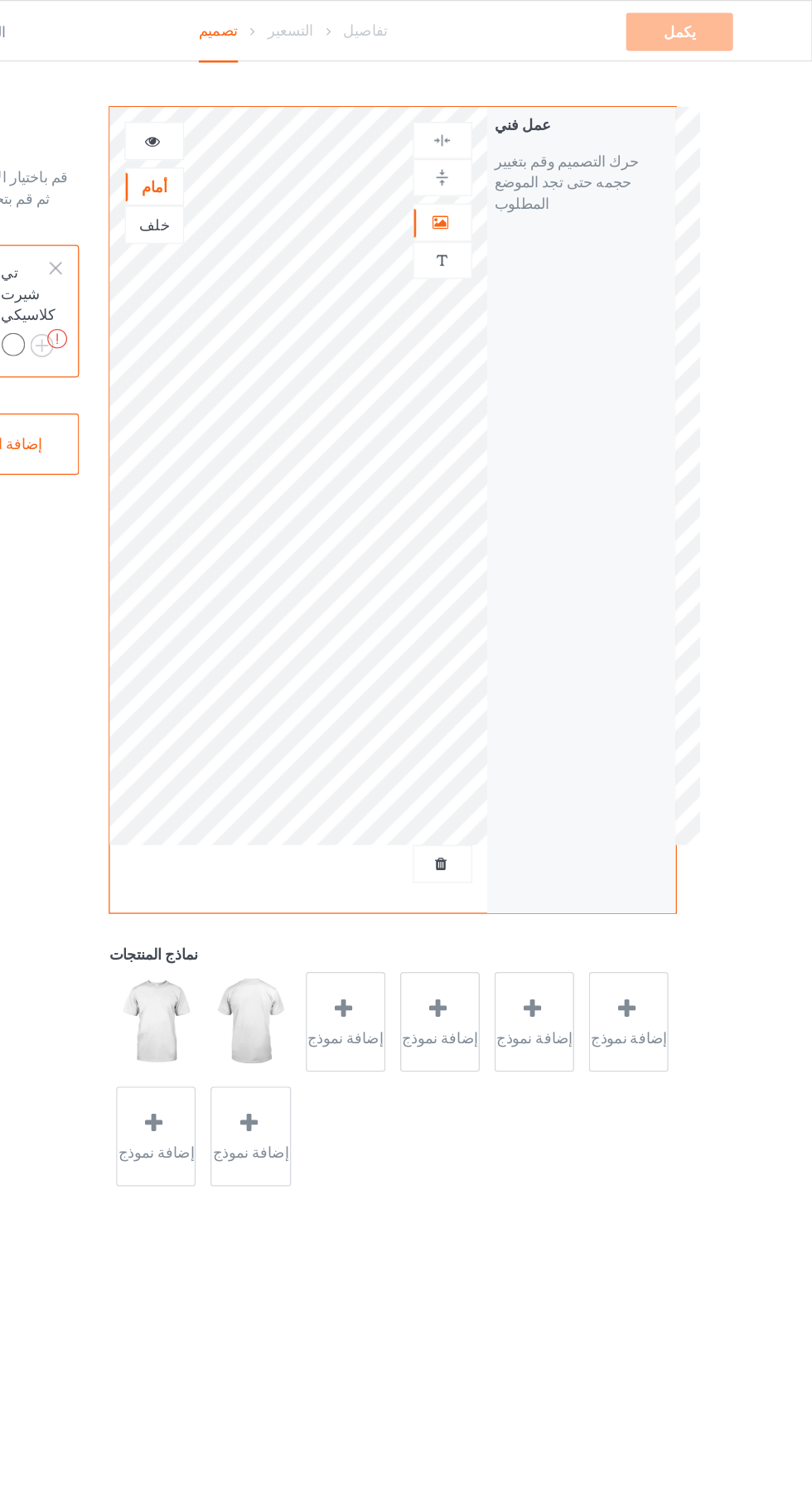
click at [529, 200] on img at bounding box center [522, 203] width 16 height 16
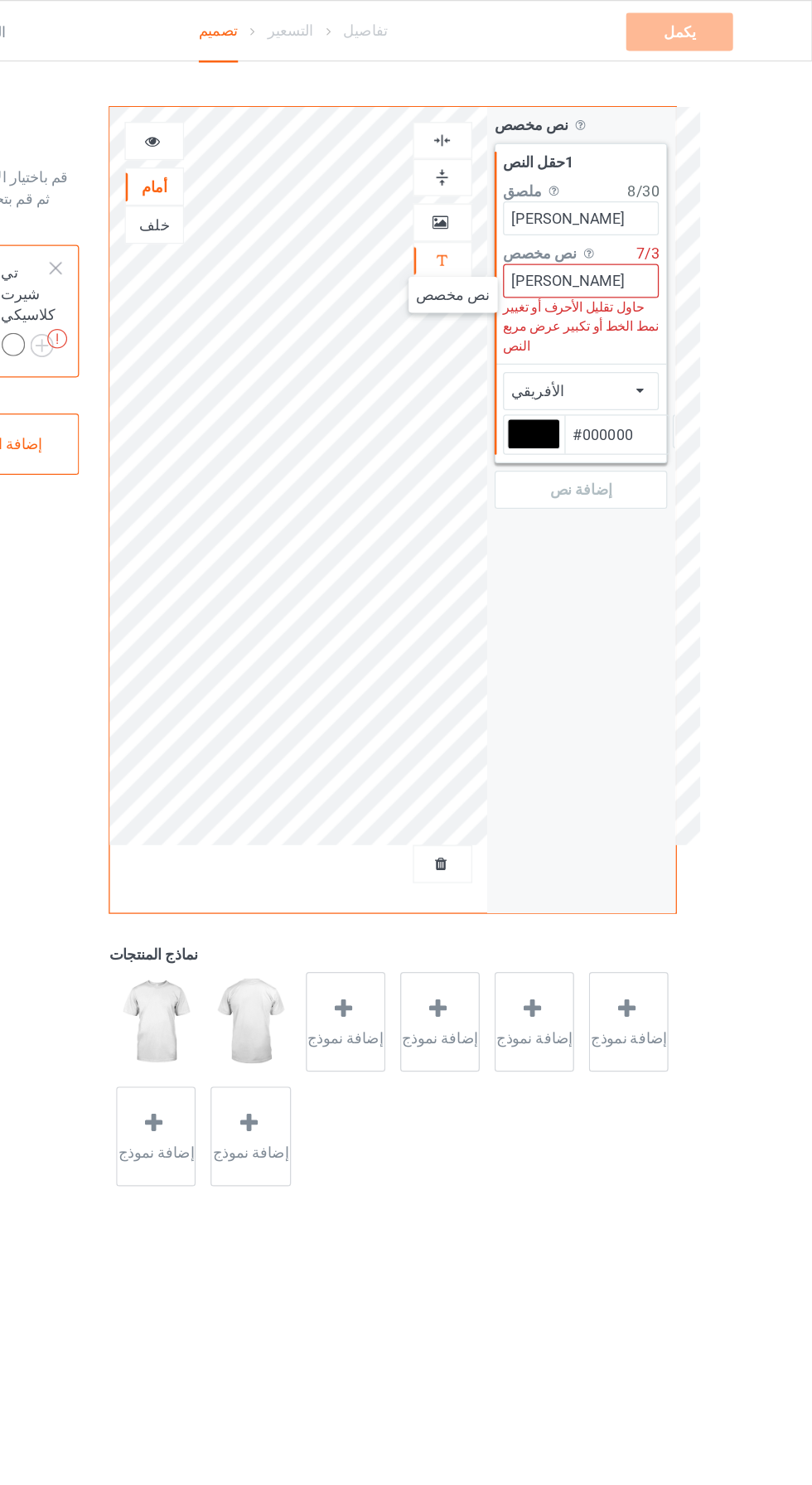
click at [655, 215] on input "[PERSON_NAME]" at bounding box center [631, 219] width 123 height 26
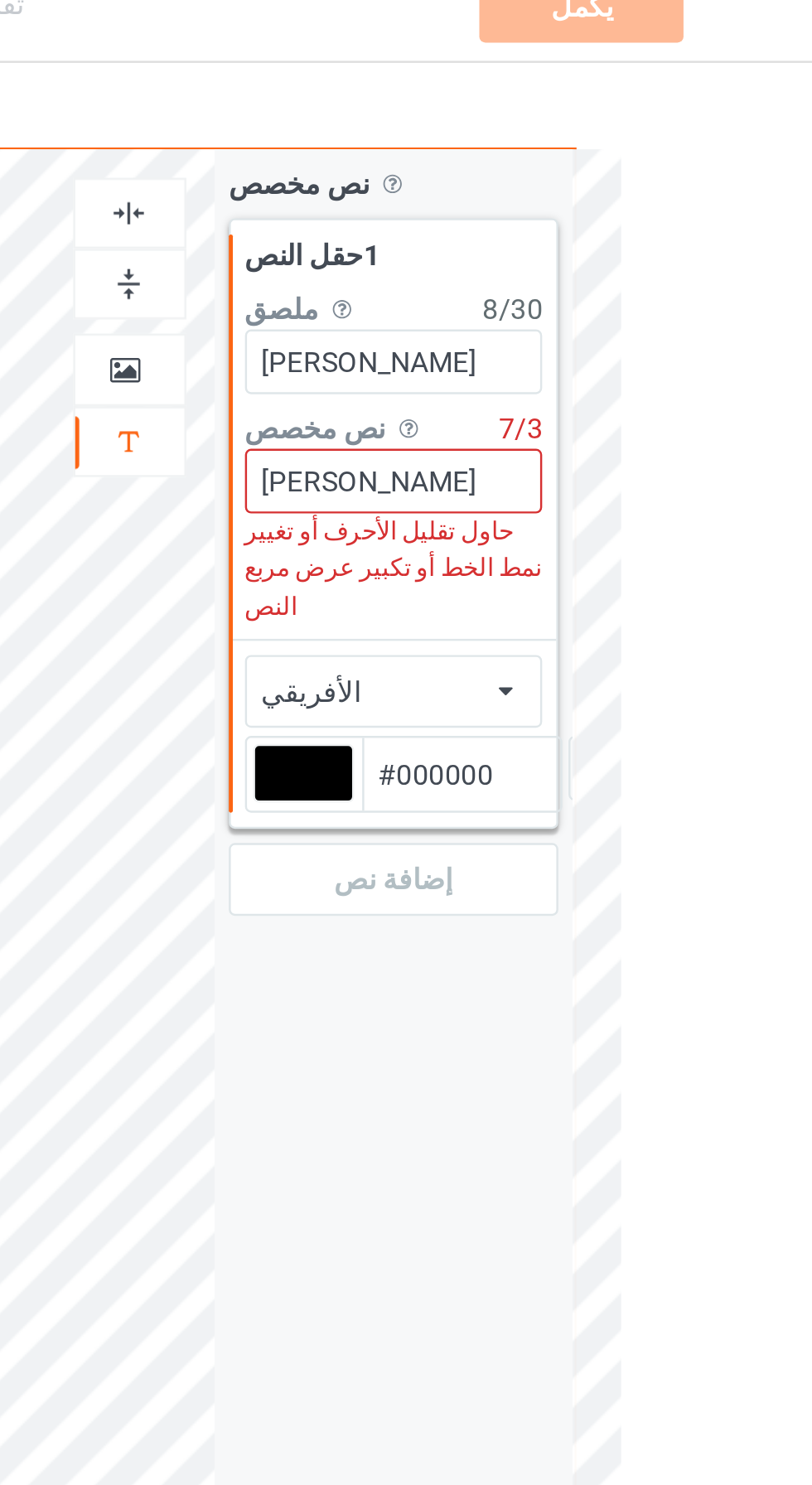
type input "#000000"
click at [631, 214] on input "[PERSON_NAME]" at bounding box center [631, 219] width 123 height 26
type input "[PERSON_NAME]"
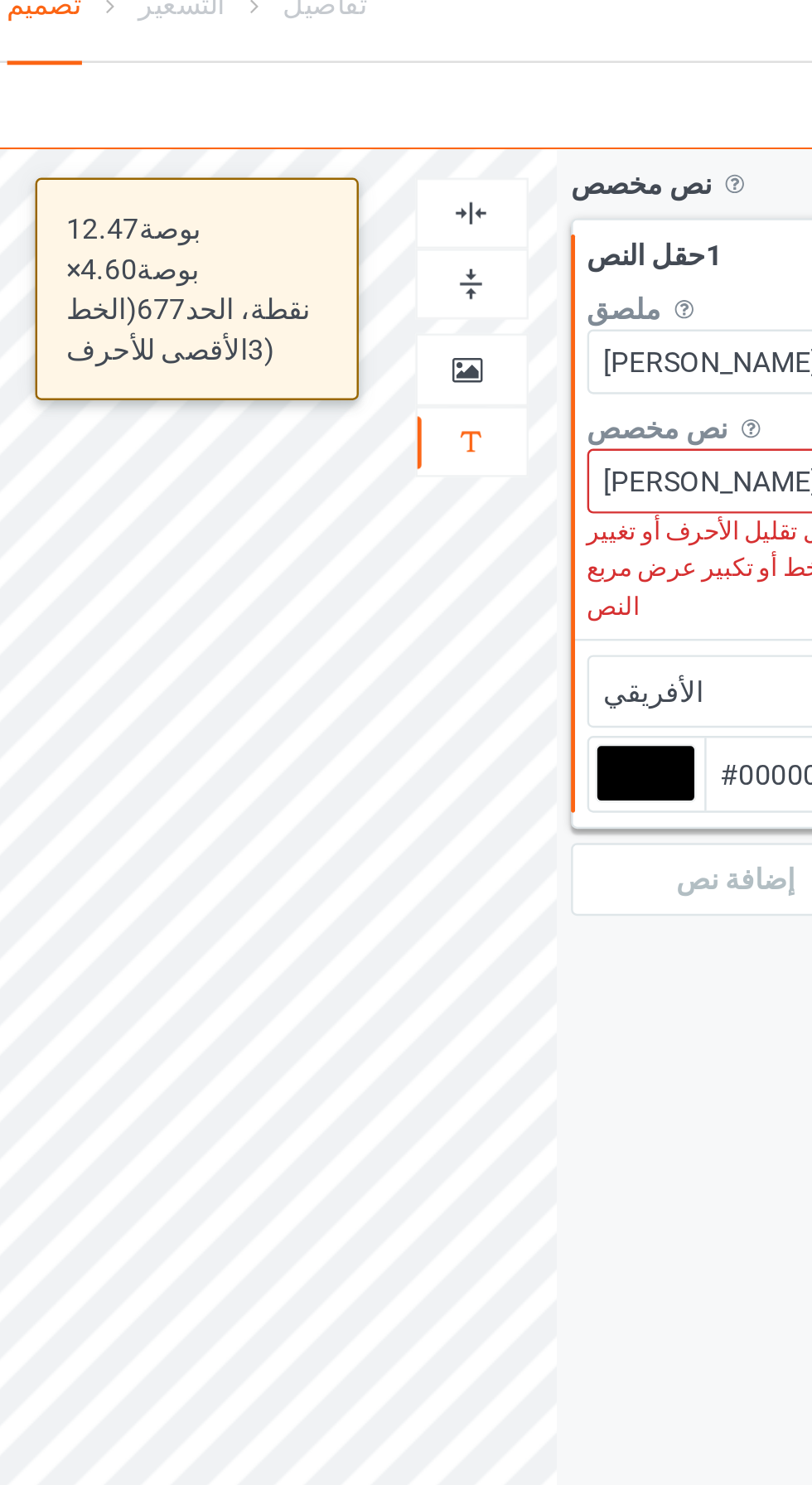
click at [525, 172] on icon at bounding box center [521, 172] width 14 height 12
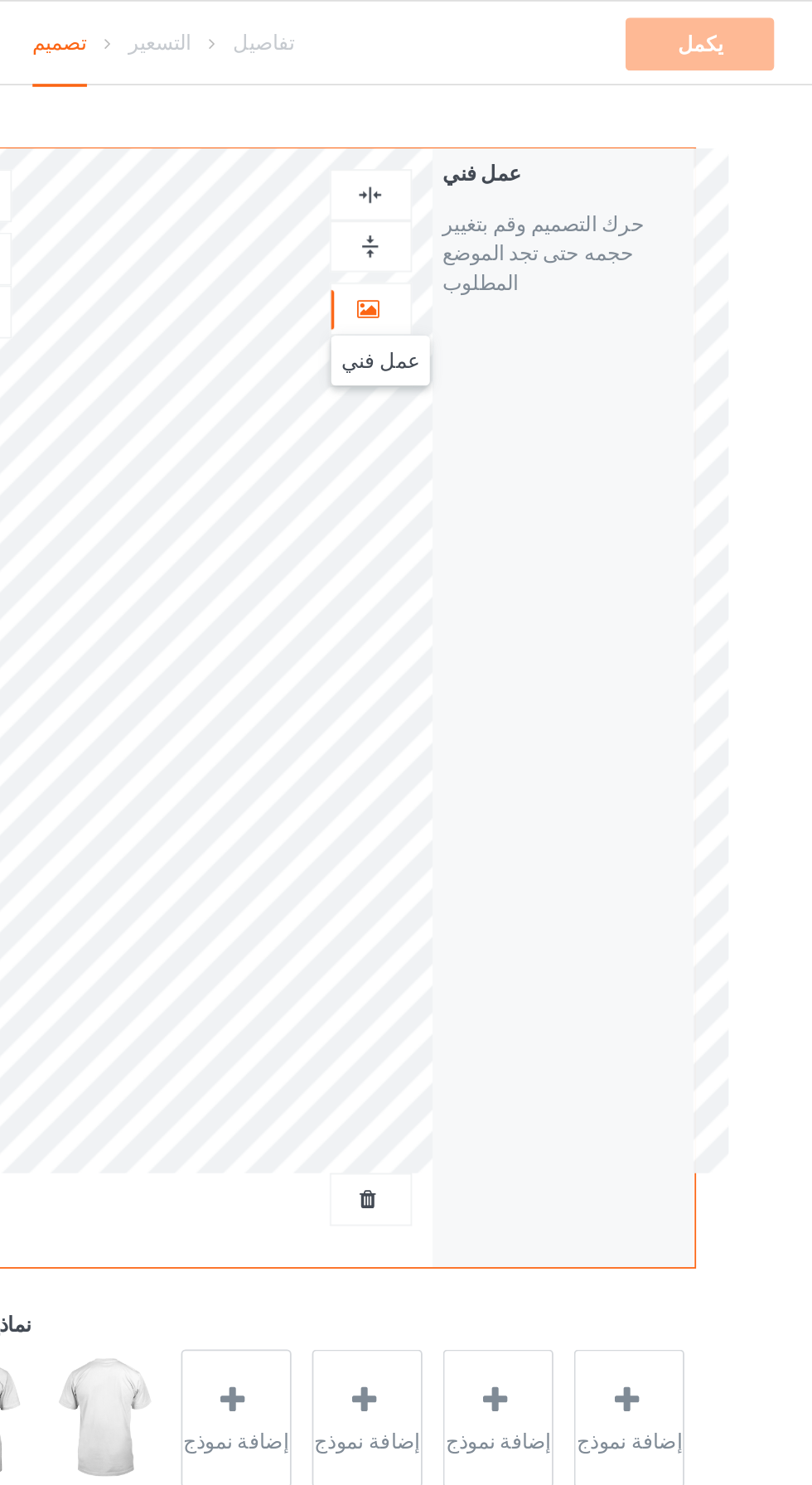
click at [521, 170] on icon at bounding box center [521, 172] width 14 height 12
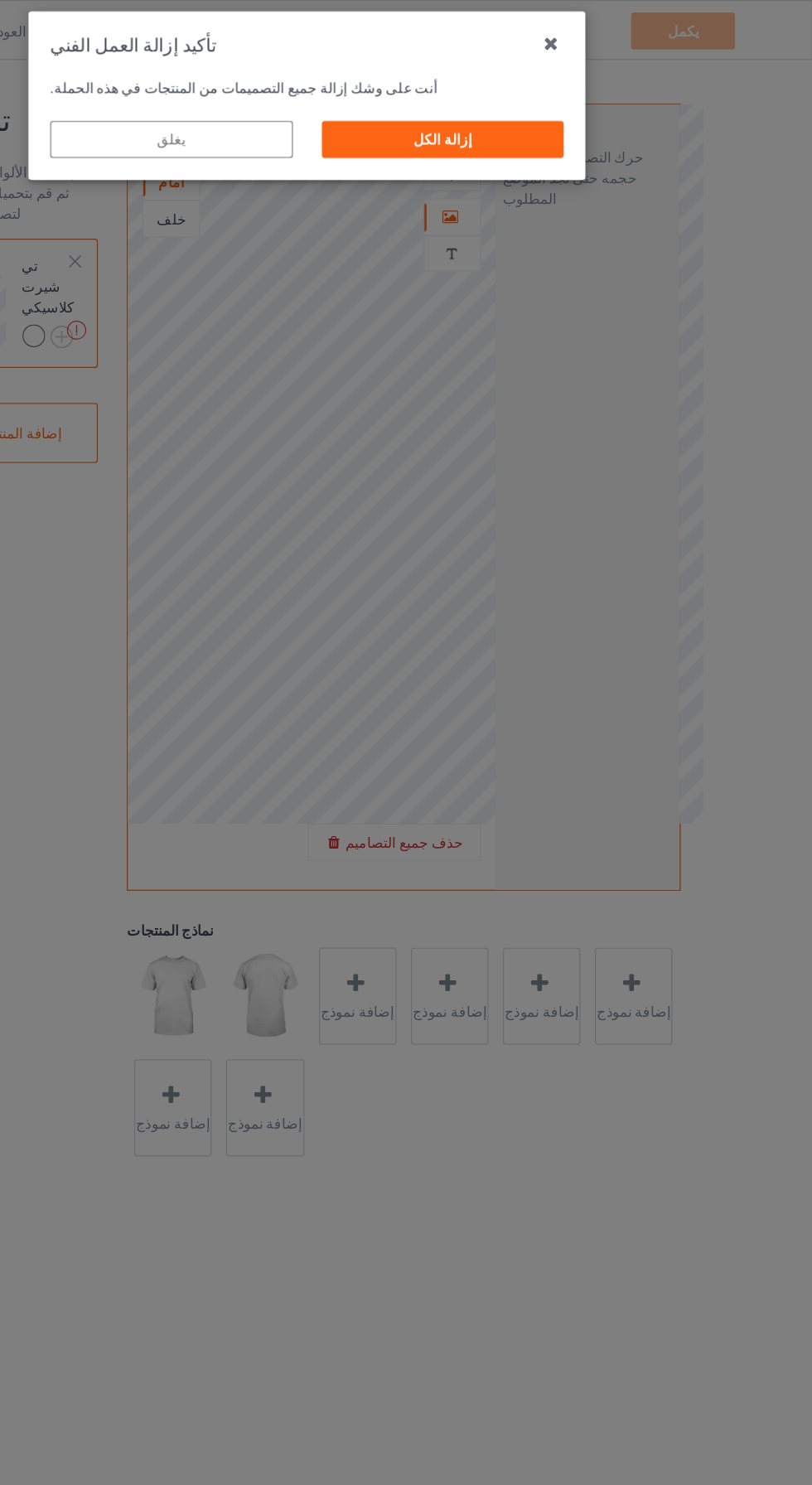
click at [518, 111] on font "إزالة الكل" at bounding box center [515, 112] width 47 height 14
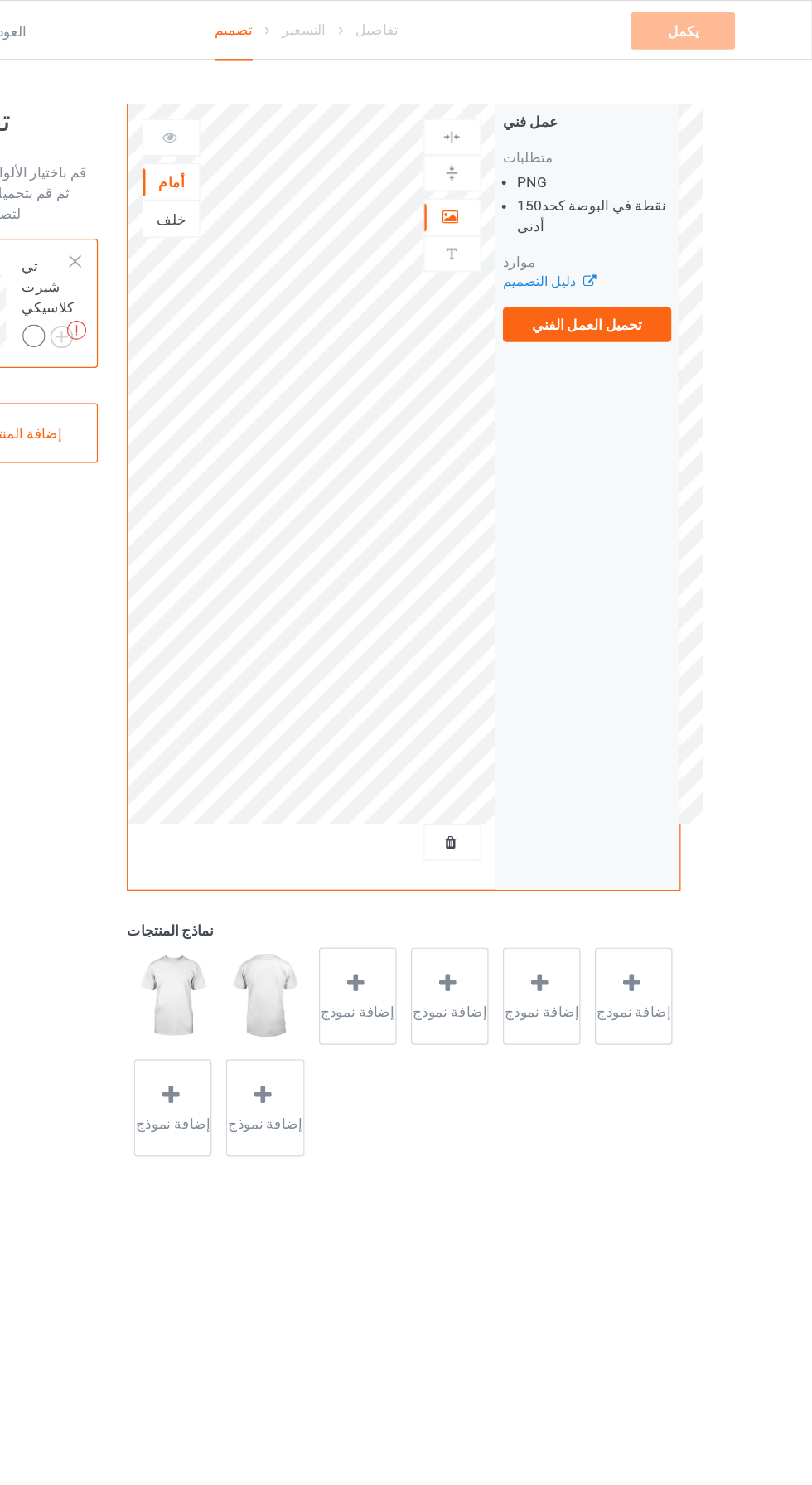
click at [536, 166] on div at bounding box center [523, 175] width 45 height 17
click at [609, 223] on font "دليل التصميم" at bounding box center [592, 225] width 58 height 13
click at [380, 809] on img at bounding box center [372, 799] width 62 height 78
click at [374, 799] on img at bounding box center [372, 799] width 62 height 78
click at [529, 204] on img at bounding box center [522, 203] width 16 height 16
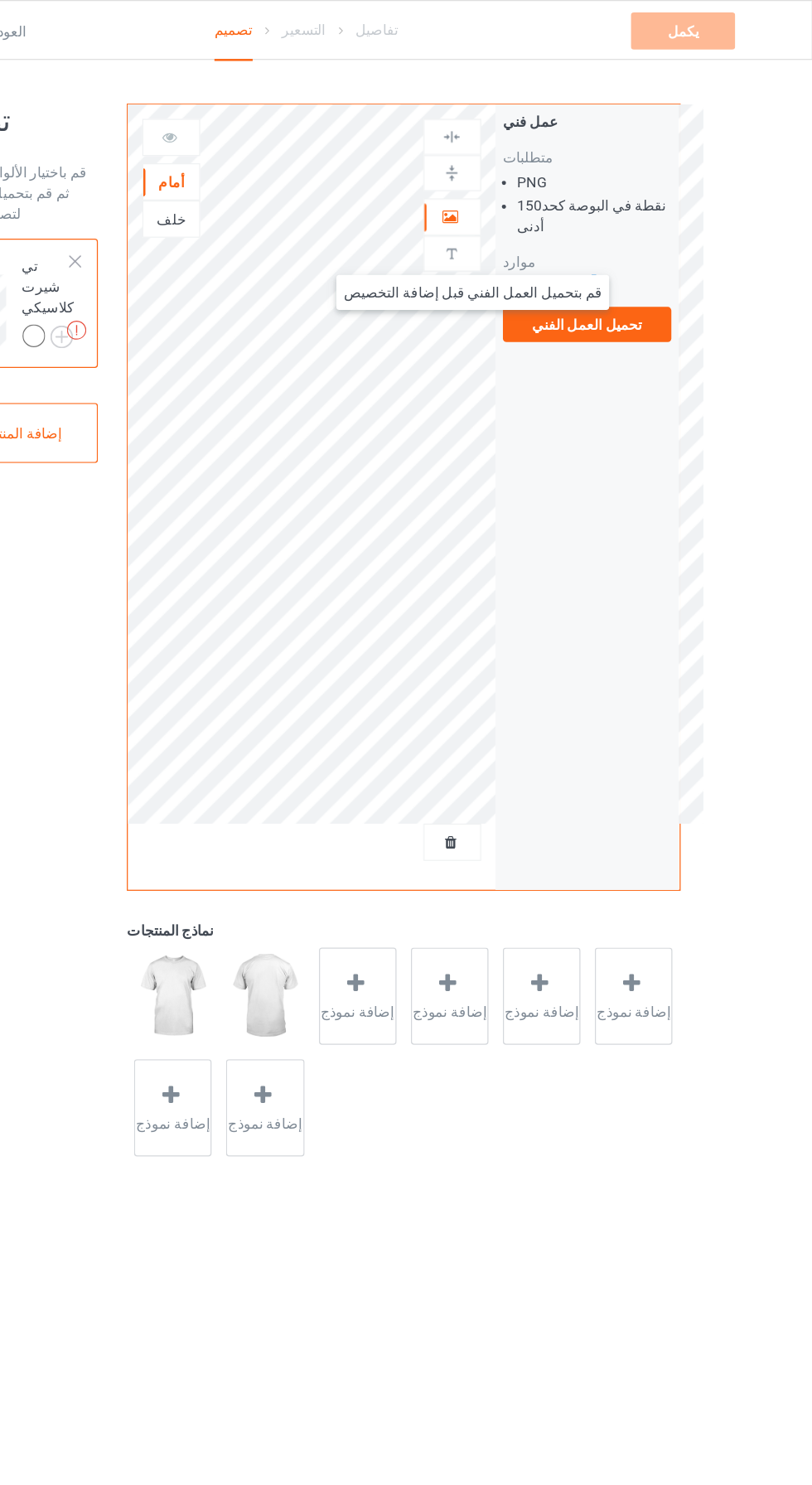
click at [527, 207] on img at bounding box center [522, 203] width 16 height 16
click at [515, 197] on img at bounding box center [522, 203] width 16 height 16
click at [637, 253] on font "تحميل العمل الفني" at bounding box center [631, 260] width 89 height 14
click at [0, 0] on input "تحميل العمل الفني" at bounding box center [0, 0] width 0 height 0
click at [607, 221] on font "دليل التصميم" at bounding box center [592, 225] width 58 height 13
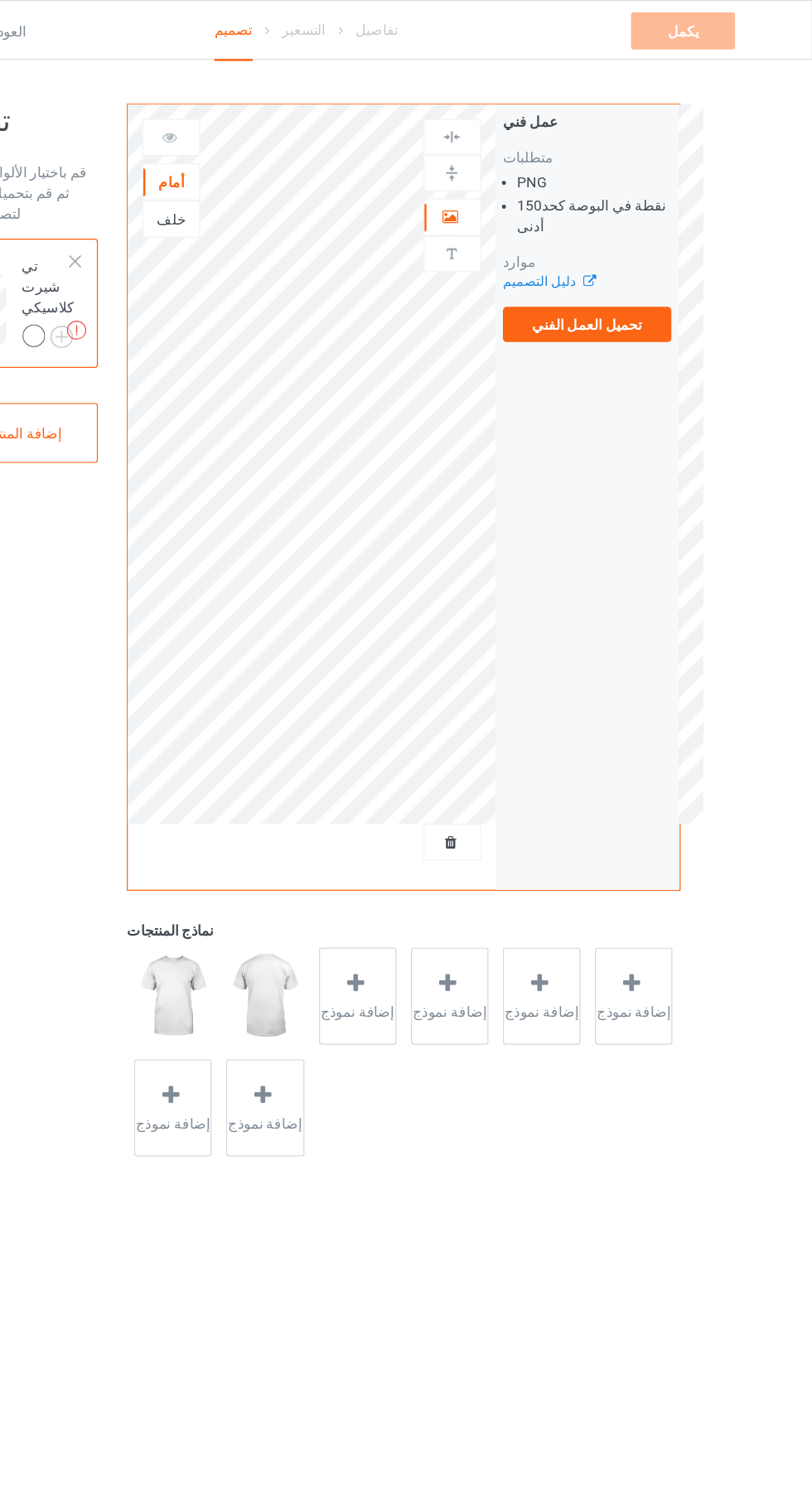
click at [637, 264] on font "تحميل العمل الفني" at bounding box center [631, 260] width 89 height 14
click at [0, 0] on input "تحميل العمل الفني" at bounding box center [0, 0] width 0 height 0
click at [648, 260] on font "تحميل العمل الفني" at bounding box center [631, 260] width 89 height 14
click at [0, 0] on input "تحميل العمل الفني" at bounding box center [0, 0] width 0 height 0
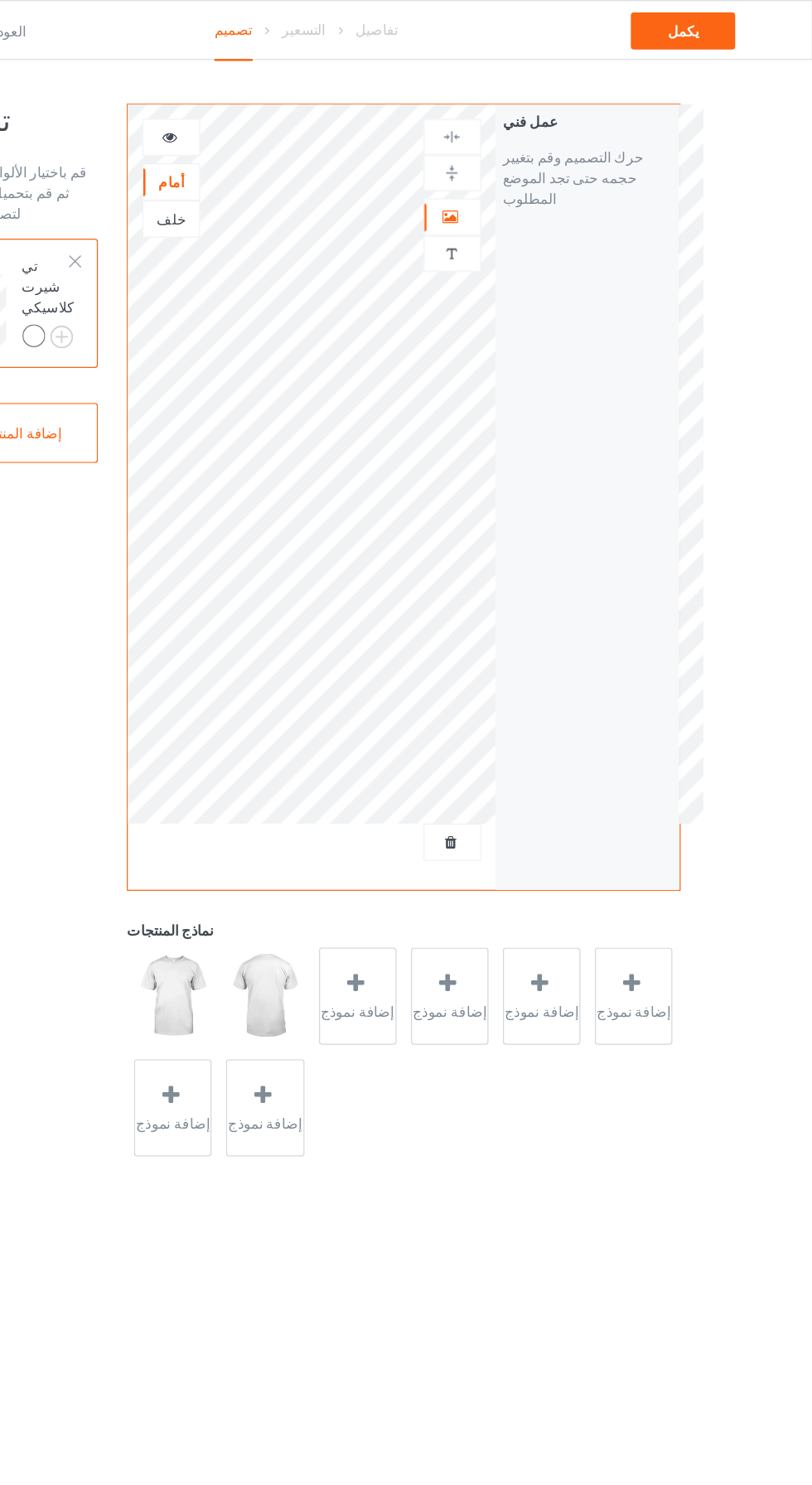
click at [531, 167] on div at bounding box center [523, 175] width 45 height 17
click at [528, 203] on img at bounding box center [522, 203] width 16 height 16
click at [640, 125] on font "إضافة نص" at bounding box center [631, 127] width 49 height 14
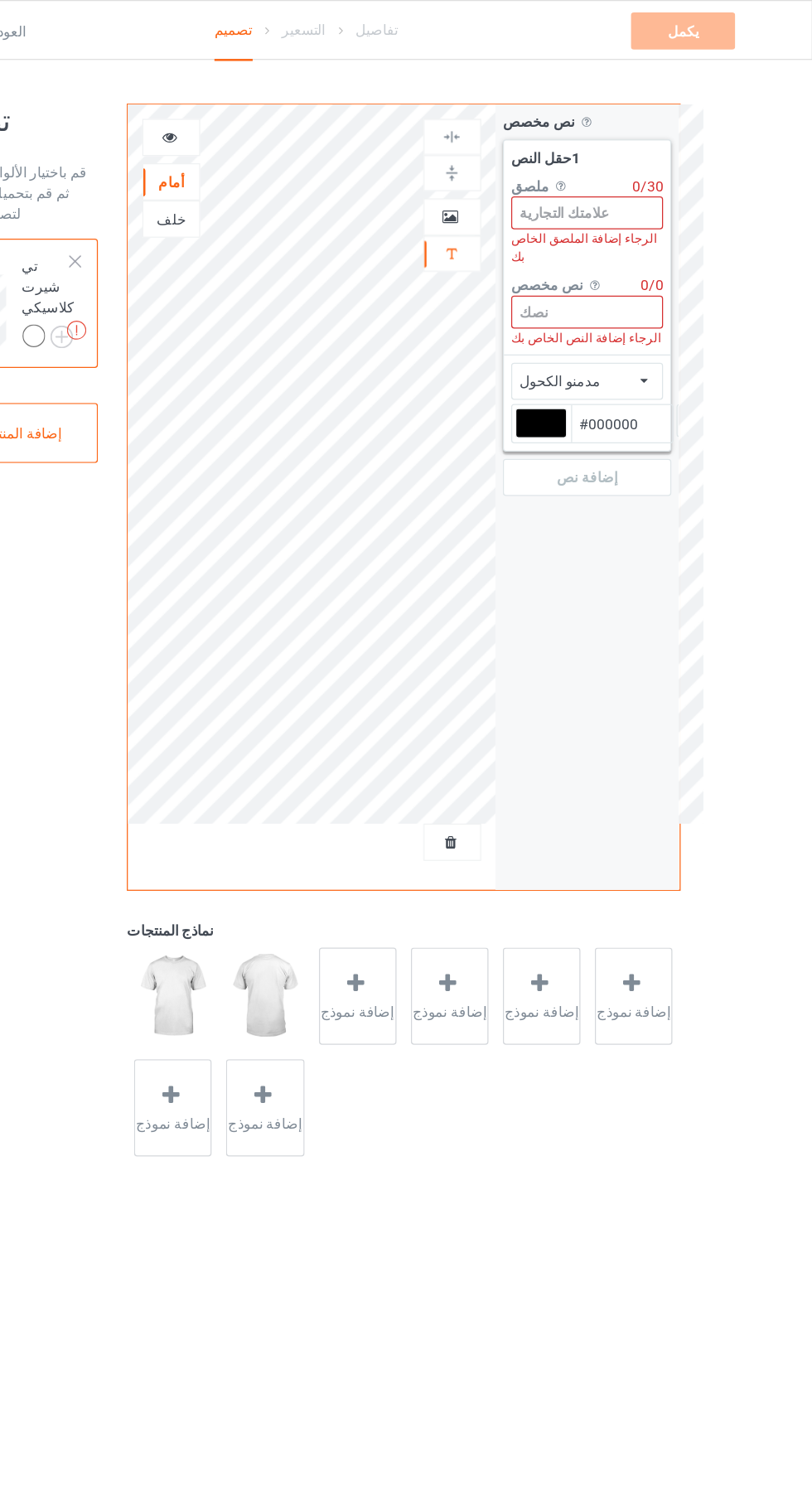
click at [616, 237] on input at bounding box center [631, 250] width 123 height 26
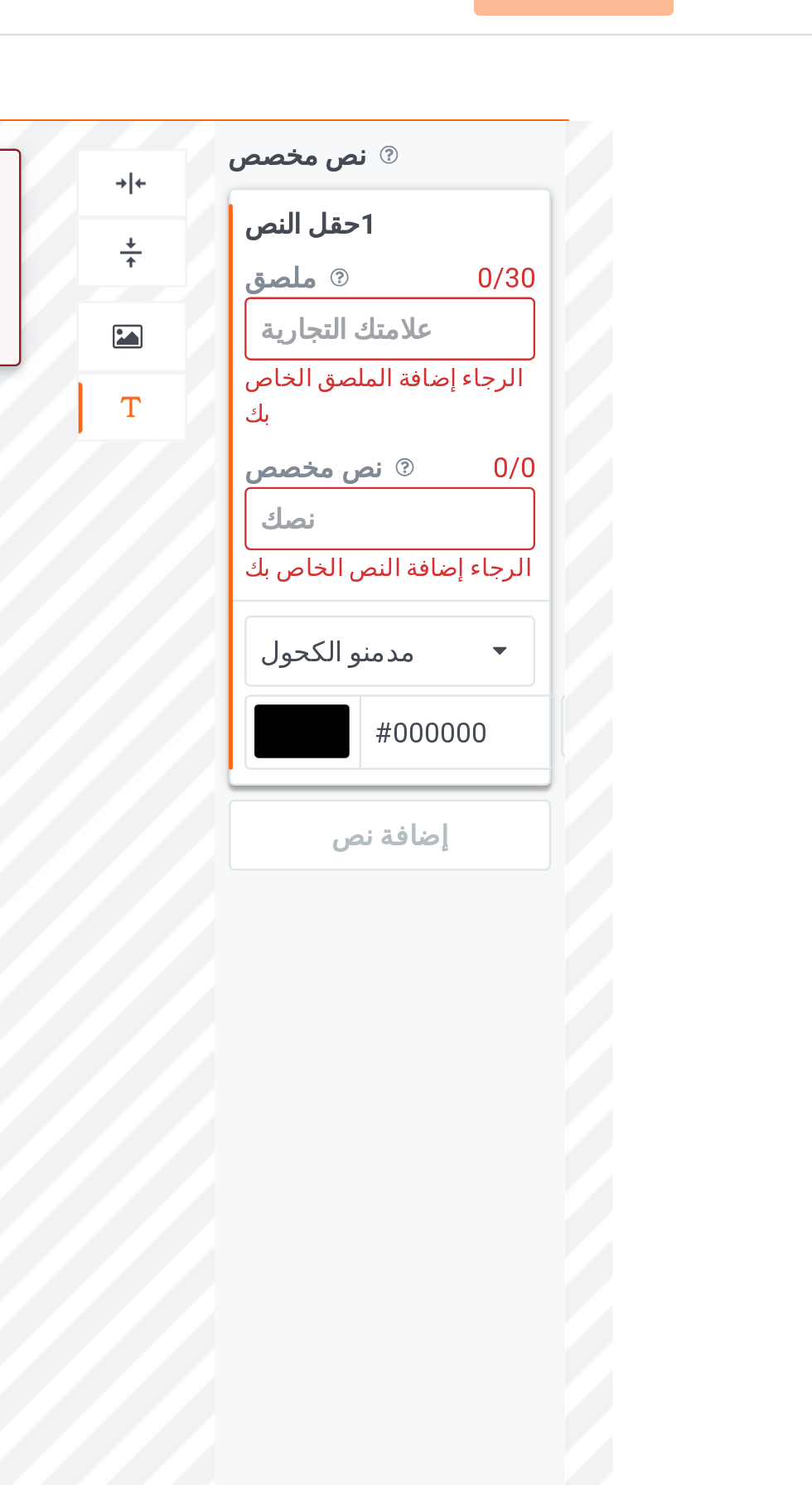
paste input "CR7 Suuuuui"
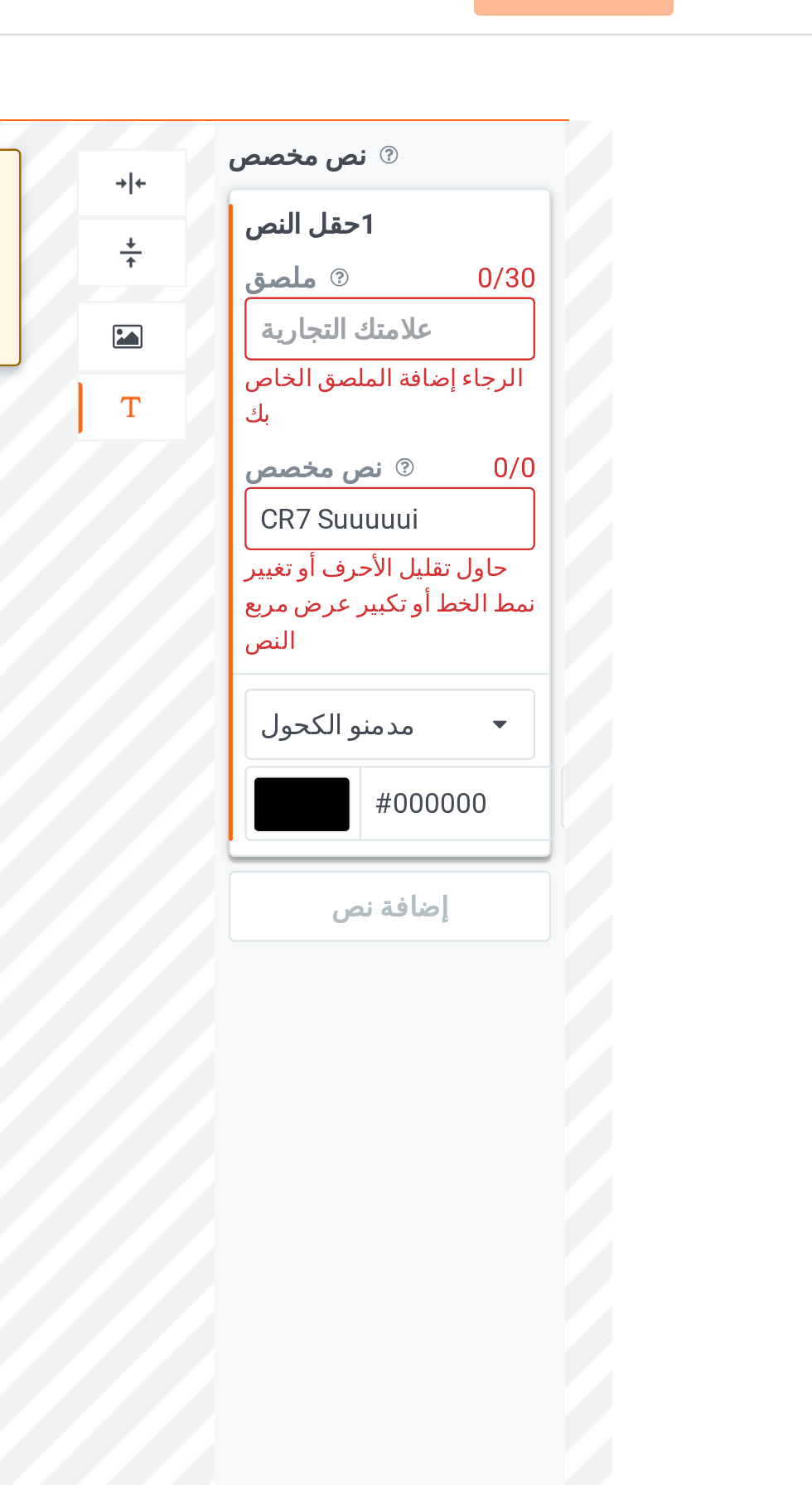
type input "CR7 Suuuuui"
click at [626, 167] on input at bounding box center [631, 170] width 123 height 26
click at [615, 168] on input at bounding box center [631, 170] width 123 height 26
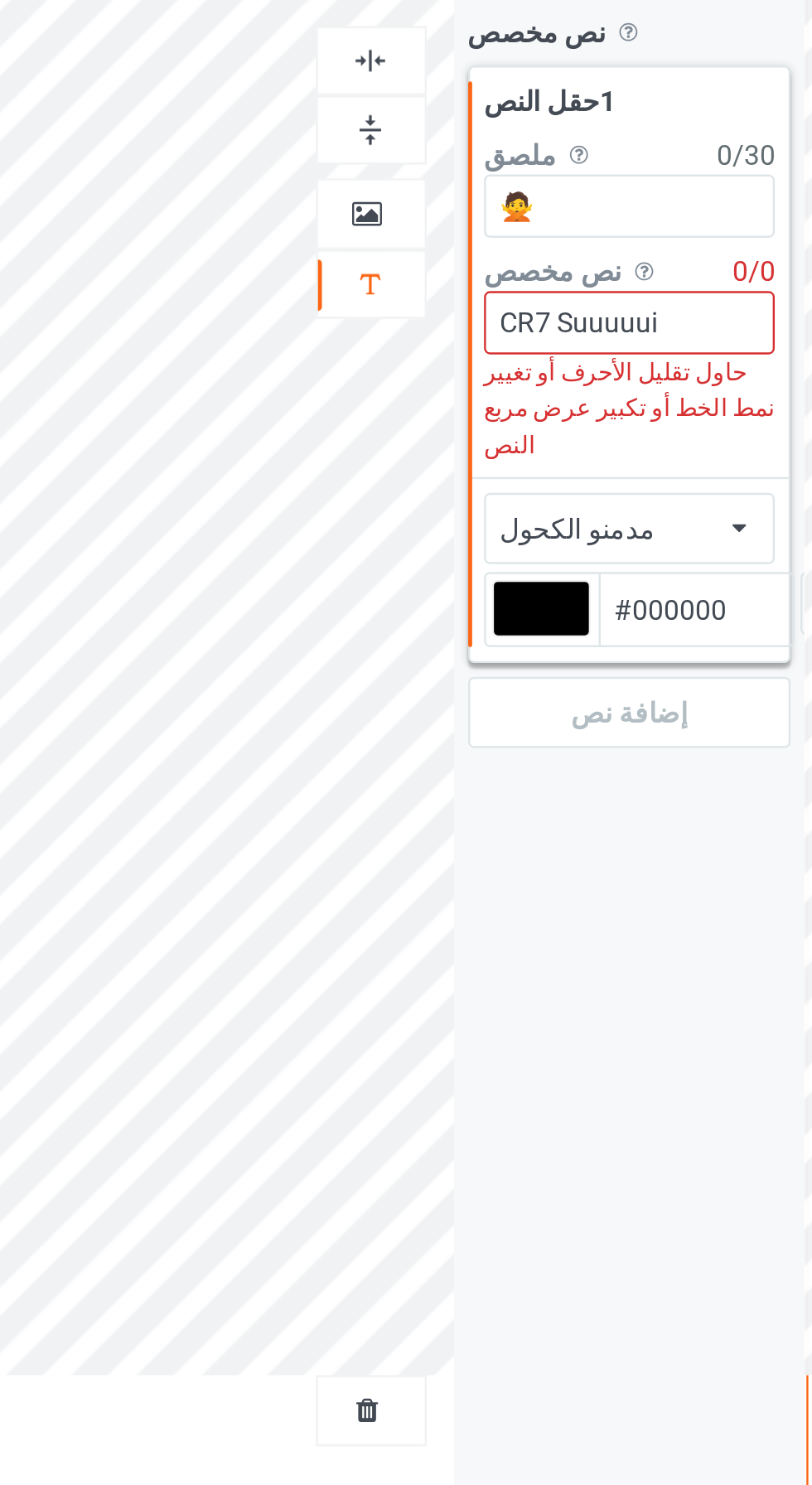
type input "🙅"
click at [681, 98] on div "نص مخصص اسمح للعملاء بتخصيص النص من خلال اختيار الخطوط والألوان وموضع العمل الف…" at bounding box center [631, 98] width 136 height 17
click at [633, 409] on div "نص مخصص اسمح للعملاء بتخصيص النص من خلال اختيار الخطوط والألوان وموضع العمل الف…" at bounding box center [631, 398] width 147 height 630
click at [661, 291] on div "مدمنو الكحول الأفريقي تيار هوائي [PERSON_NAME] الكحول ألدو جزائري ألمونتيسناو ن…" at bounding box center [631, 305] width 123 height 30
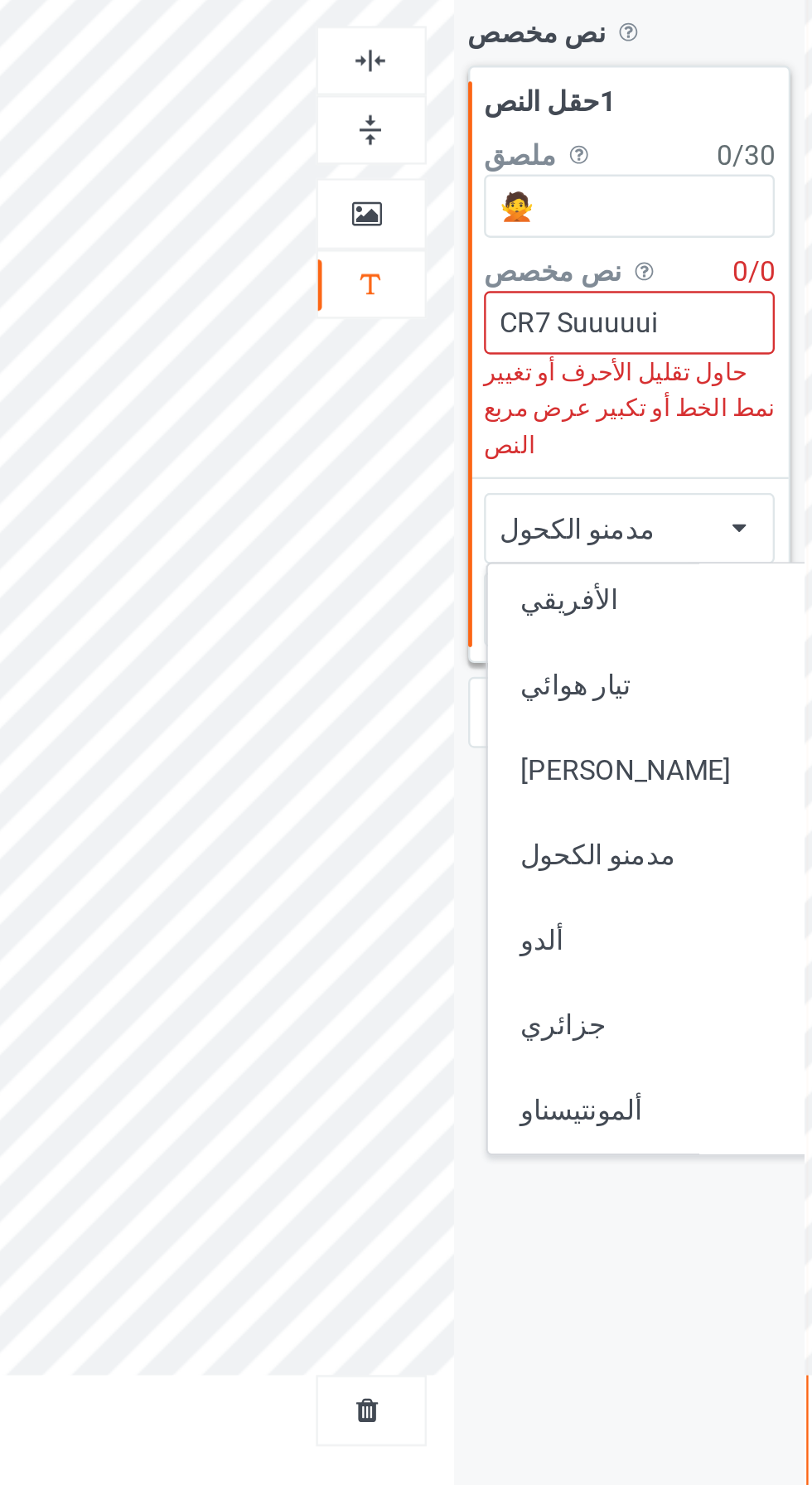
click at [670, 291] on div "مدمنو الكحول الأفريقي تيار هوائي [PERSON_NAME] الكحول ألدو جزائري ألمونتيسناو ن…" at bounding box center [631, 305] width 123 height 30
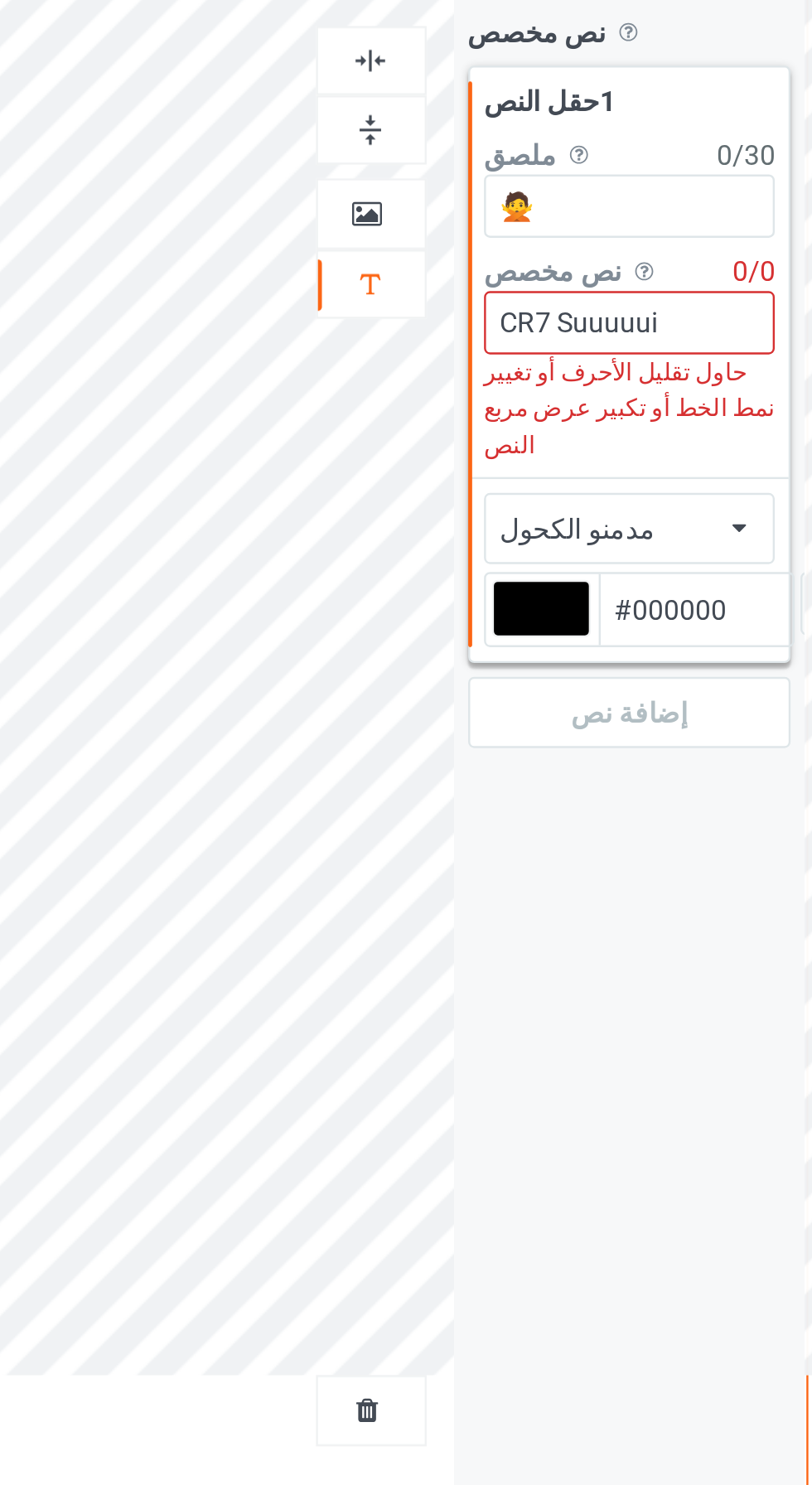
click at [680, 298] on icon at bounding box center [676, 303] width 6 height 10
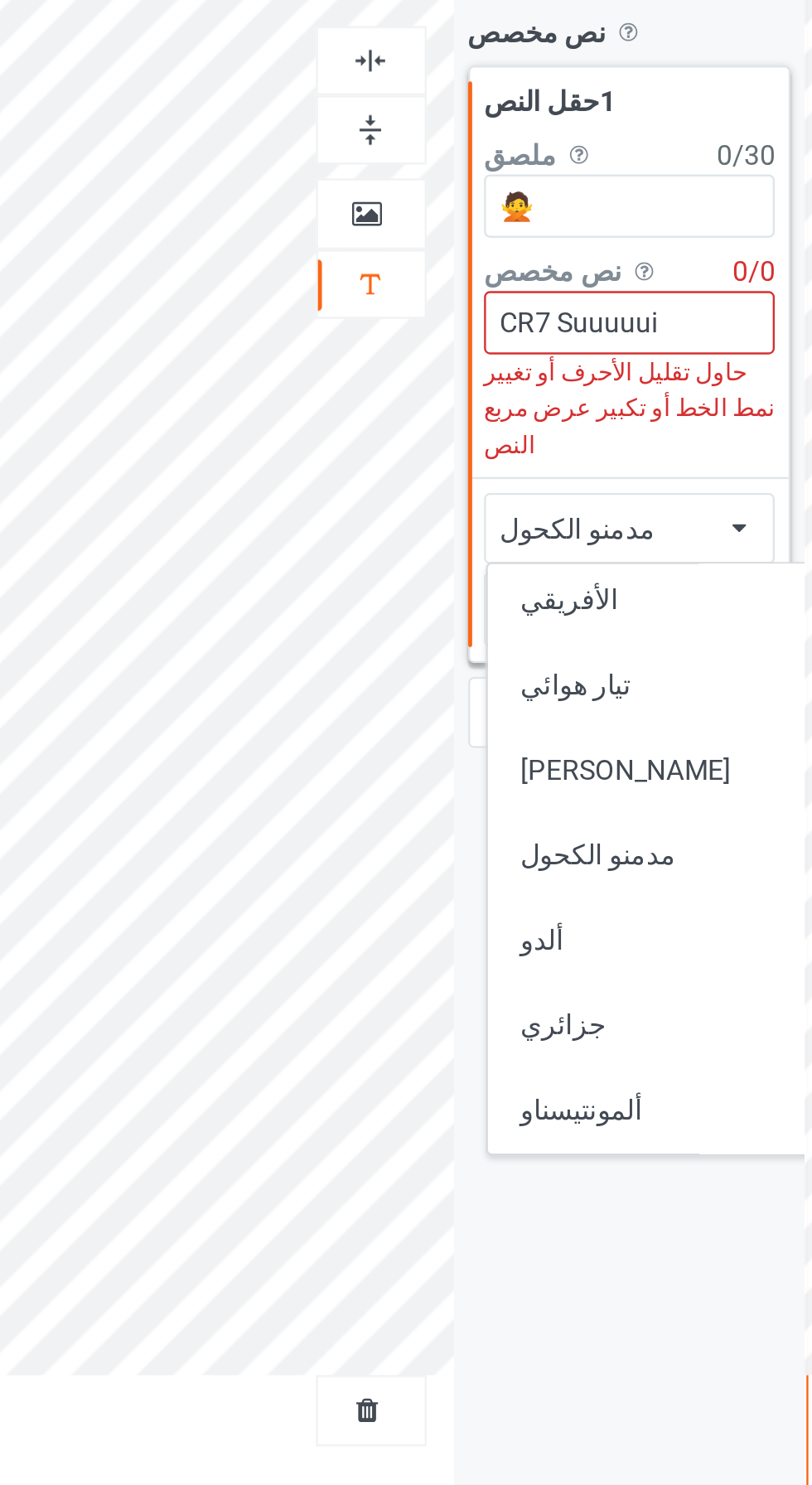
click at [646, 330] on div "الأفريقي" at bounding box center [676, 338] width 183 height 18
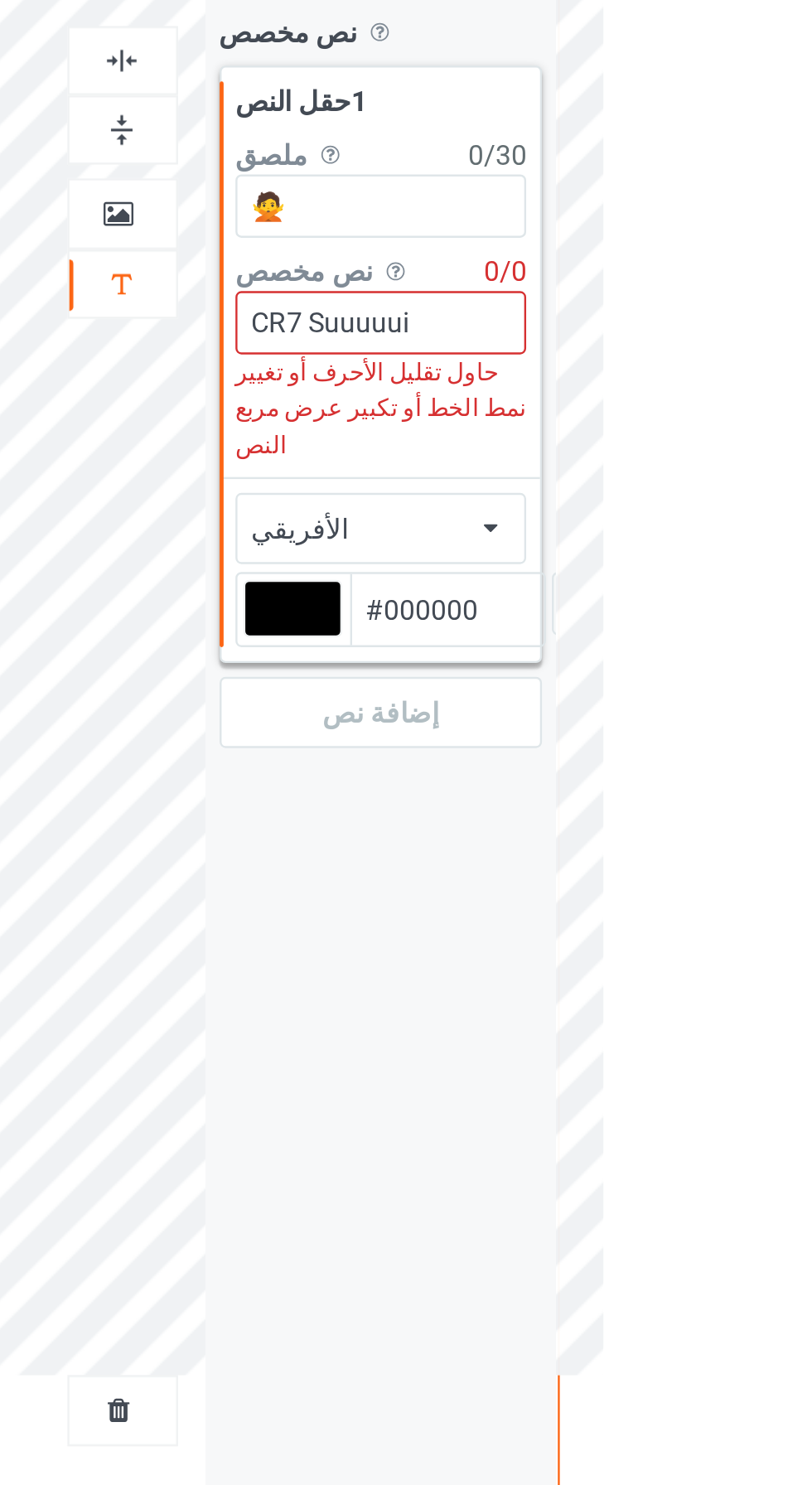
click at [771, 145] on div "تصميم قم باختيار الألوان لكل منتج ثم قم بتحميل ملف فني لتصميم منتجك. نص غير صال…" at bounding box center [406, 508] width 812 height 920
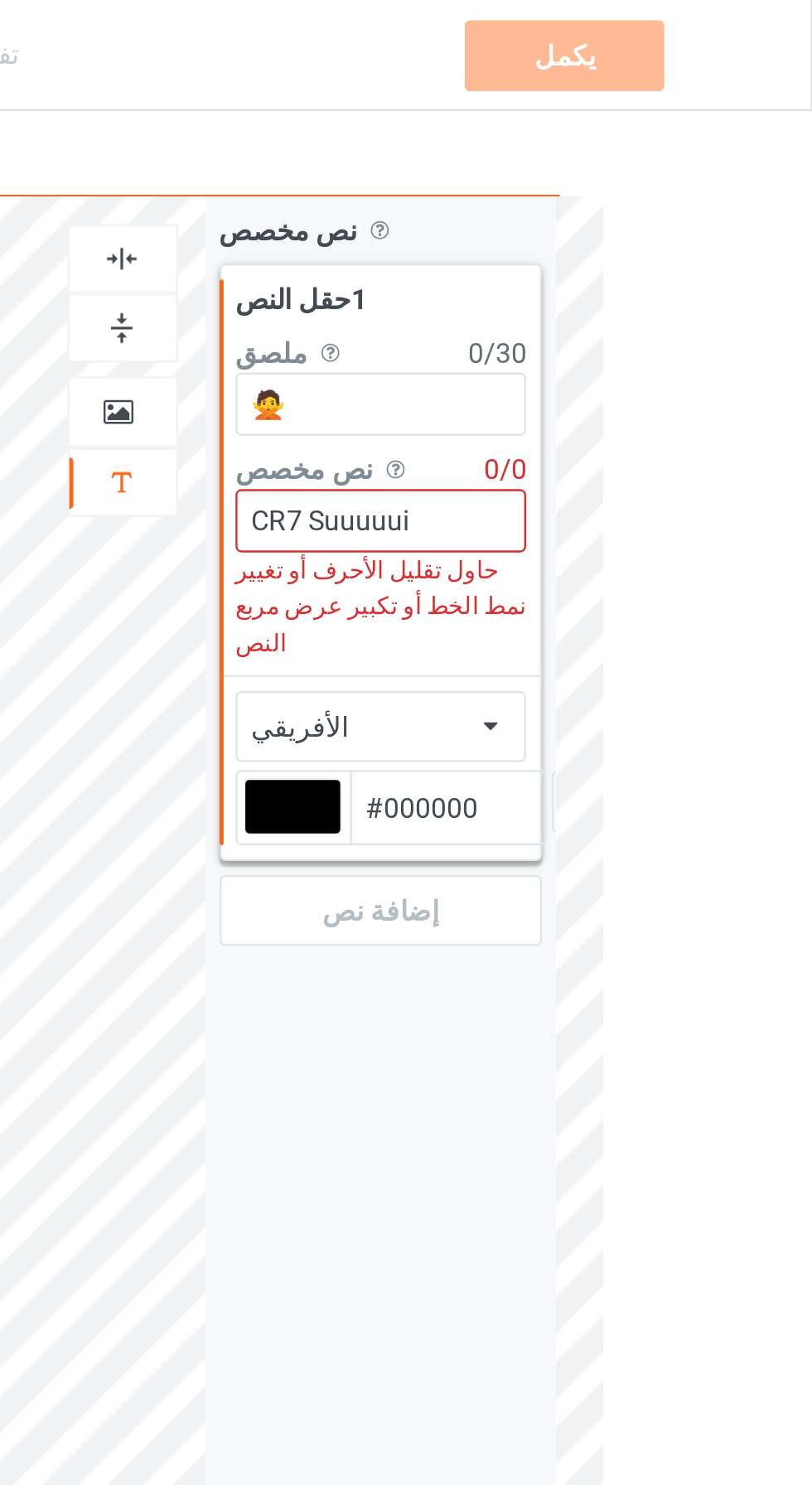
click at [598, 215] on input "CR7 Suuuuui" at bounding box center [631, 219] width 123 height 26
type input "CR7 dbSuuuuui"
click at [779, 265] on div "تصميم قم باختيار الألوان لكل منتج ثم قم بتحميل ملف فني لتصميم منتجك. نص غير صال…" at bounding box center [406, 508] width 812 height 920
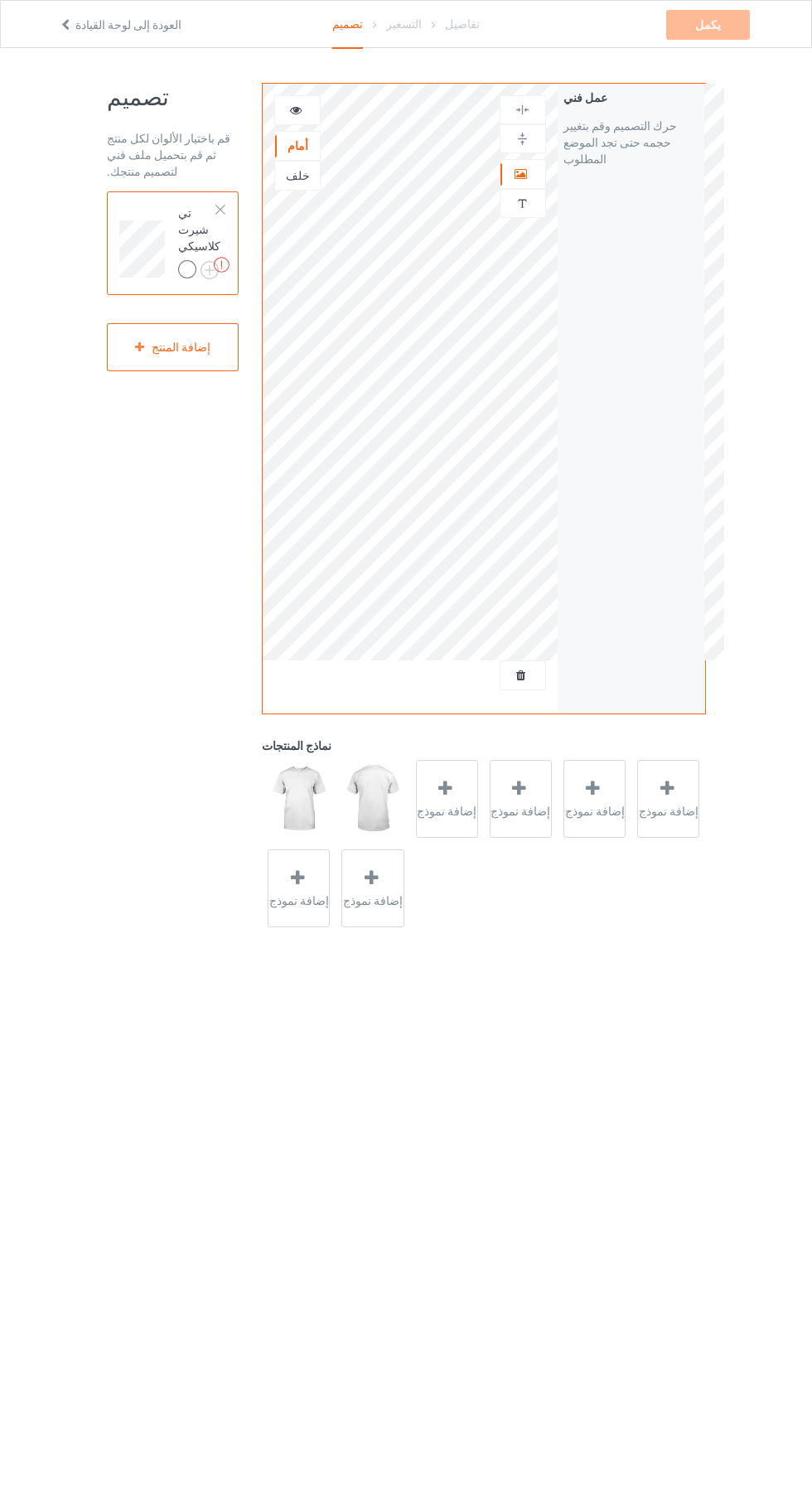
click at [526, 206] on img at bounding box center [522, 203] width 16 height 16
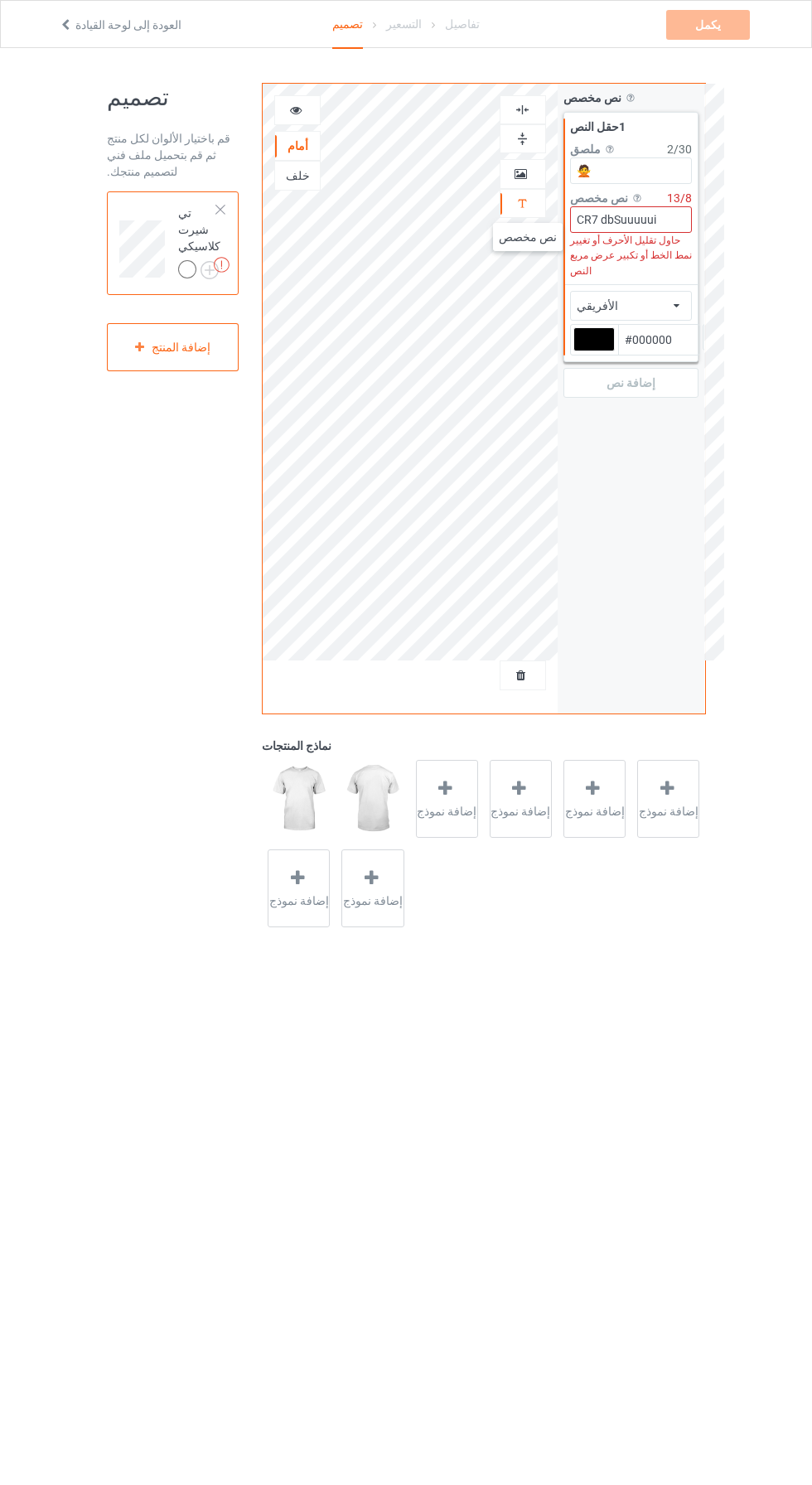
click at [656, 291] on div "الأفريقي الأفريقي تيار هوائي علاء الدين مدمنو الكحول ألدو جزائري ألمونتيسناو نص…" at bounding box center [631, 305] width 123 height 30
click at [642, 330] on div "الأفريقي" at bounding box center [676, 338] width 183 height 18
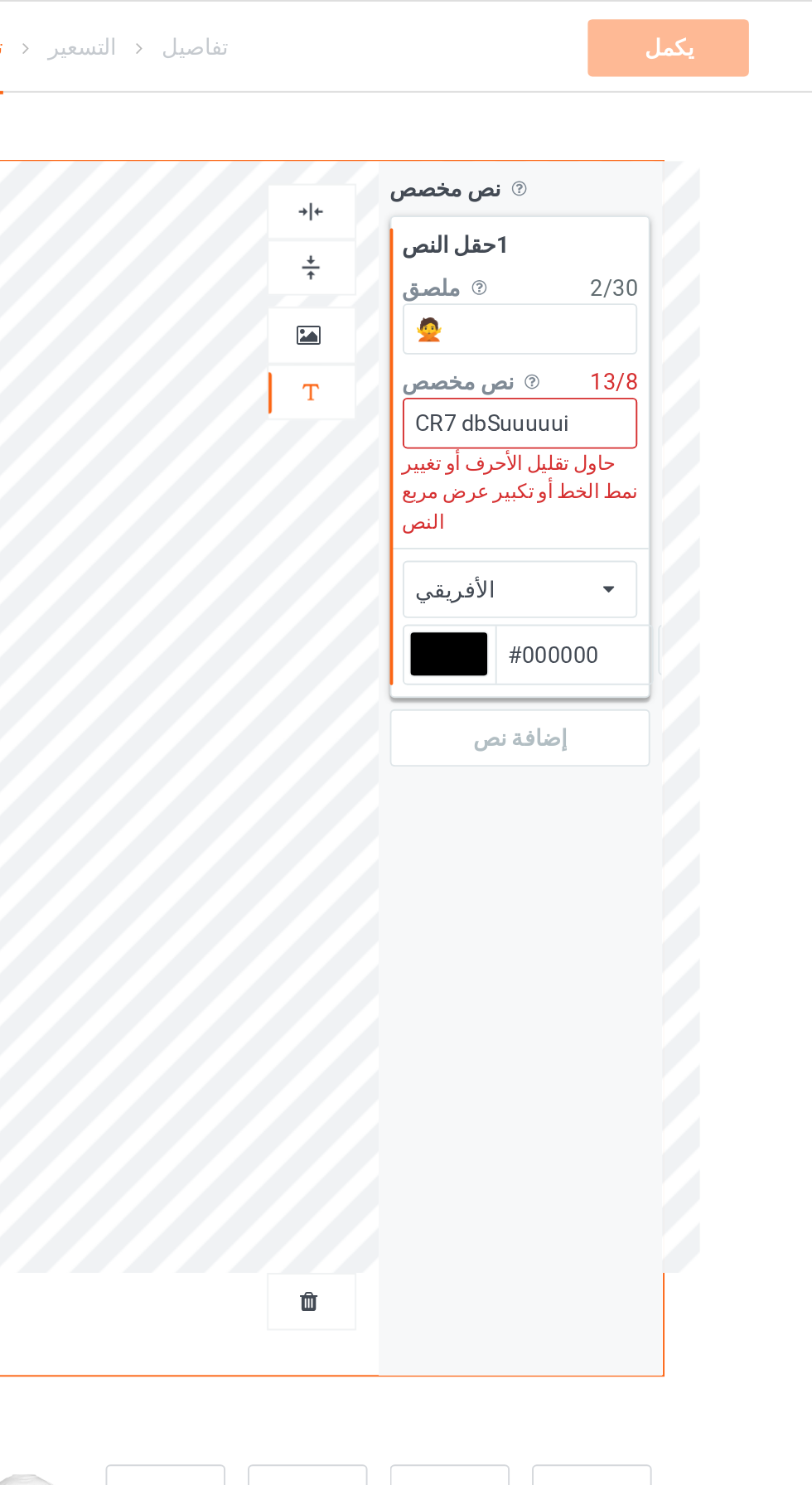
click at [521, 203] on img at bounding box center [522, 203] width 16 height 16
click at [673, 212] on input "CR7 dbSuuuuui" at bounding box center [631, 219] width 123 height 26
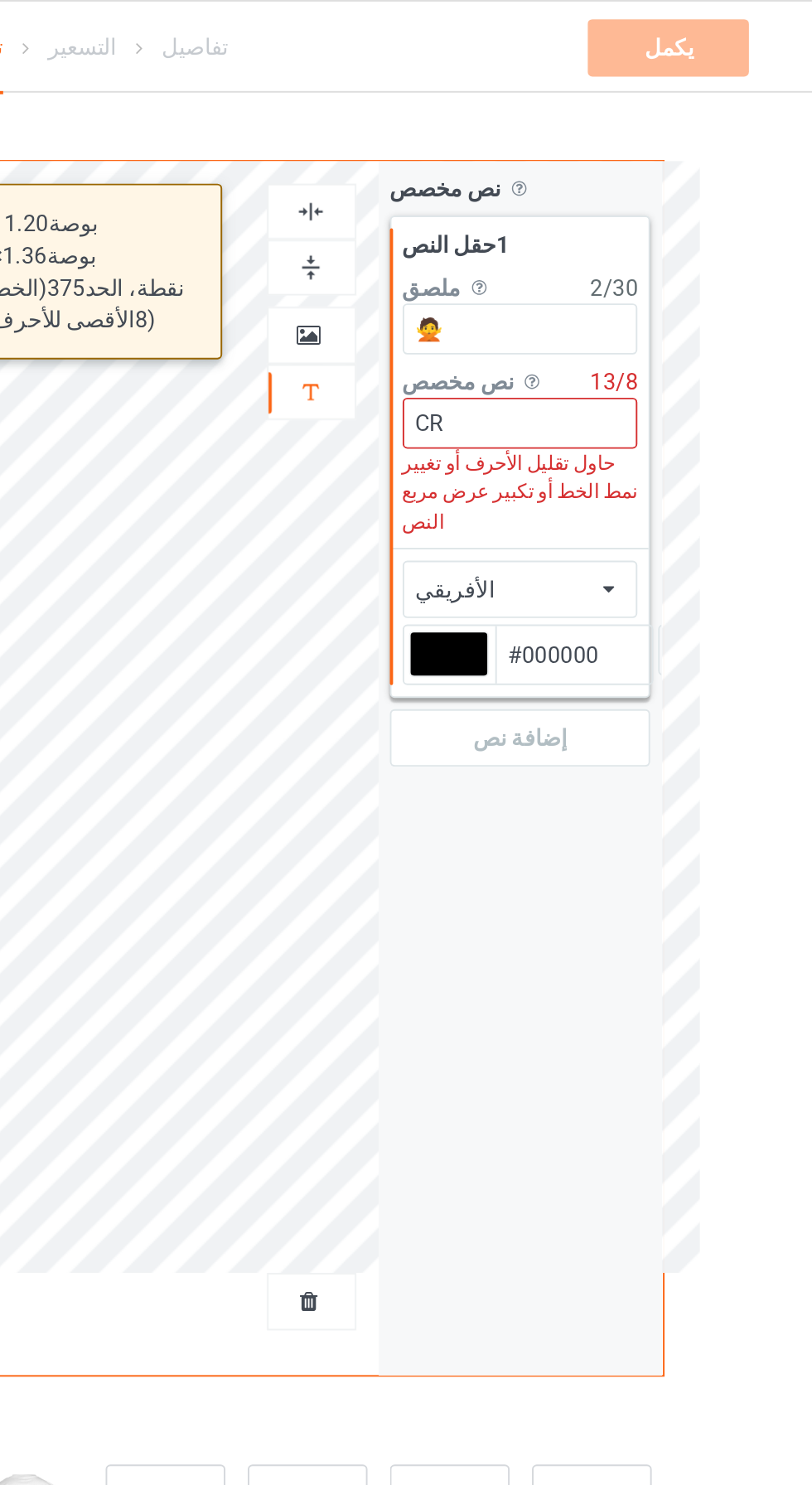
type input "C"
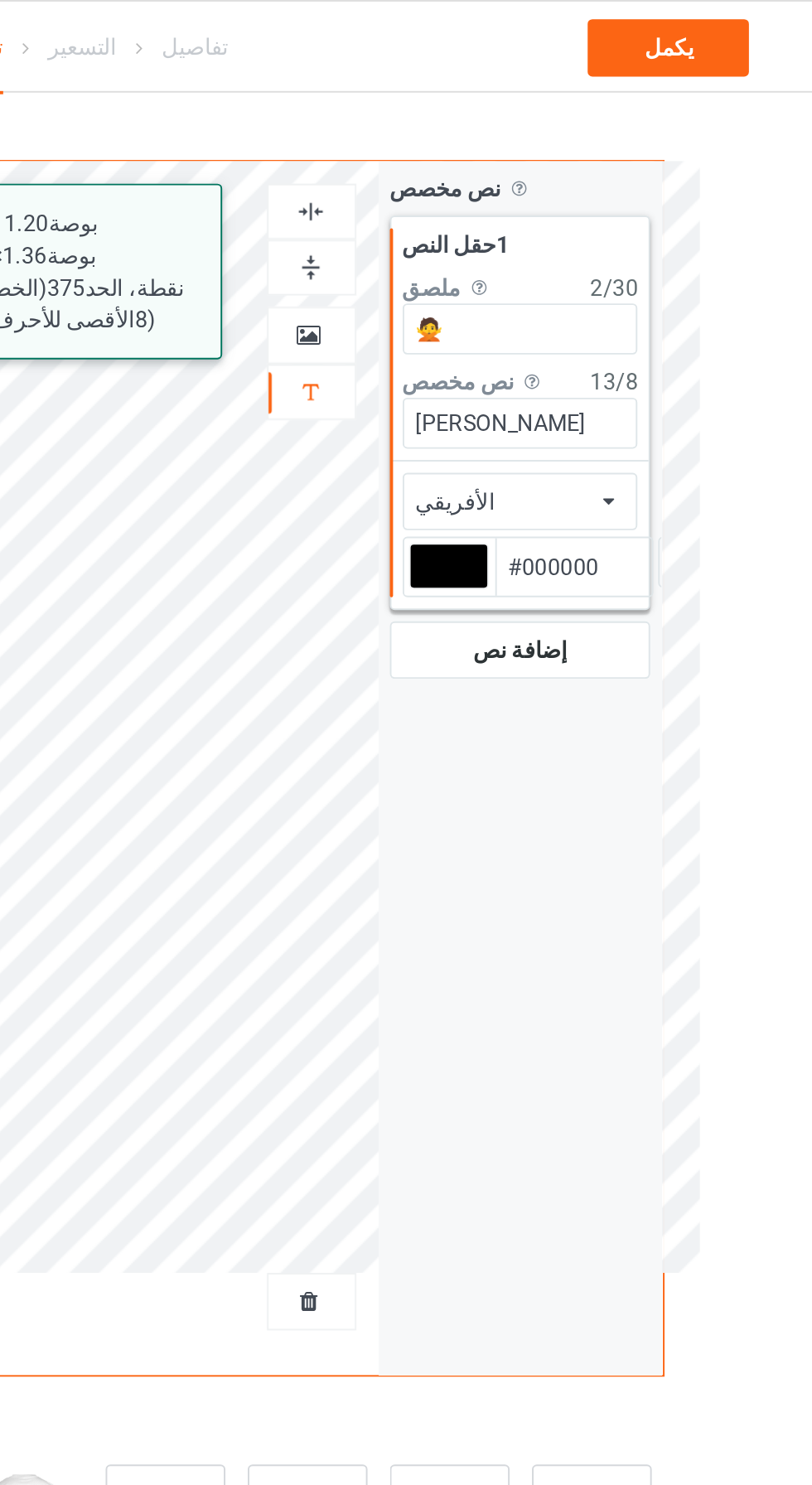
type input "[PERSON_NAME]"
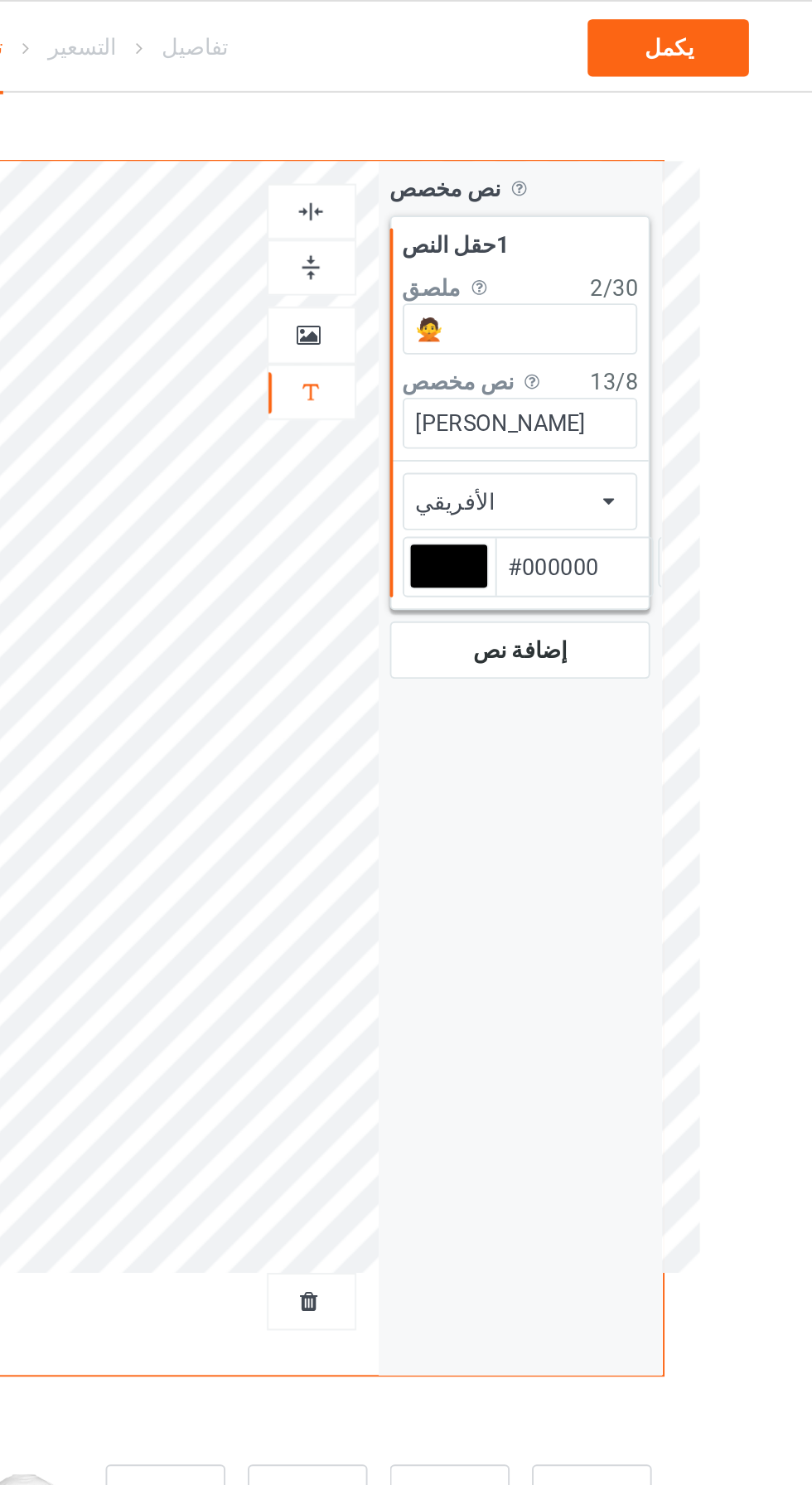
type input "#000000"
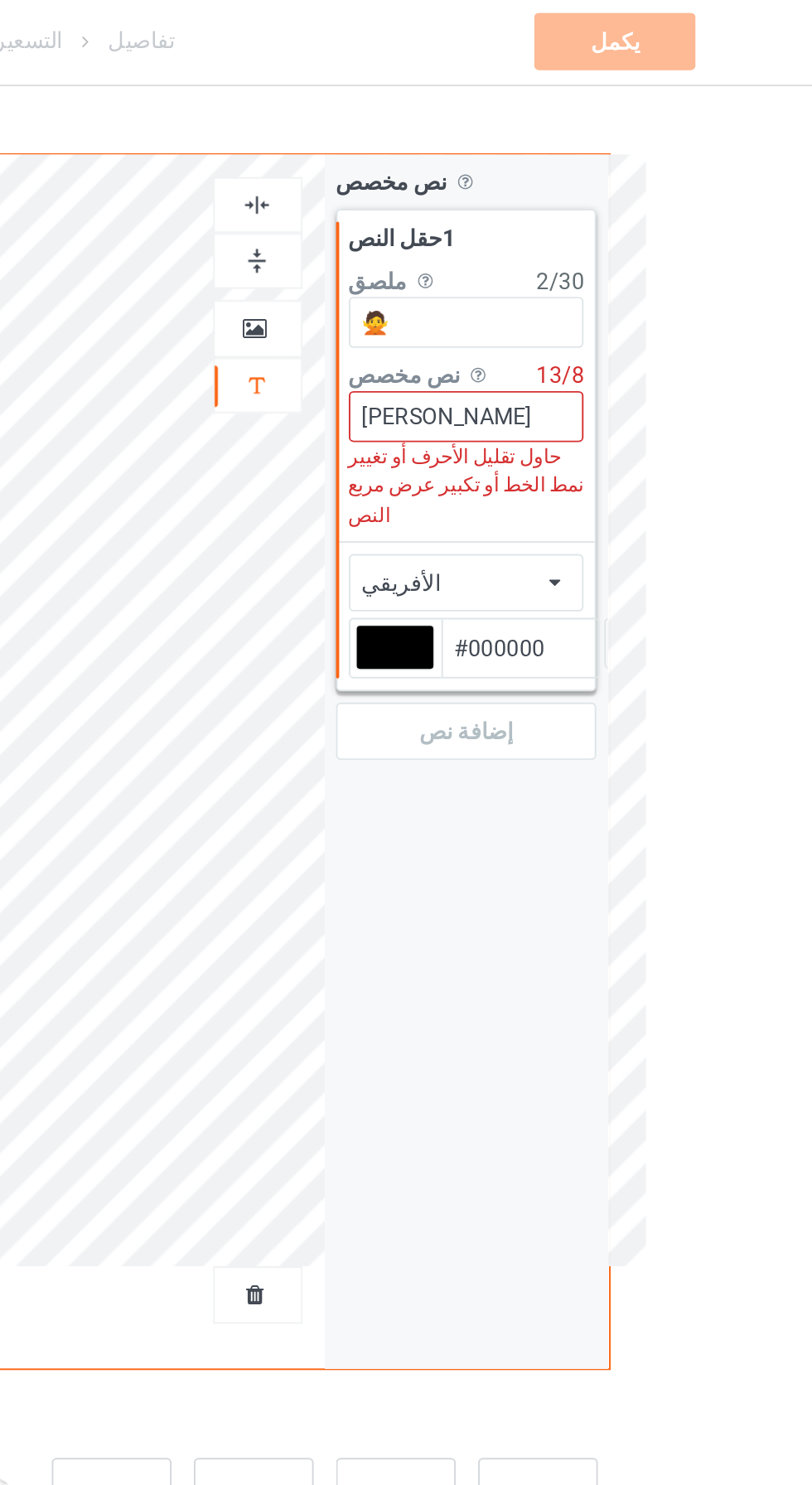
click at [664, 215] on input "[PERSON_NAME]" at bounding box center [631, 219] width 123 height 26
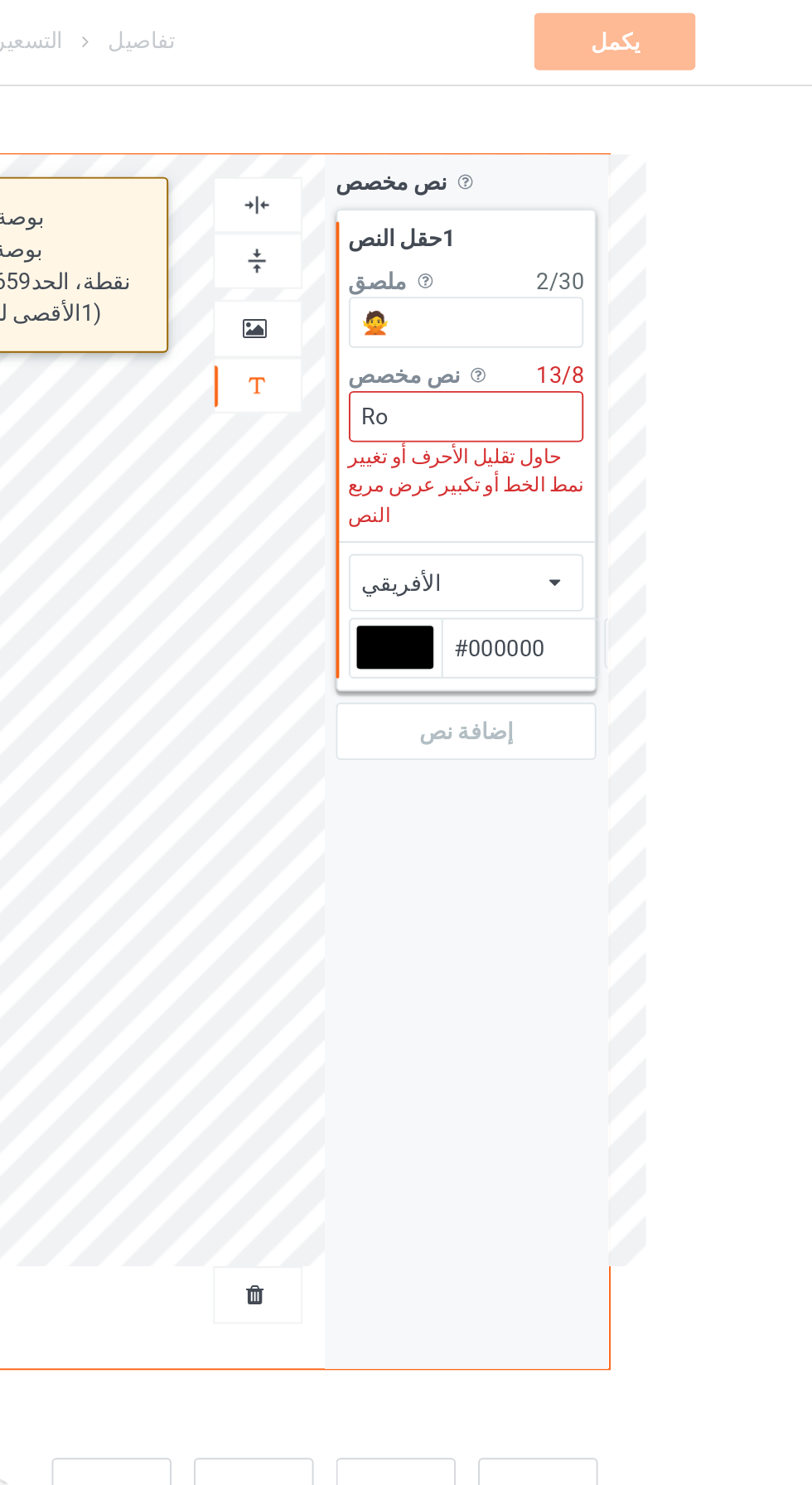
type input "R"
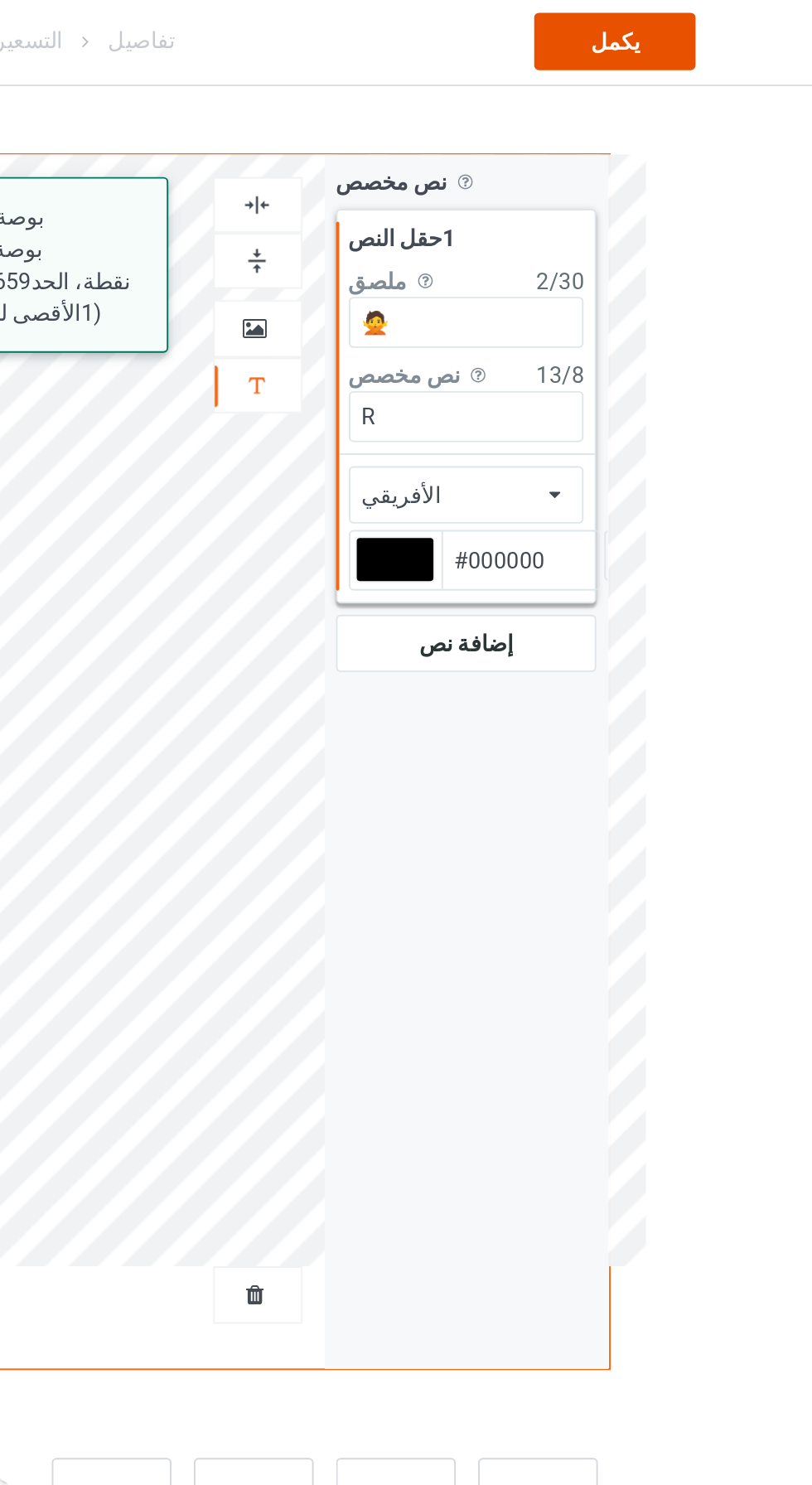
click at [717, 30] on font "يكمل" at bounding box center [708, 25] width 25 height 14
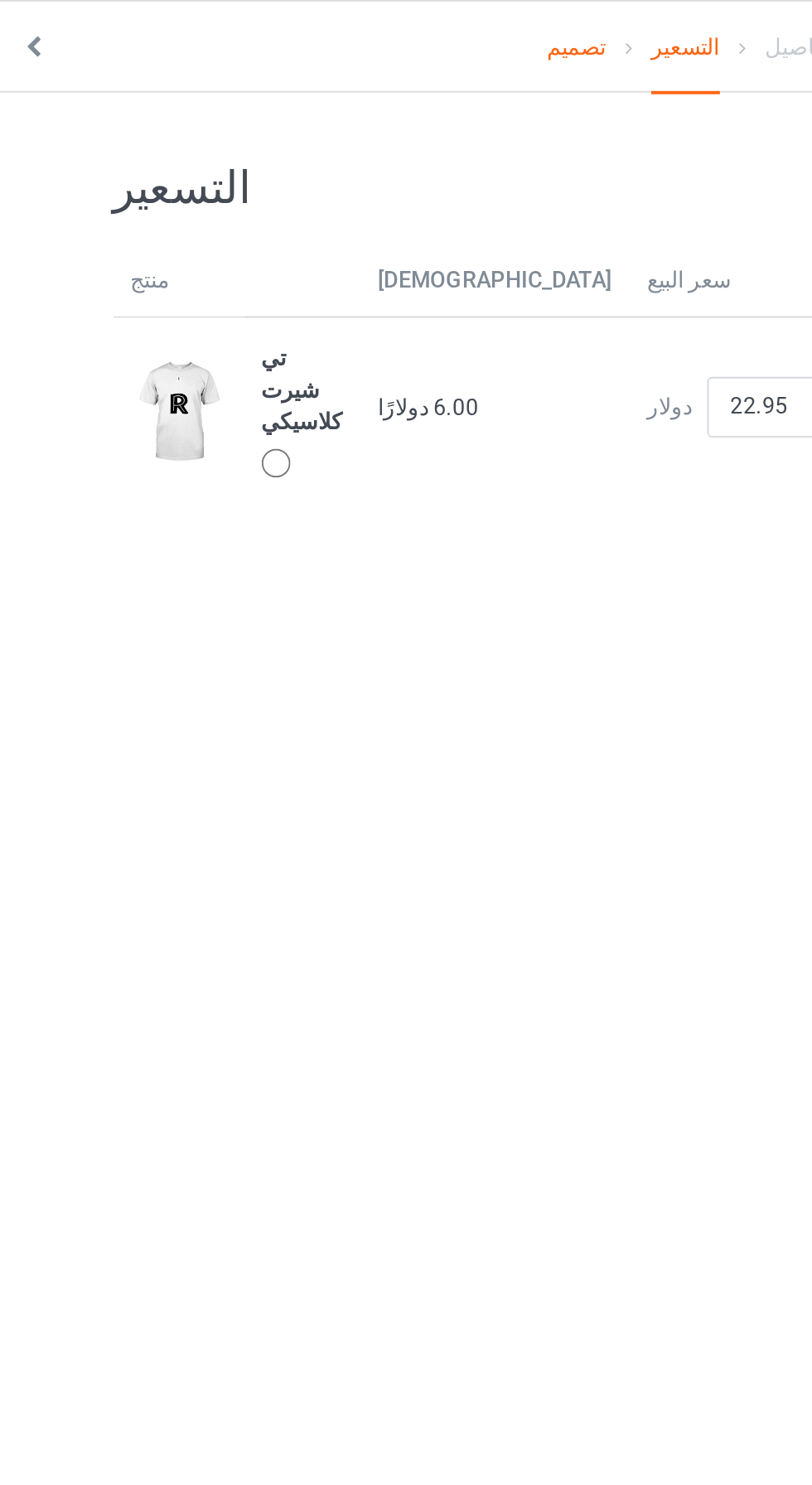
click at [193, 233] on div at bounding box center [192, 241] width 15 height 15
click at [184, 233] on div at bounding box center [192, 241] width 15 height 15
click at [192, 233] on div at bounding box center [192, 241] width 15 height 15
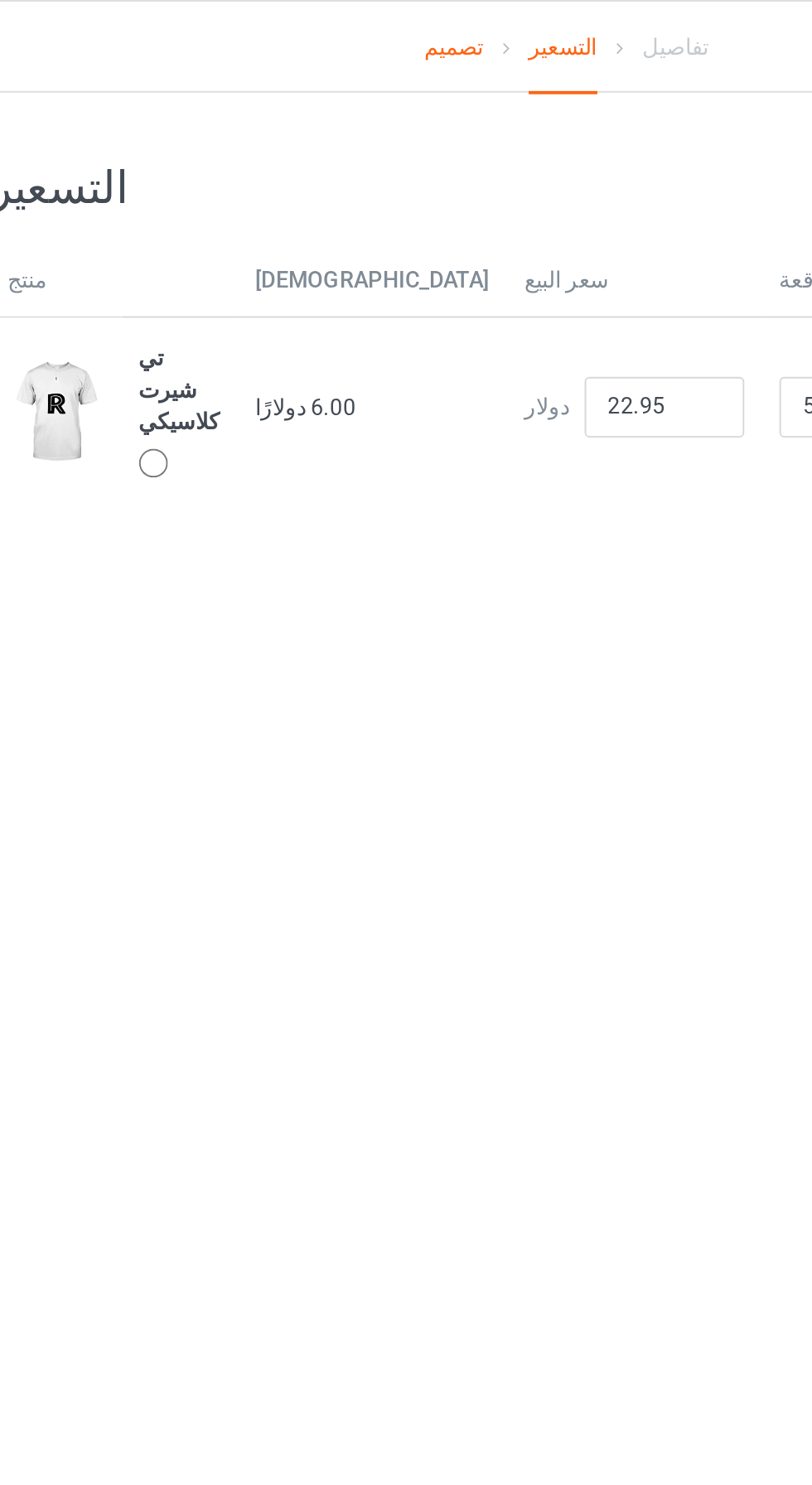
click at [189, 233] on div at bounding box center [192, 241] width 15 height 15
click at [192, 233] on div at bounding box center [192, 241] width 15 height 15
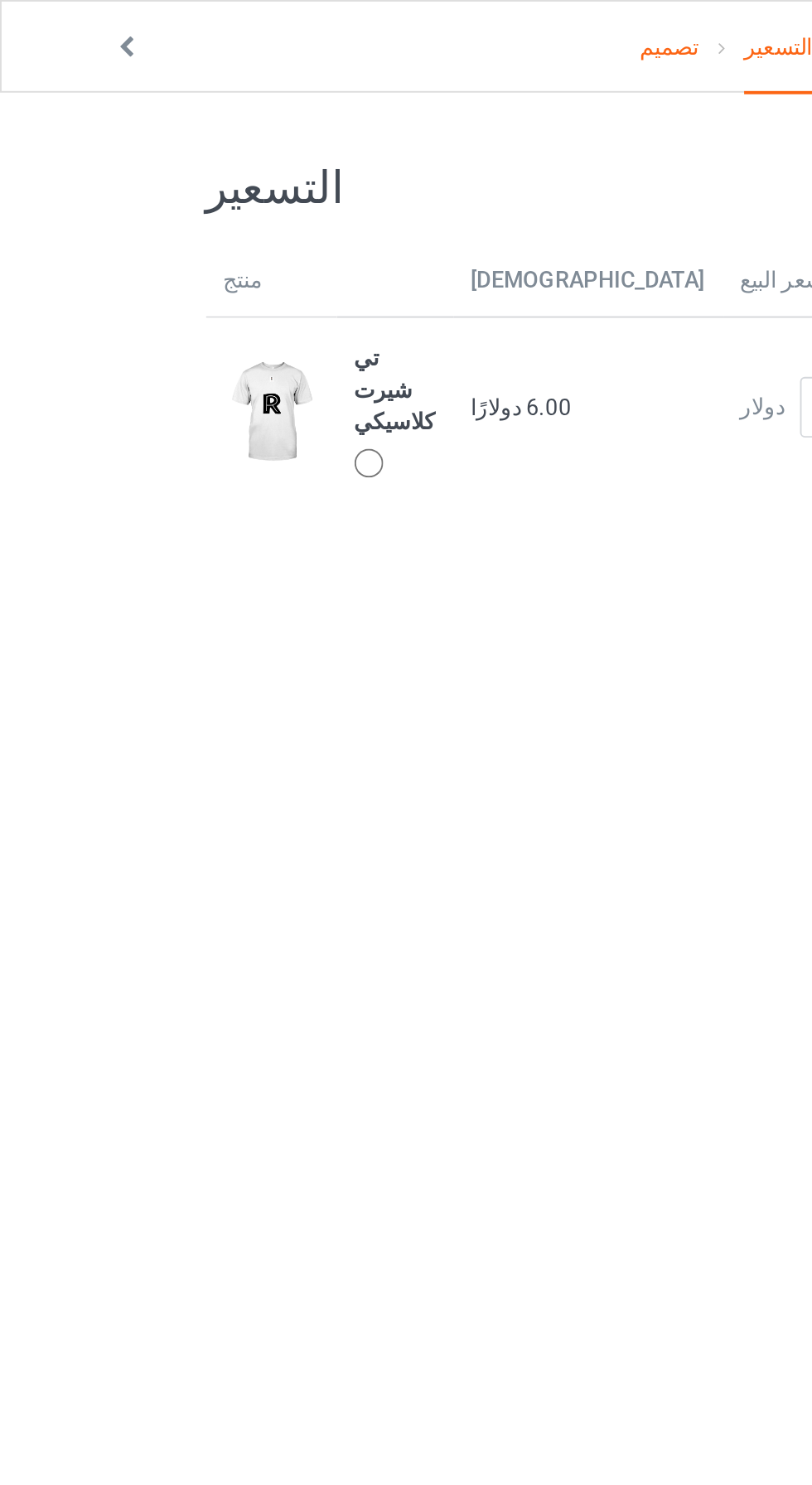
click at [184, 233] on div at bounding box center [193, 242] width 19 height 19
click at [177, 209] on td "تي شيرت كلاسيكي" at bounding box center [204, 212] width 60 height 93
click at [132, 204] on img at bounding box center [141, 214] width 50 height 62
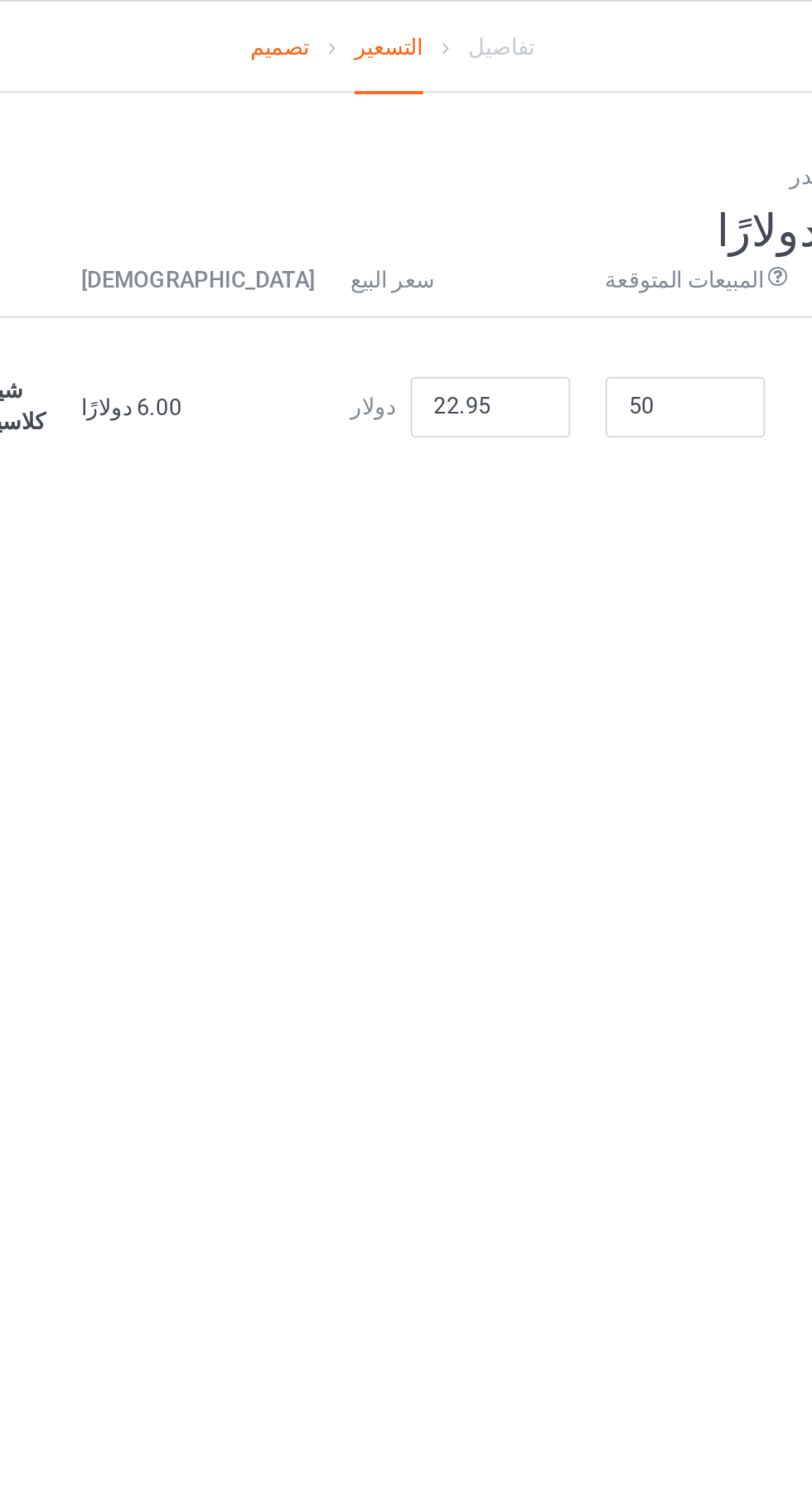
click at [352, 14] on link "تصميم" at bounding box center [348, 24] width 31 height 47
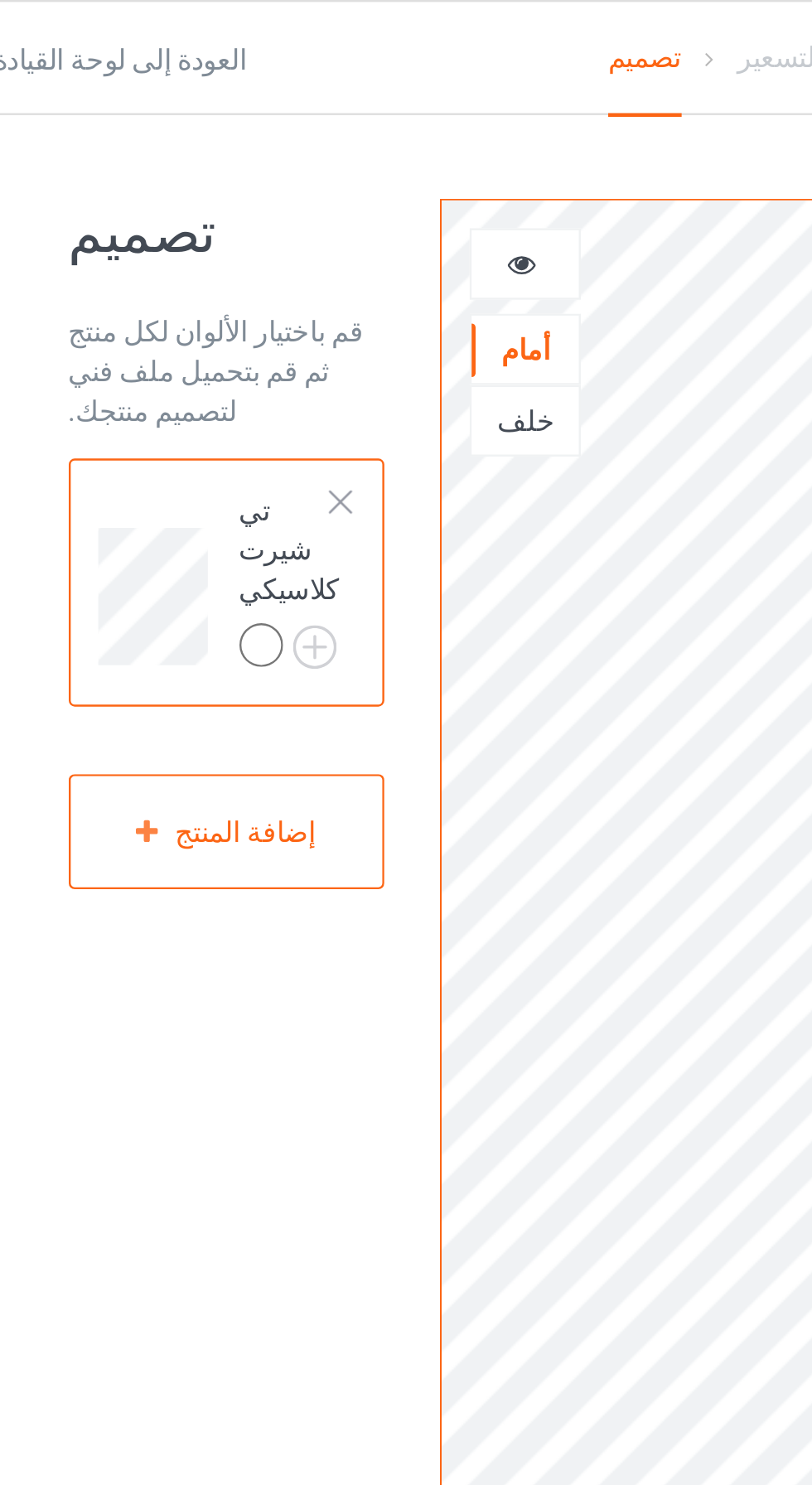
click at [180, 260] on div at bounding box center [187, 270] width 19 height 19
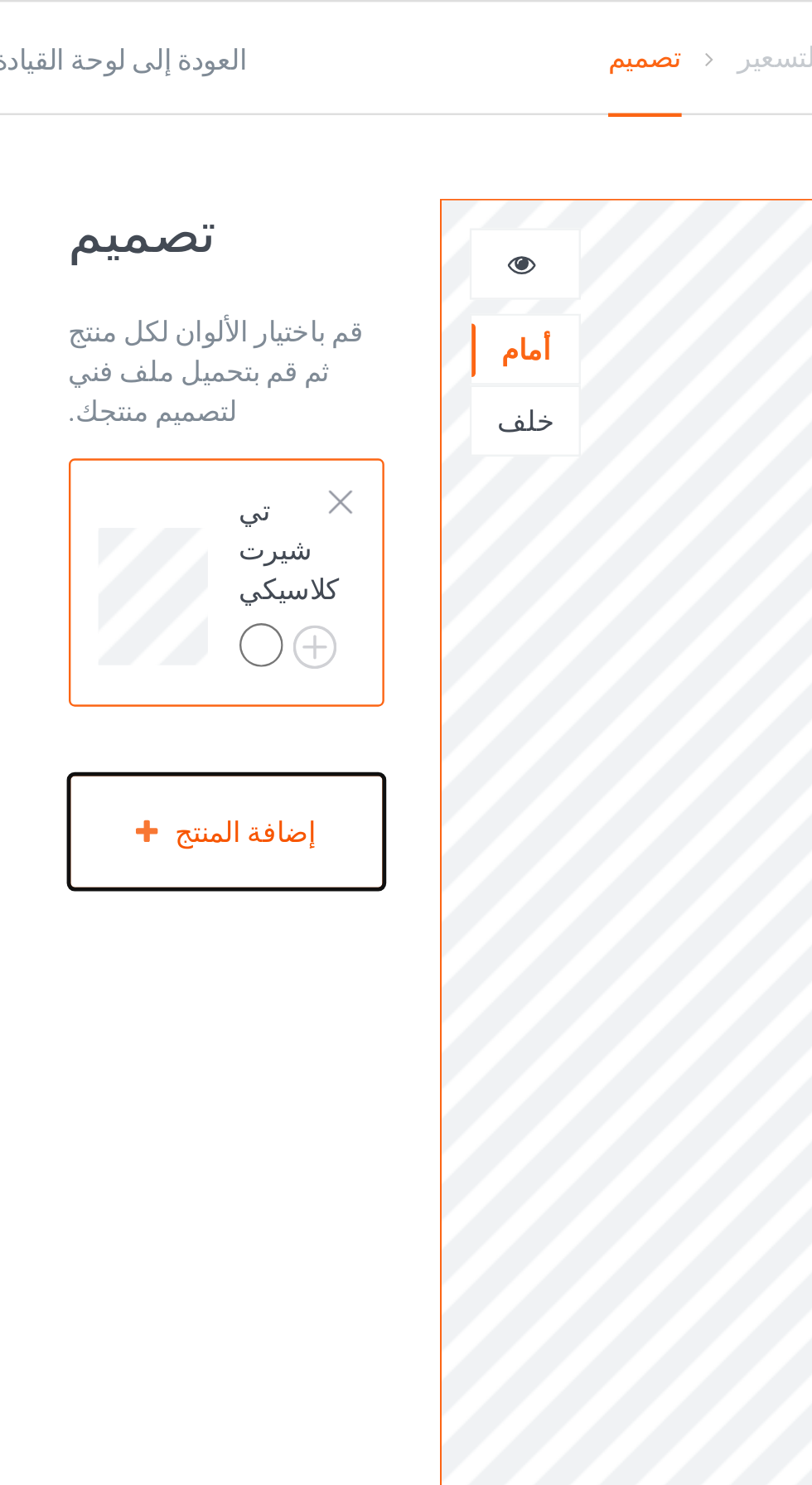
click at [173, 353] on font "إضافة المنتج" at bounding box center [181, 348] width 58 height 14
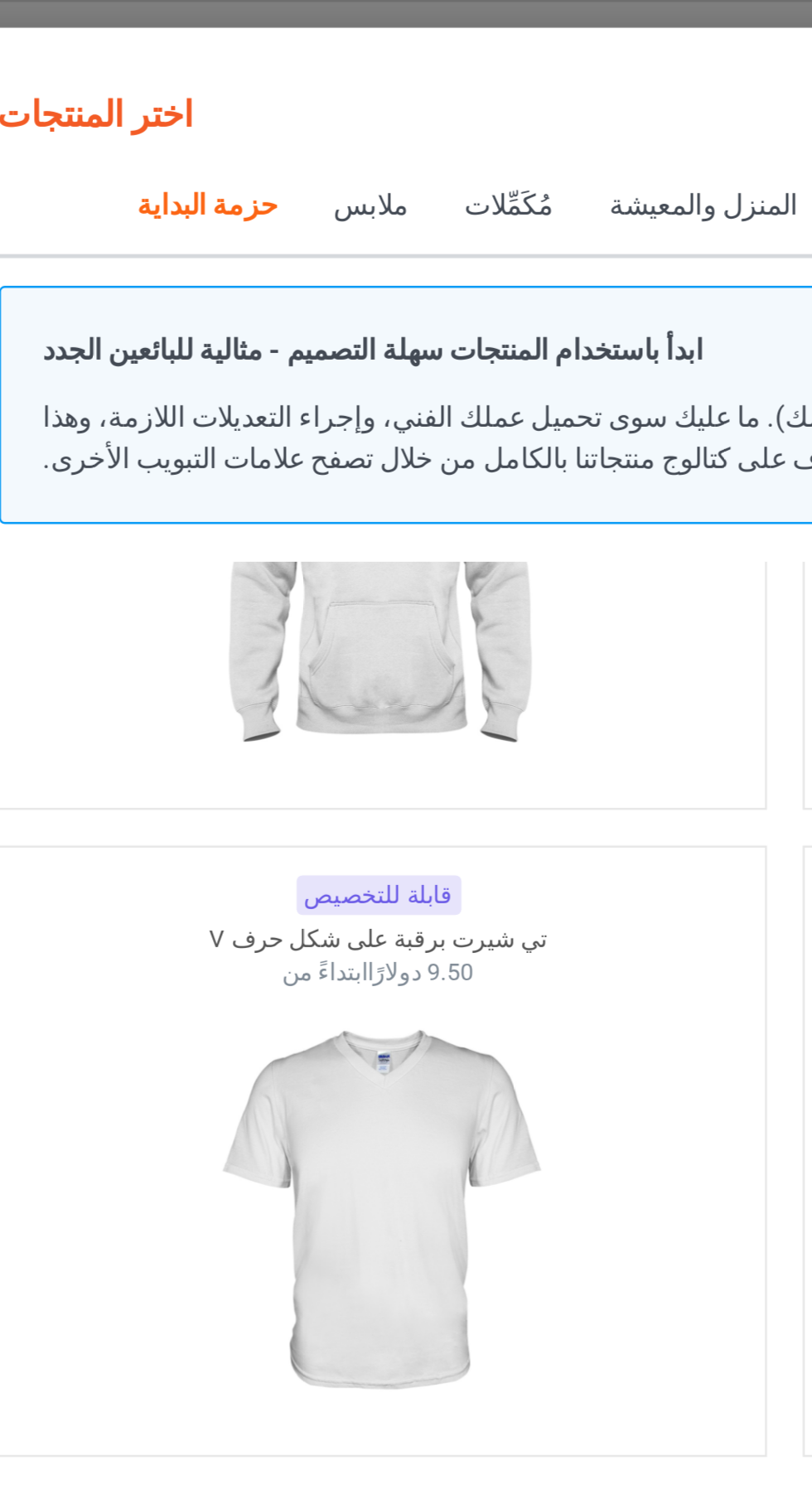
scroll to position [502, 0]
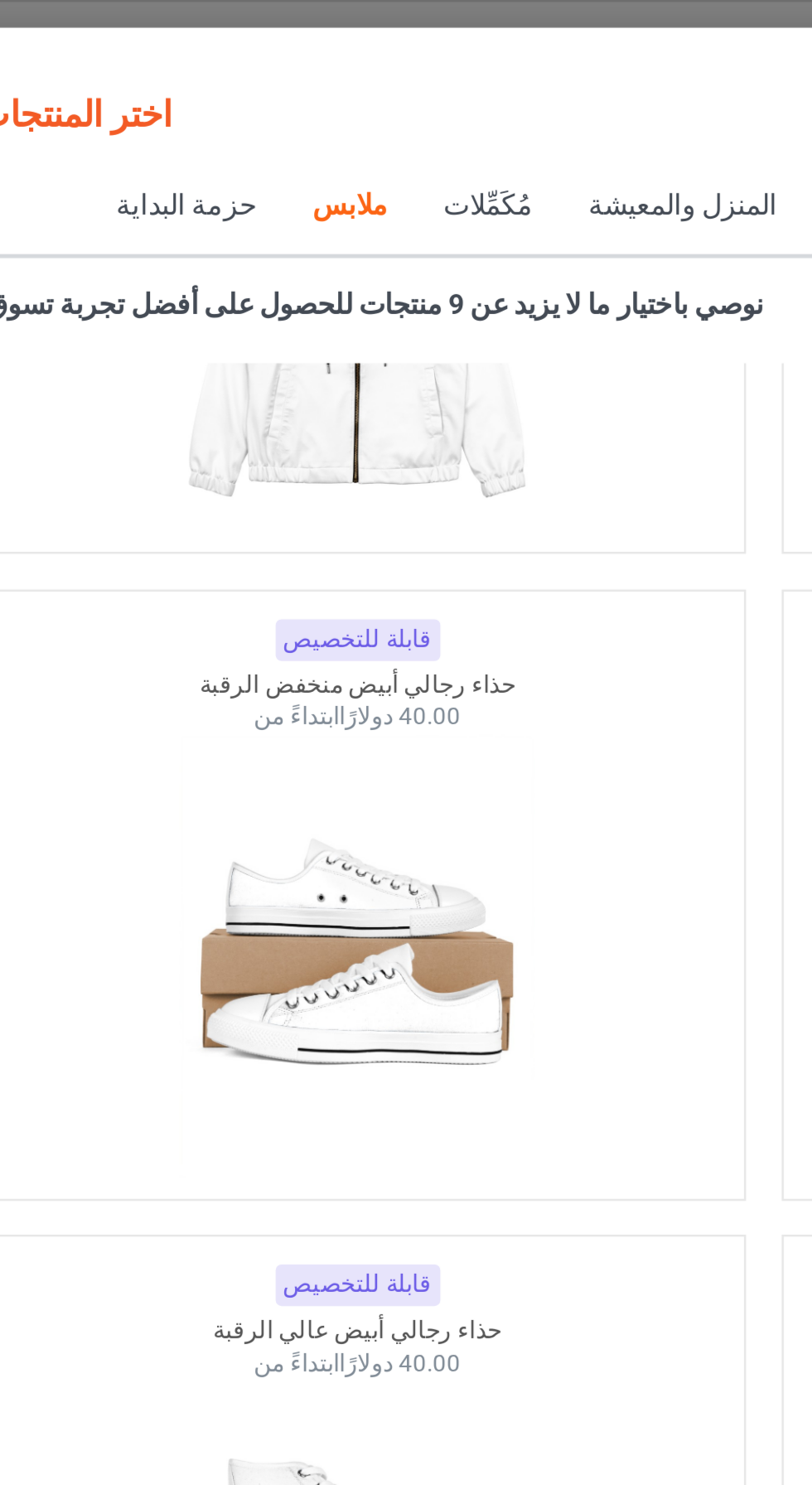
scroll to position [3273, 0]
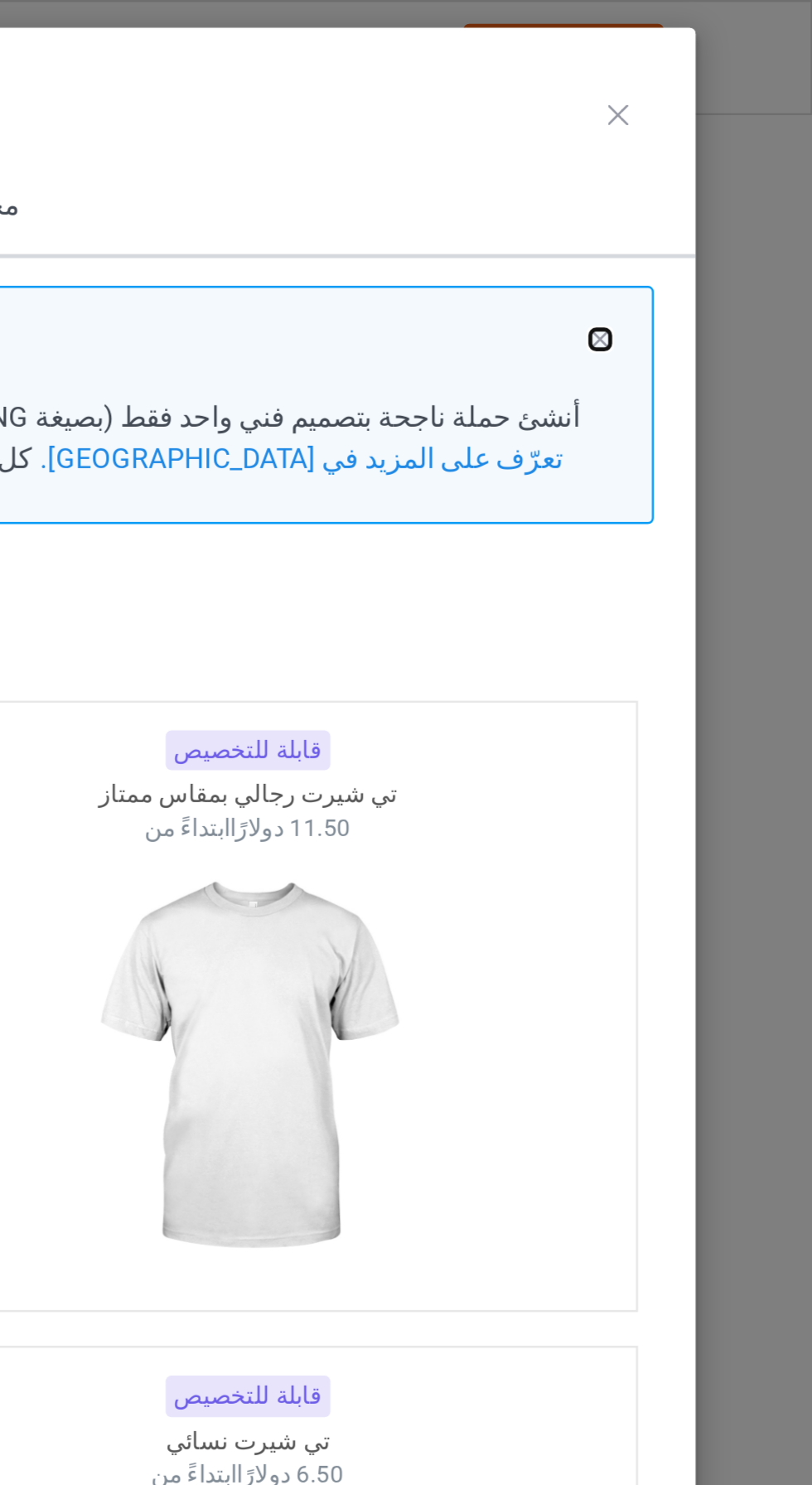
click at [723, 141] on button at bounding box center [724, 142] width 8 height 8
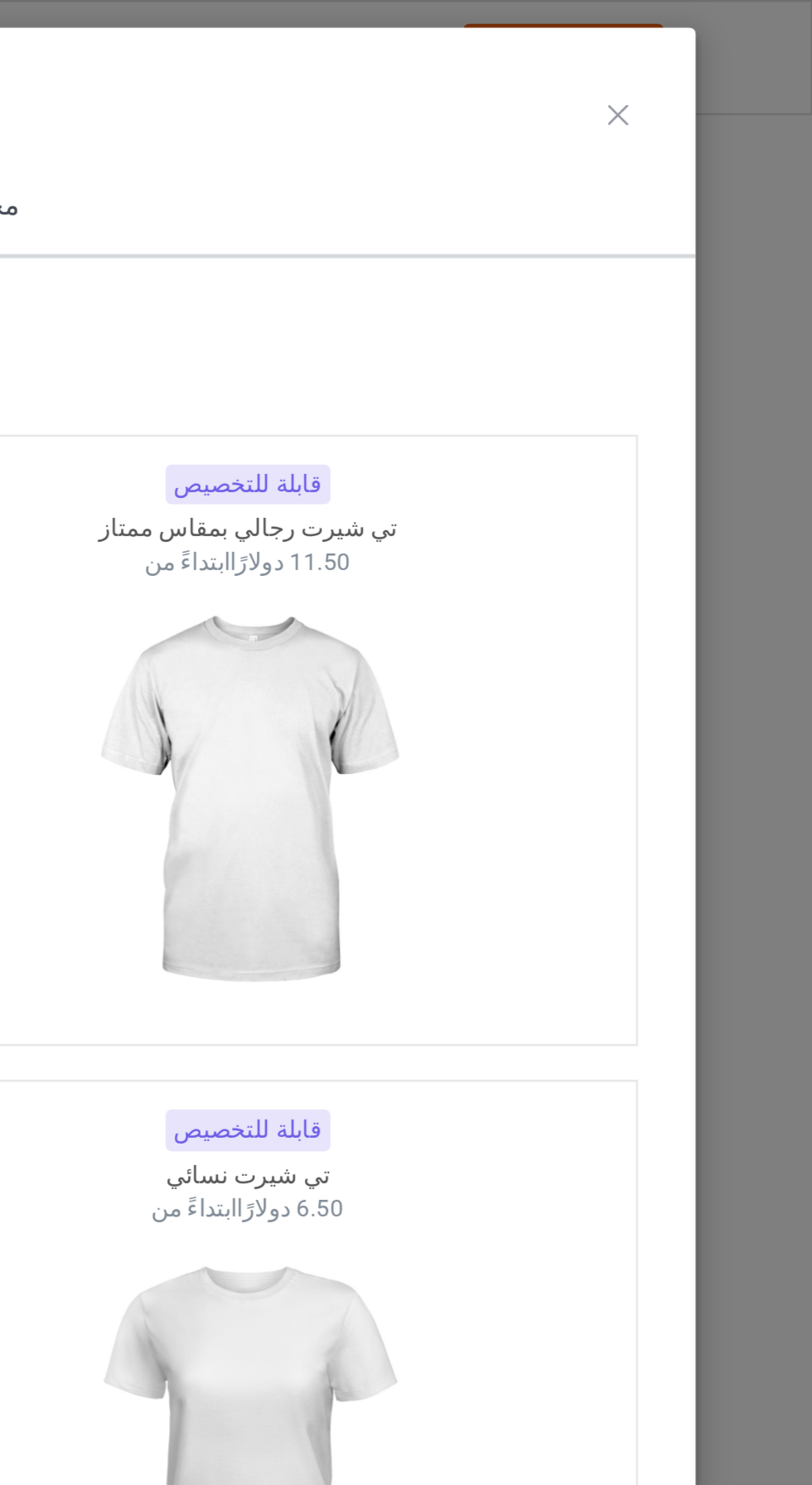
click at [731, 47] on icon at bounding box center [731, 48] width 8 height 8
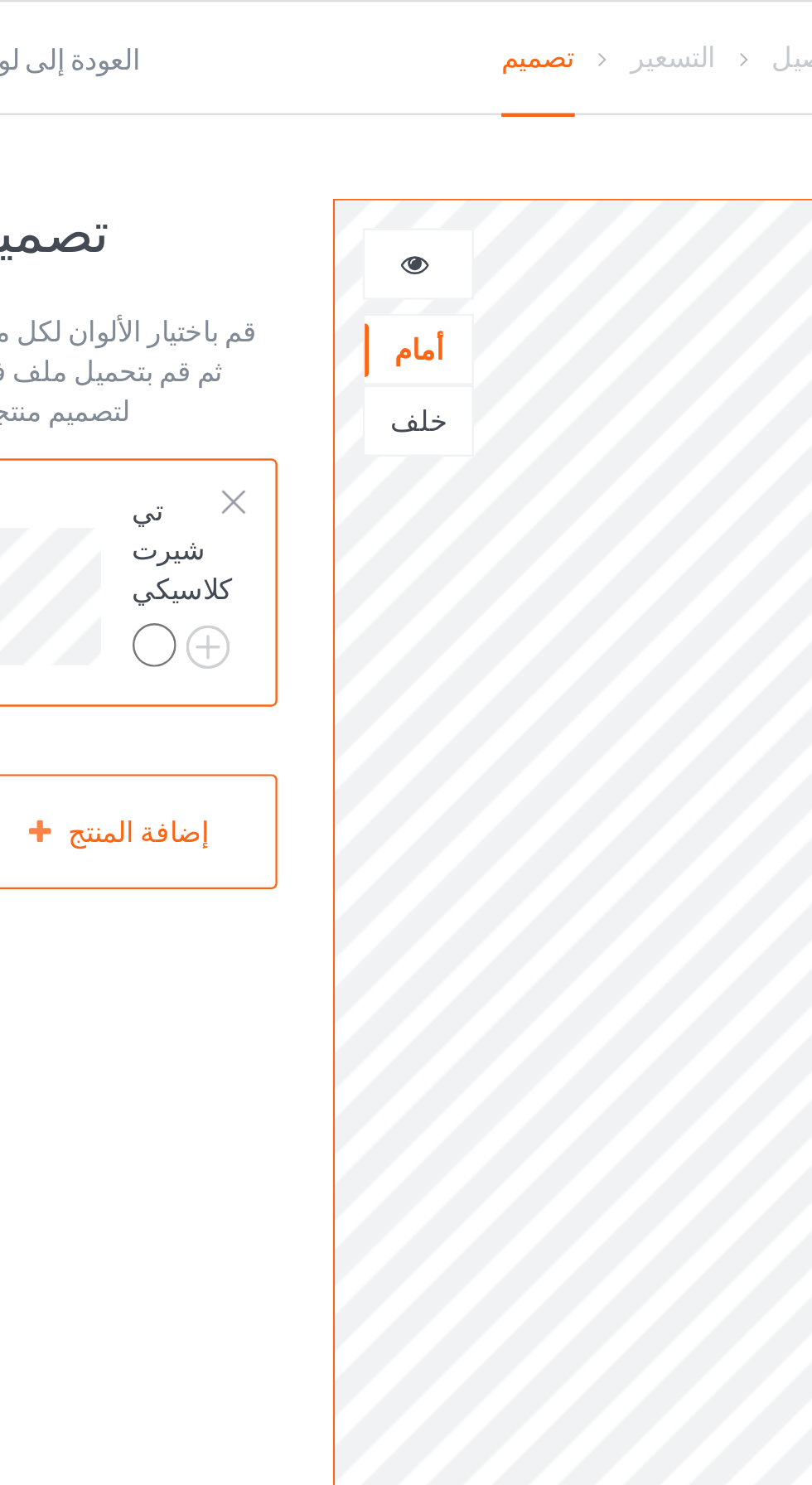
click at [298, 110] on icon at bounding box center [296, 108] width 14 height 12
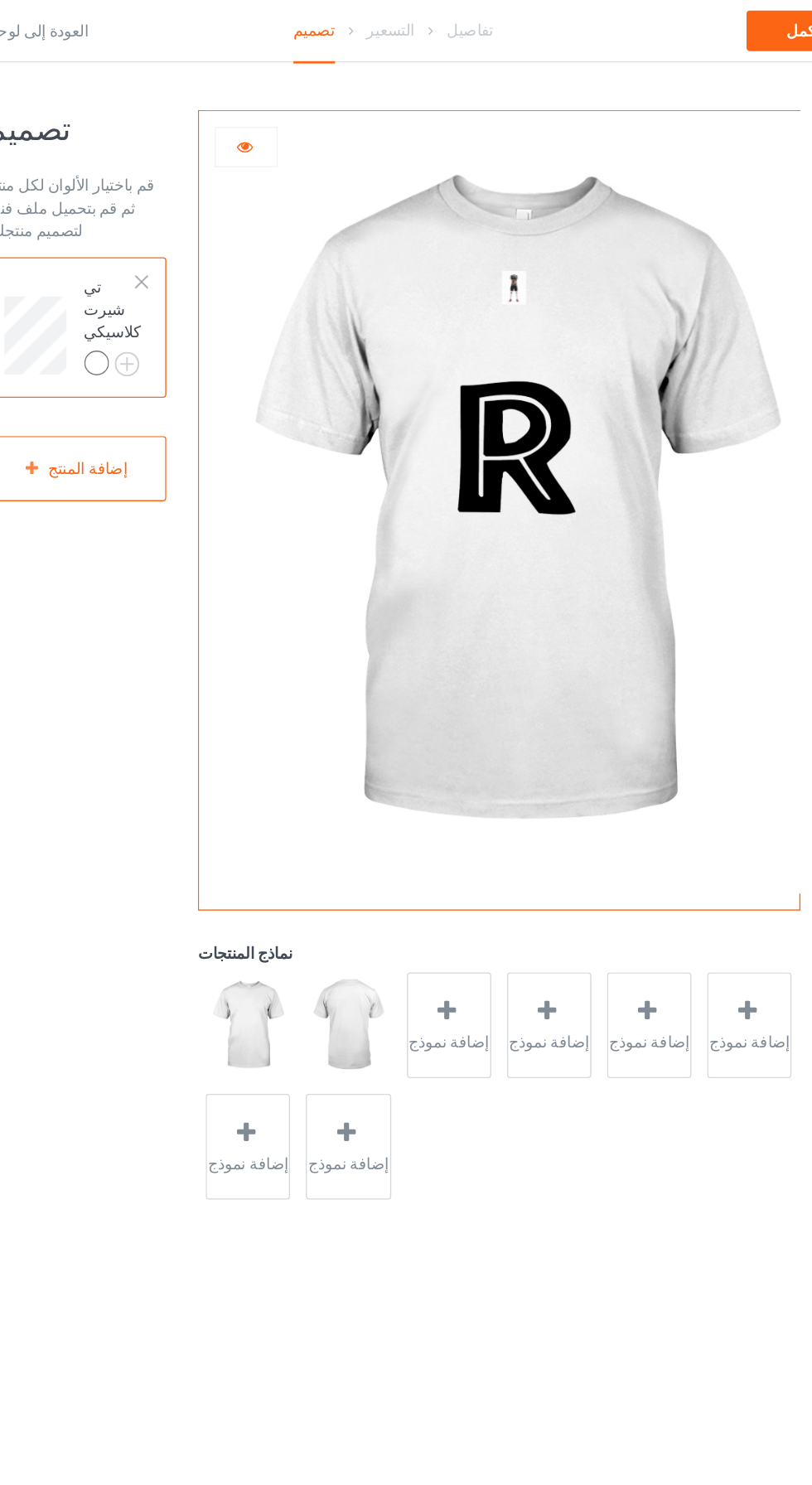
click at [492, 216] on img at bounding box center [493, 372] width 462 height 576
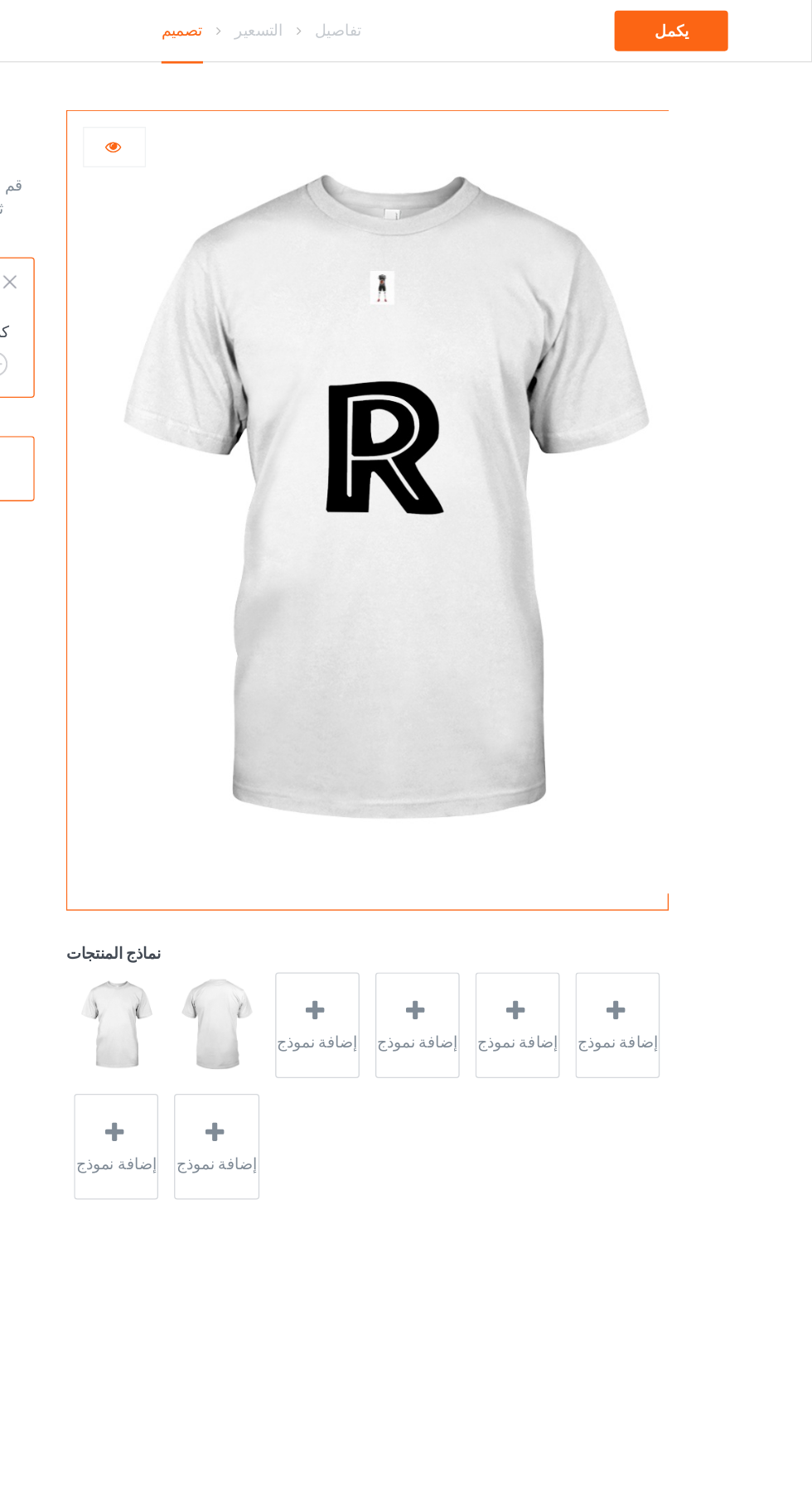
click at [542, 247] on img at bounding box center [493, 372] width 462 height 576
click at [435, 759] on div at bounding box center [446, 749] width 23 height 24
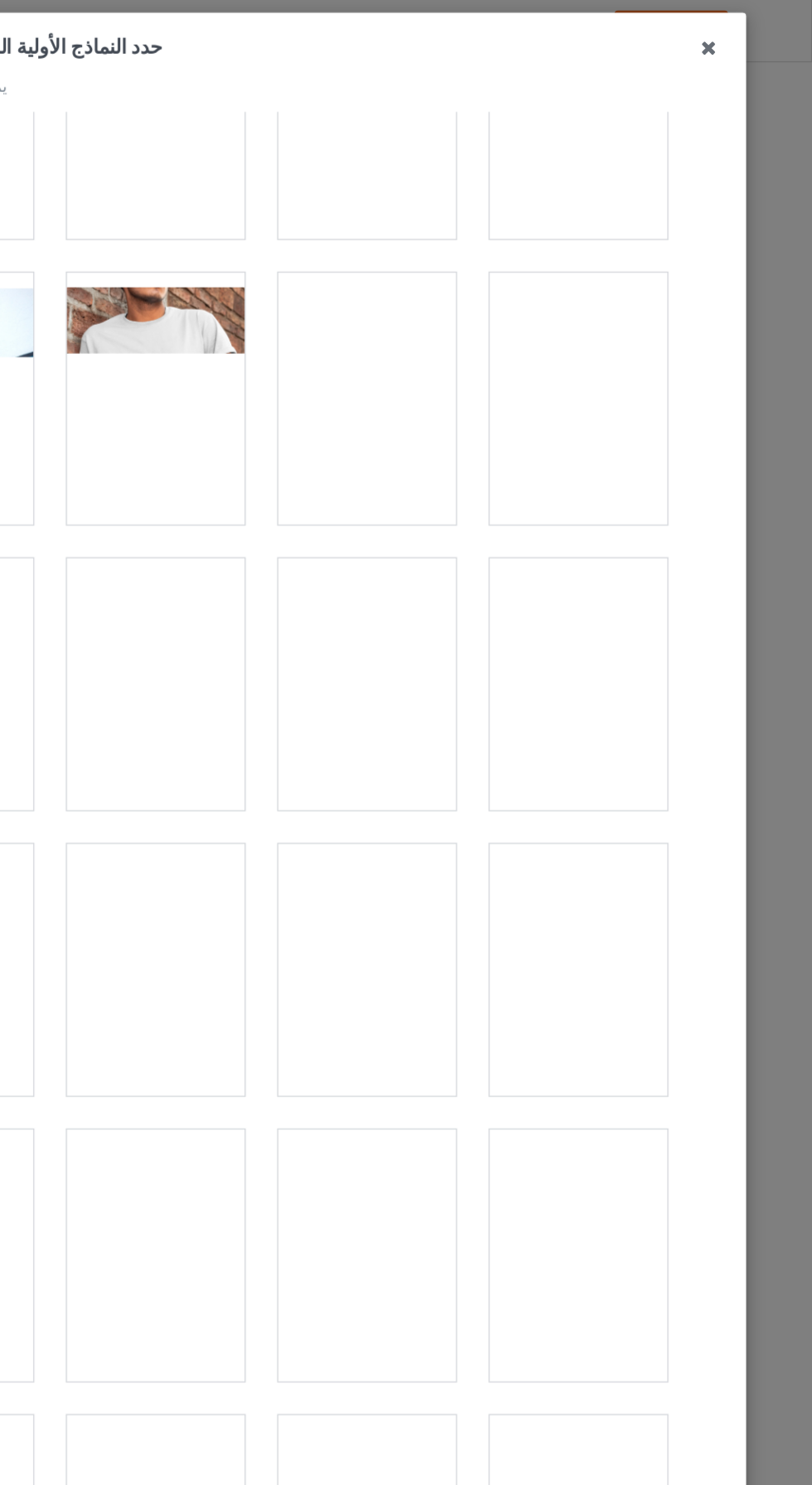
scroll to position [329, 0]
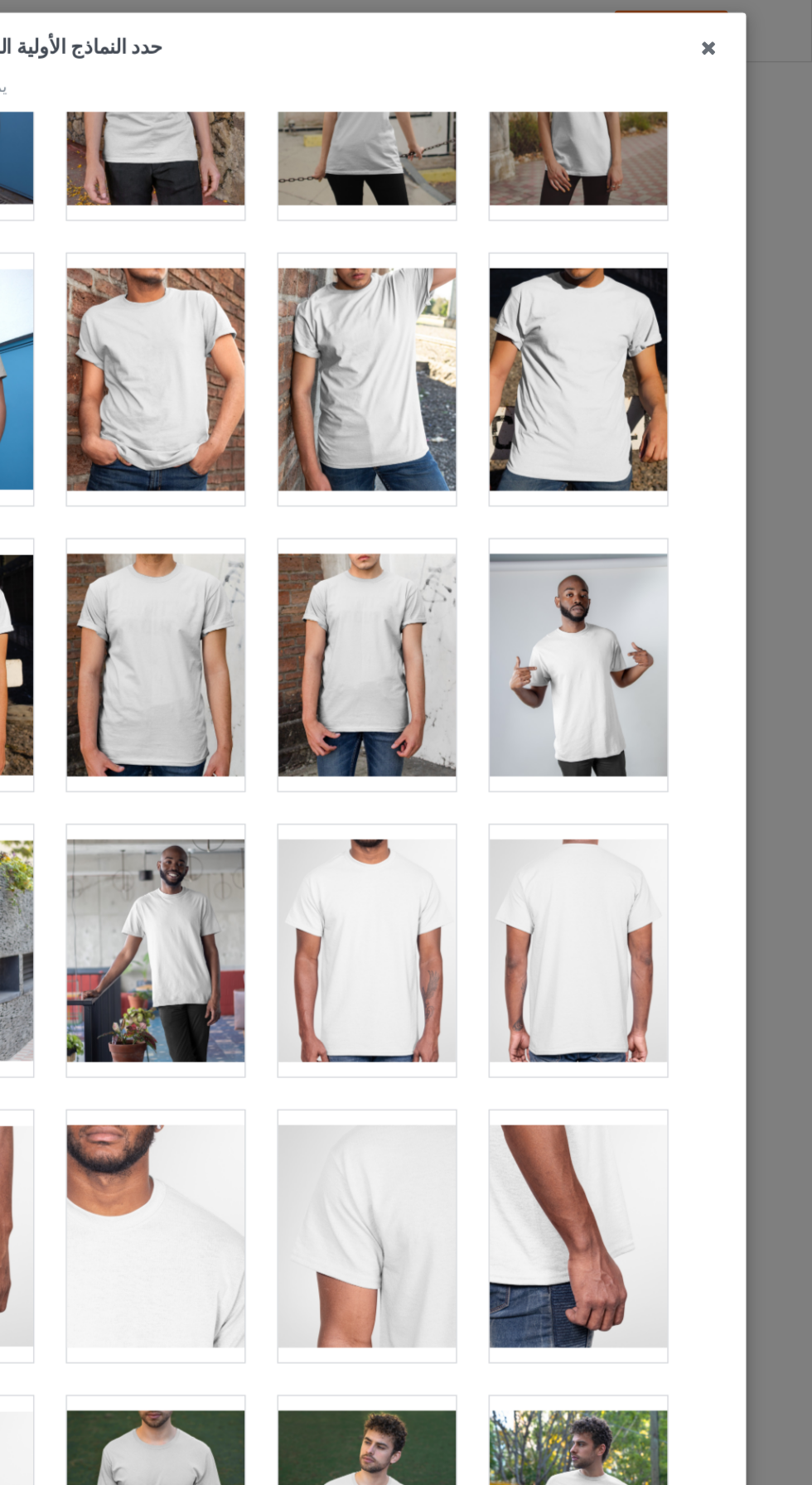
click at [651, 469] on div at bounding box center [640, 492] width 131 height 186
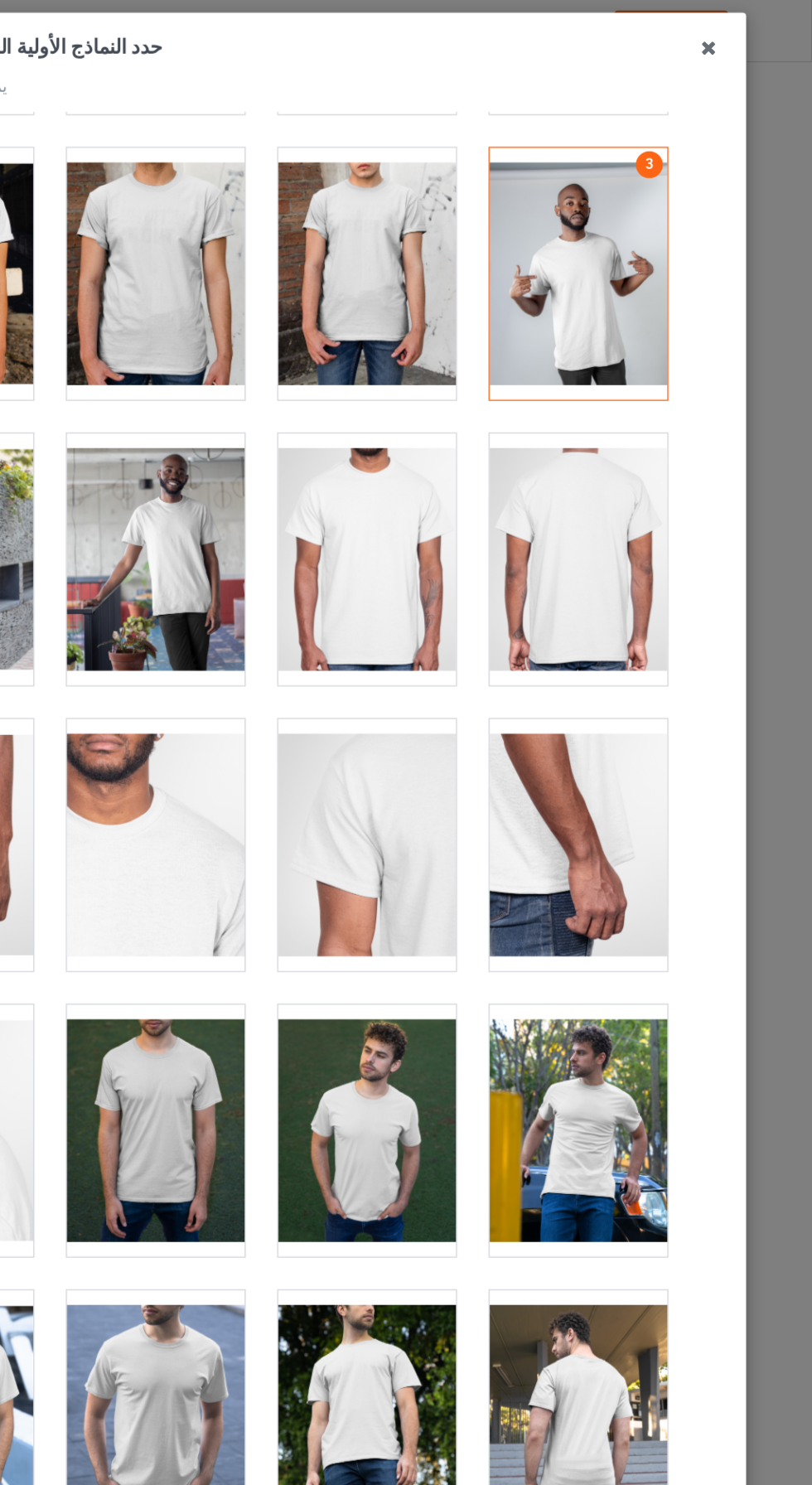
scroll to position [788, 0]
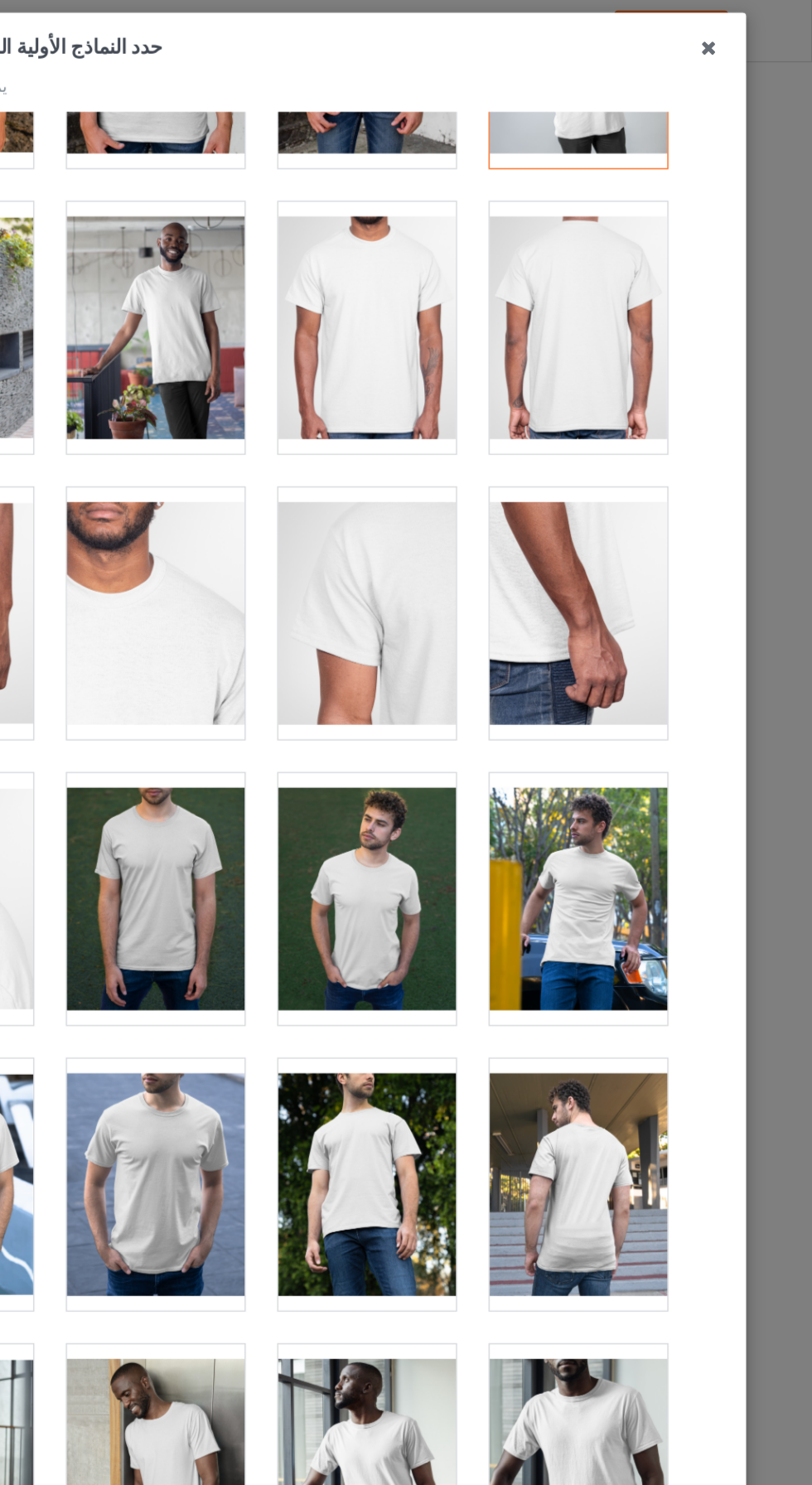
click at [478, 665] on div at bounding box center [484, 665] width 131 height 186
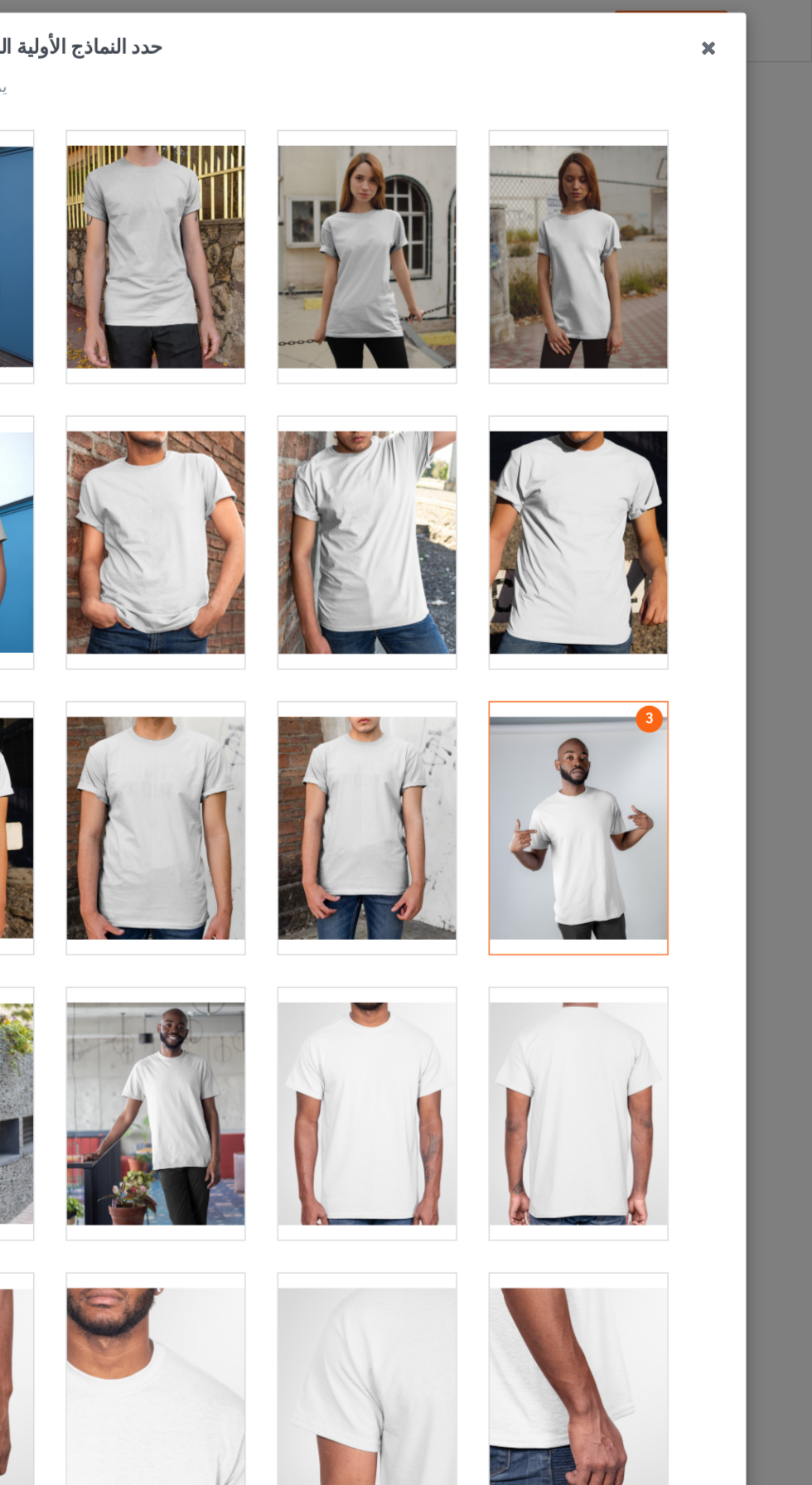
scroll to position [209, 0]
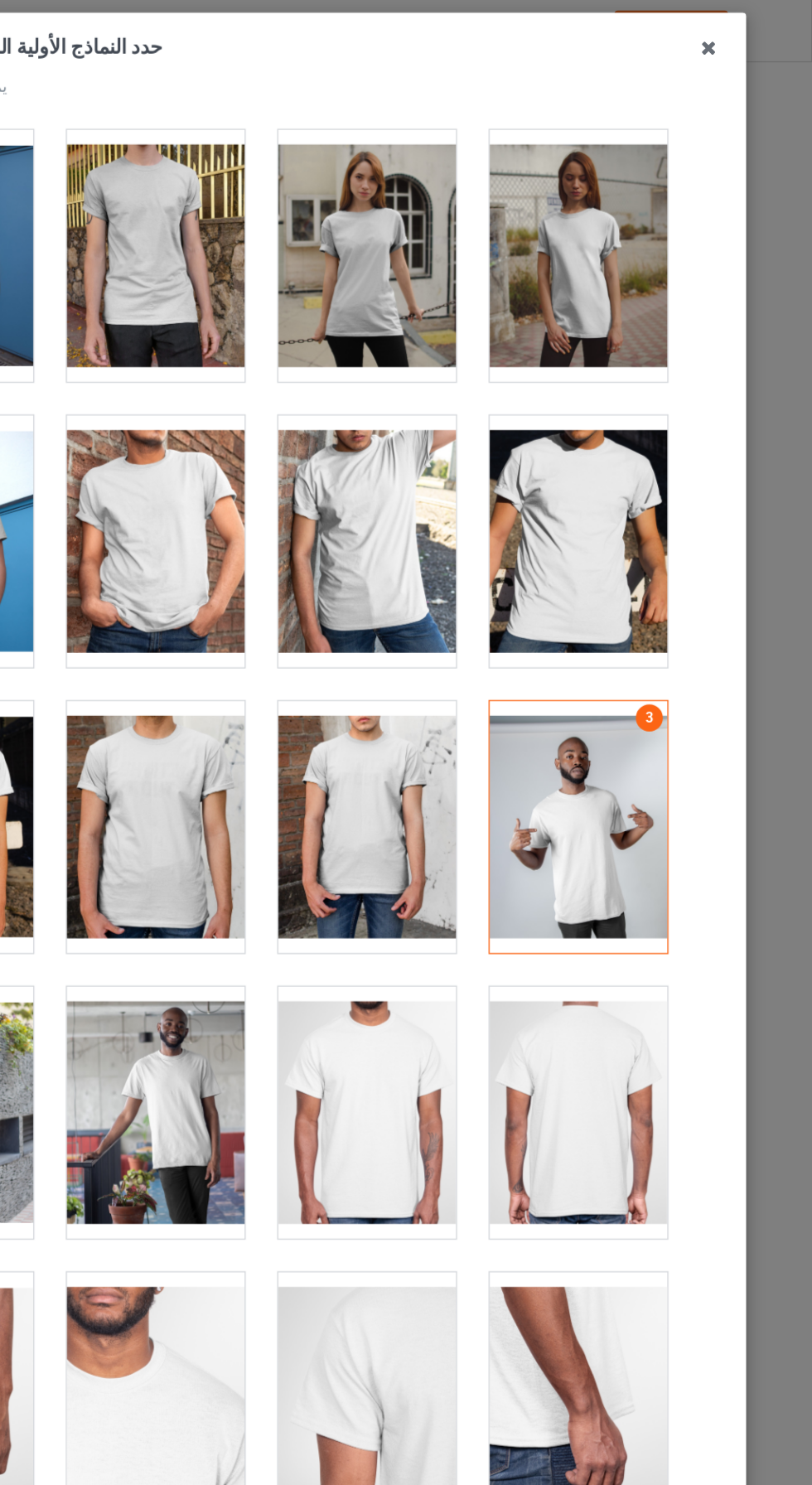
click at [652, 603] on div at bounding box center [640, 611] width 131 height 186
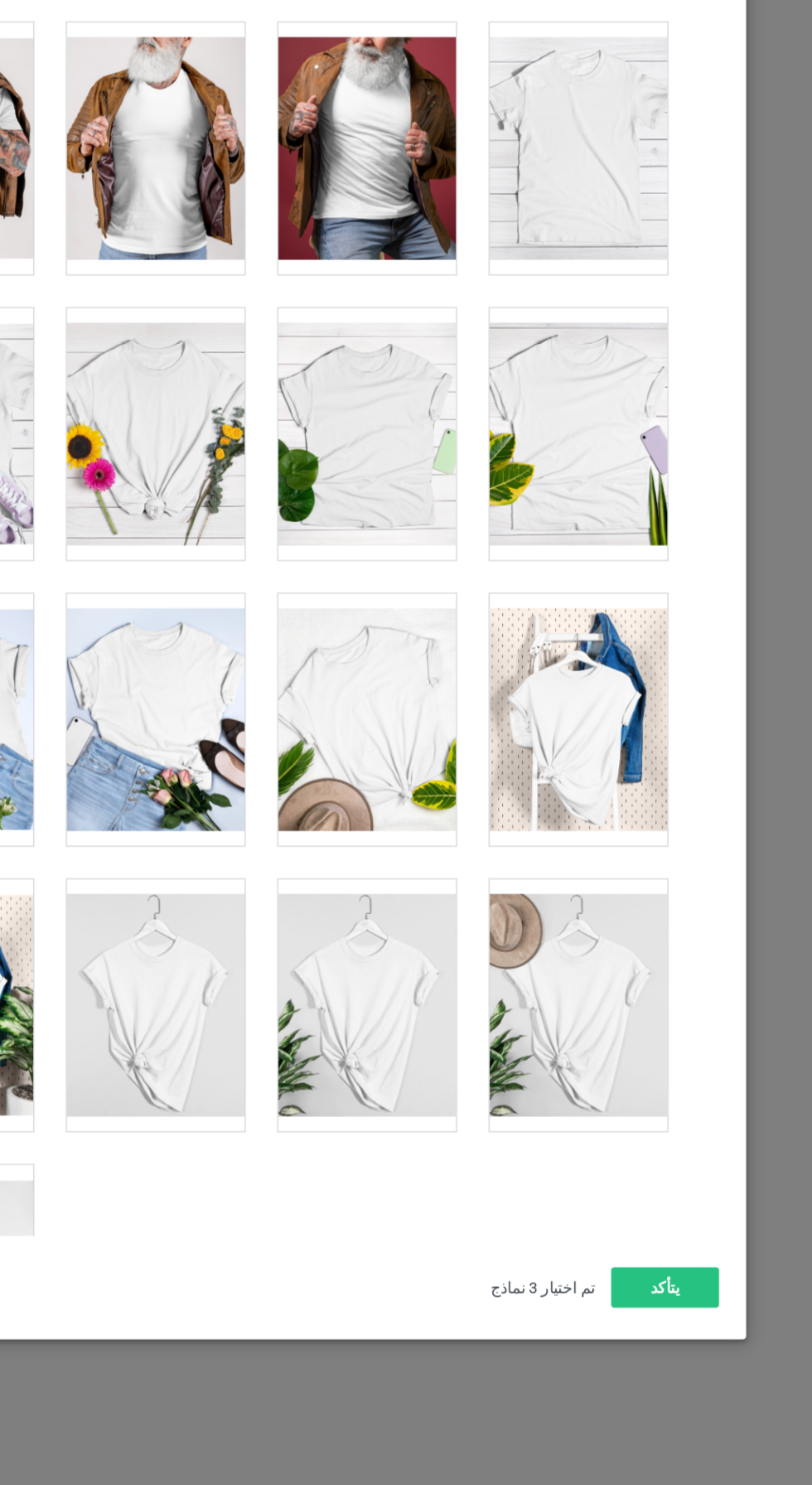
scroll to position [0, 0]
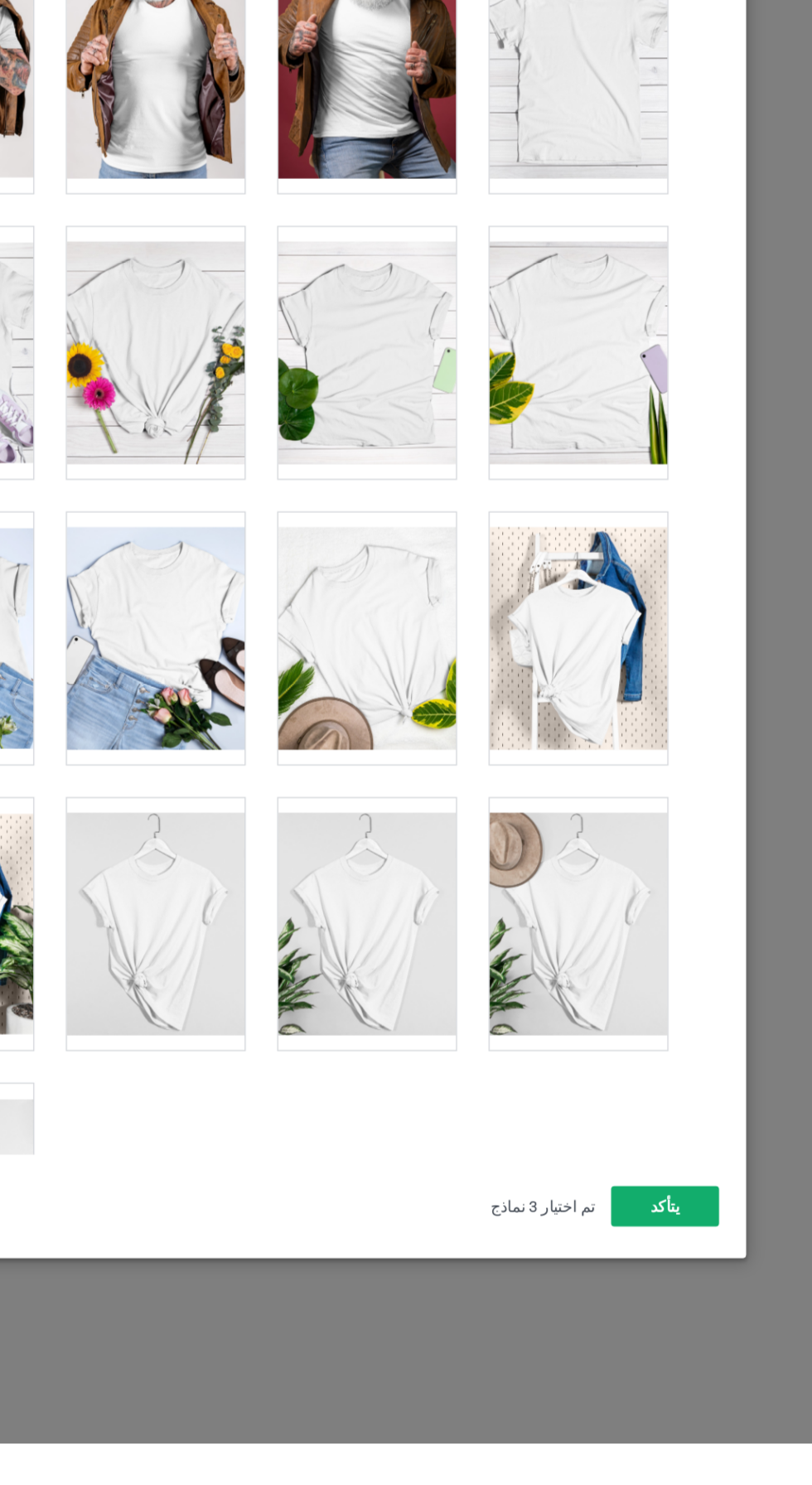
click at [718, 1325] on button "يتأكد" at bounding box center [704, 1310] width 80 height 30
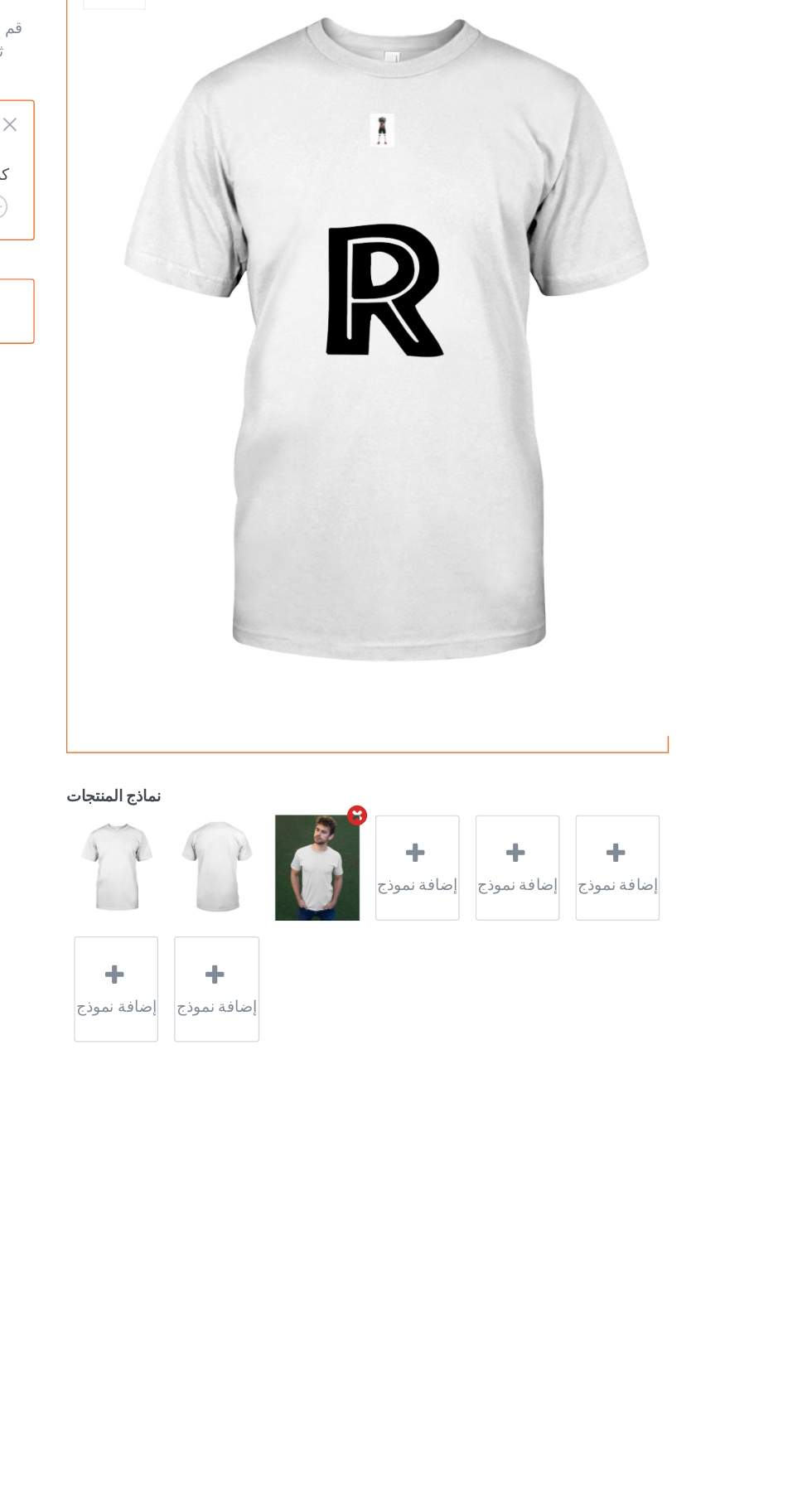
scroll to position [42, 0]
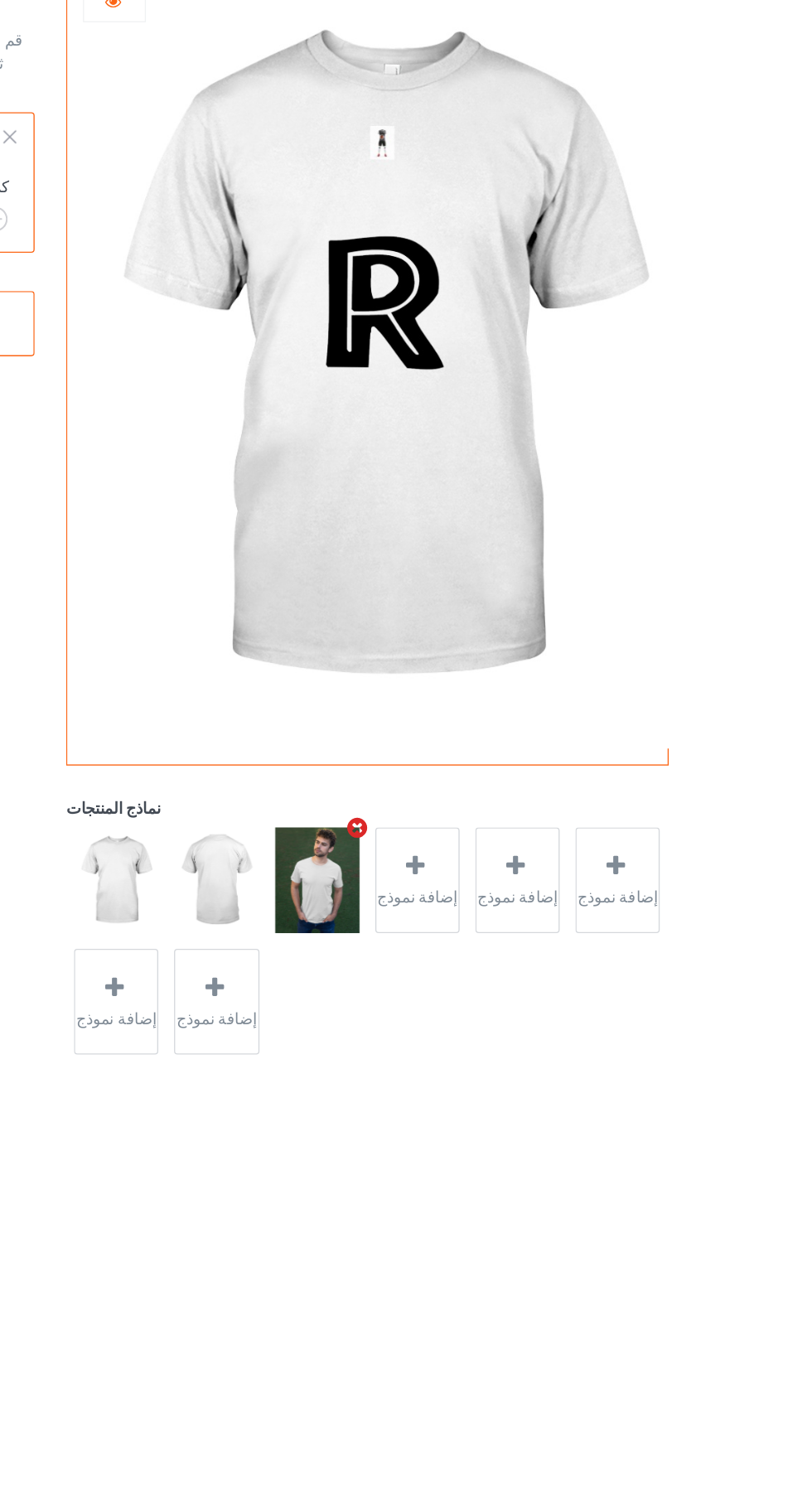
click at [442, 711] on img at bounding box center [447, 715] width 62 height 78
click at [459, 715] on img at bounding box center [447, 715] width 62 height 78
click at [455, 716] on img at bounding box center [447, 715] width 62 height 78
click at [476, 675] on icon "إزالة النموذج" at bounding box center [476, 676] width 20 height 18
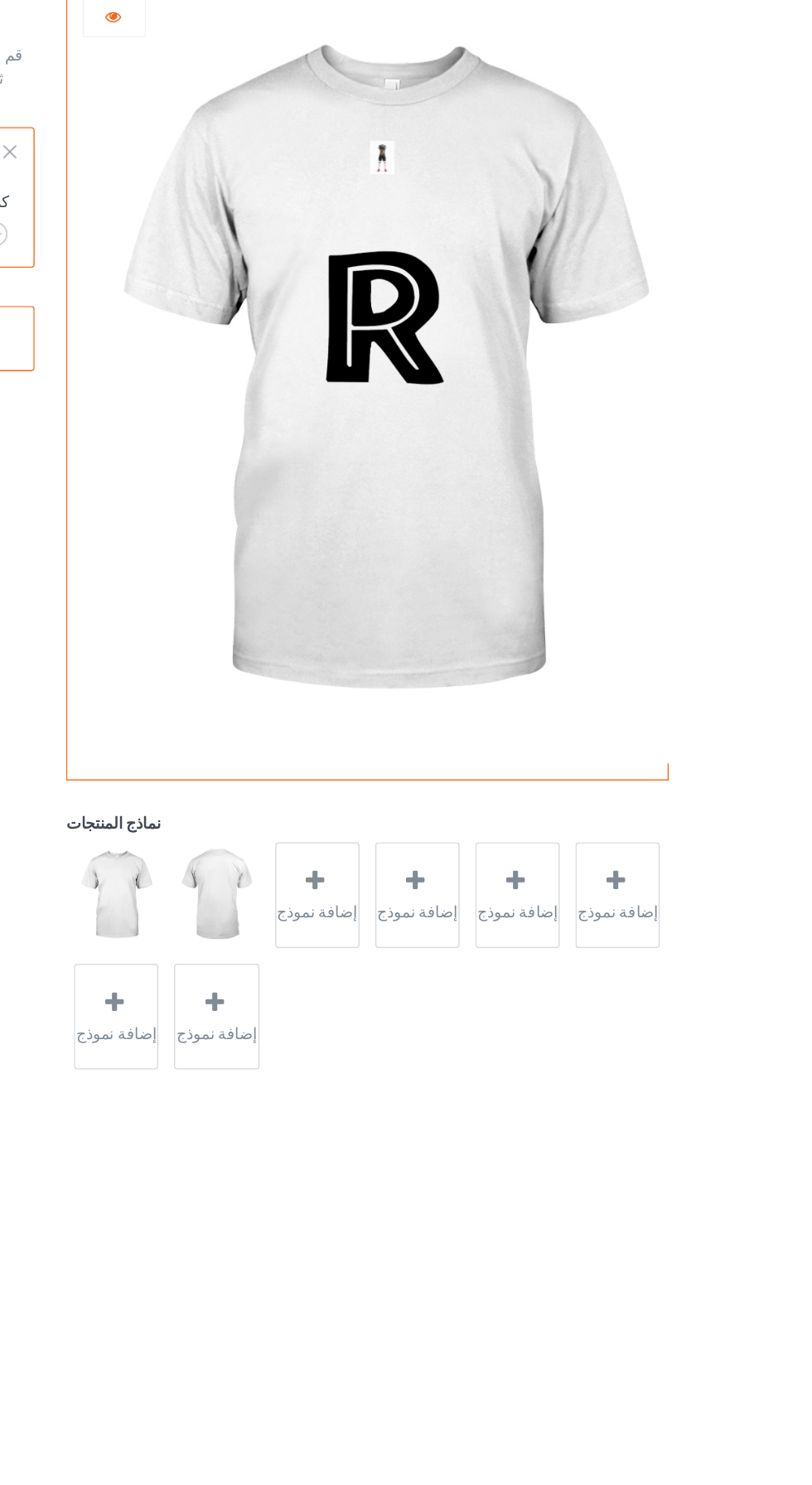
scroll to position [0, 0]
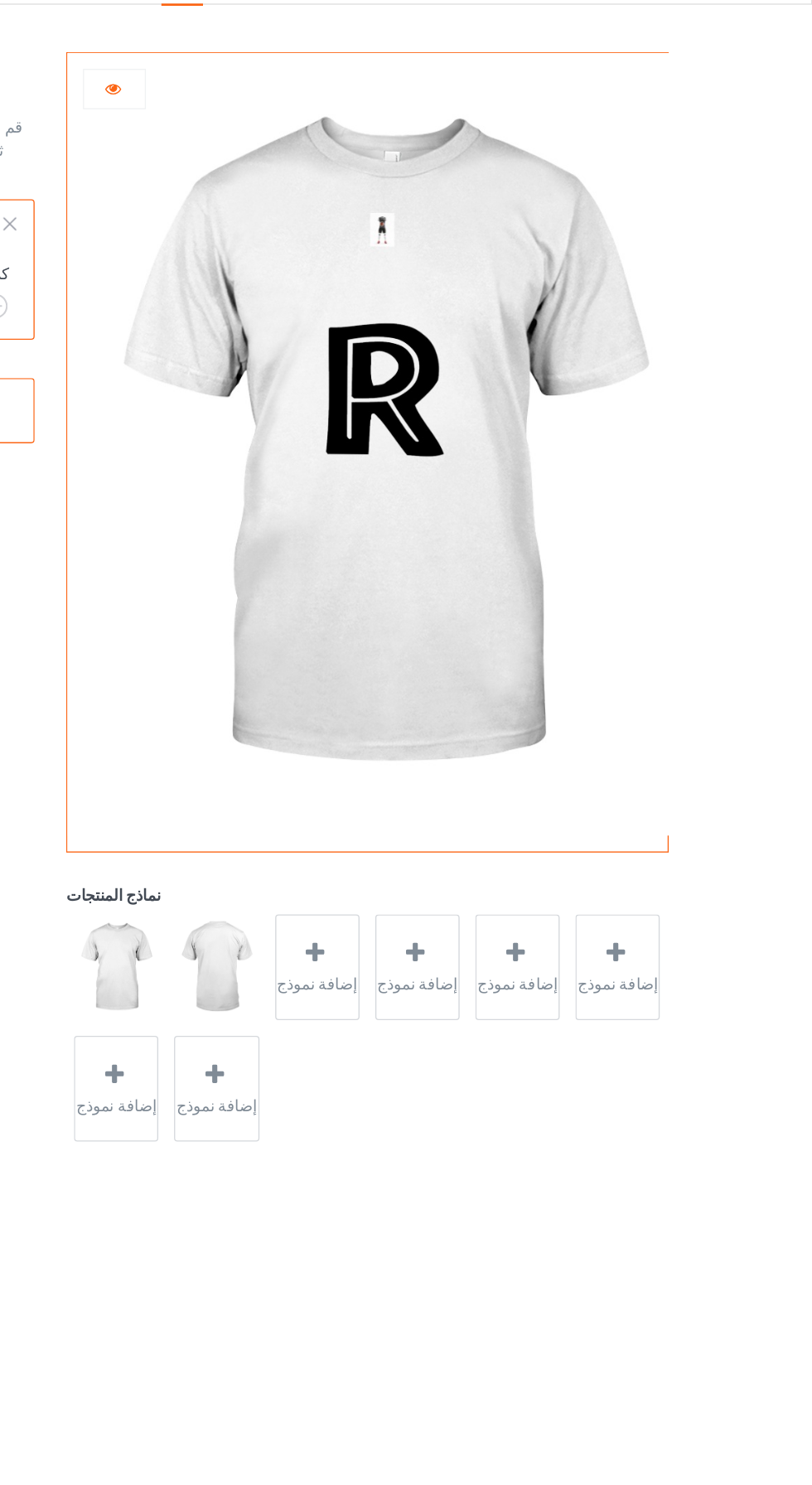
click at [437, 753] on icon at bounding box center [445, 747] width 20 height 18
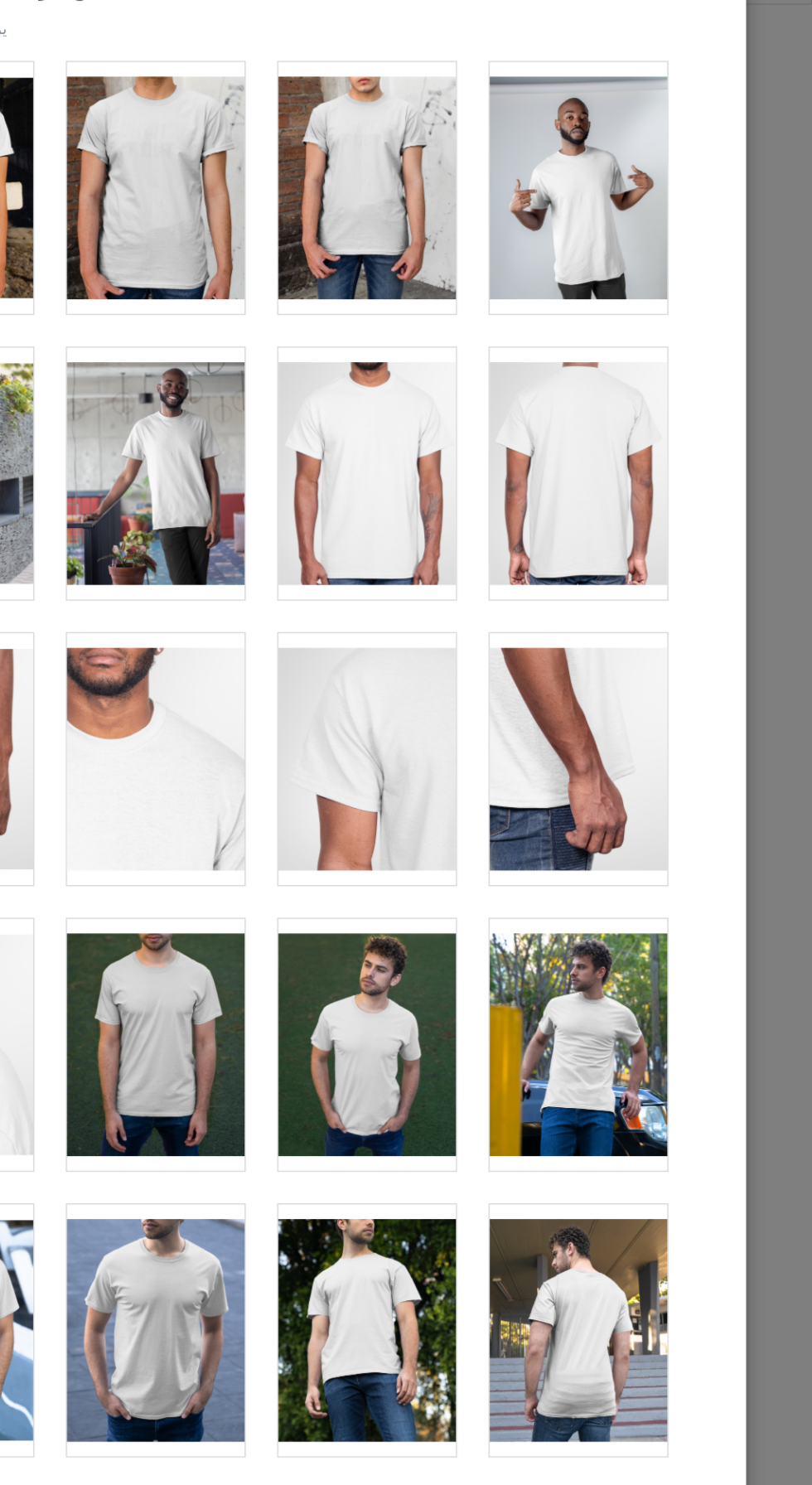
scroll to position [651, 0]
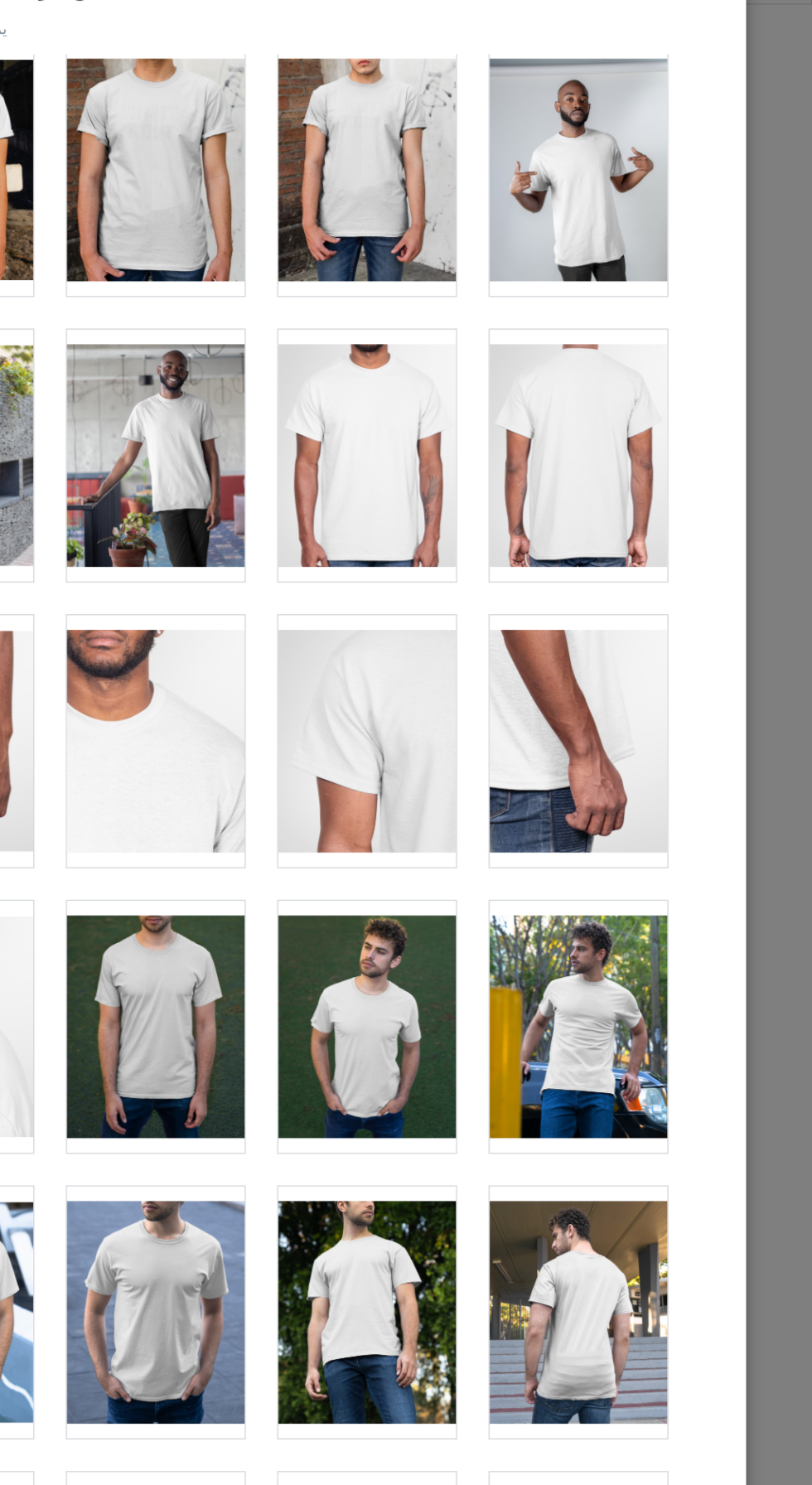
click at [494, 810] on div at bounding box center [484, 801] width 131 height 186
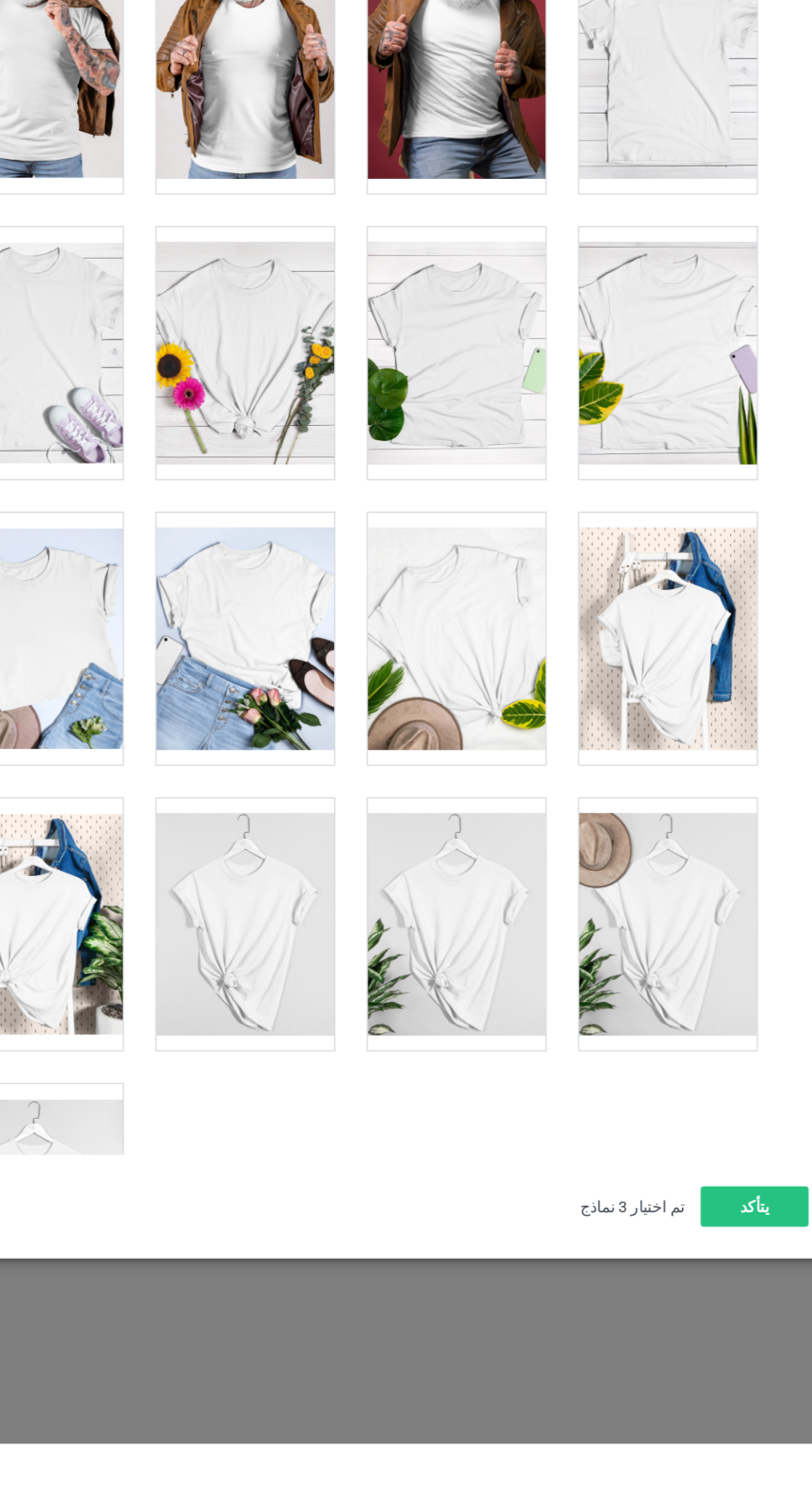
scroll to position [0, 0]
click at [714, 1325] on button "يتأكد" at bounding box center [704, 1310] width 80 height 30
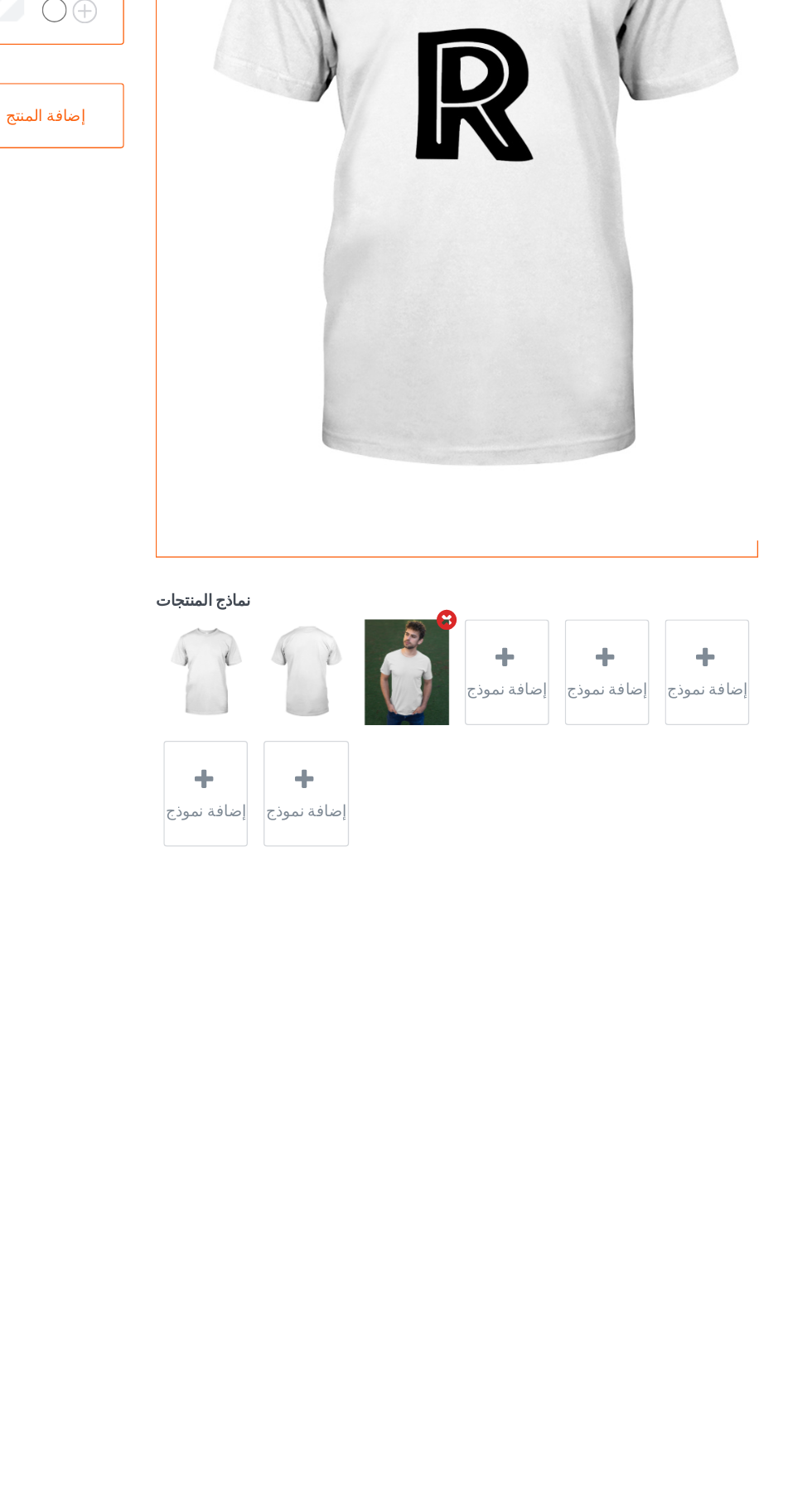
scroll to position [43, 0]
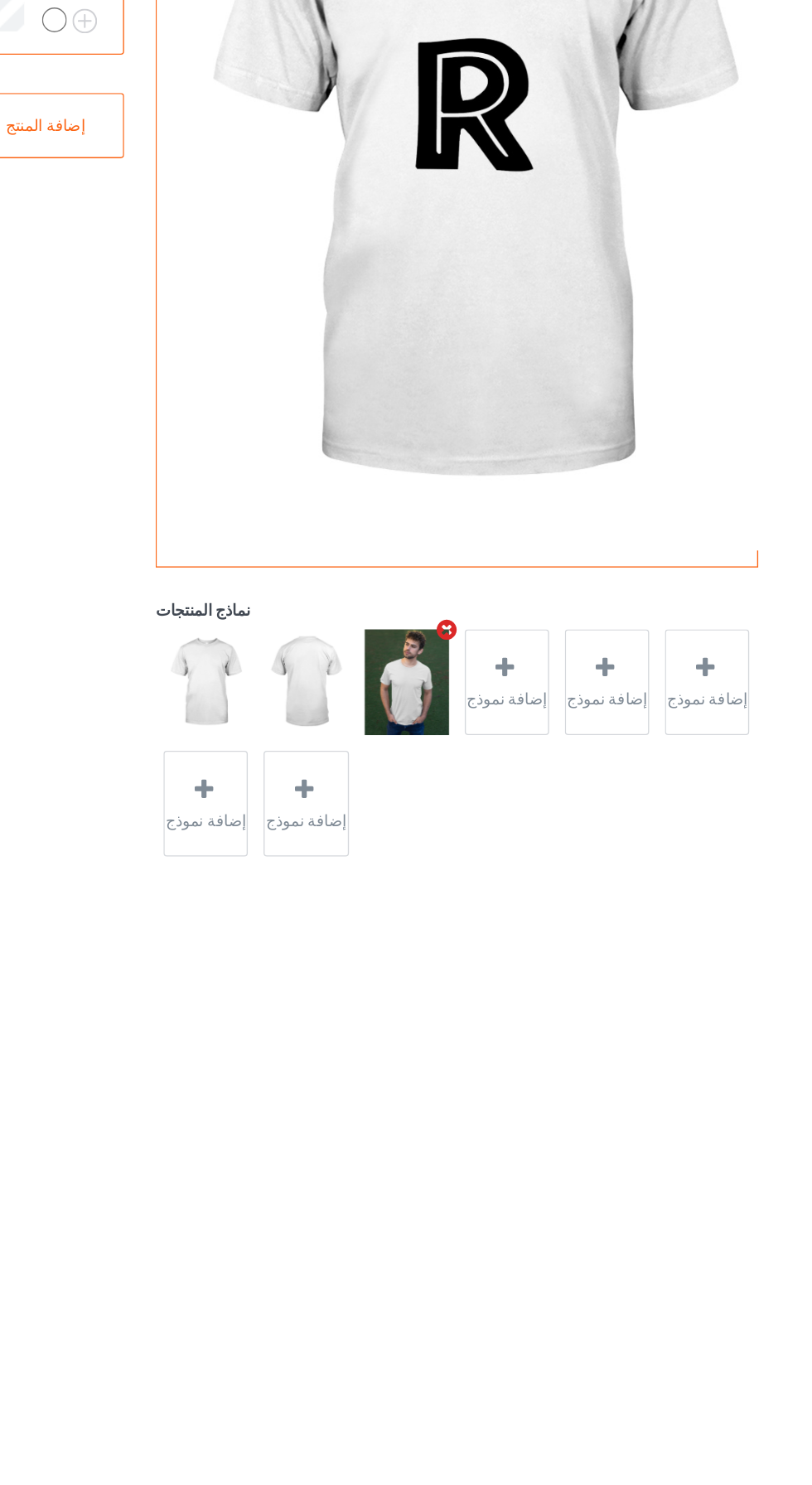
click at [364, 696] on img at bounding box center [372, 715] width 62 height 78
click at [452, 718] on img at bounding box center [447, 715] width 62 height 78
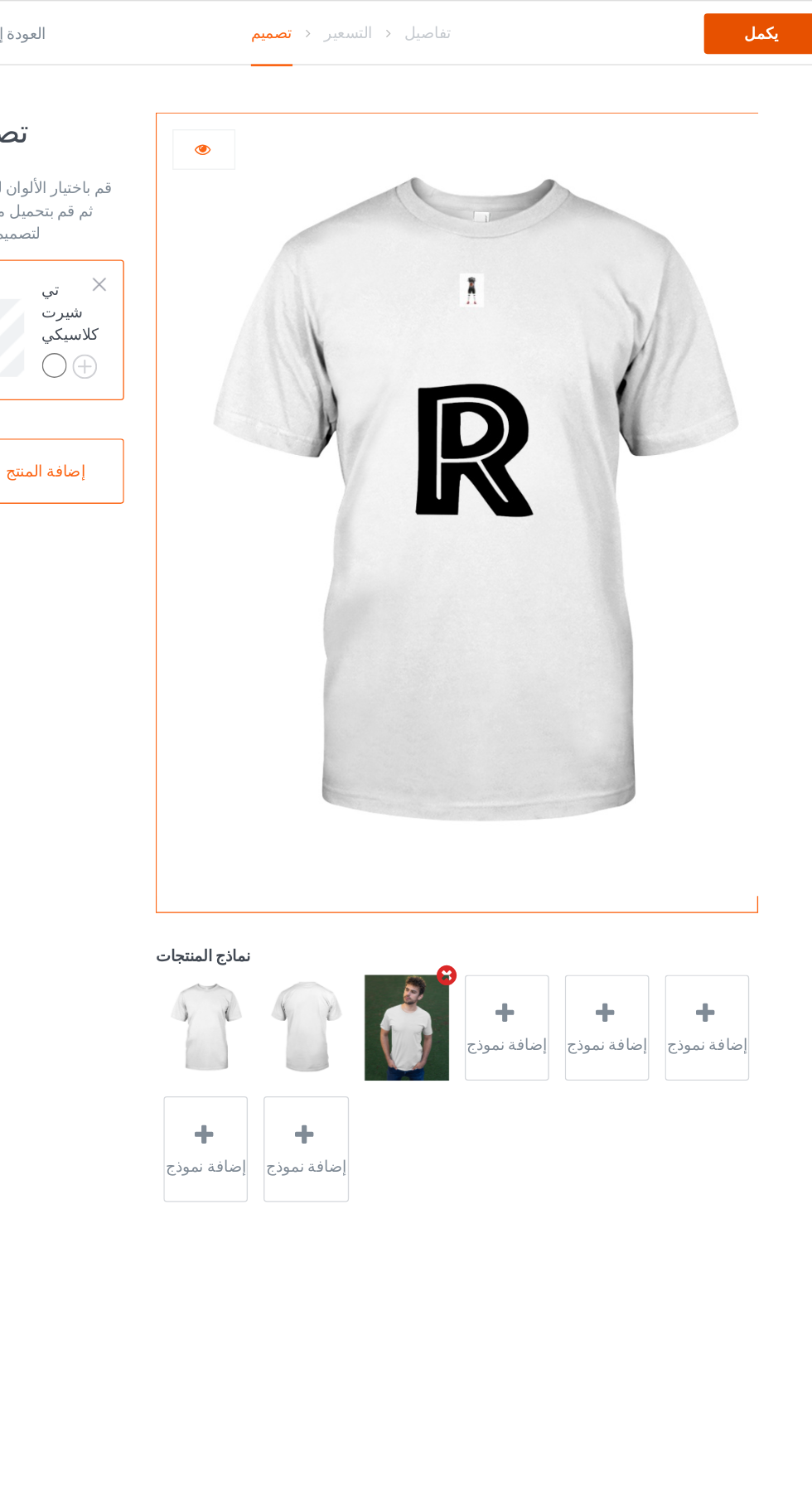
click at [721, 12] on div "يكمل" at bounding box center [708, 25] width 84 height 30
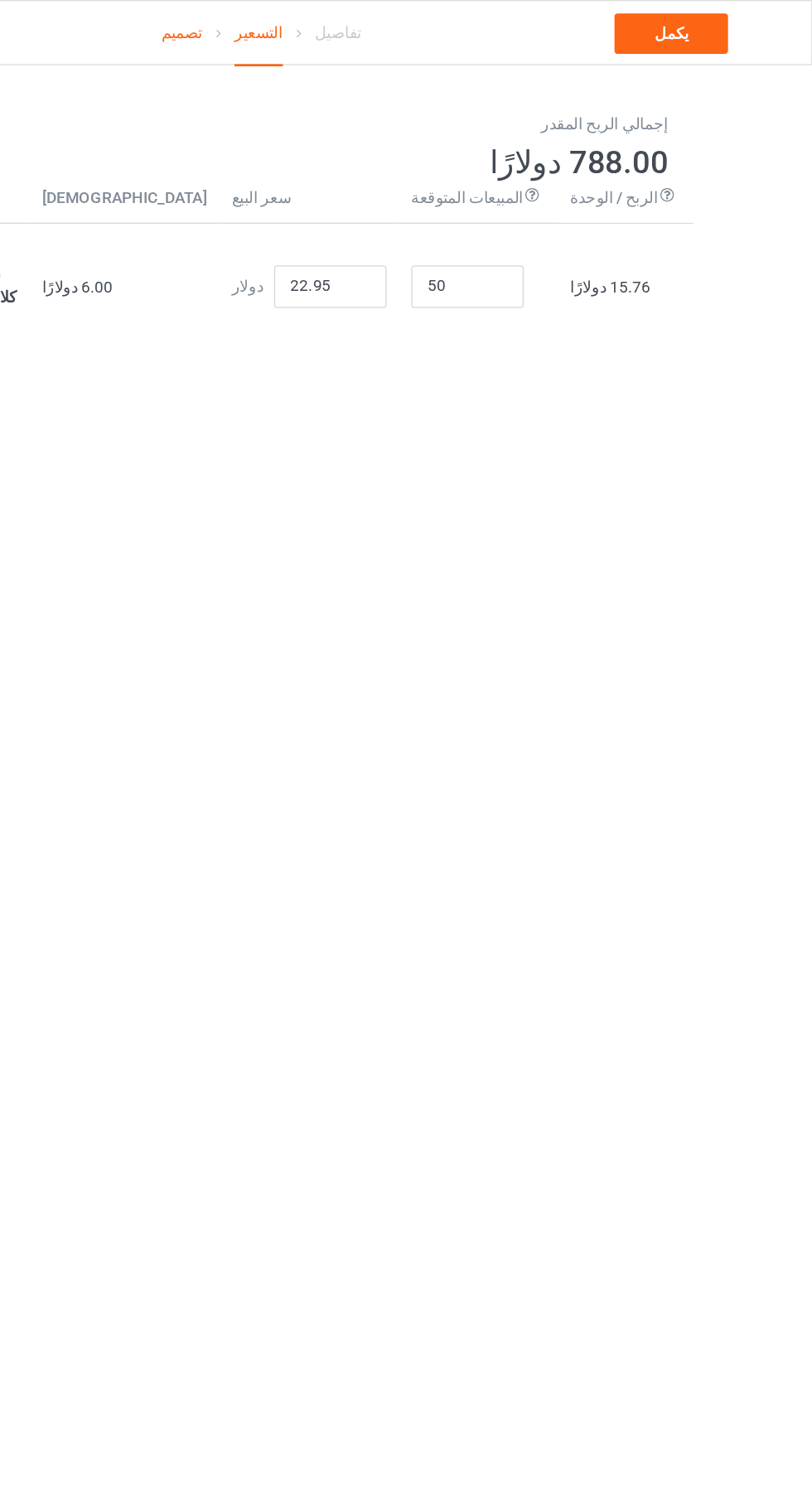
click at [477, 26] on div "تصميم التسعير تفاصيل" at bounding box center [406, 25] width 240 height 48
click at [458, 10] on div "تفاصيل" at bounding box center [462, 24] width 35 height 47
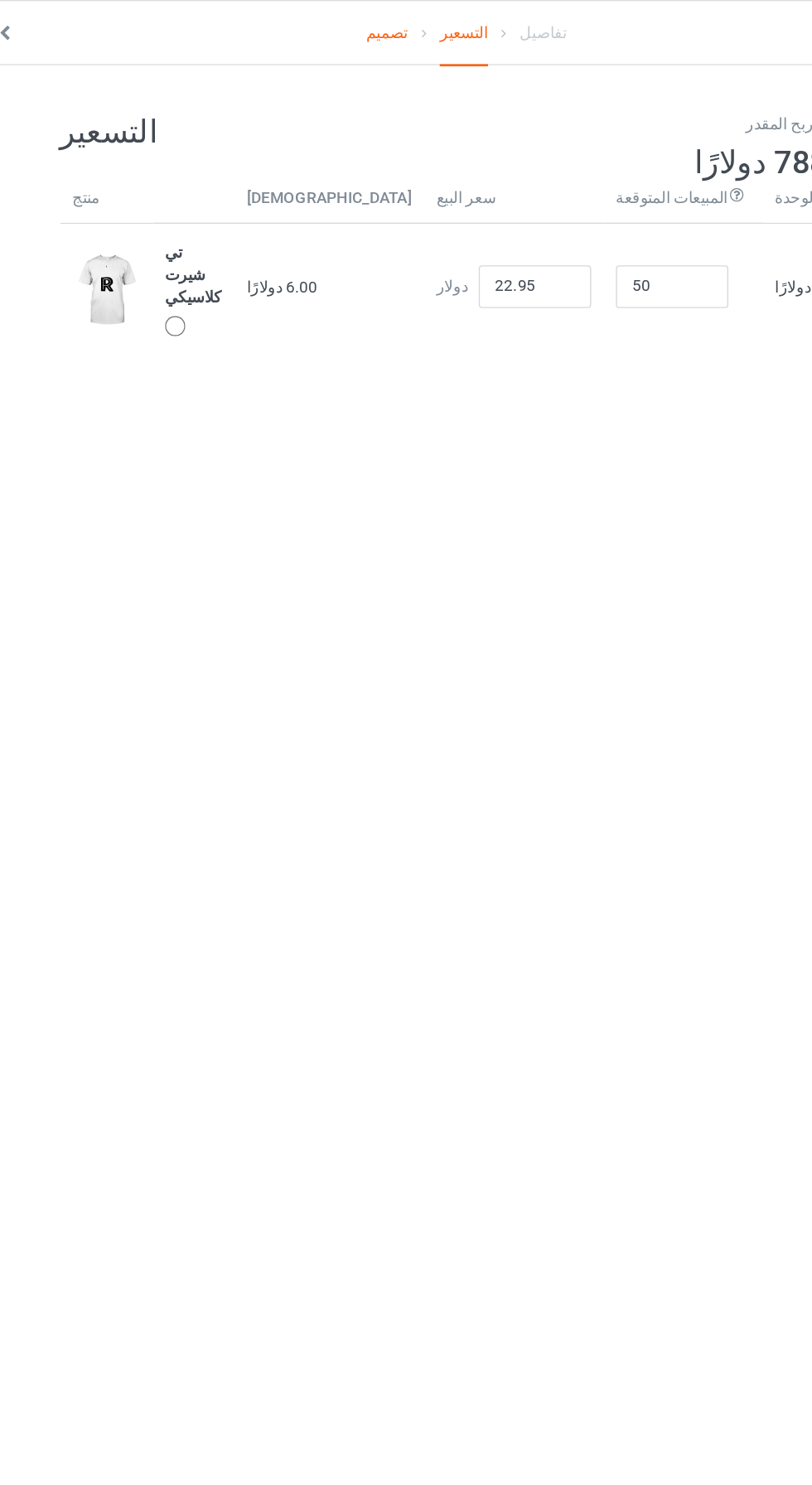
click at [196, 233] on div at bounding box center [192, 241] width 15 height 15
click at [338, 26] on font "تصميم" at bounding box center [348, 25] width 31 height 14
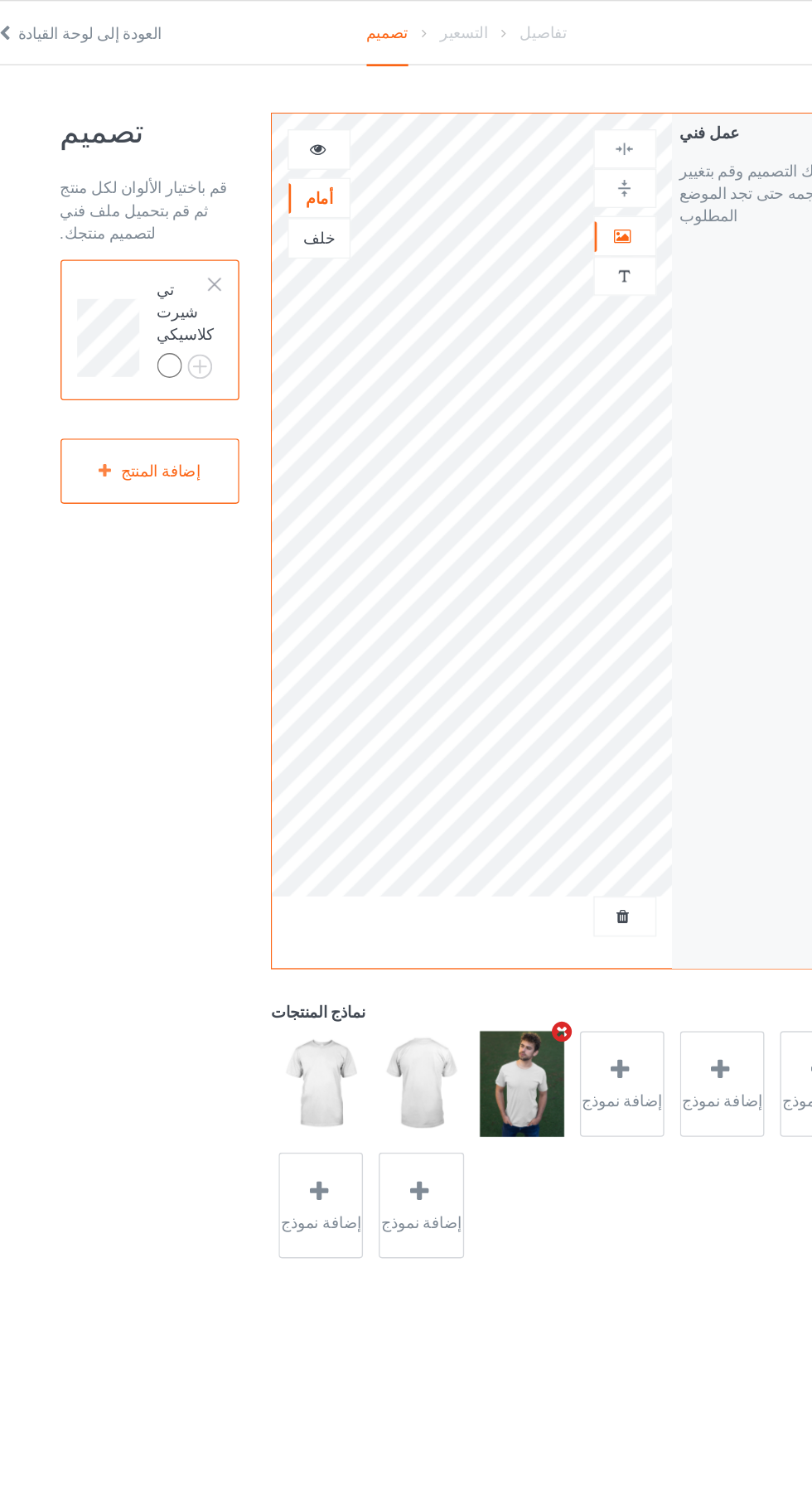
click at [445, 825] on img at bounding box center [447, 799] width 62 height 78
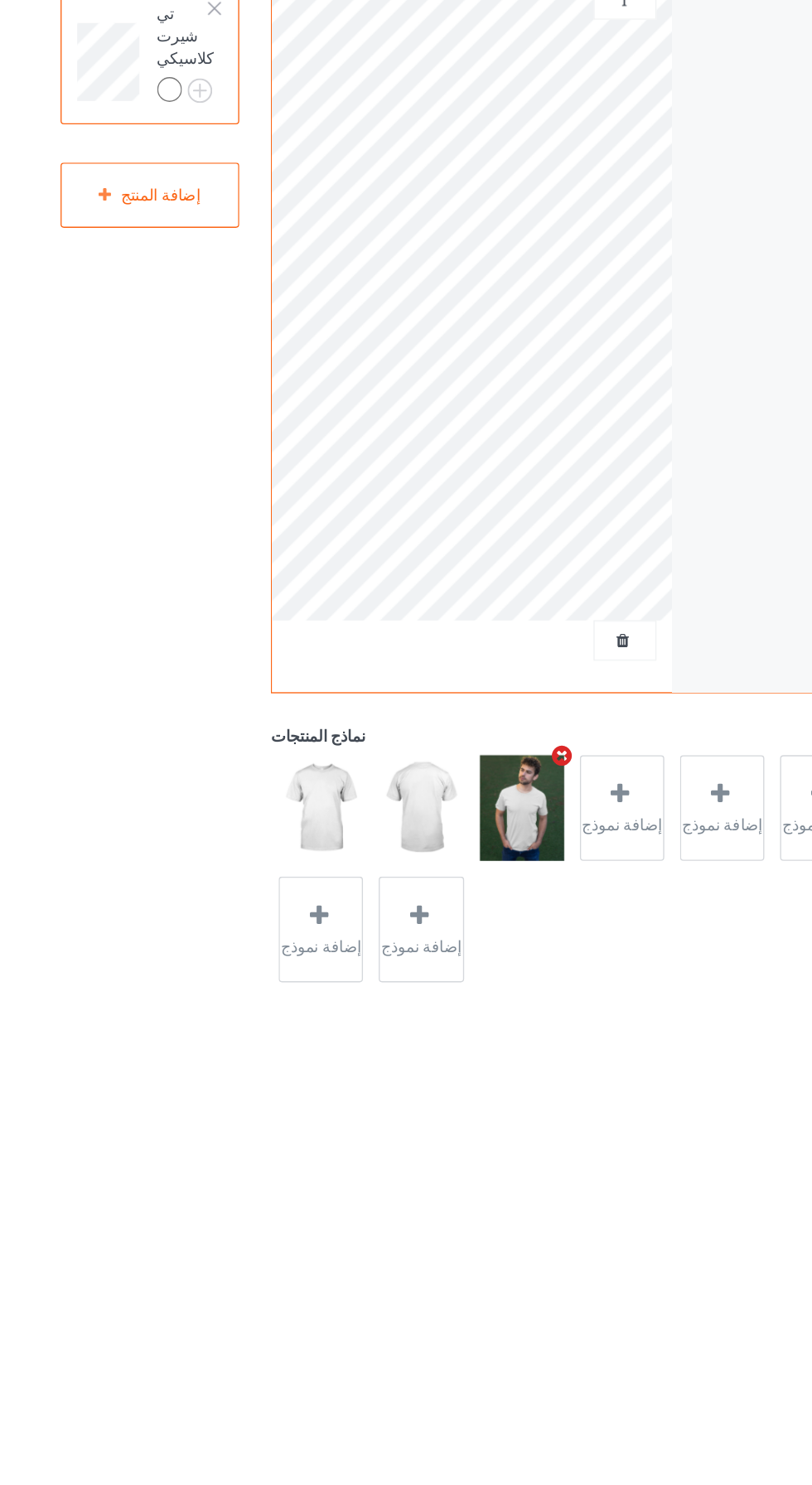
click at [353, 798] on img at bounding box center [372, 799] width 62 height 78
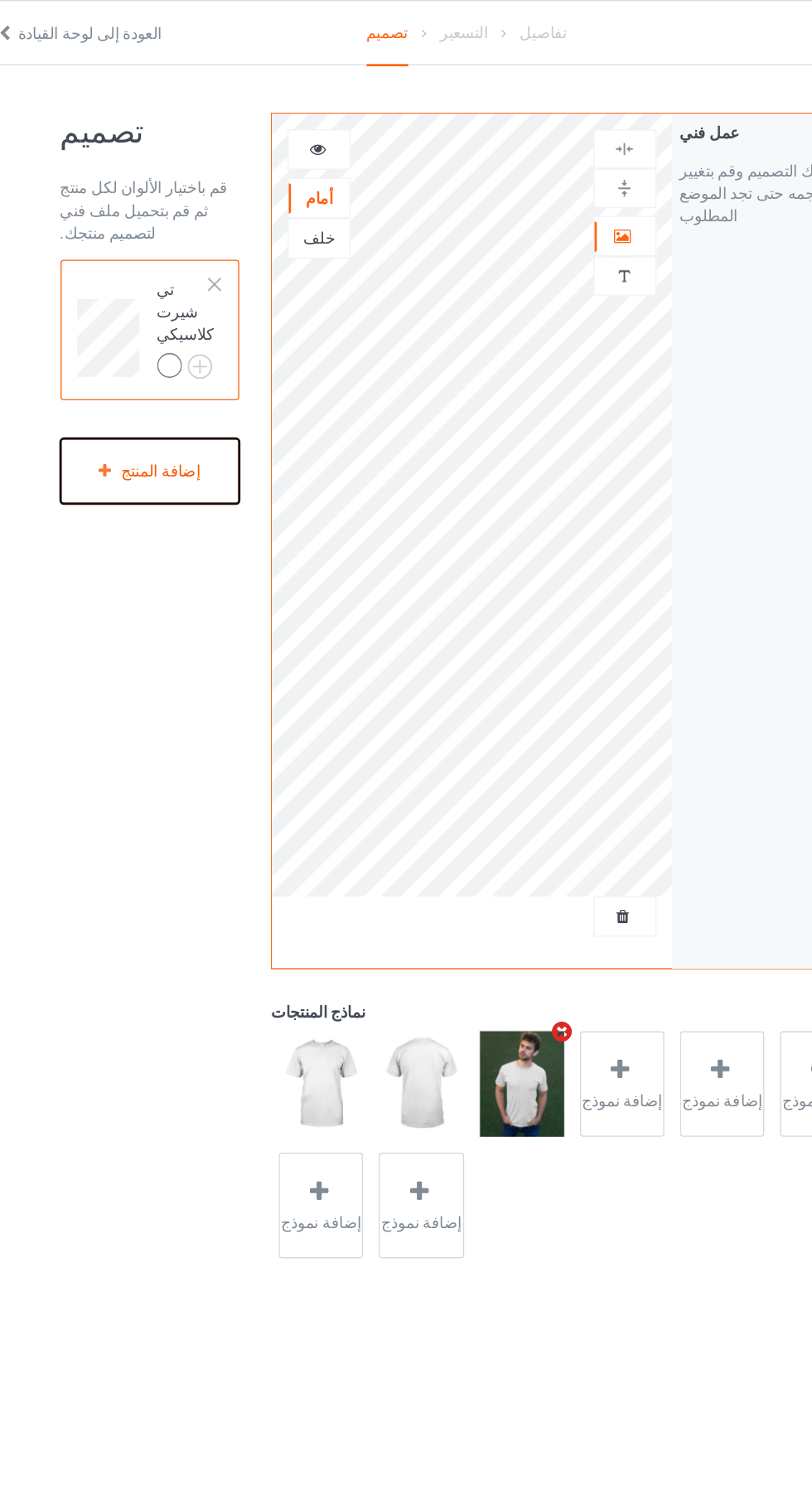
click at [177, 336] on div "إضافة المنتج" at bounding box center [173, 348] width 132 height 49
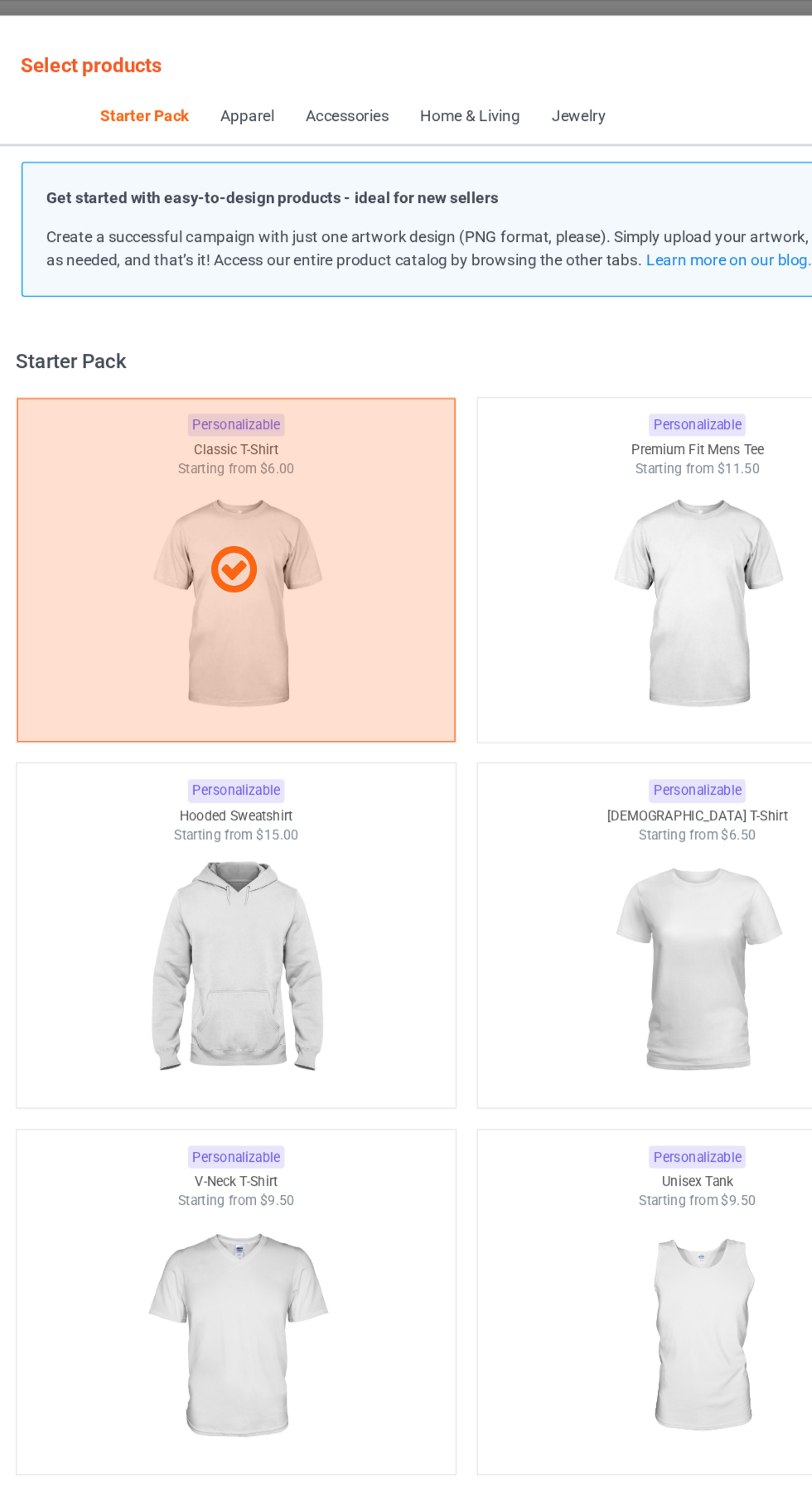
scroll to position [20, 0]
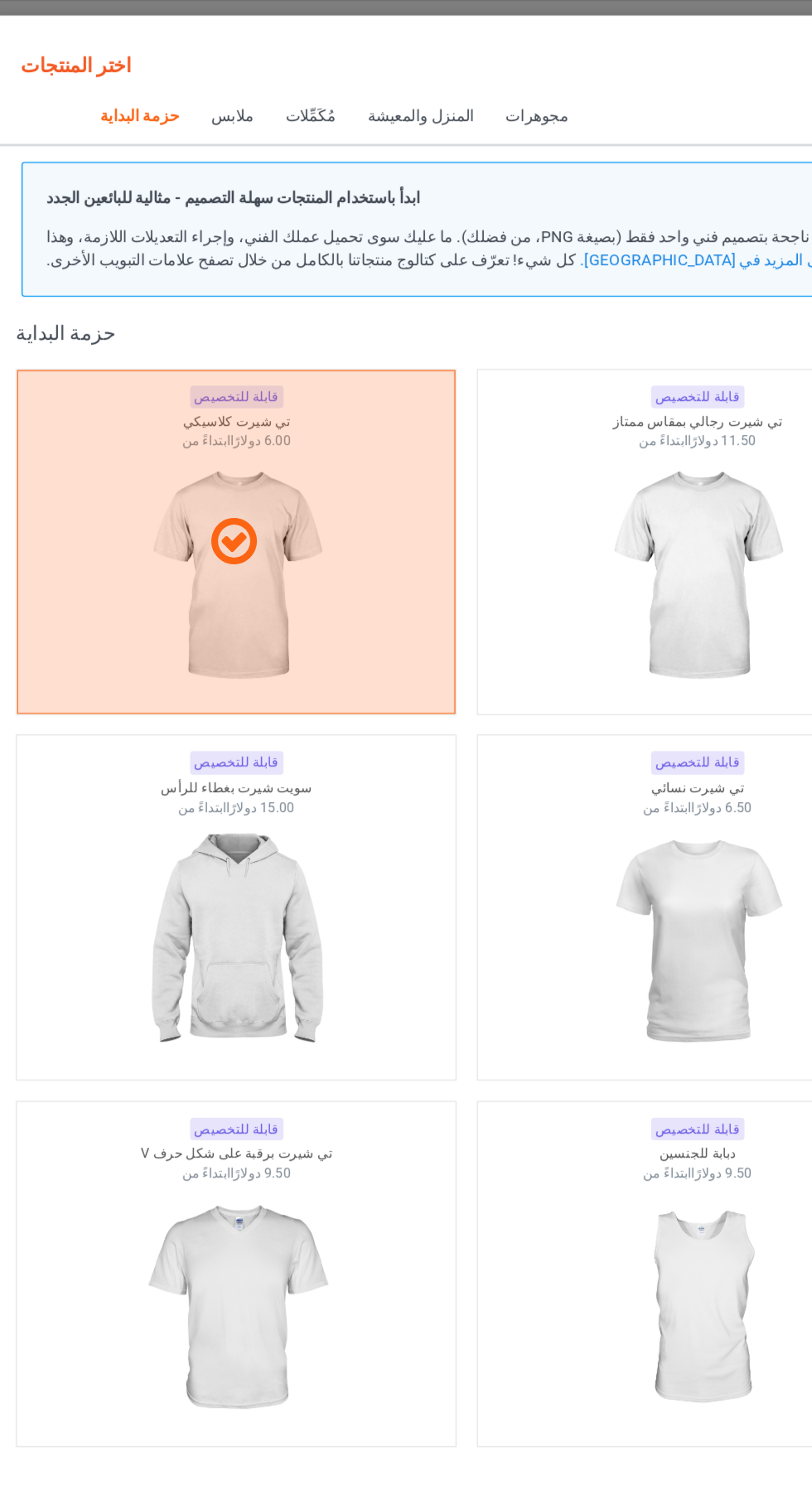
click at [267, 411] on div at bounding box center [236, 399] width 322 height 40
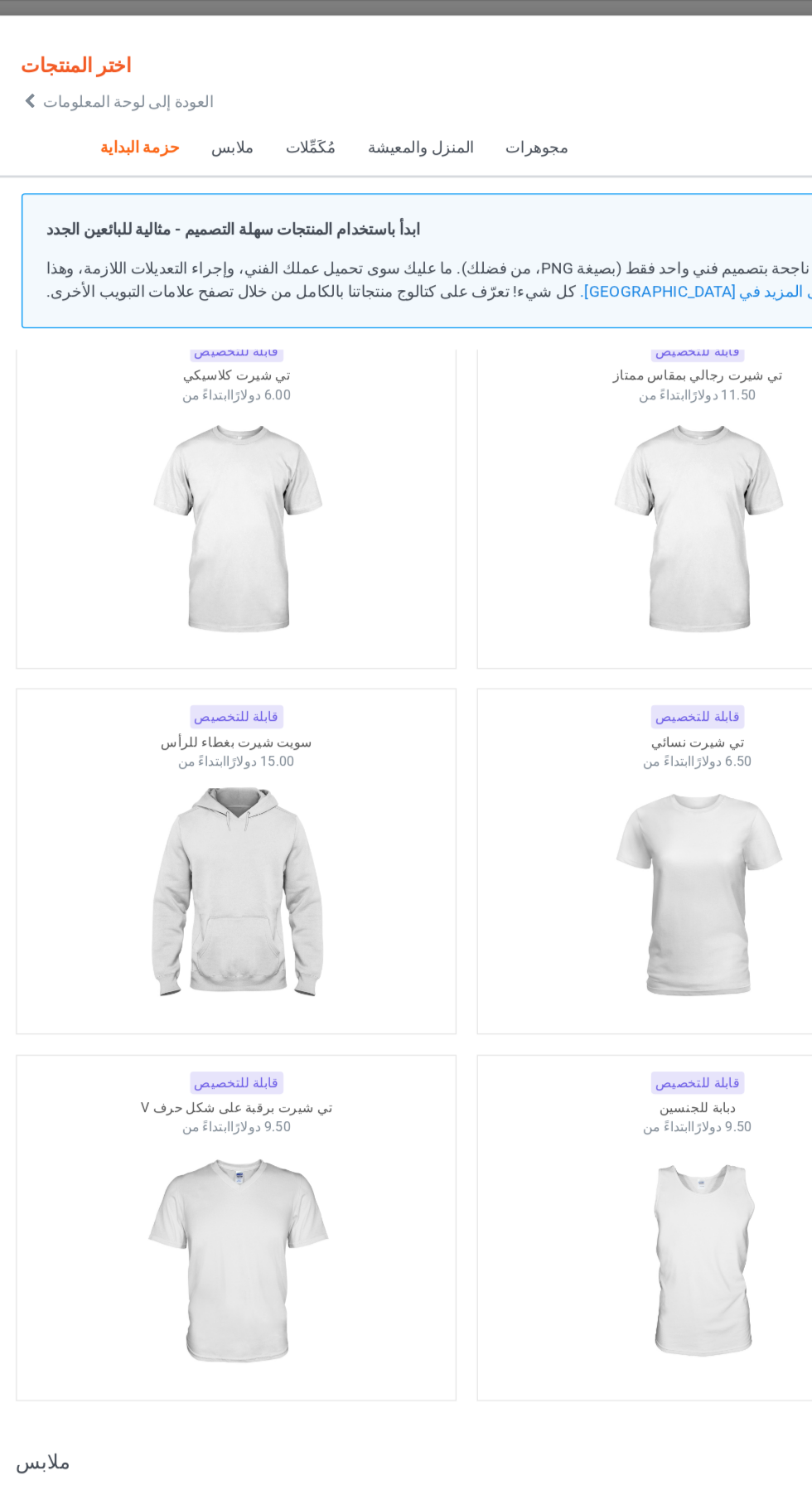
scroll to position [74, 0]
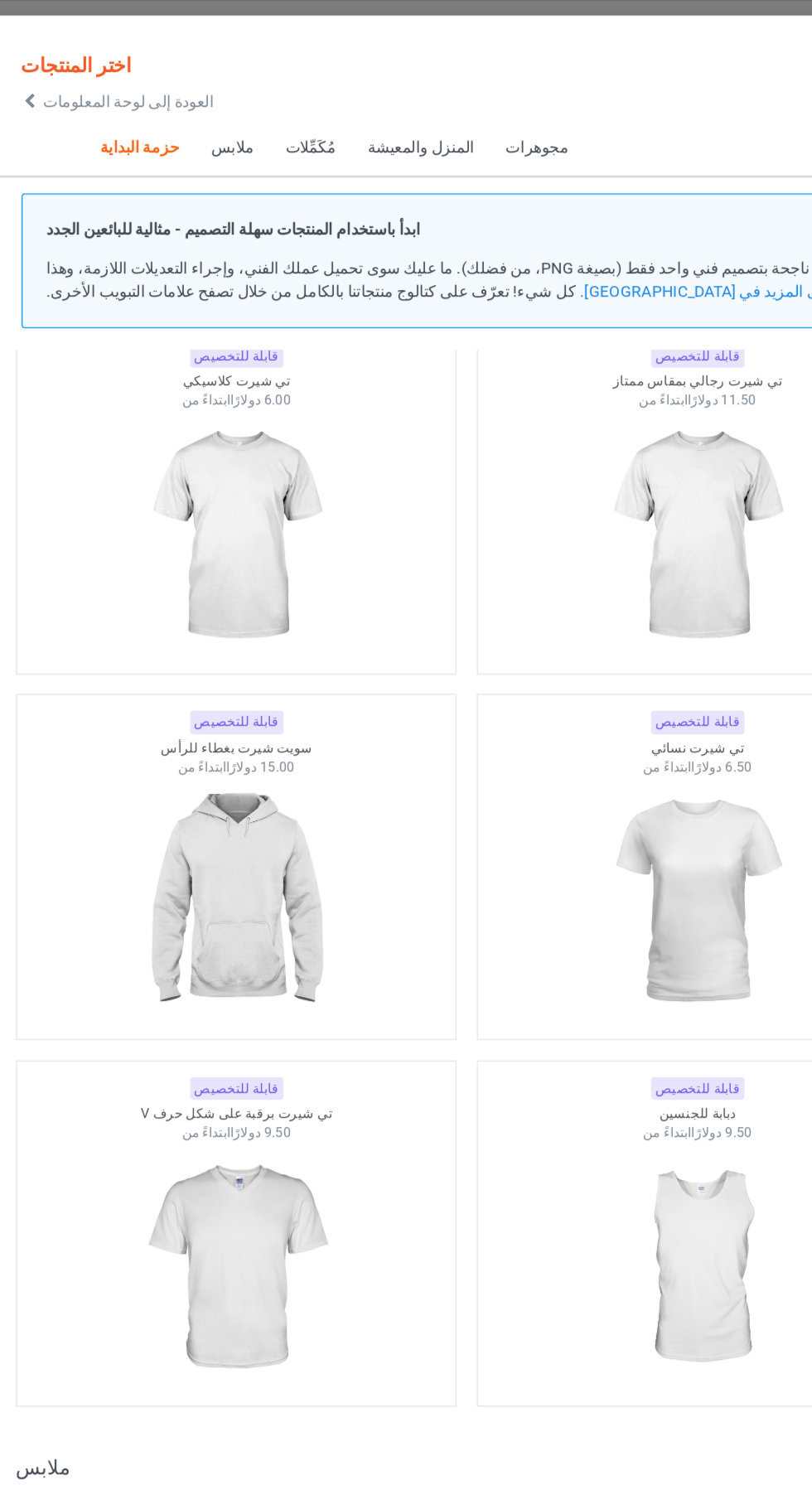
click at [240, 638] on img at bounding box center [236, 665] width 148 height 186
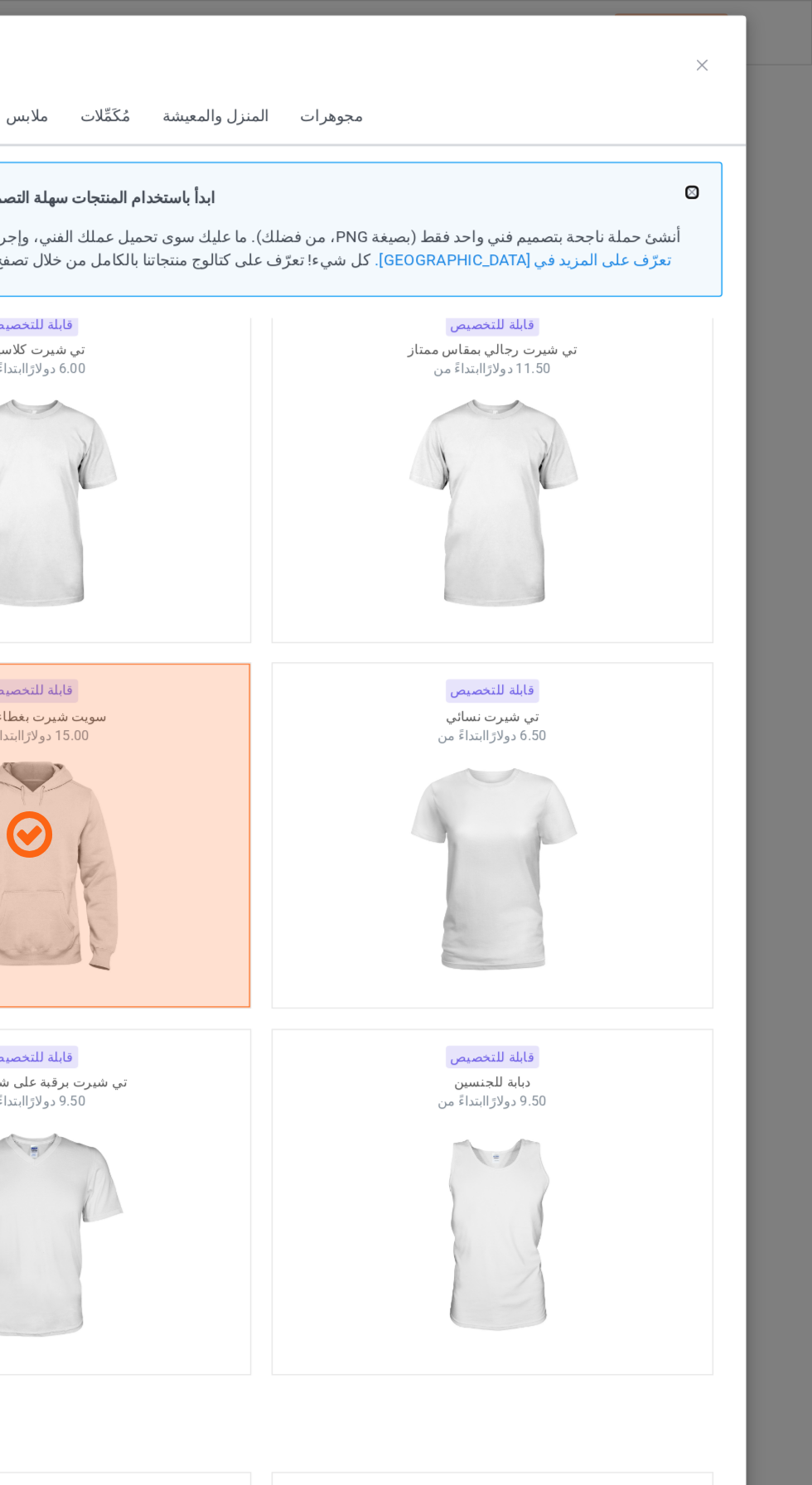
click at [724, 141] on button at bounding box center [724, 142] width 8 height 8
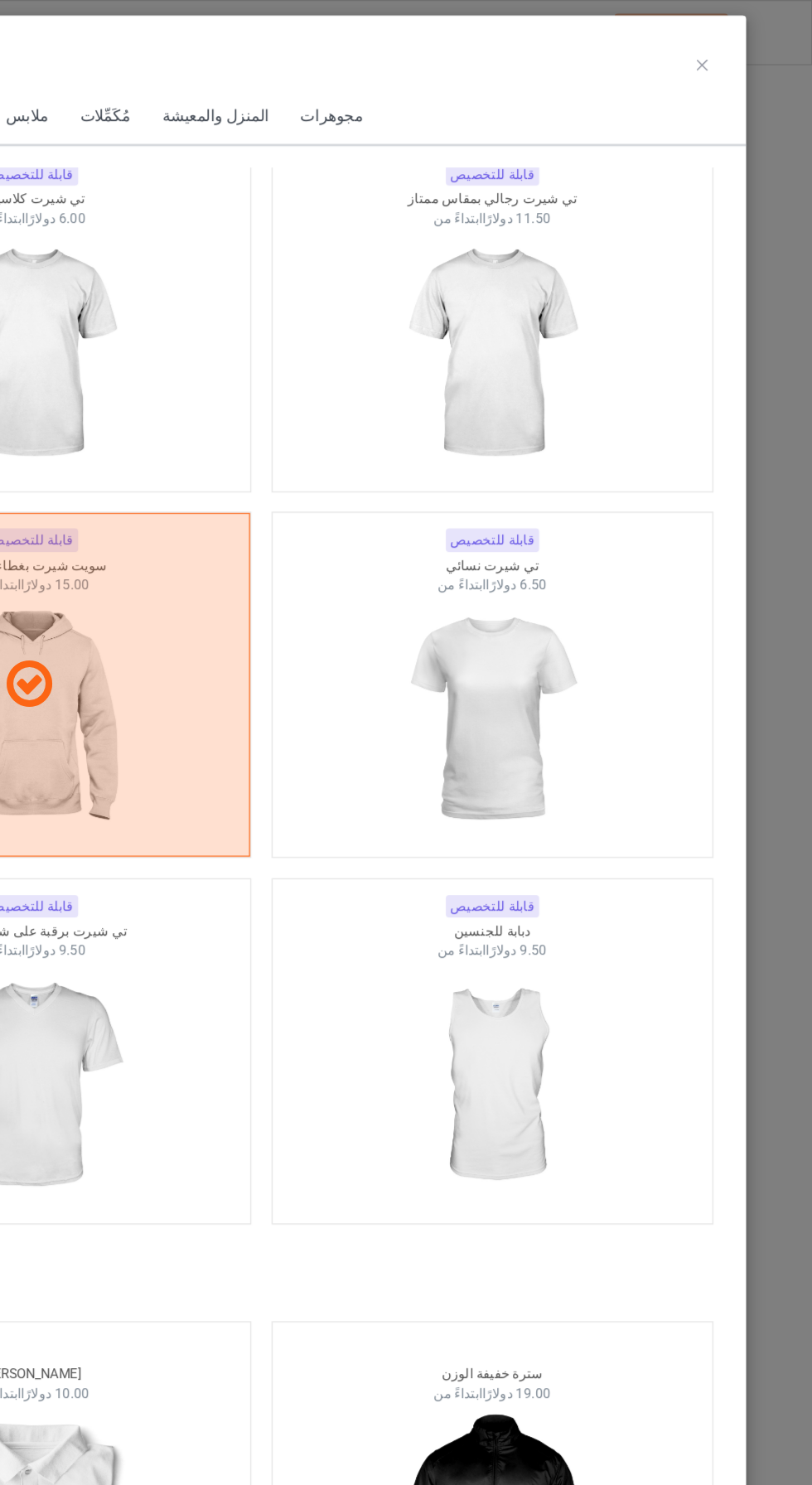
click at [731, 47] on icon at bounding box center [731, 48] width 8 height 8
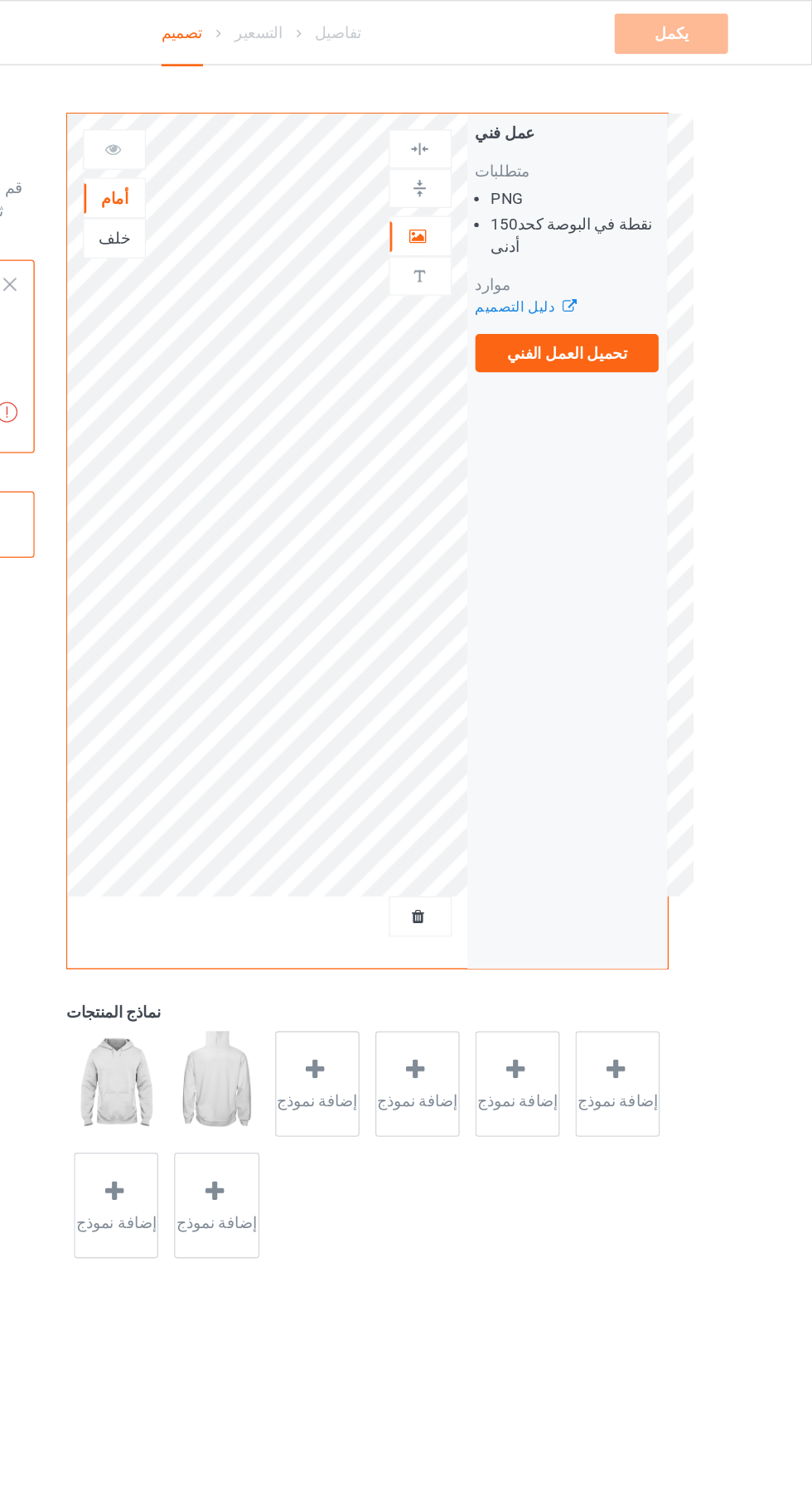
click at [531, 175] on div at bounding box center [523, 175] width 45 height 17
click at [528, 170] on div at bounding box center [523, 175] width 45 height 17
click at [643, 264] on font "تحميل العمل الفني" at bounding box center [631, 260] width 89 height 14
click at [0, 0] on input "تحميل العمل الفني" at bounding box center [0, 0] width 0 height 0
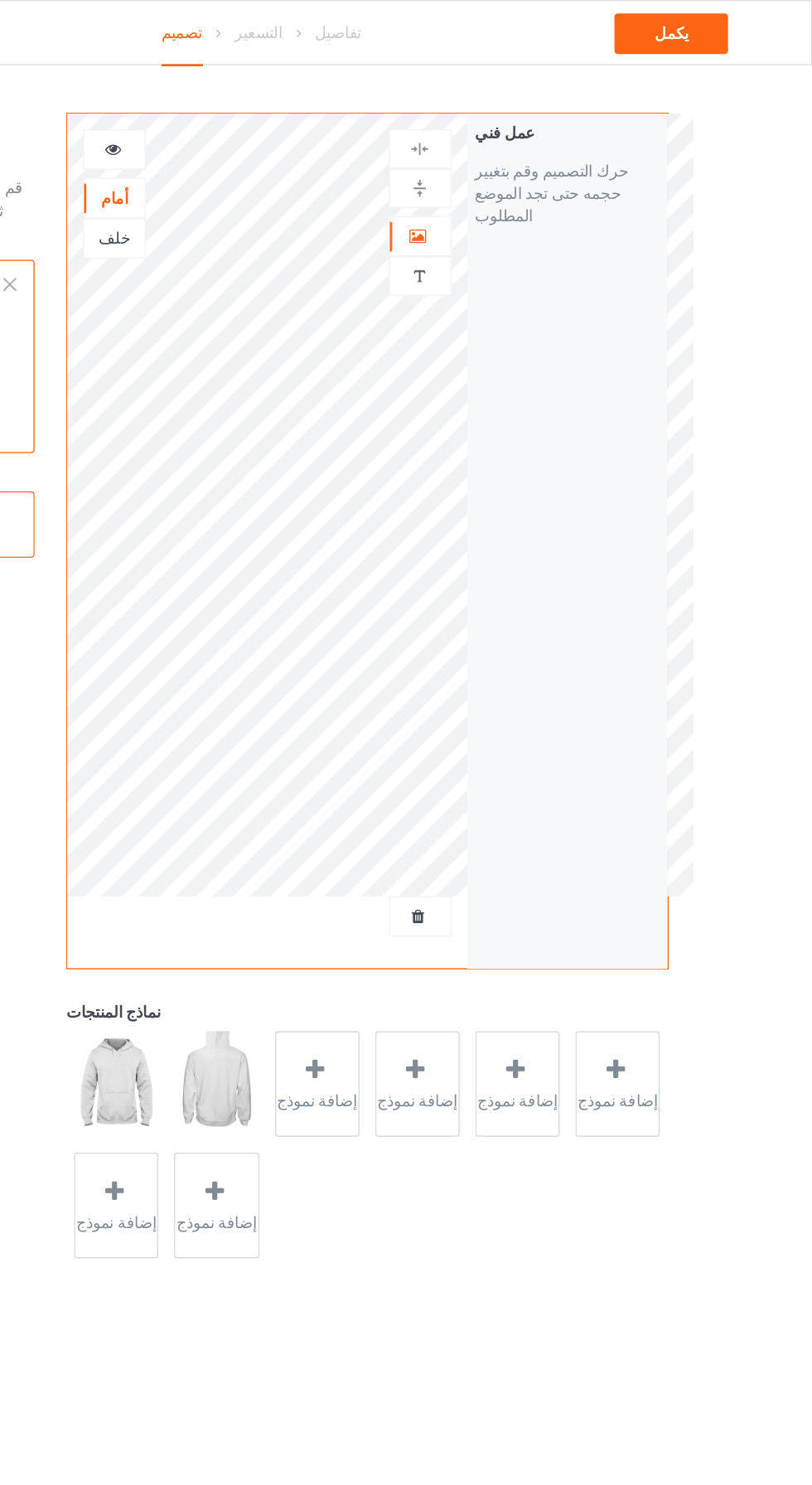
click at [531, 205] on div at bounding box center [523, 203] width 45 height 16
click at [645, 130] on font "إضافة نص" at bounding box center [631, 127] width 49 height 14
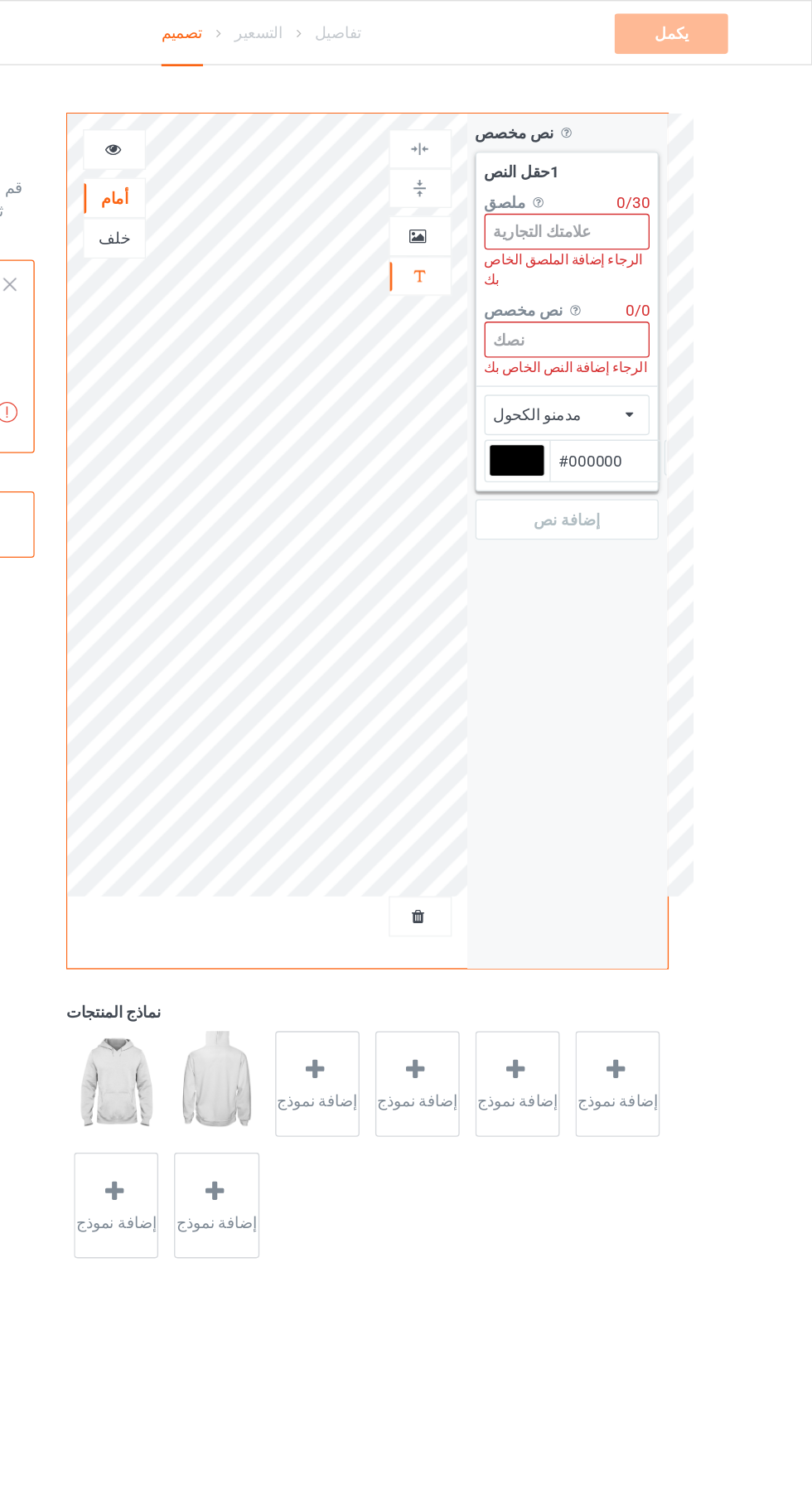
click at [639, 170] on input at bounding box center [631, 170] width 123 height 26
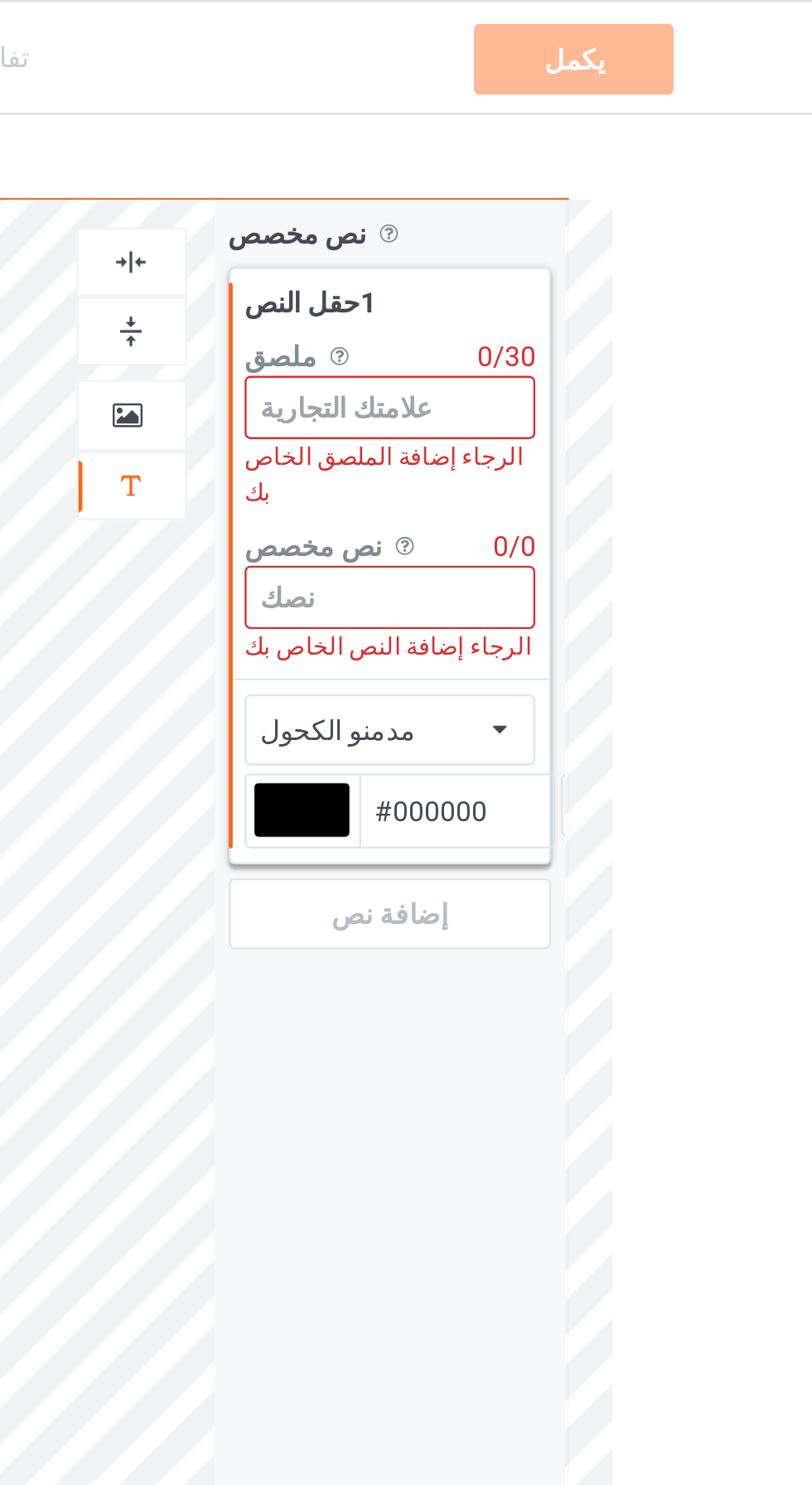
click at [644, 237] on input at bounding box center [631, 250] width 123 height 26
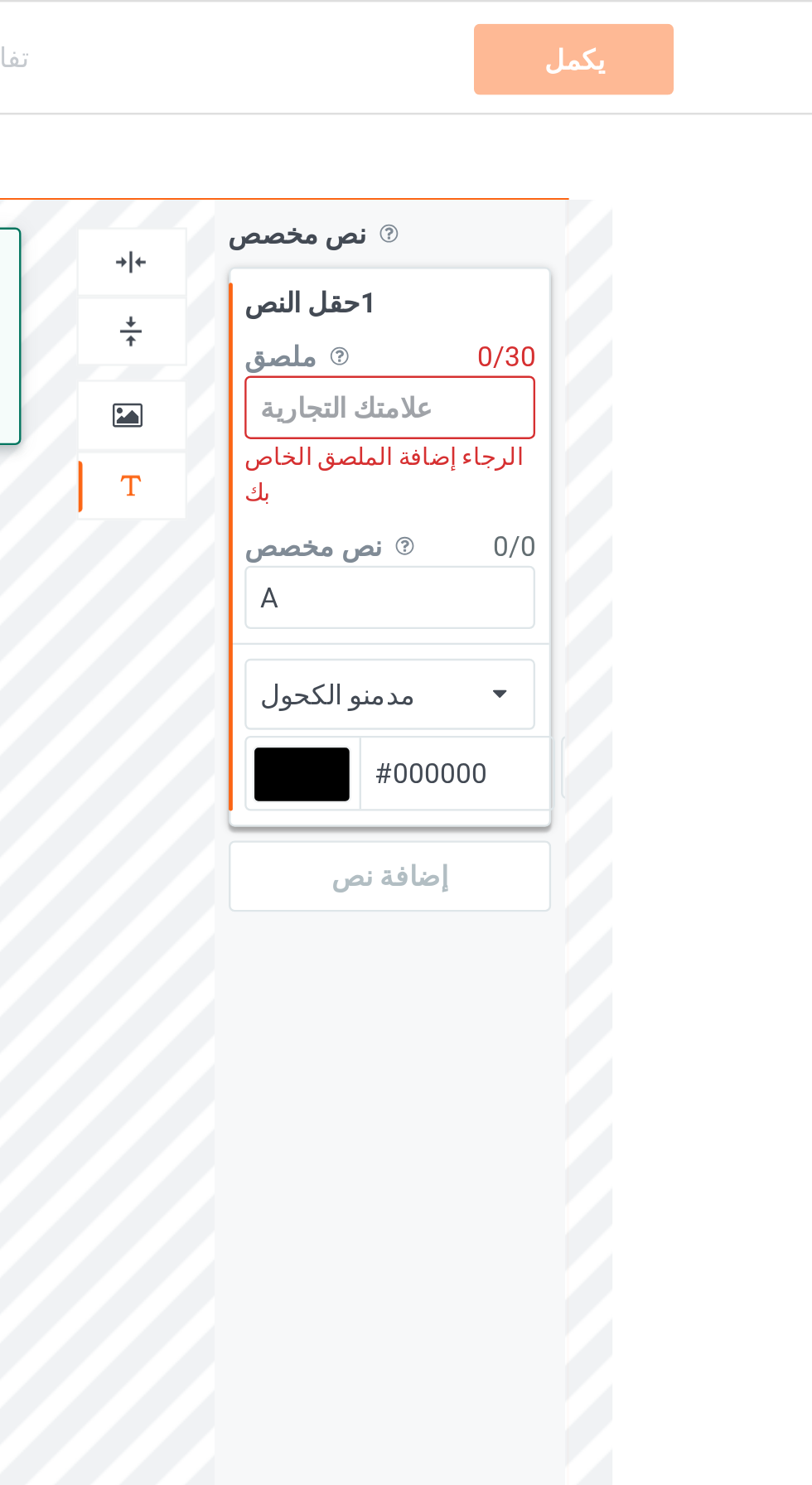
type input "A"
click at [680, 282] on icon at bounding box center [676, 287] width 6 height 10
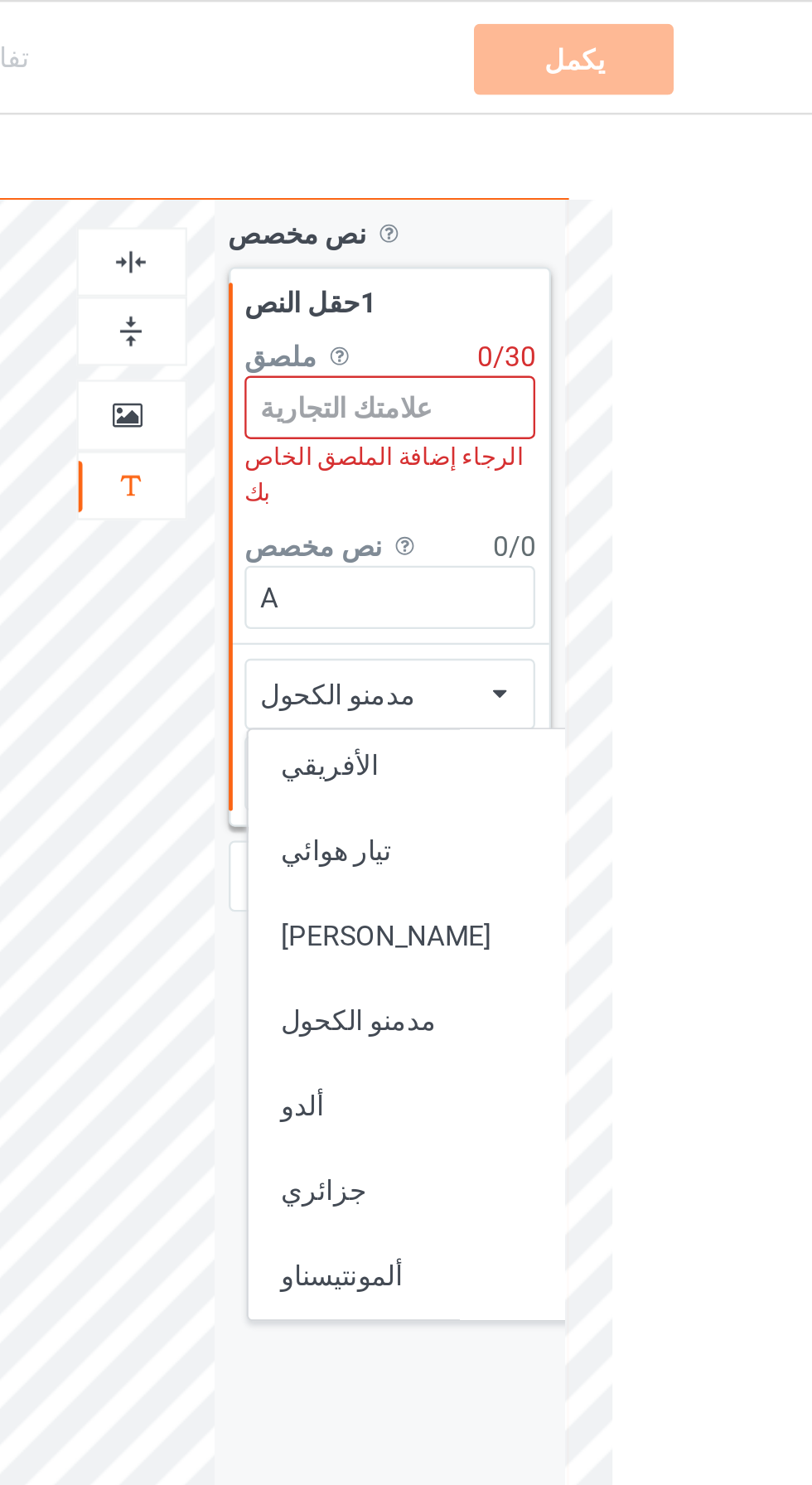
click at [633, 351] on div "تيار هوائي" at bounding box center [676, 359] width 183 height 18
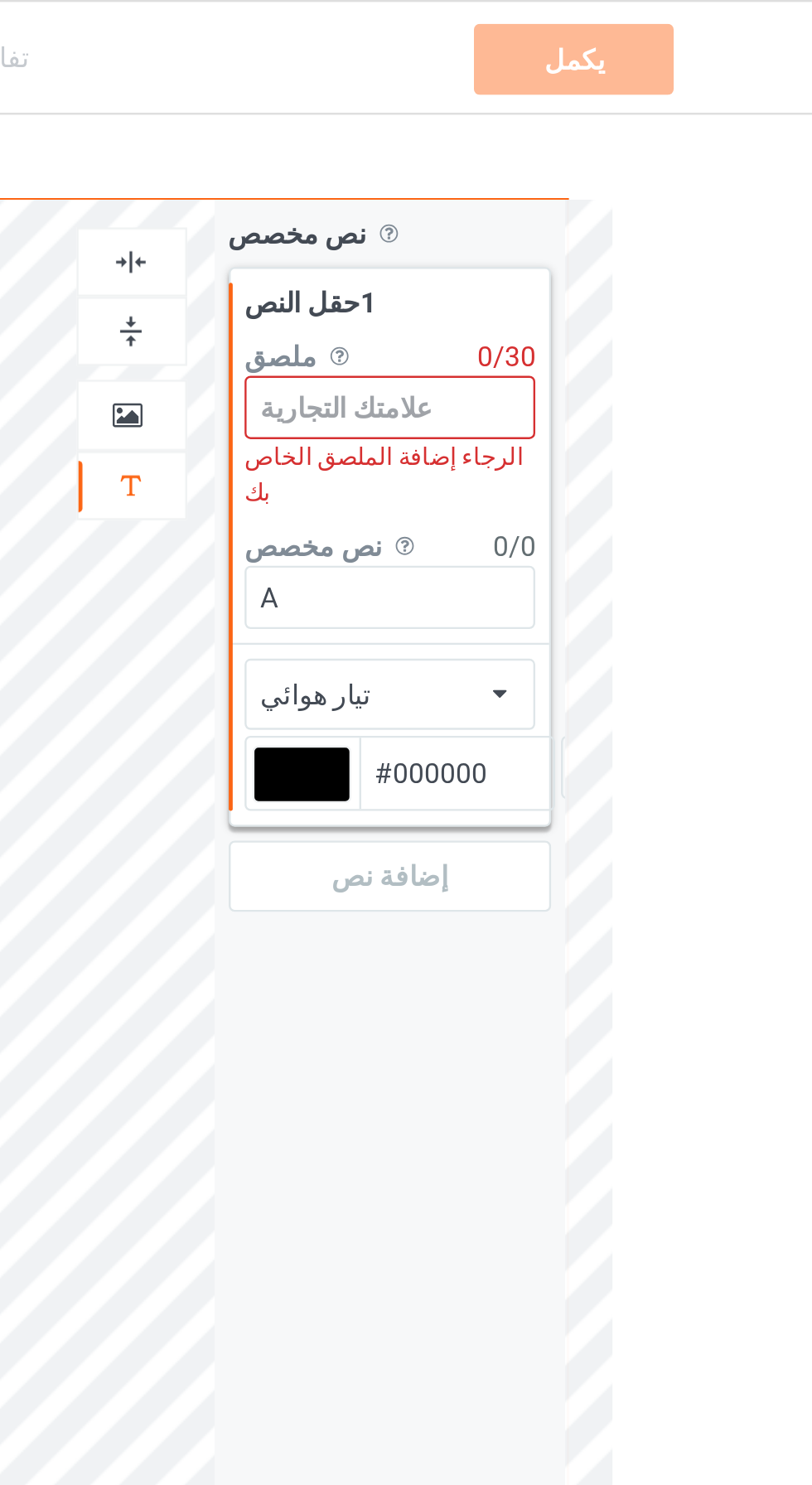
click at [674, 276] on div "تيار هوائي الأفريقي تيار هوائي علاء الدين مدمنو الكحول ألدو جزائري ألمونتيسناو …" at bounding box center [631, 291] width 123 height 30
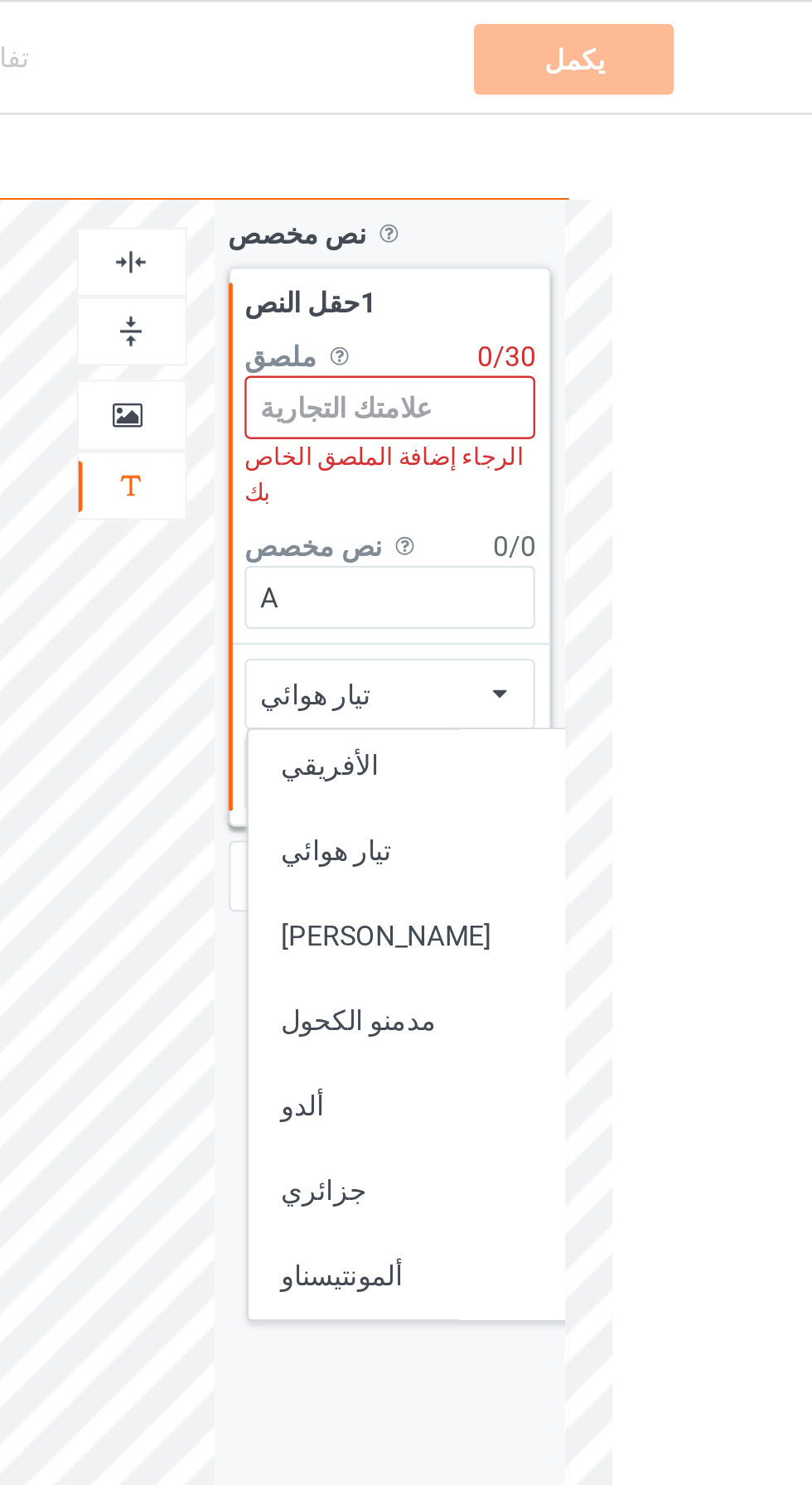
click at [637, 421] on font "مدمنو الكحول" at bounding box center [617, 428] width 65 height 14
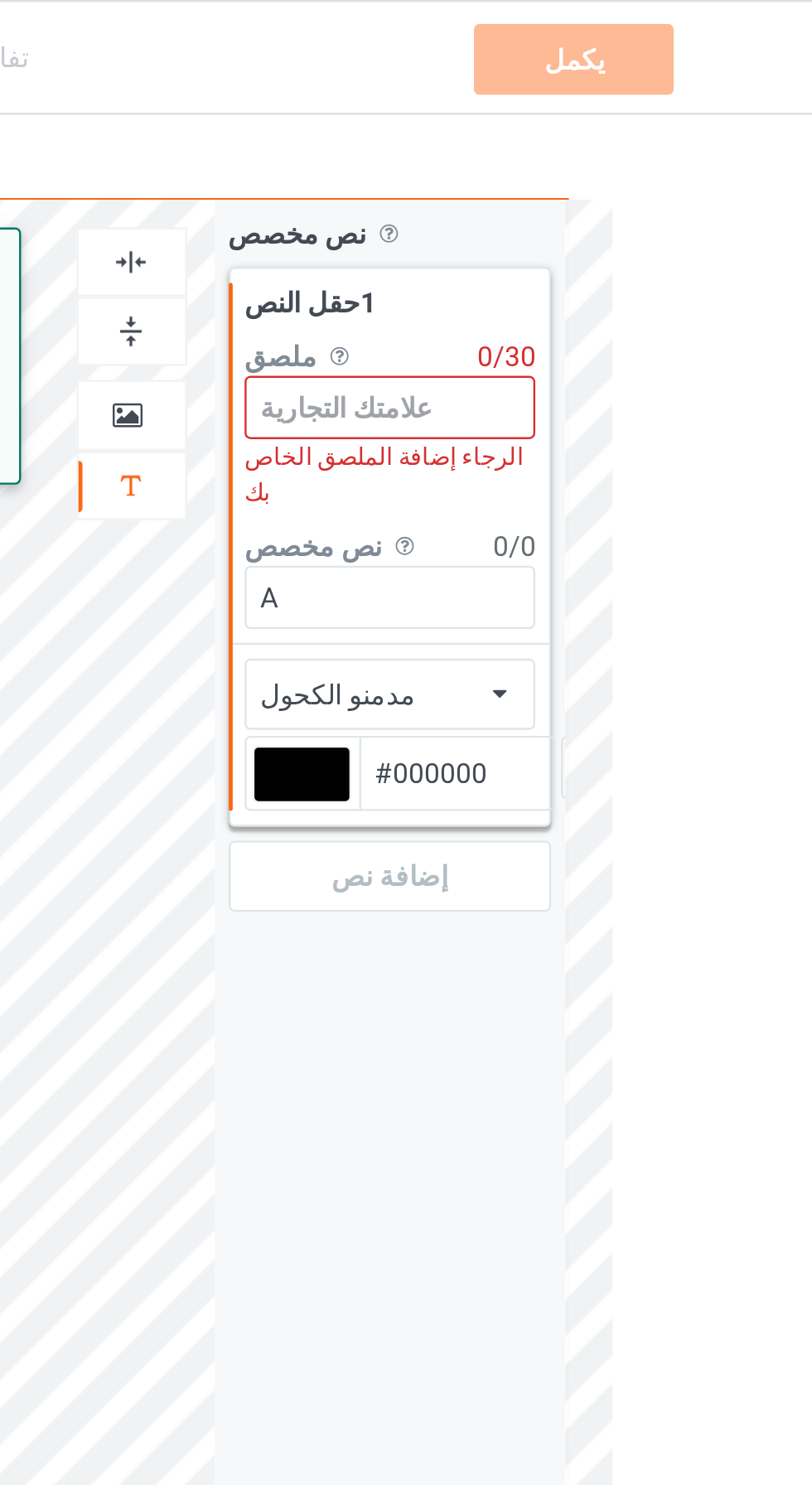
click at [677, 282] on icon at bounding box center [676, 287] width 6 height 10
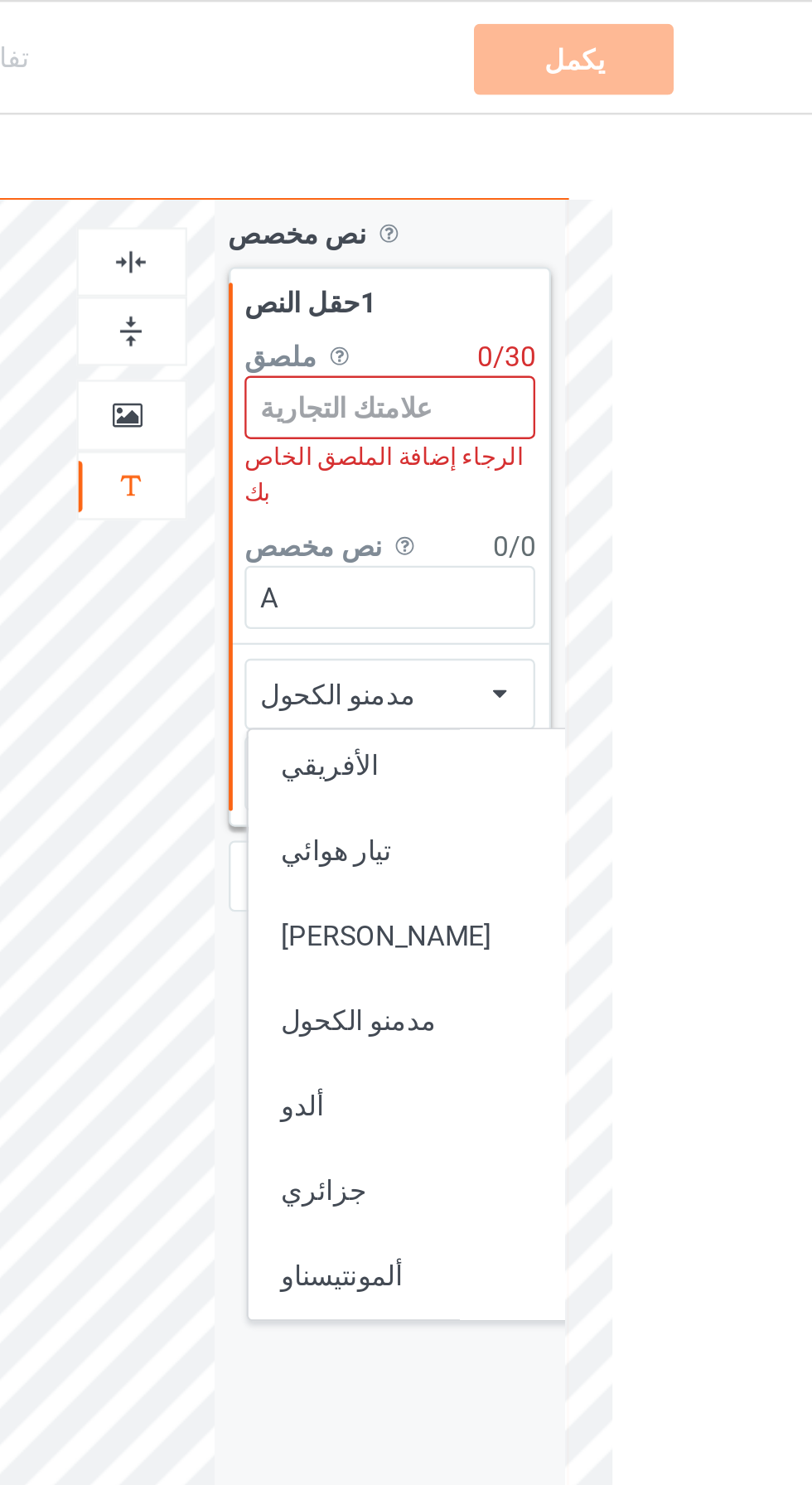
click at [635, 315] on div "الأفريقي" at bounding box center [676, 324] width 183 height 18
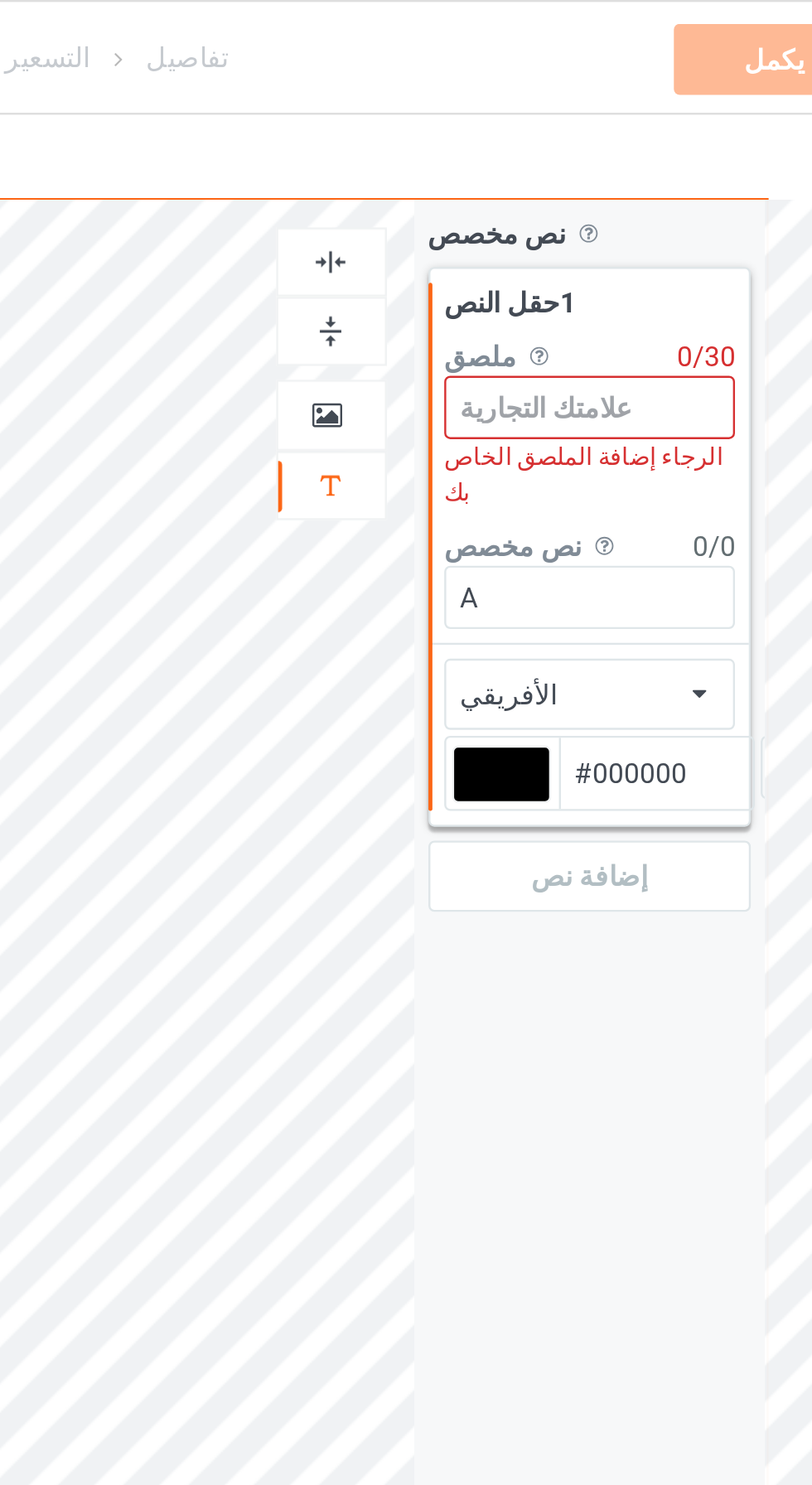
click at [616, 170] on input at bounding box center [631, 170] width 123 height 26
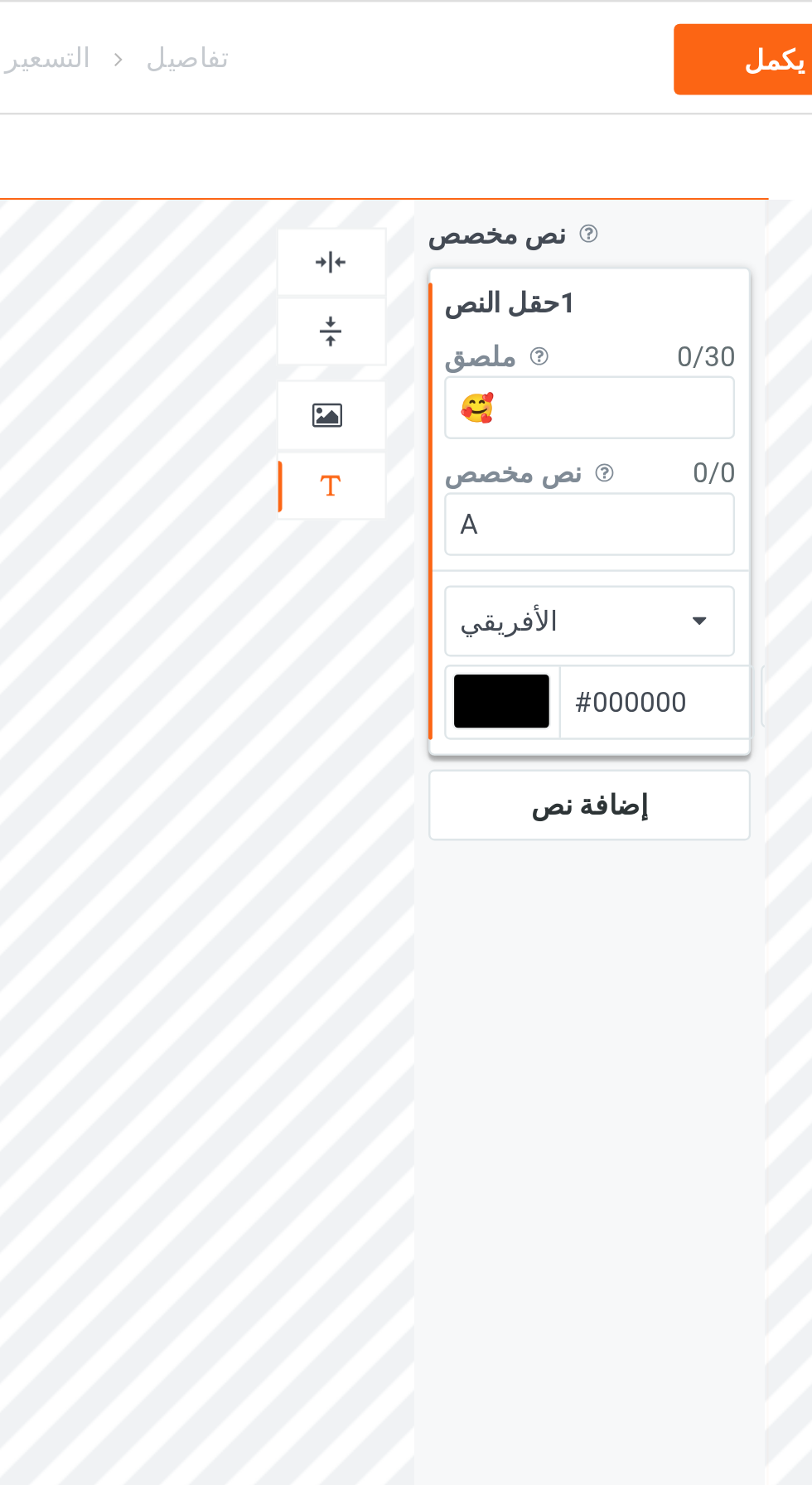
type input "🥰"
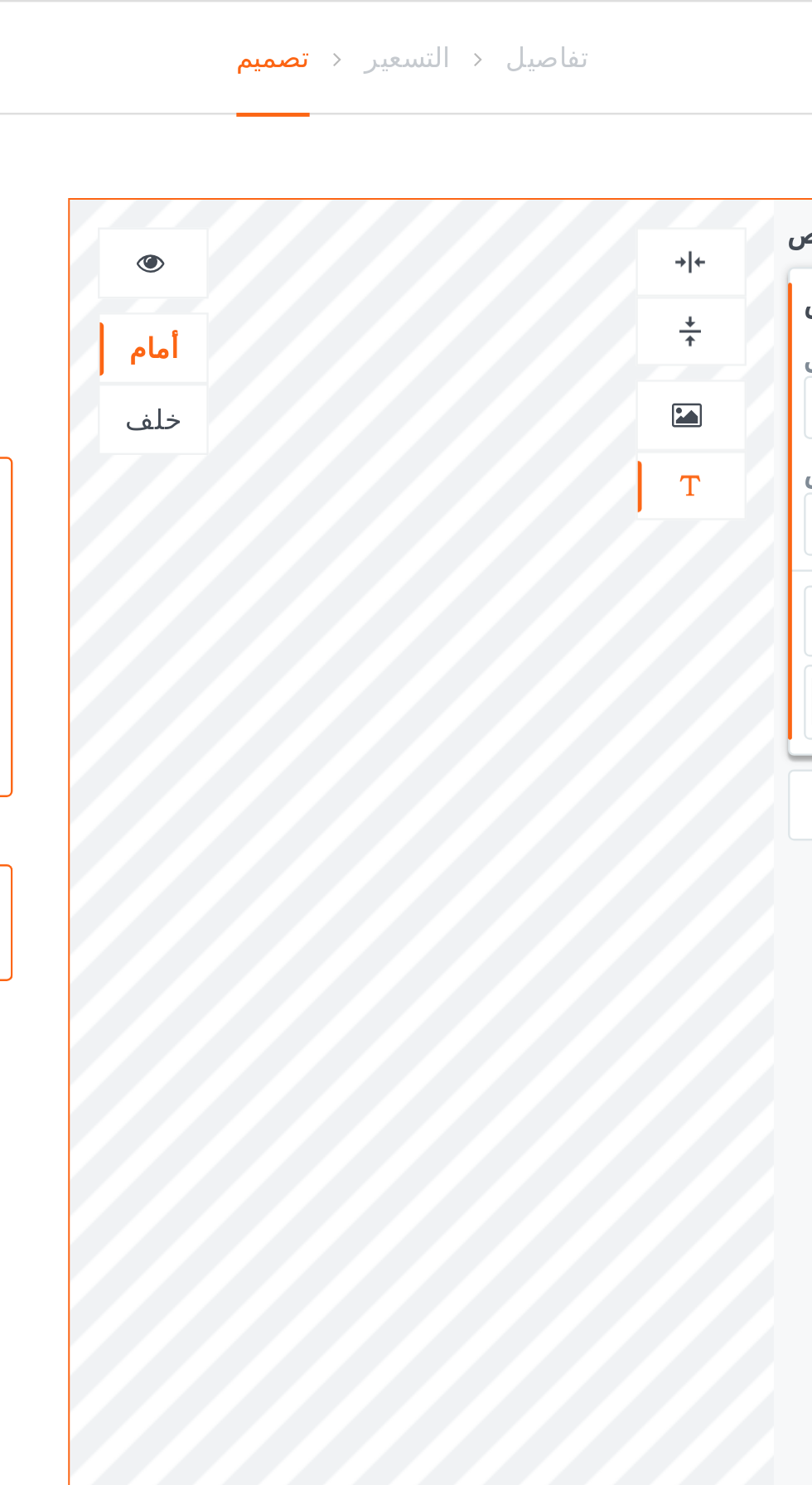
click at [298, 106] on icon at bounding box center [296, 108] width 14 height 12
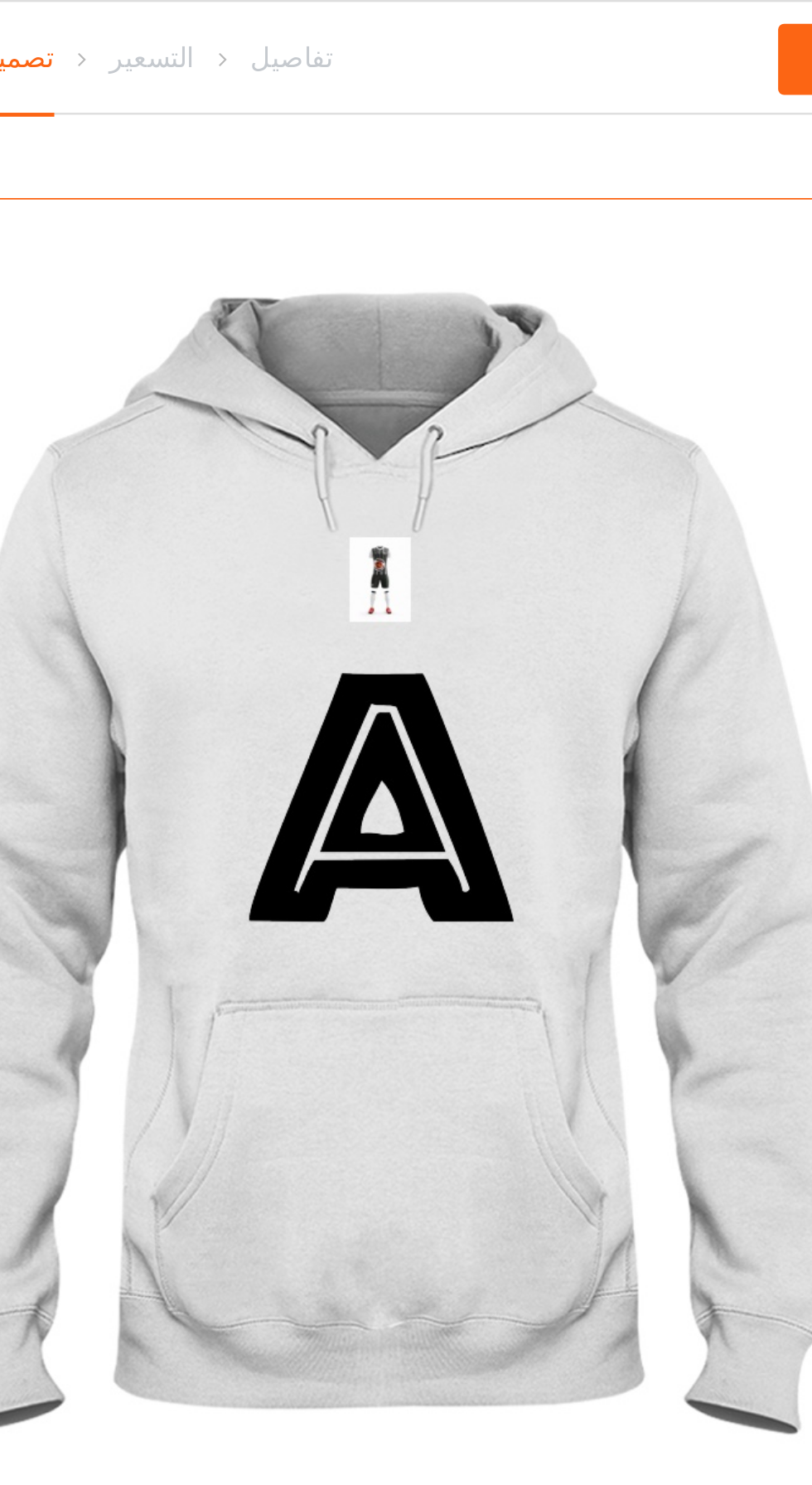
click at [495, 244] on img at bounding box center [493, 372] width 462 height 576
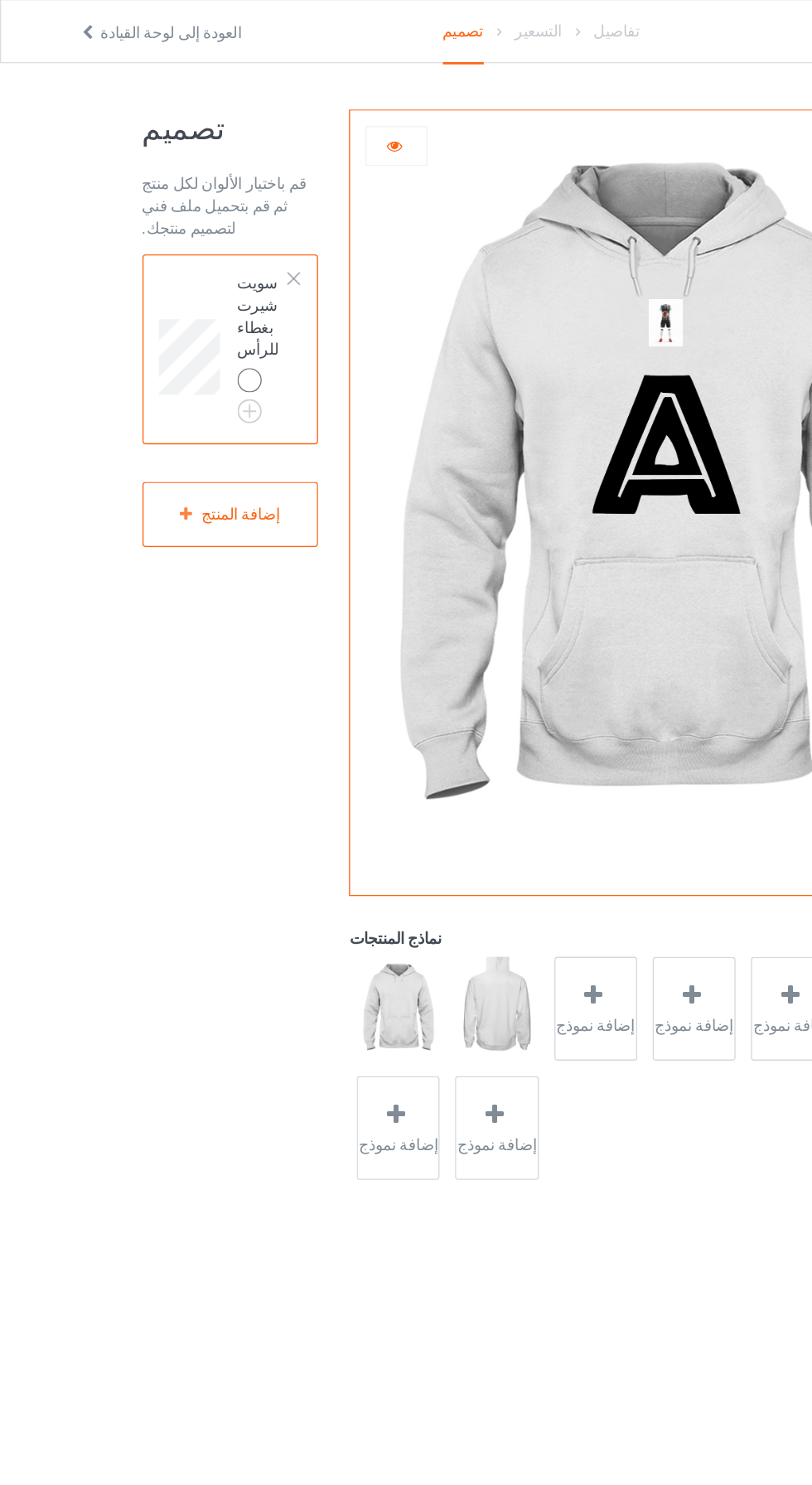
click at [191, 292] on div at bounding box center [187, 286] width 19 height 19
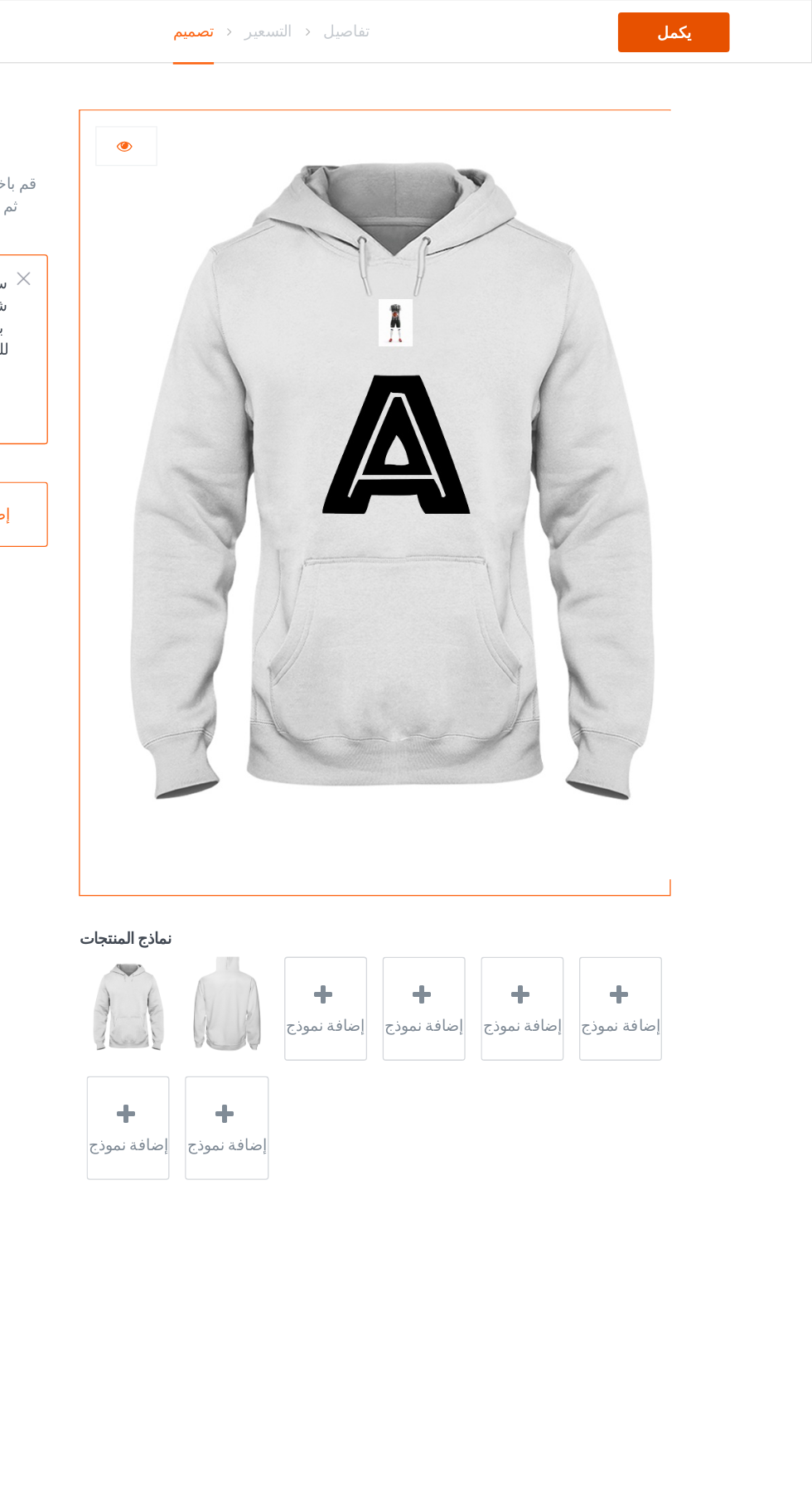
click at [721, 19] on font "يكمل" at bounding box center [708, 25] width 25 height 14
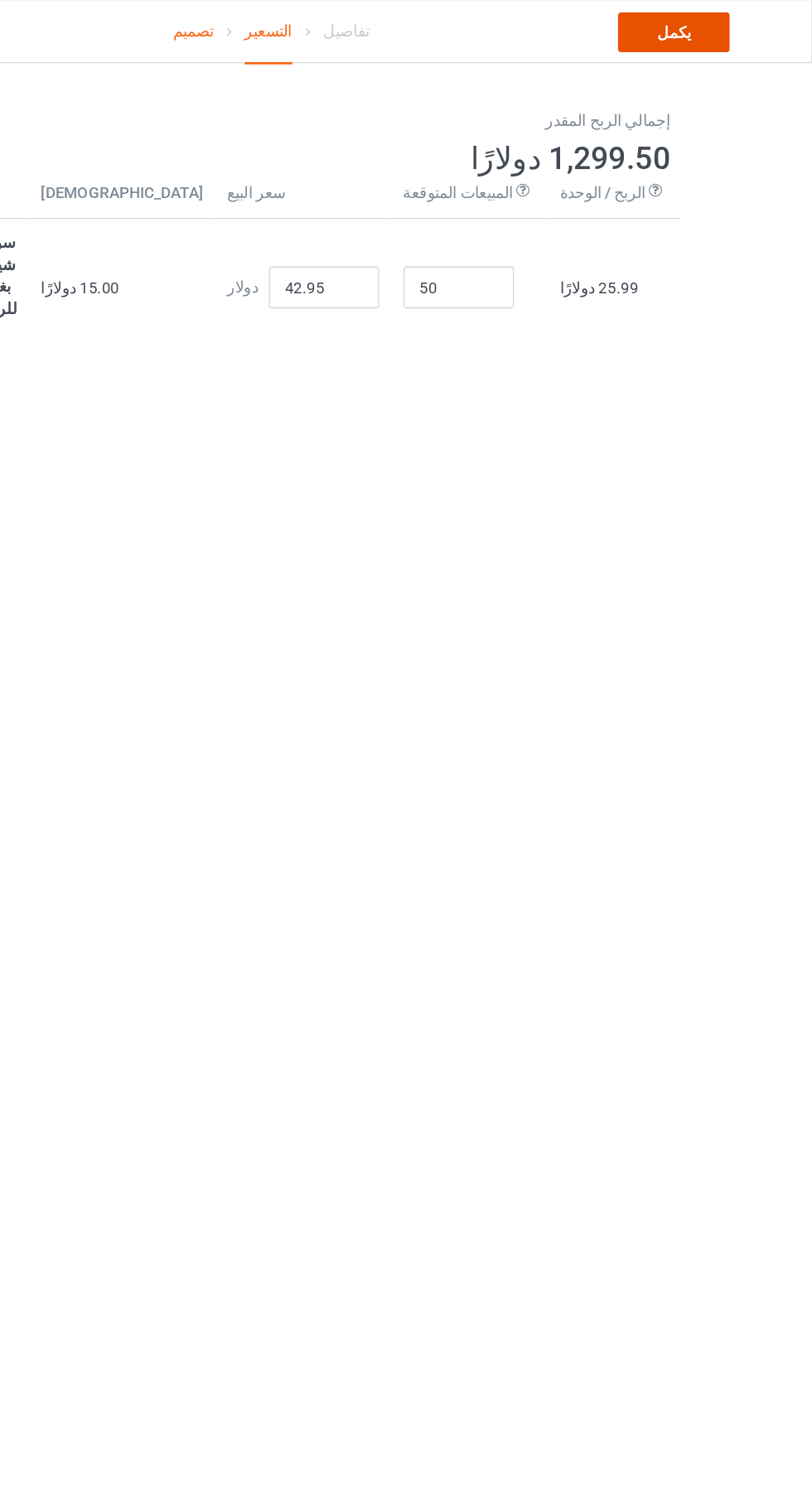
click at [718, 28] on font "يكمل" at bounding box center [708, 25] width 25 height 14
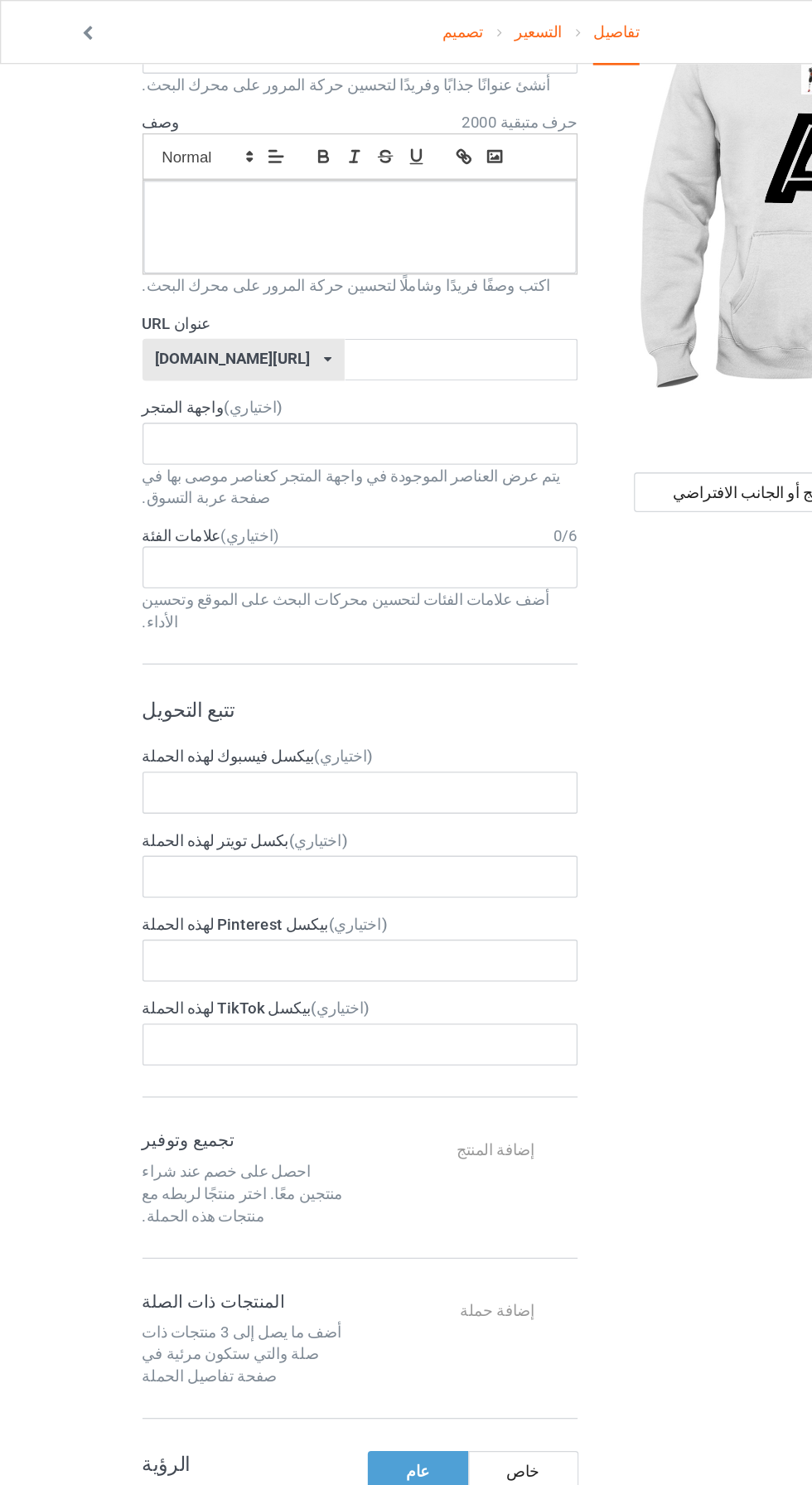
scroll to position [115, 0]
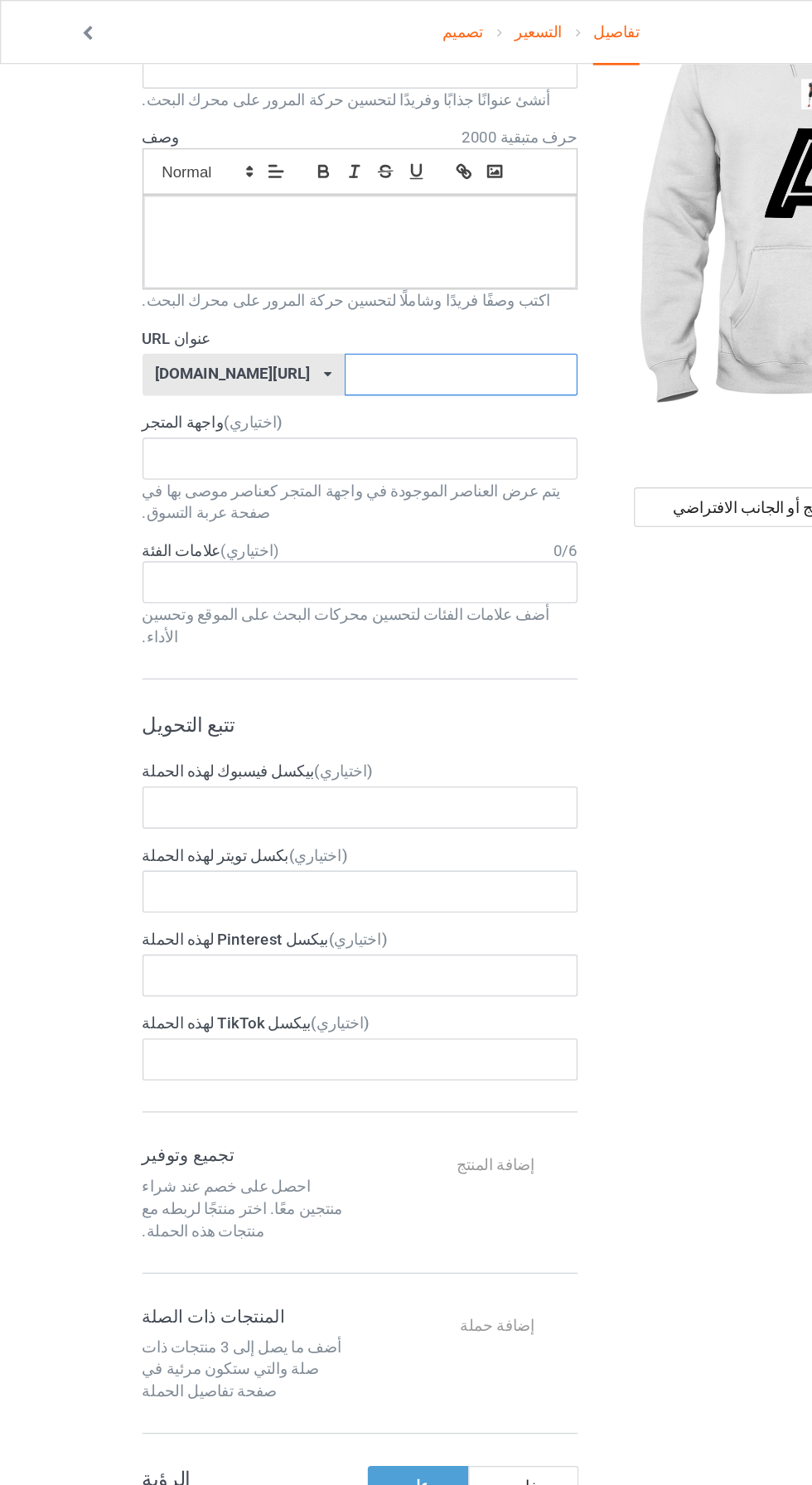
click at [298, 280] on input "text" at bounding box center [346, 281] width 175 height 31
click at [242, 276] on icon at bounding box center [245, 281] width 6 height 10
click at [168, 309] on font "teechip.com/" at bounding box center [180, 314] width 117 height 14
click at [297, 271] on input "text" at bounding box center [346, 281] width 175 height 31
type input "A"
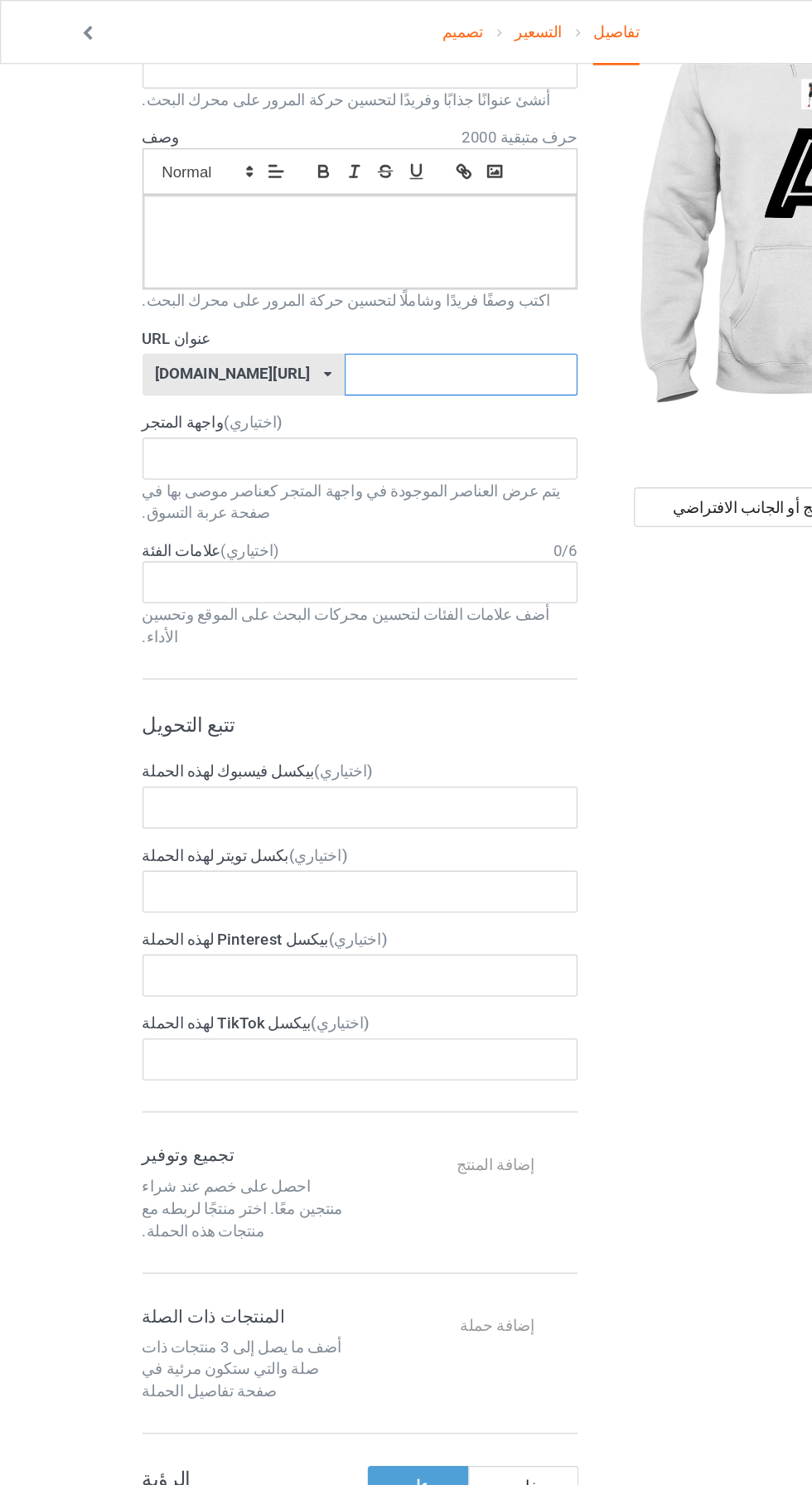
type input "A"
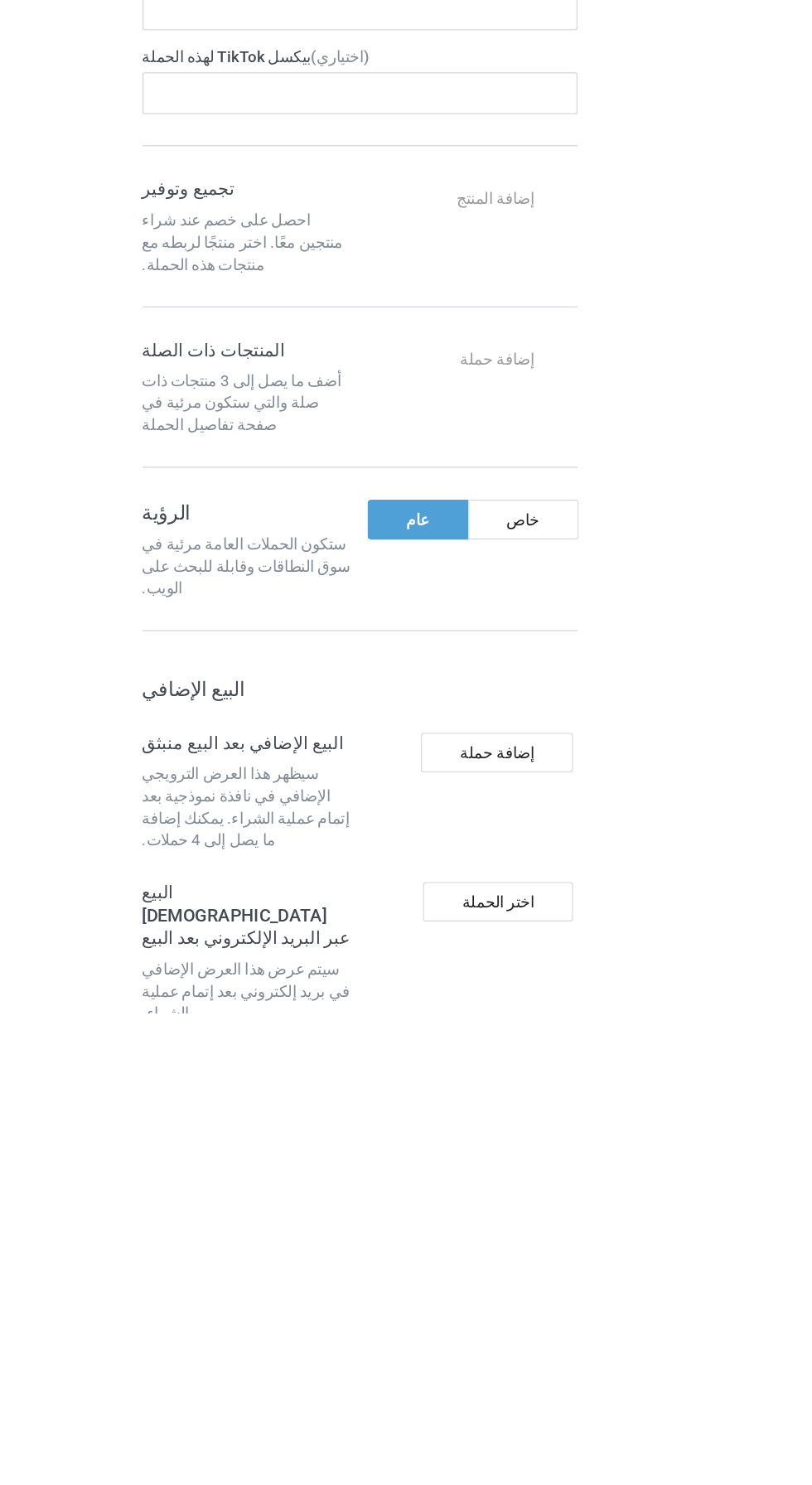
type input "Ozil"
click at [315, 1108] on font "عام" at bounding box center [314, 1115] width 18 height 14
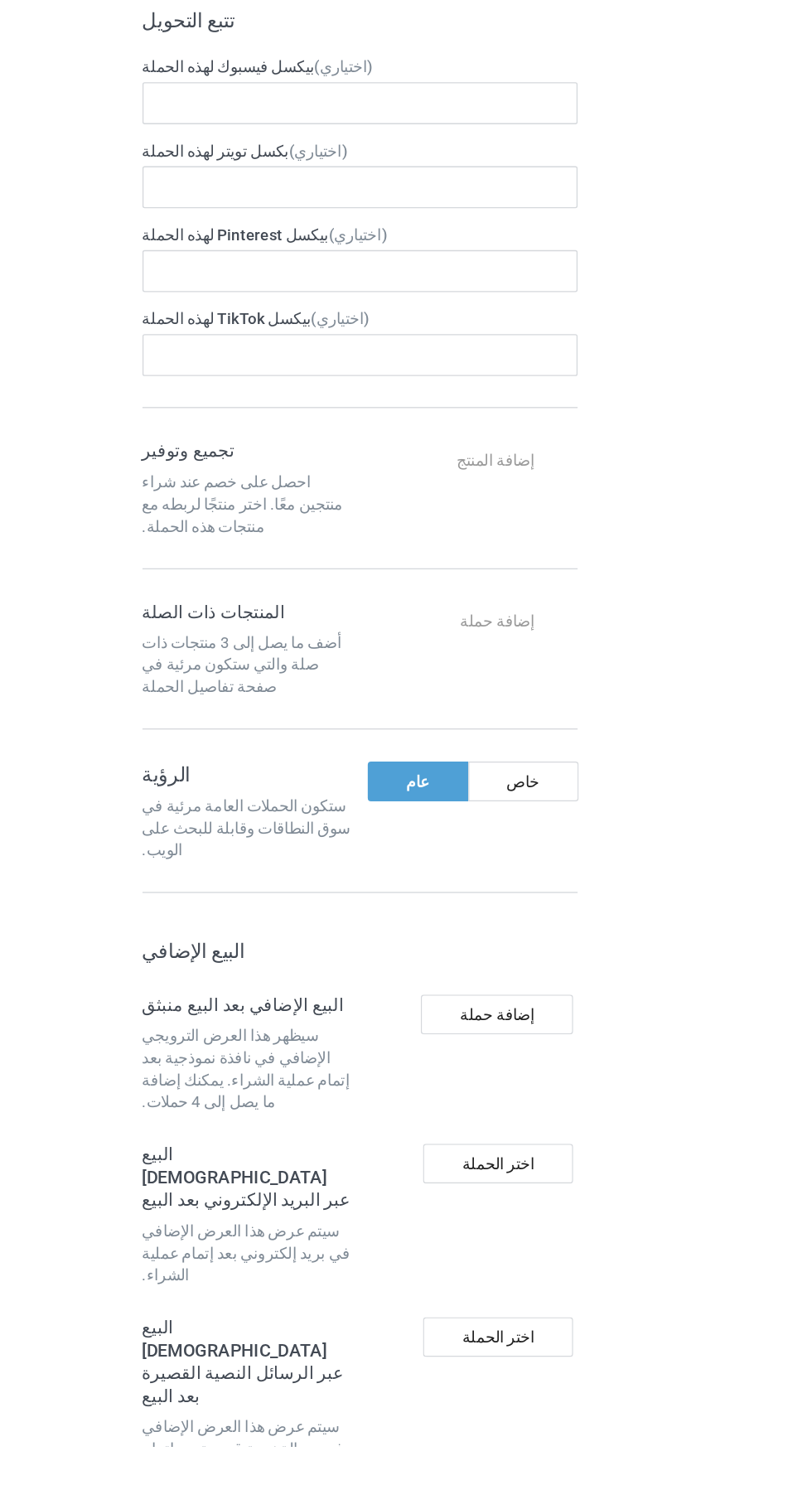
scroll to position [292, 0]
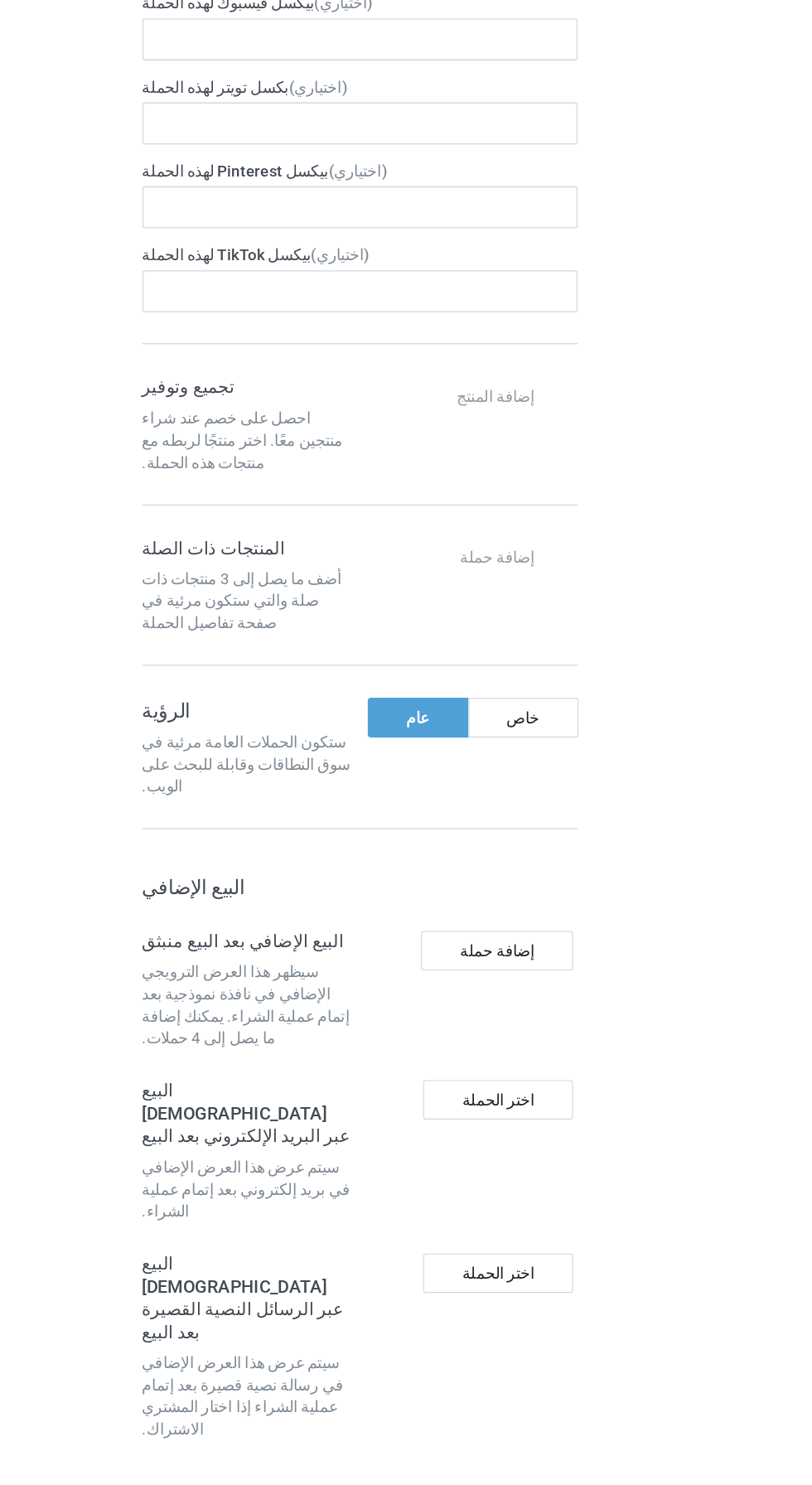
click at [400, 932] on font "خاص" at bounding box center [392, 938] width 25 height 14
click at [311, 932] on font "عام" at bounding box center [314, 938] width 18 height 14
click at [373, 1106] on font "إضافة حملة" at bounding box center [373, 1113] width 56 height 14
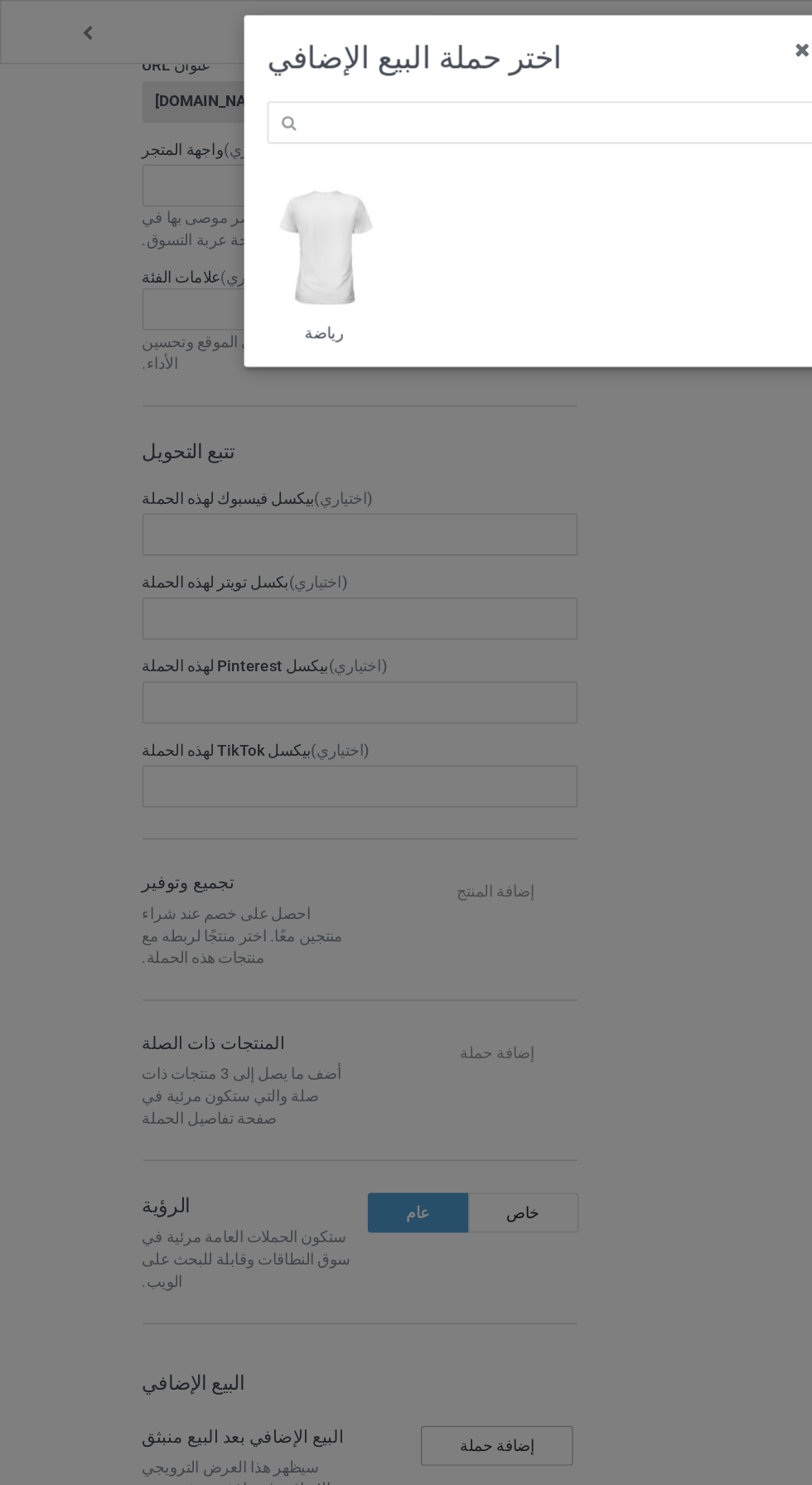
scroll to position [320, 0]
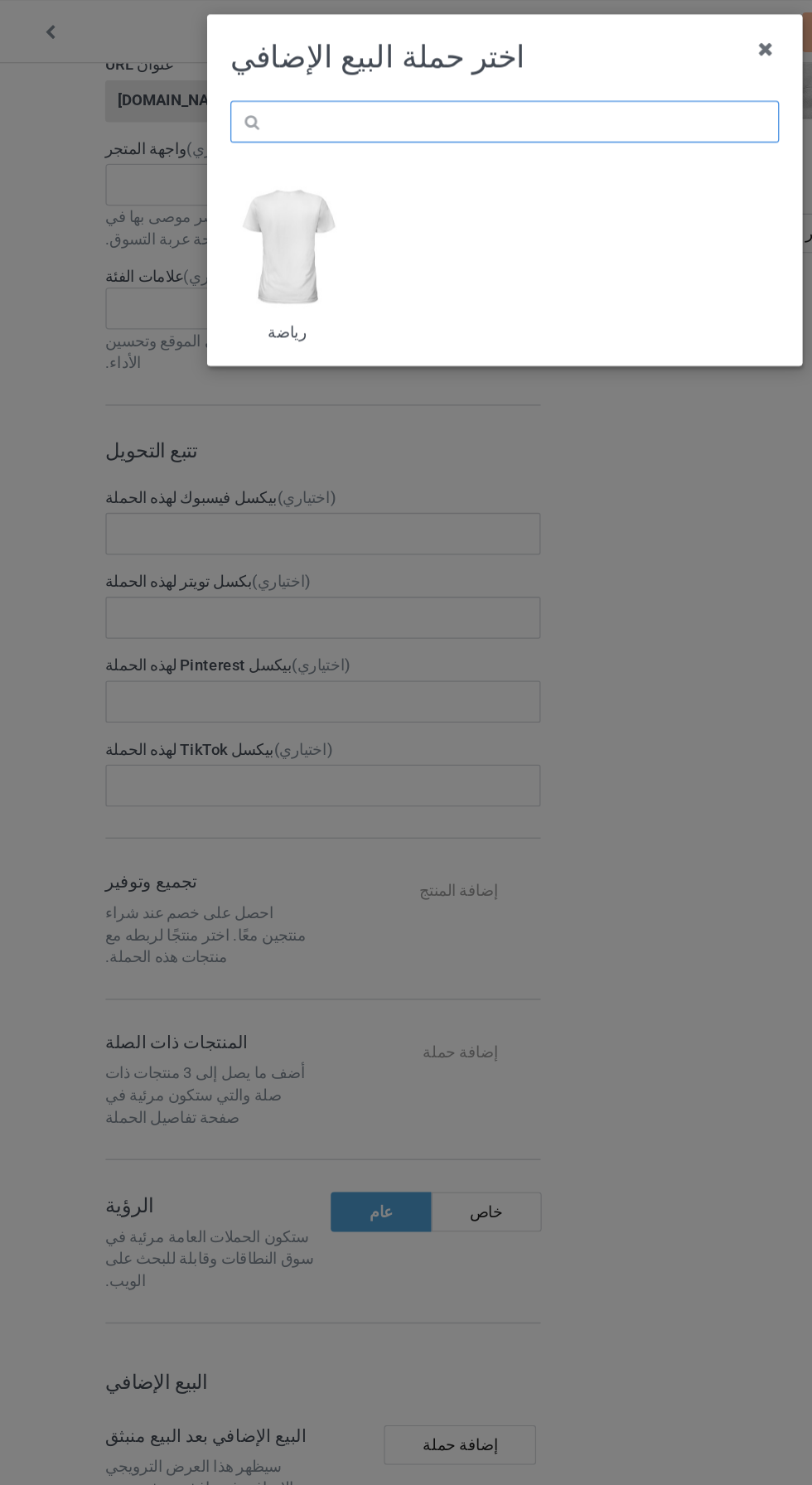
click at [409, 88] on input "text" at bounding box center [407, 92] width 412 height 31
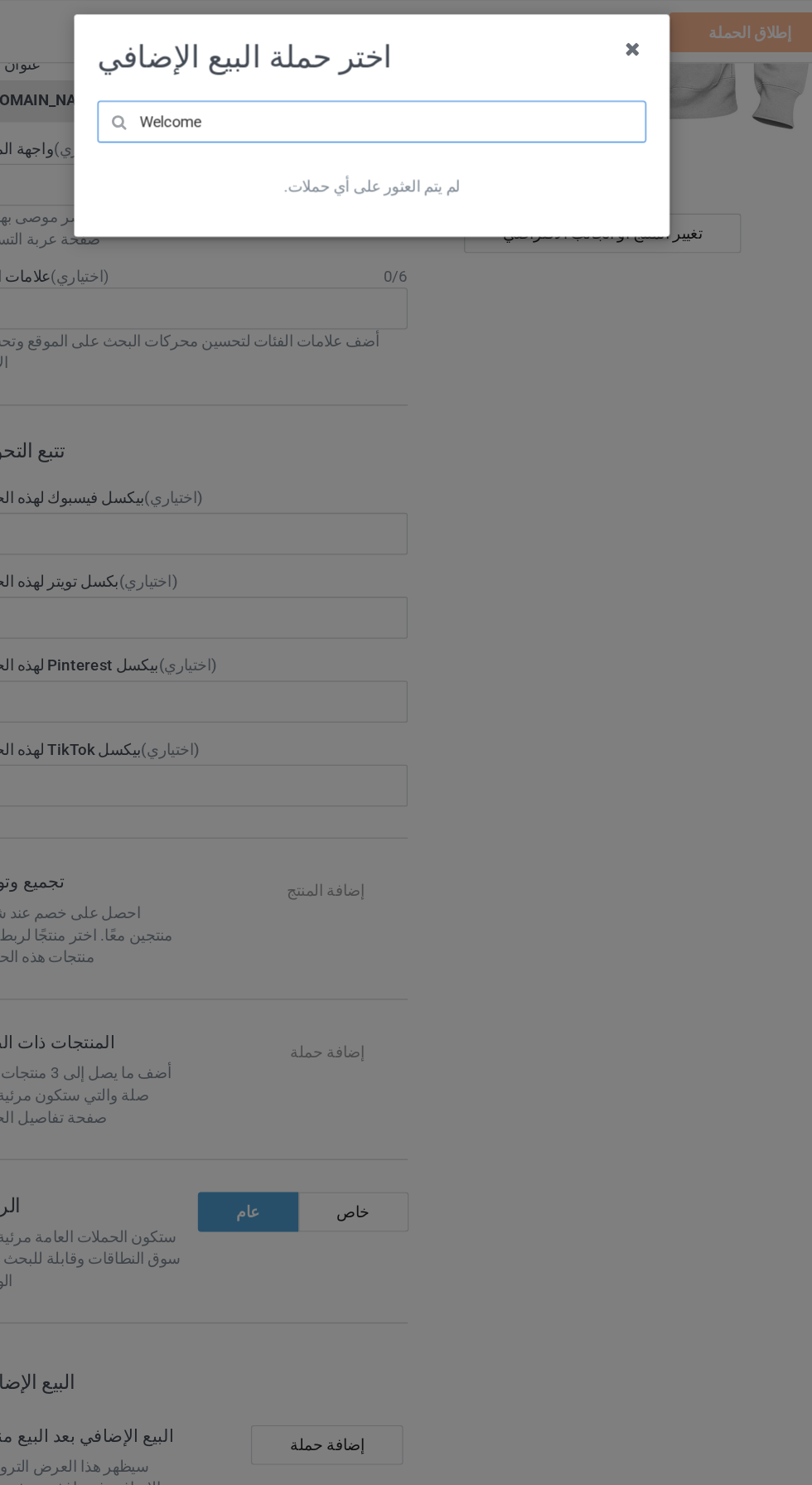
type input "Welcome"
click at [603, 38] on icon at bounding box center [602, 36] width 26 height 26
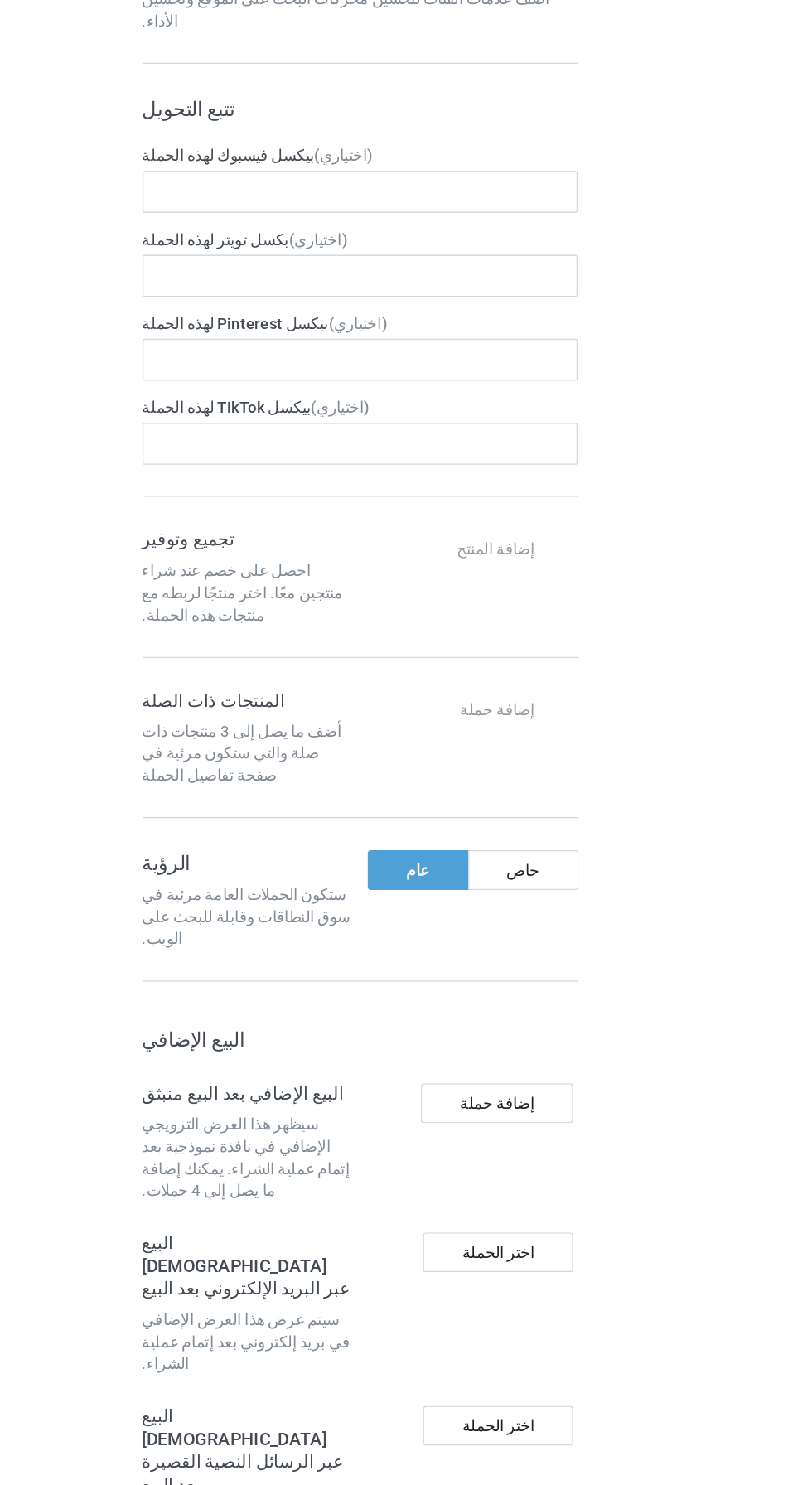
scroll to position [292, 0]
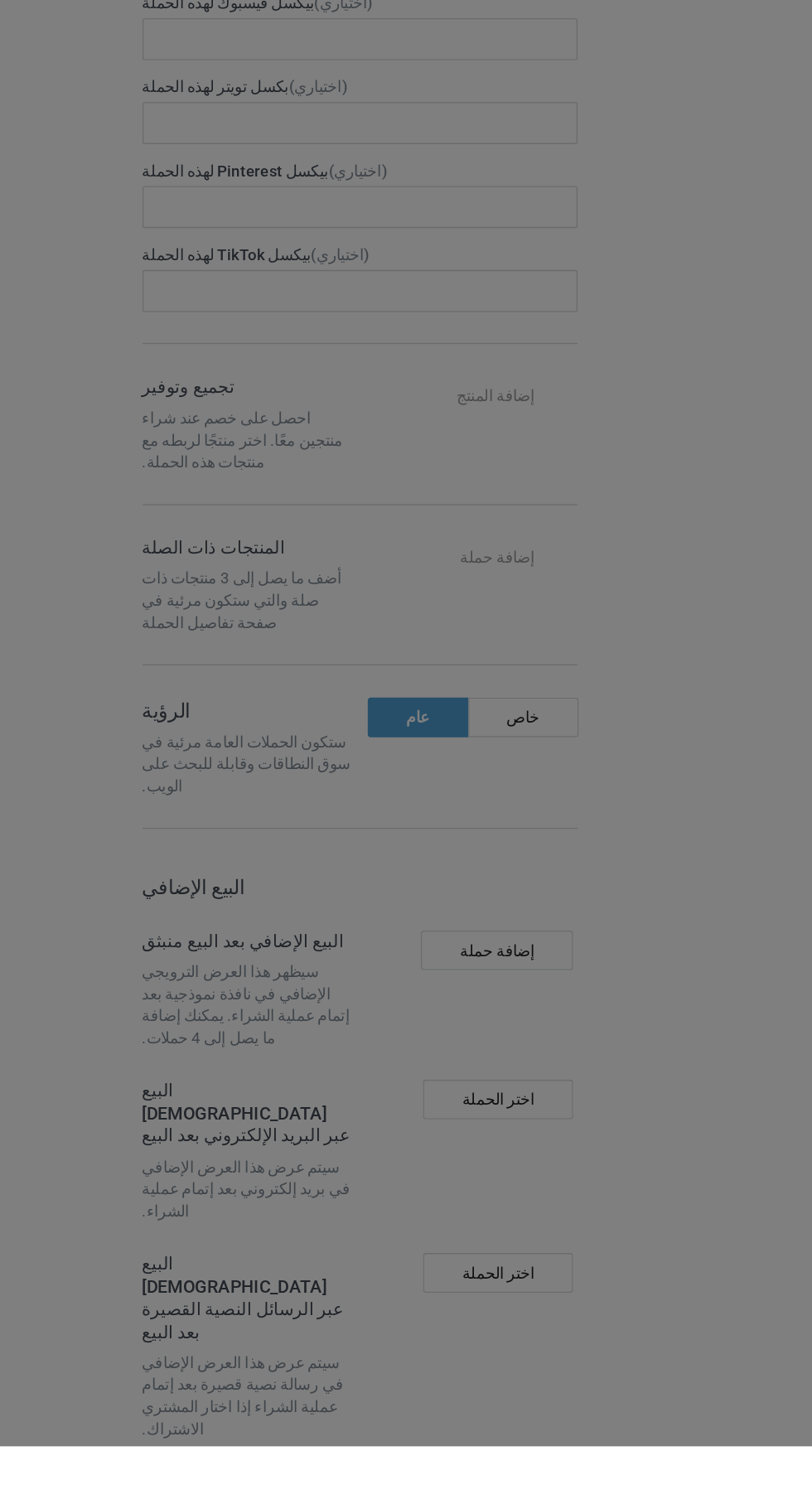
scroll to position [320, 0]
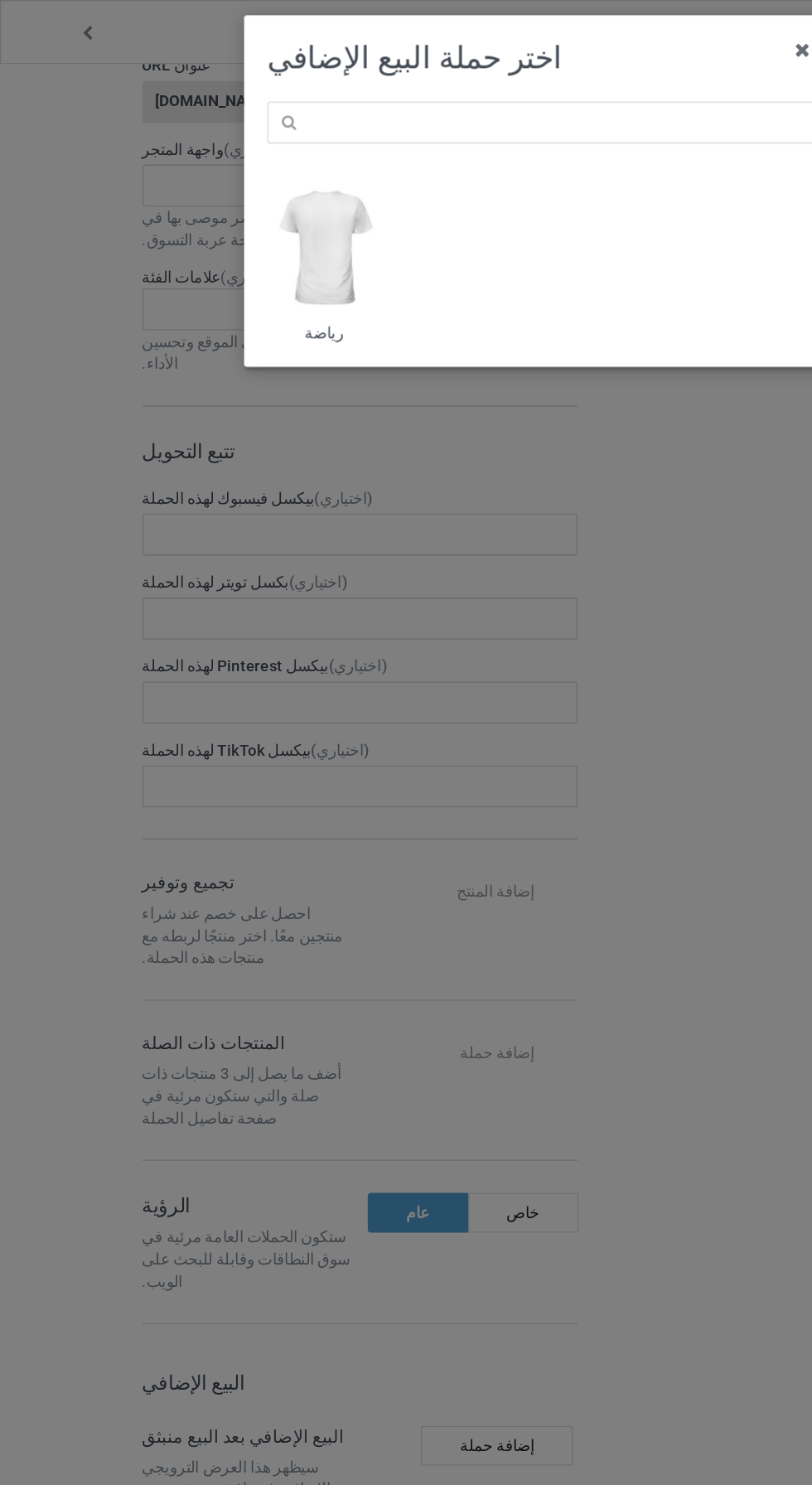
click at [604, 42] on icon at bounding box center [602, 36] width 26 height 26
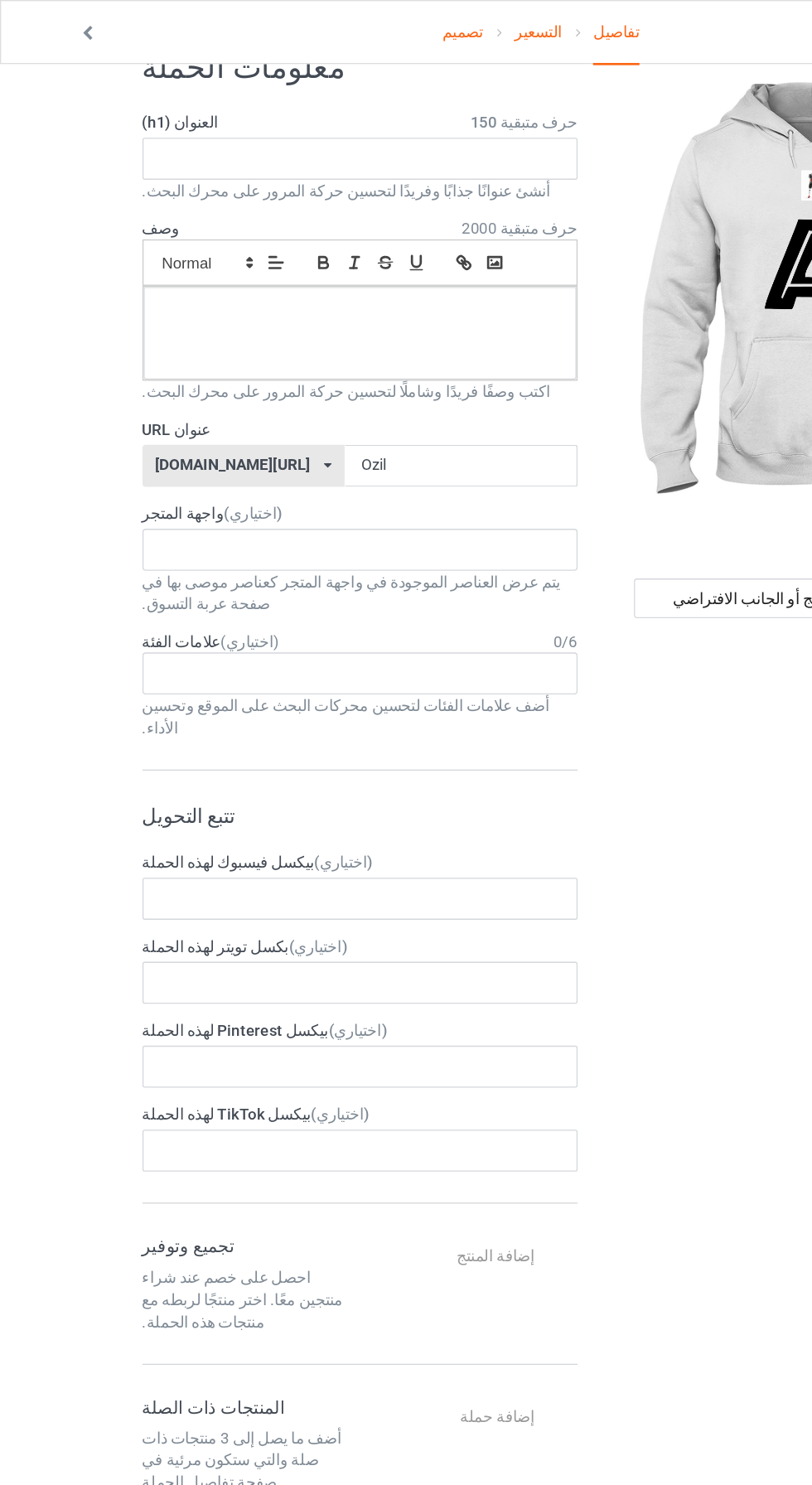
scroll to position [47, 0]
click at [362, 124] on input "text" at bounding box center [270, 119] width 326 height 31
type input "Welcome"
click at [328, 248] on div at bounding box center [270, 250] width 325 height 70
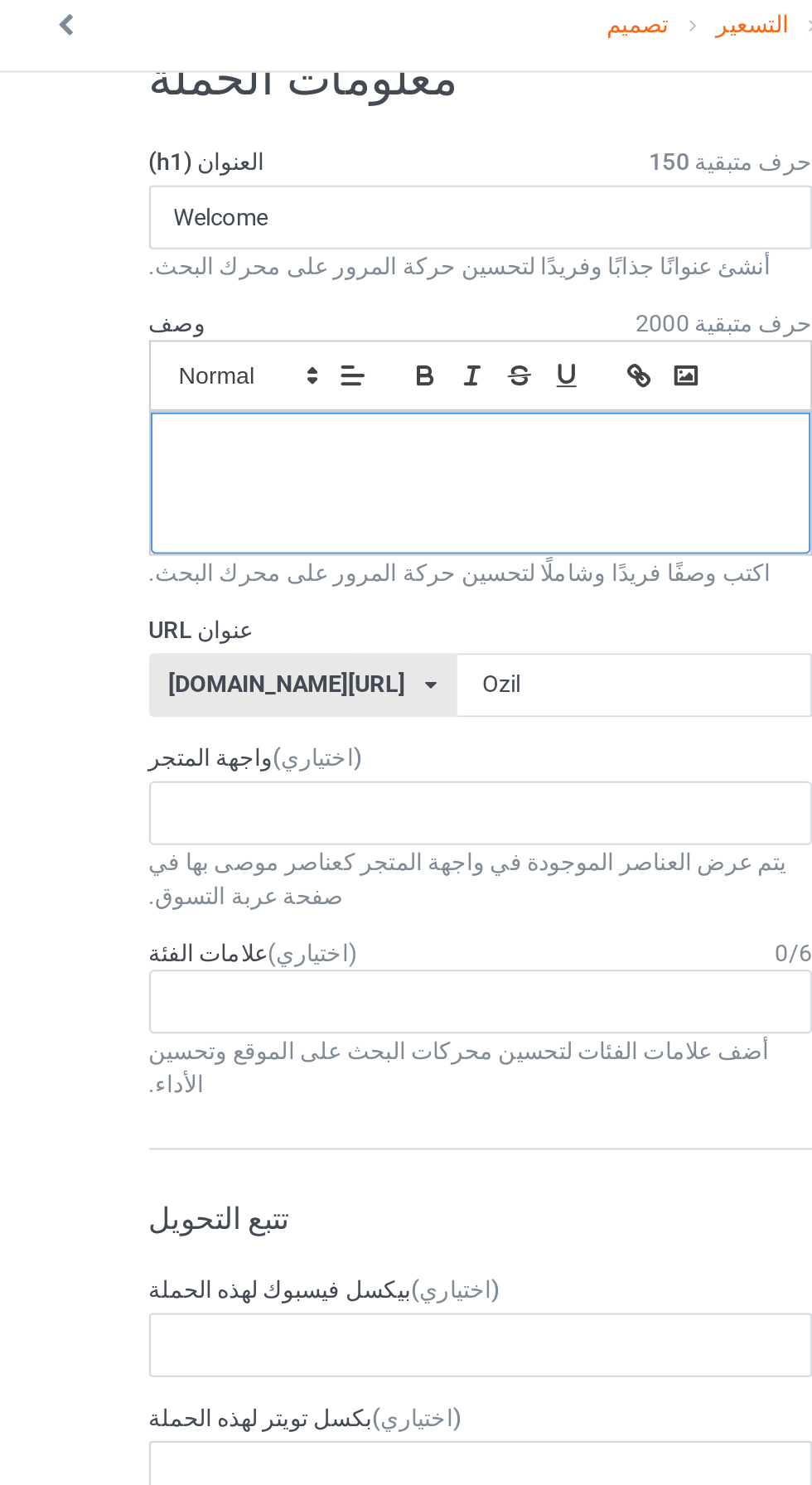
click at [197, 231] on p at bounding box center [270, 234] width 298 height 16
click at [175, 242] on div at bounding box center [270, 250] width 325 height 70
click at [235, 248] on div at bounding box center [270, 250] width 325 height 70
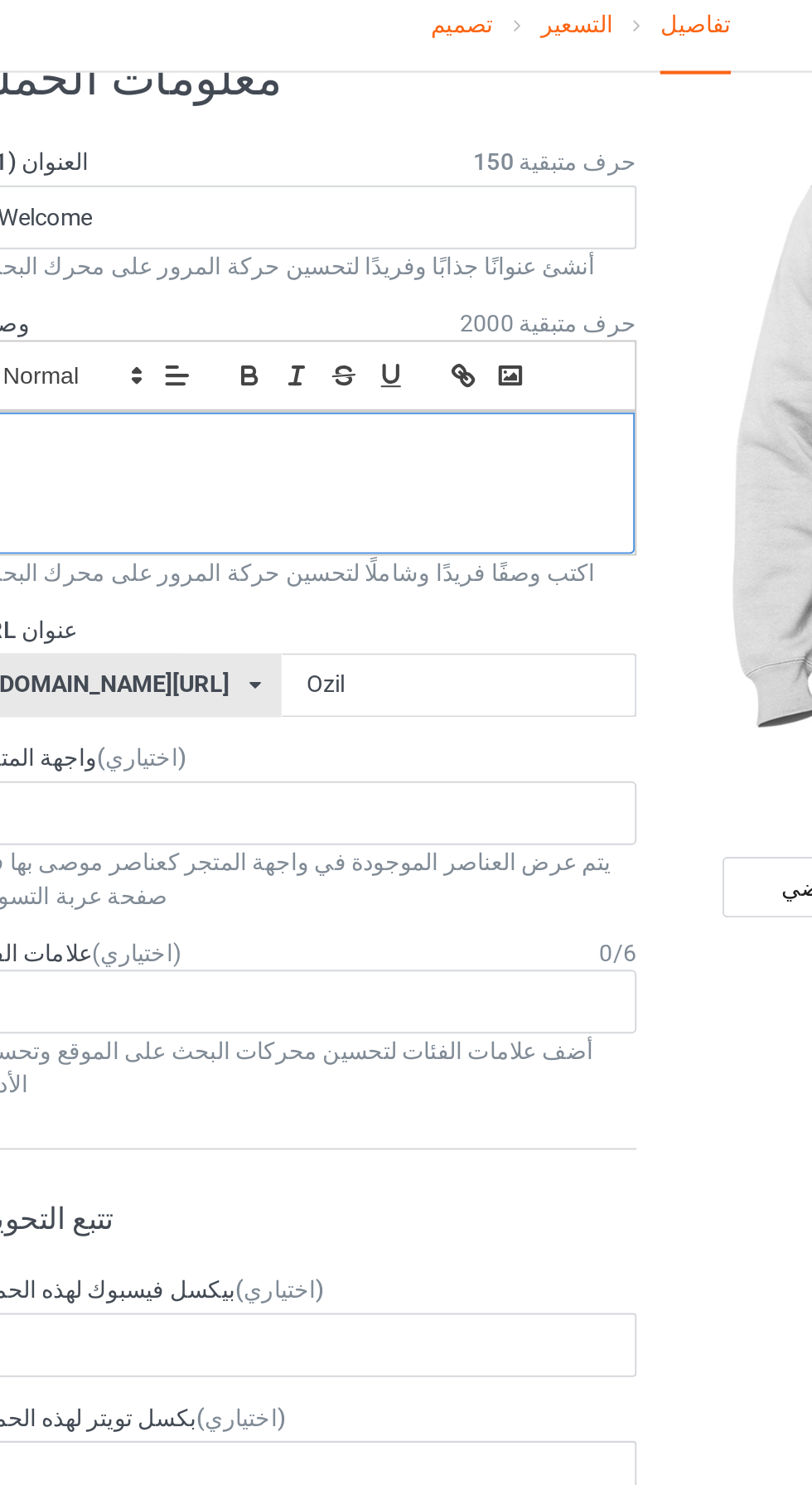
click at [219, 239] on p at bounding box center [270, 234] width 298 height 16
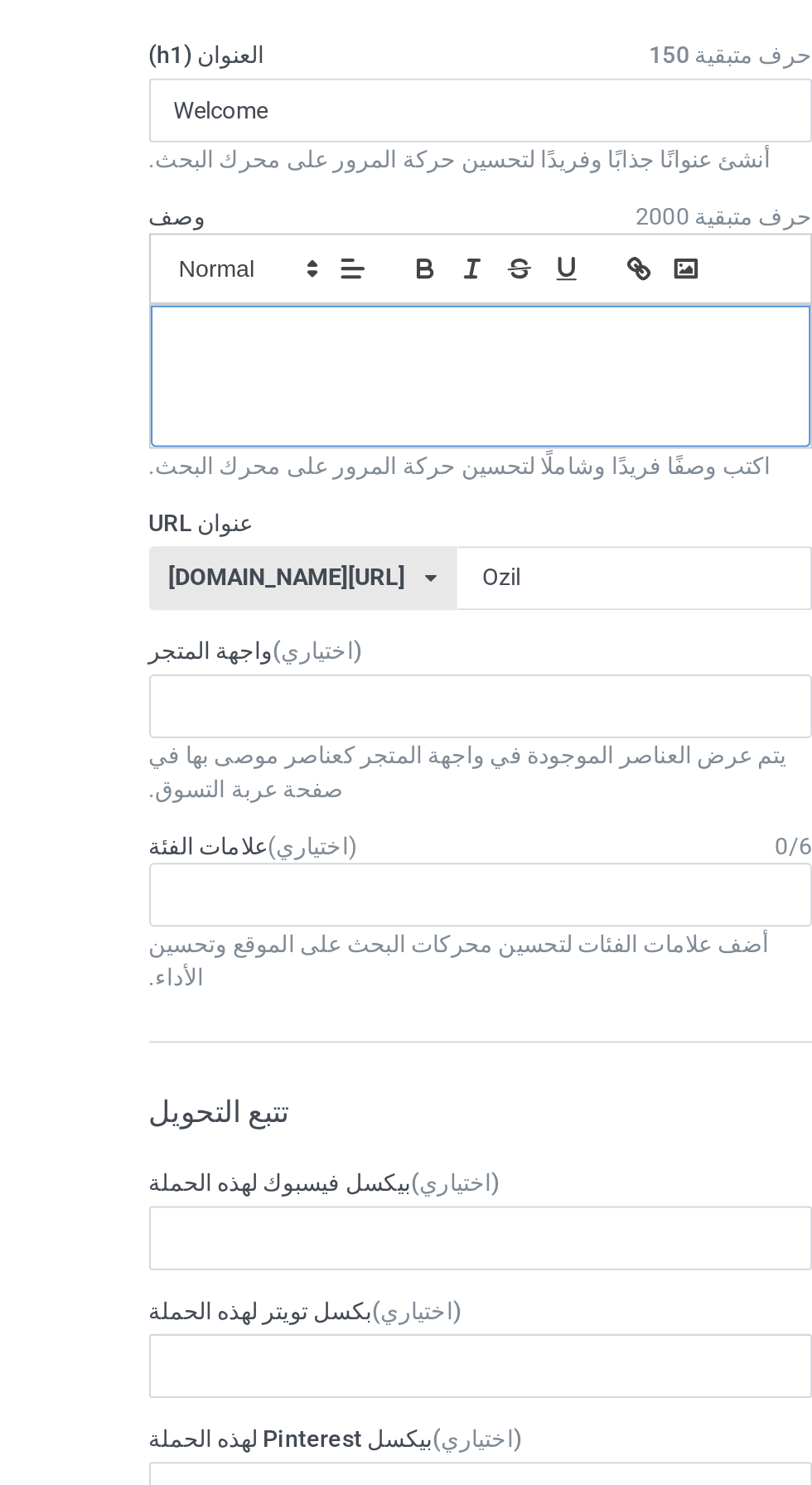
click at [350, 250] on div at bounding box center [270, 250] width 325 height 70
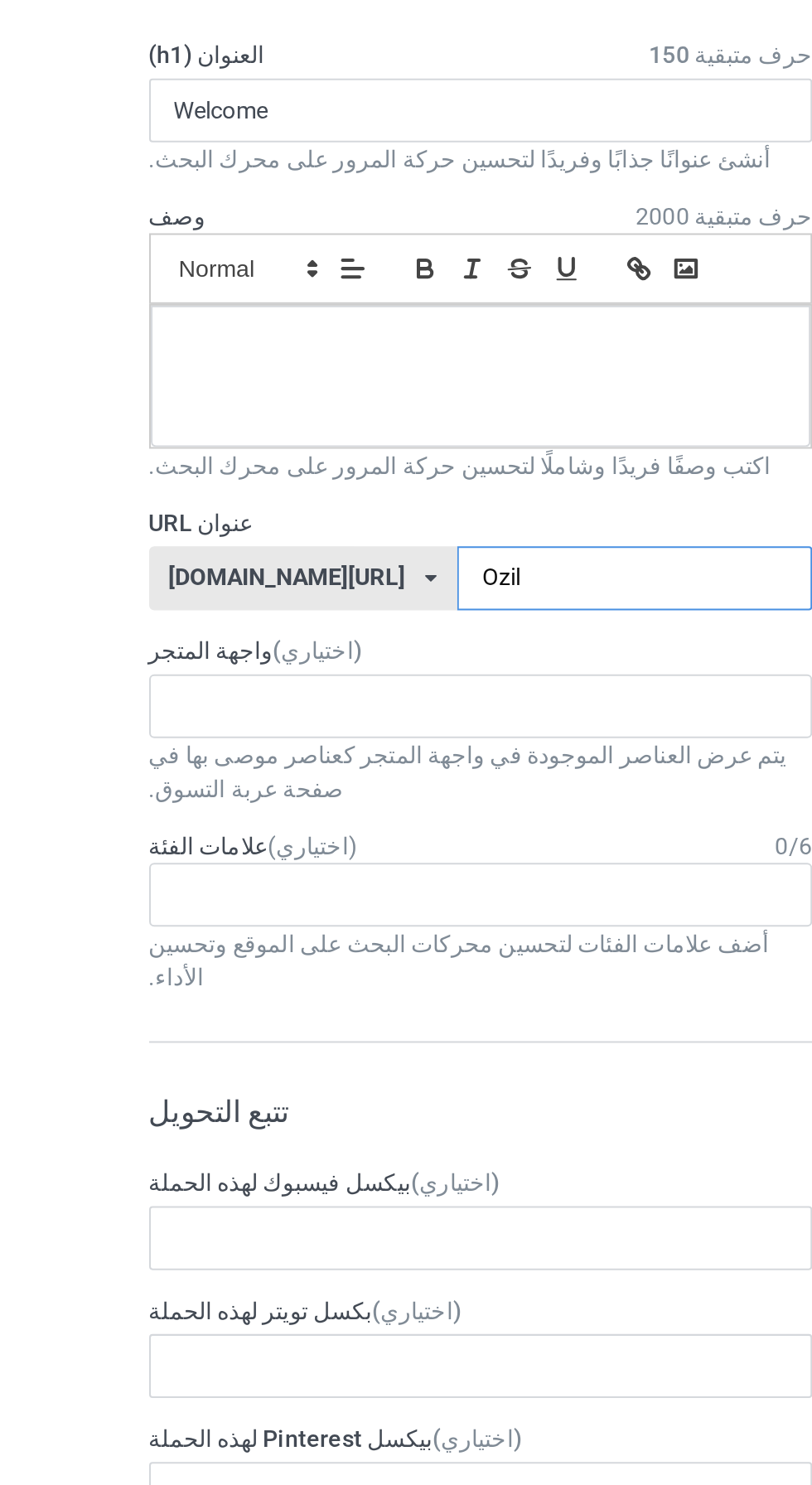
click at [311, 352] on input "Ozil" at bounding box center [346, 349] width 175 height 31
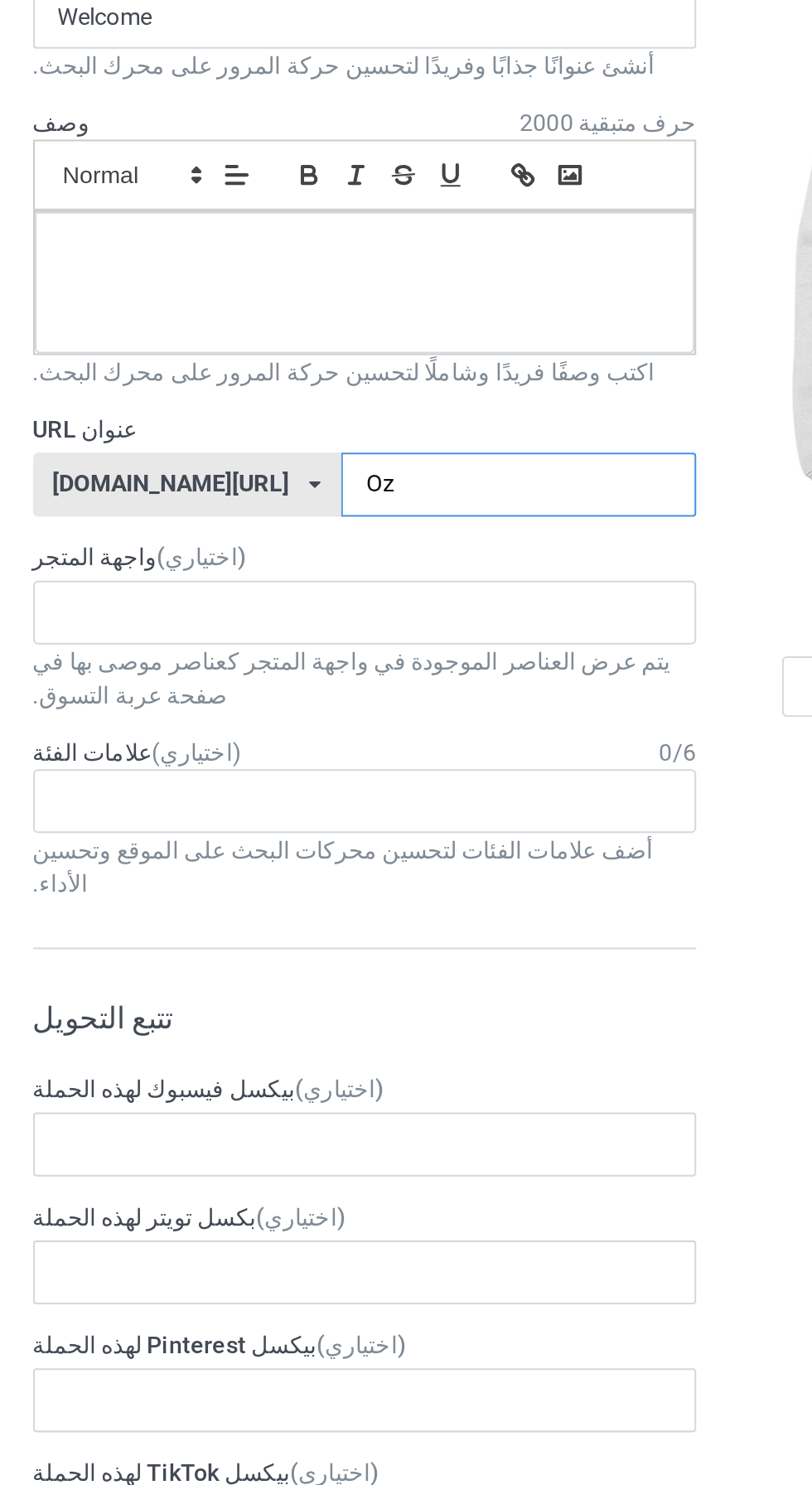
type input "O"
type input "A"
type input "Sarban"
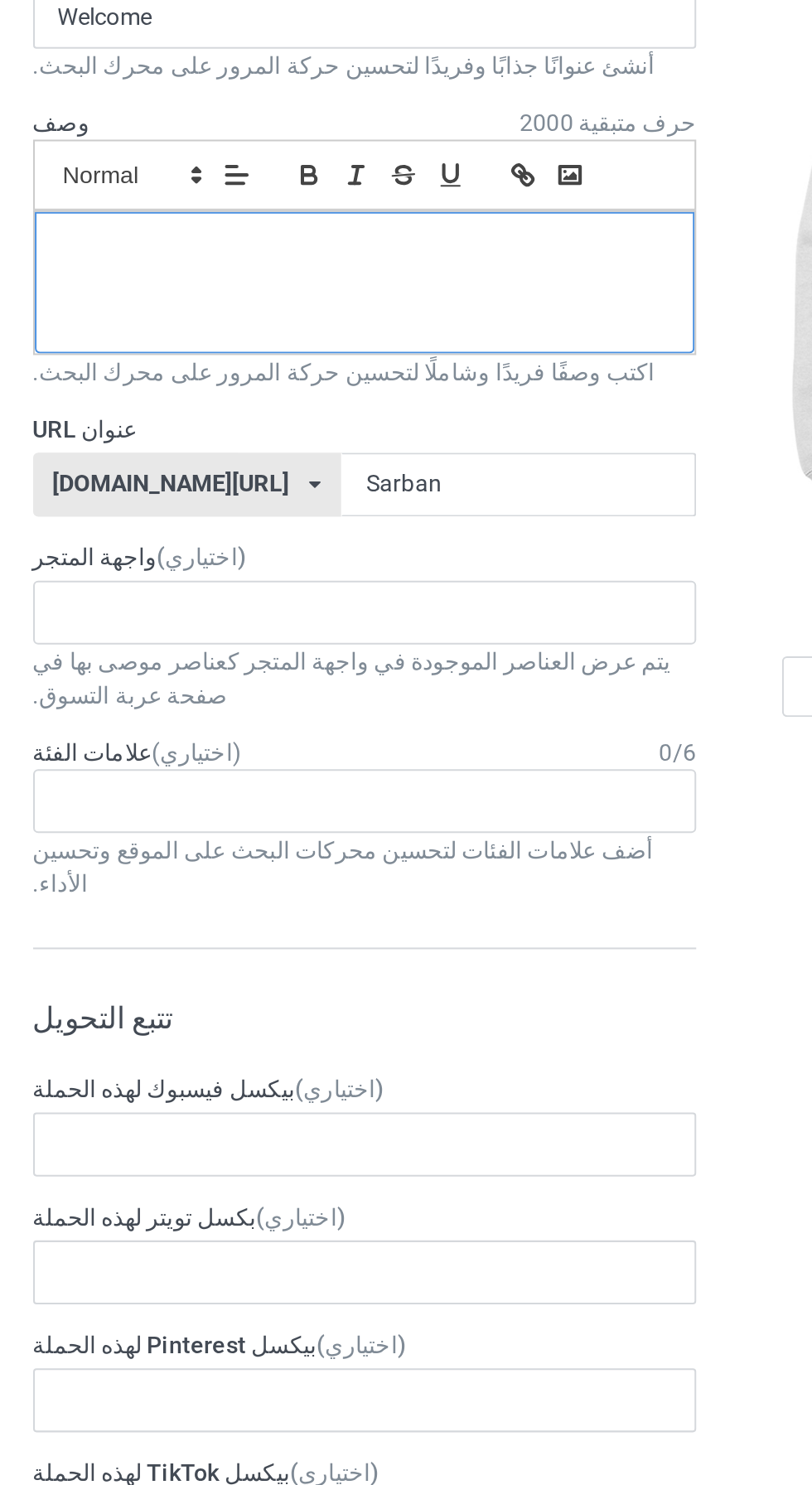
click at [248, 239] on p at bounding box center [270, 234] width 298 height 16
click at [297, 226] on p at bounding box center [270, 234] width 298 height 16
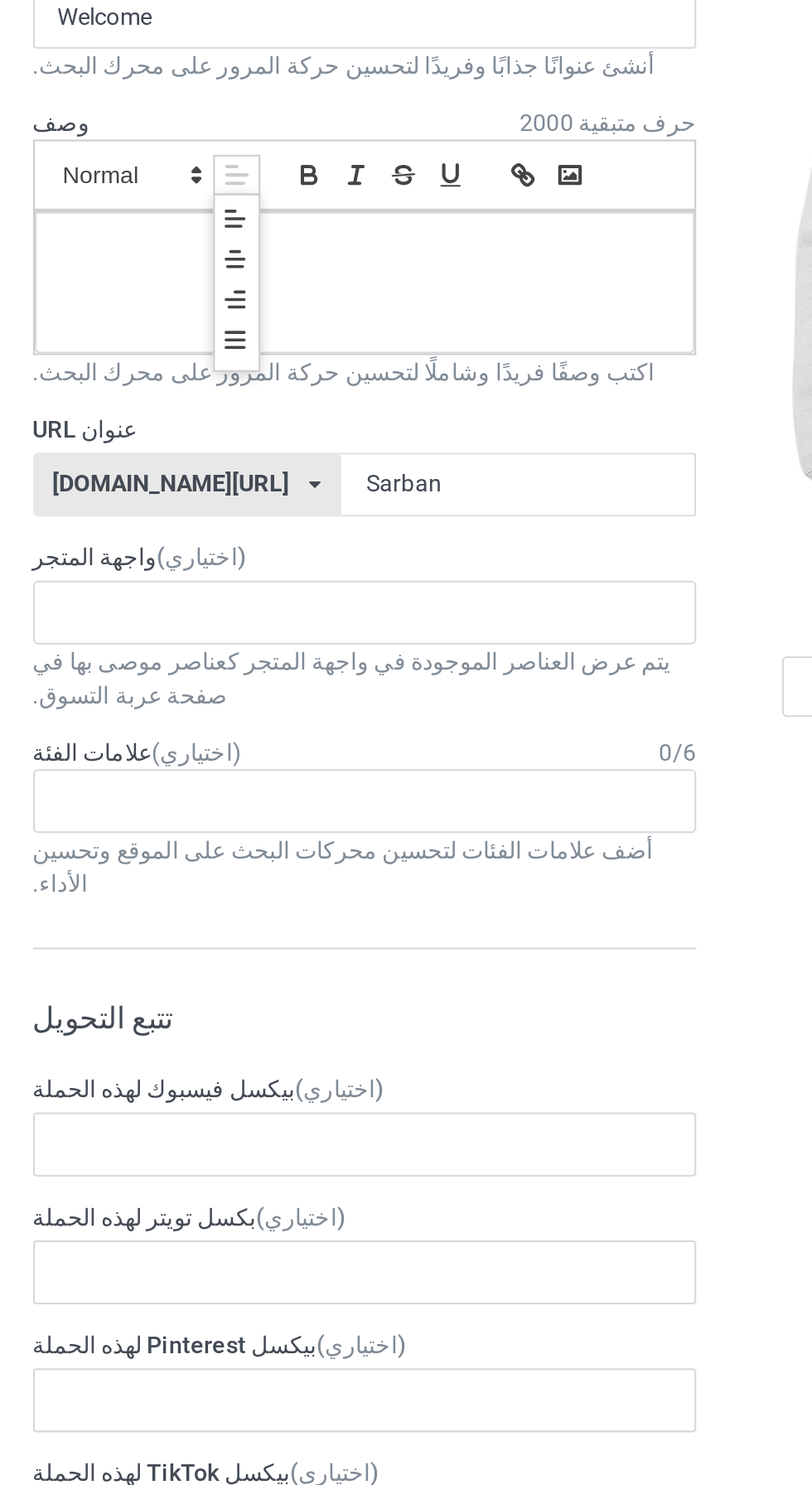
click at [205, 202] on line at bounding box center [207, 202] width 8 height 0
click at [153, 193] on span at bounding box center [155, 197] width 81 height 19
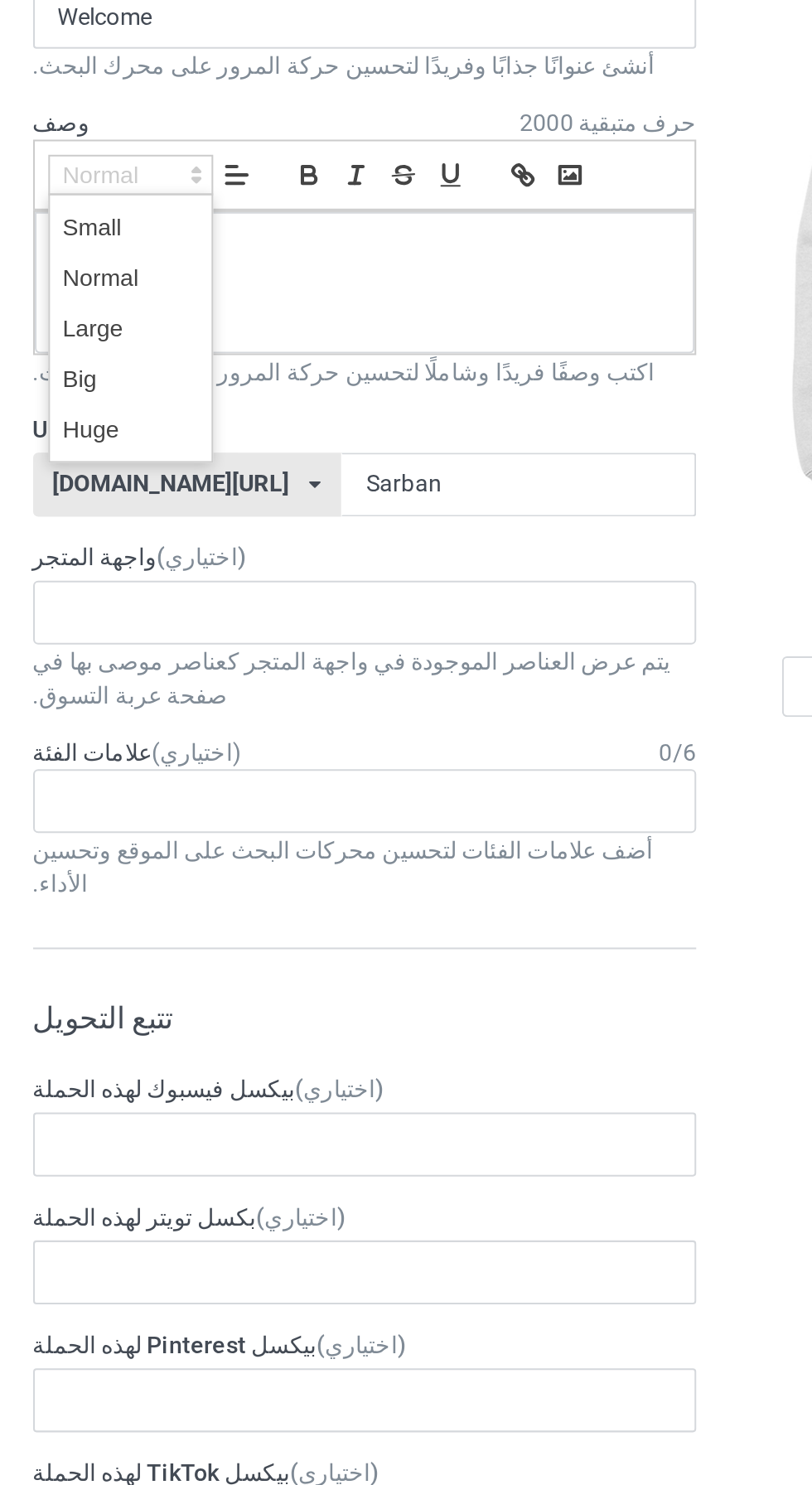
click at [152, 221] on span at bounding box center [155, 222] width 66 height 25
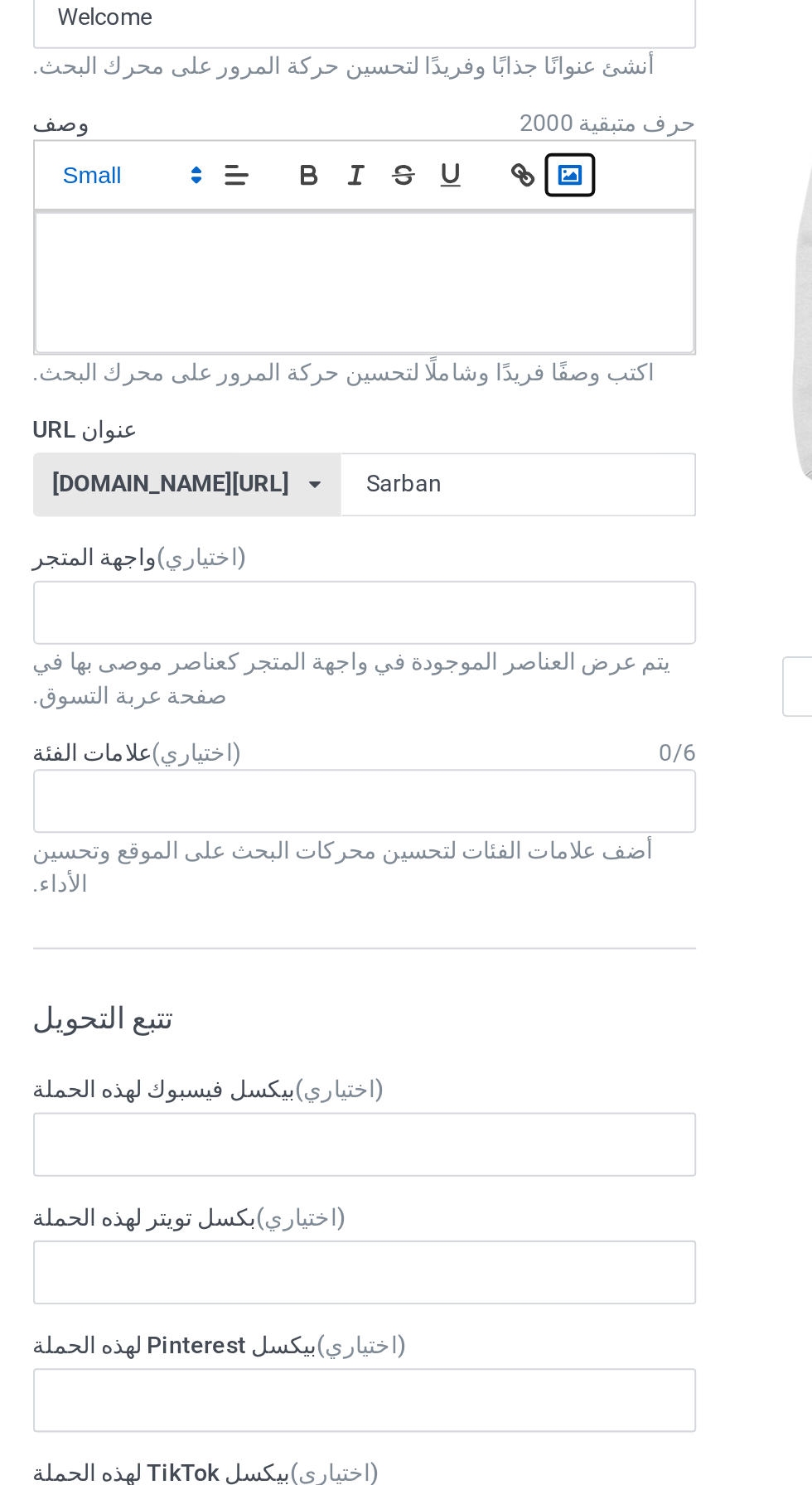
click at [370, 196] on icon "button" at bounding box center [371, 197] width 15 height 15
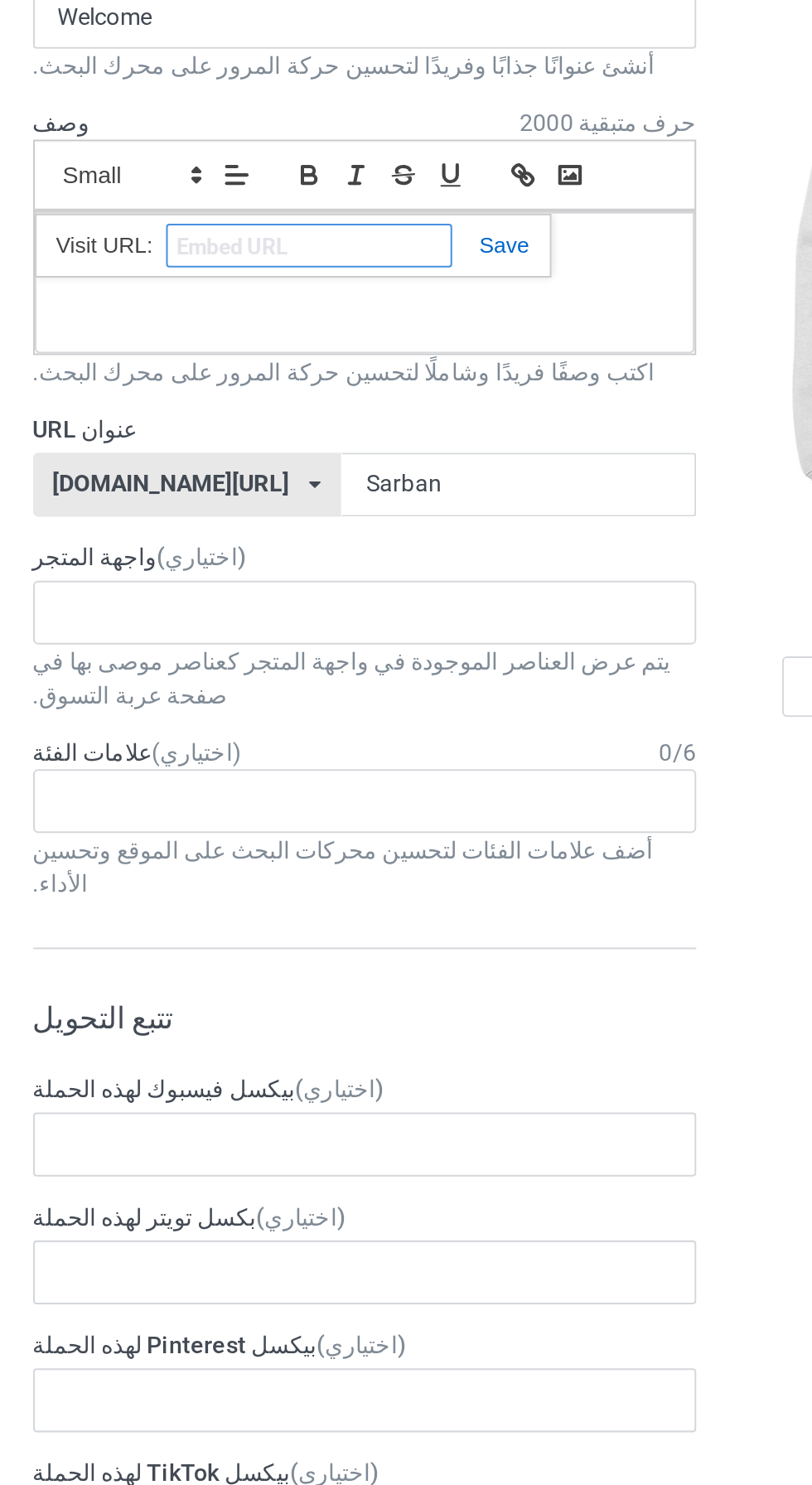
type input "V"
type input "Best"
click at [339, 227] on link at bounding box center [332, 231] width 38 height 13
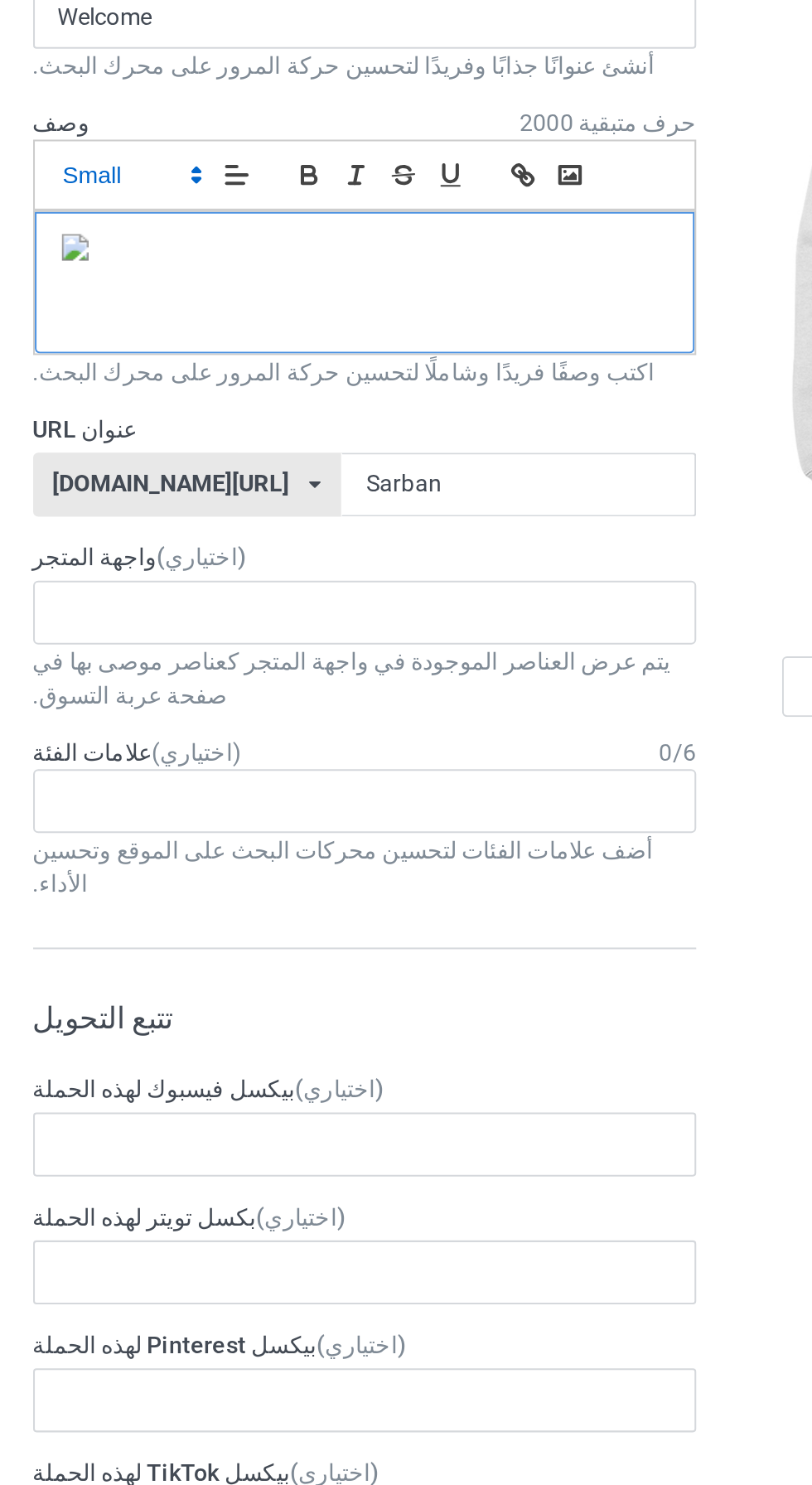
click at [125, 234] on img at bounding box center [128, 233] width 14 height 14
click at [174, 240] on p "﻿" at bounding box center [270, 236] width 298 height 19
click at [305, 242] on div "﻿" at bounding box center [270, 250] width 325 height 70
click at [358, 243] on div "﻿" at bounding box center [270, 250] width 325 height 70
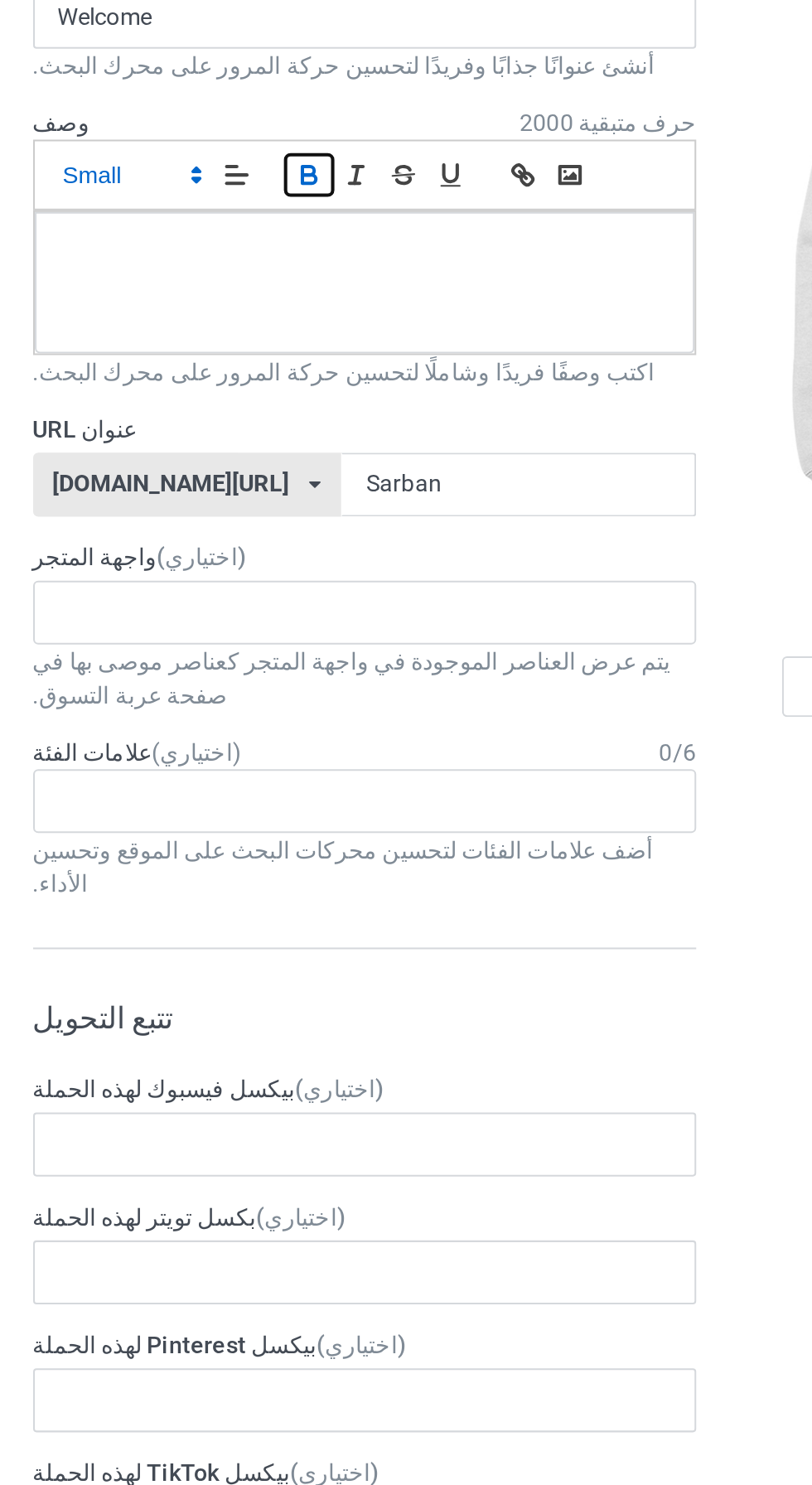
click at [242, 193] on icon "button" at bounding box center [243, 197] width 15 height 15
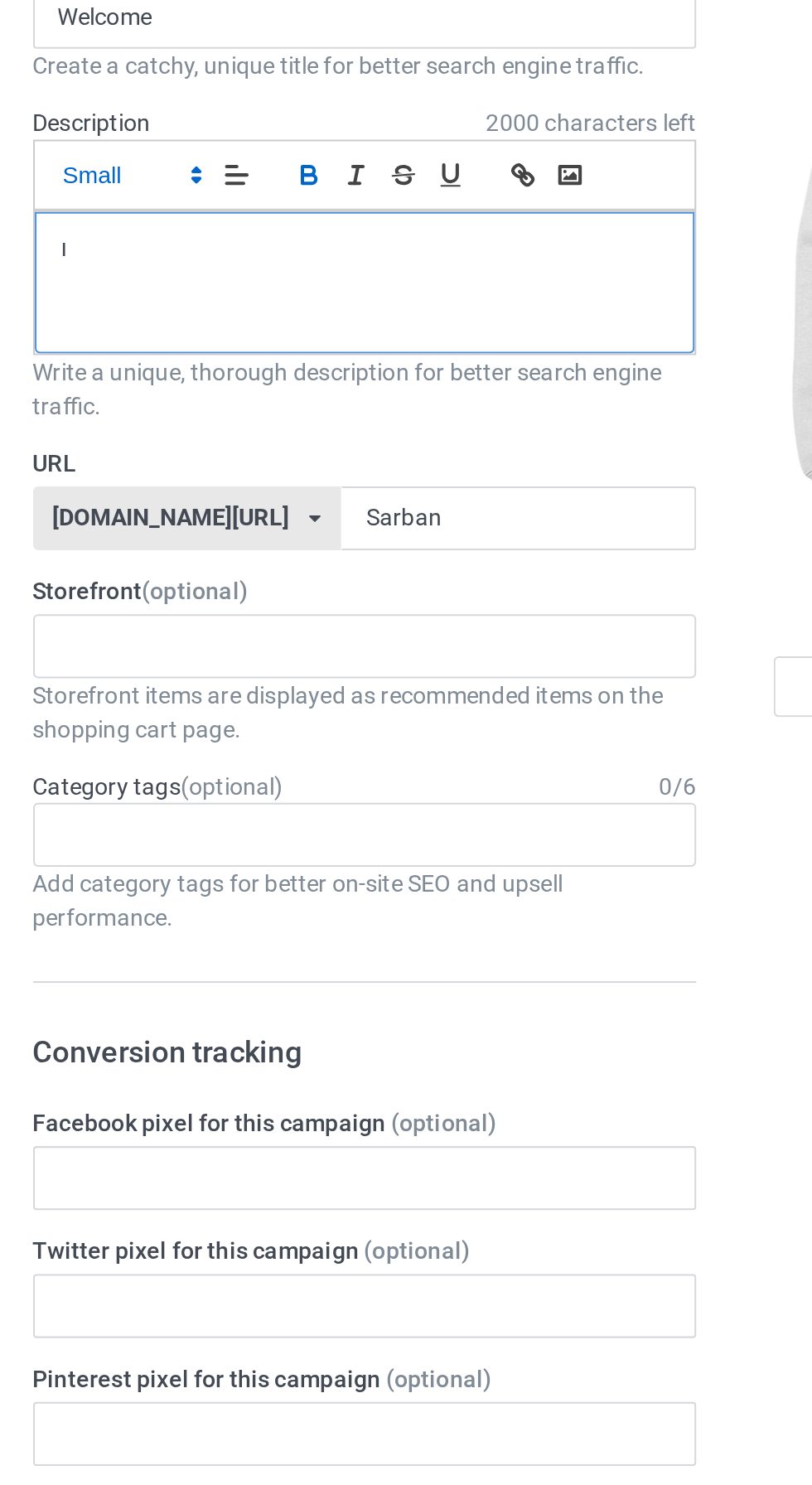
click at [276, 246] on div "﻿ا" at bounding box center [270, 250] width 325 height 70
click at [196, 248] on div "﻿ا" at bounding box center [270, 250] width 325 height 70
click at [120, 227] on div "﻿ا" at bounding box center [270, 250] width 325 height 70
click at [292, 237] on p "﻿ا" at bounding box center [270, 235] width 298 height 17
click at [208, 250] on div "﻿ا" at bounding box center [270, 250] width 325 height 70
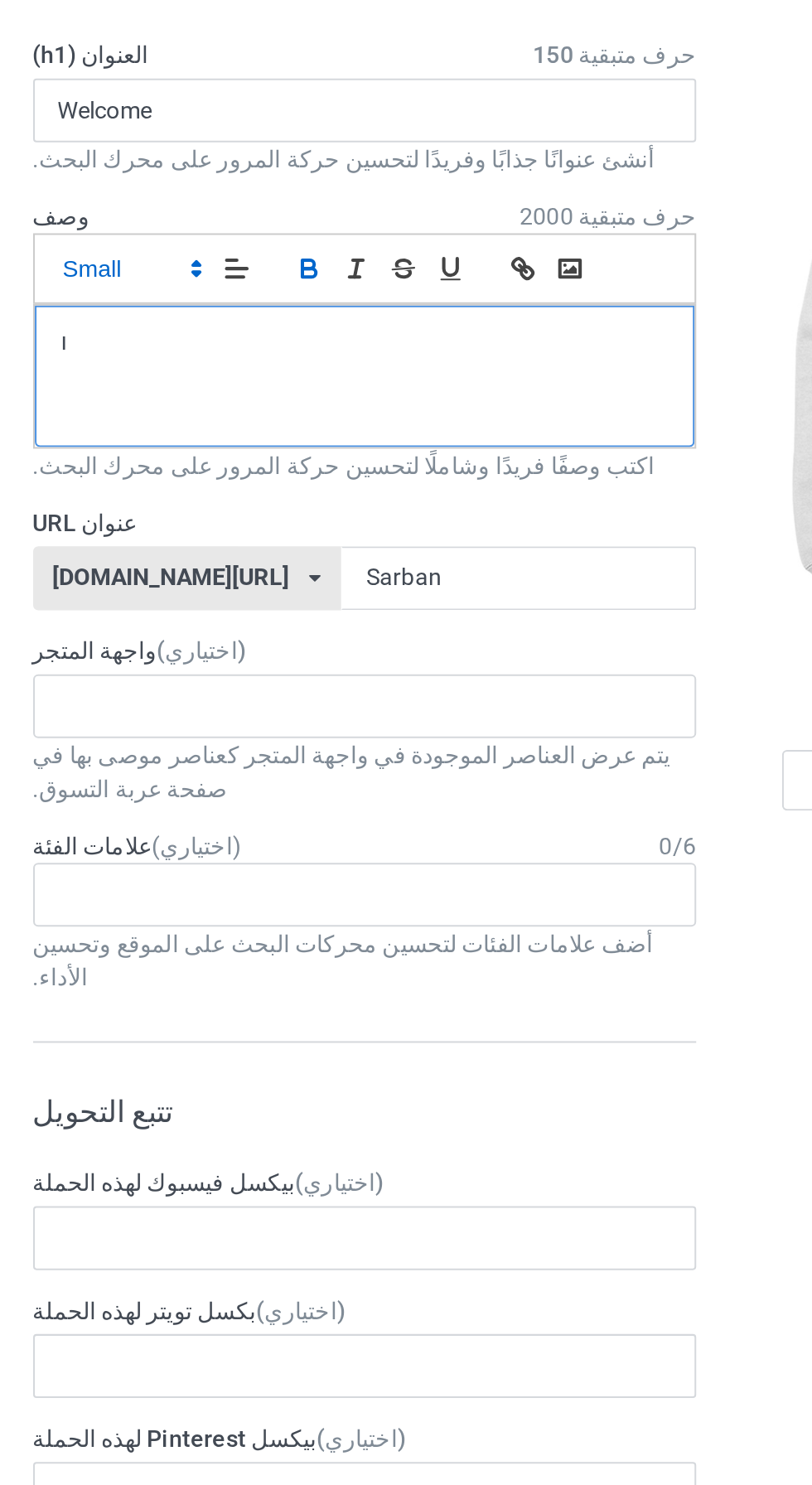
click at [181, 237] on p "﻿ا" at bounding box center [270, 235] width 298 height 17
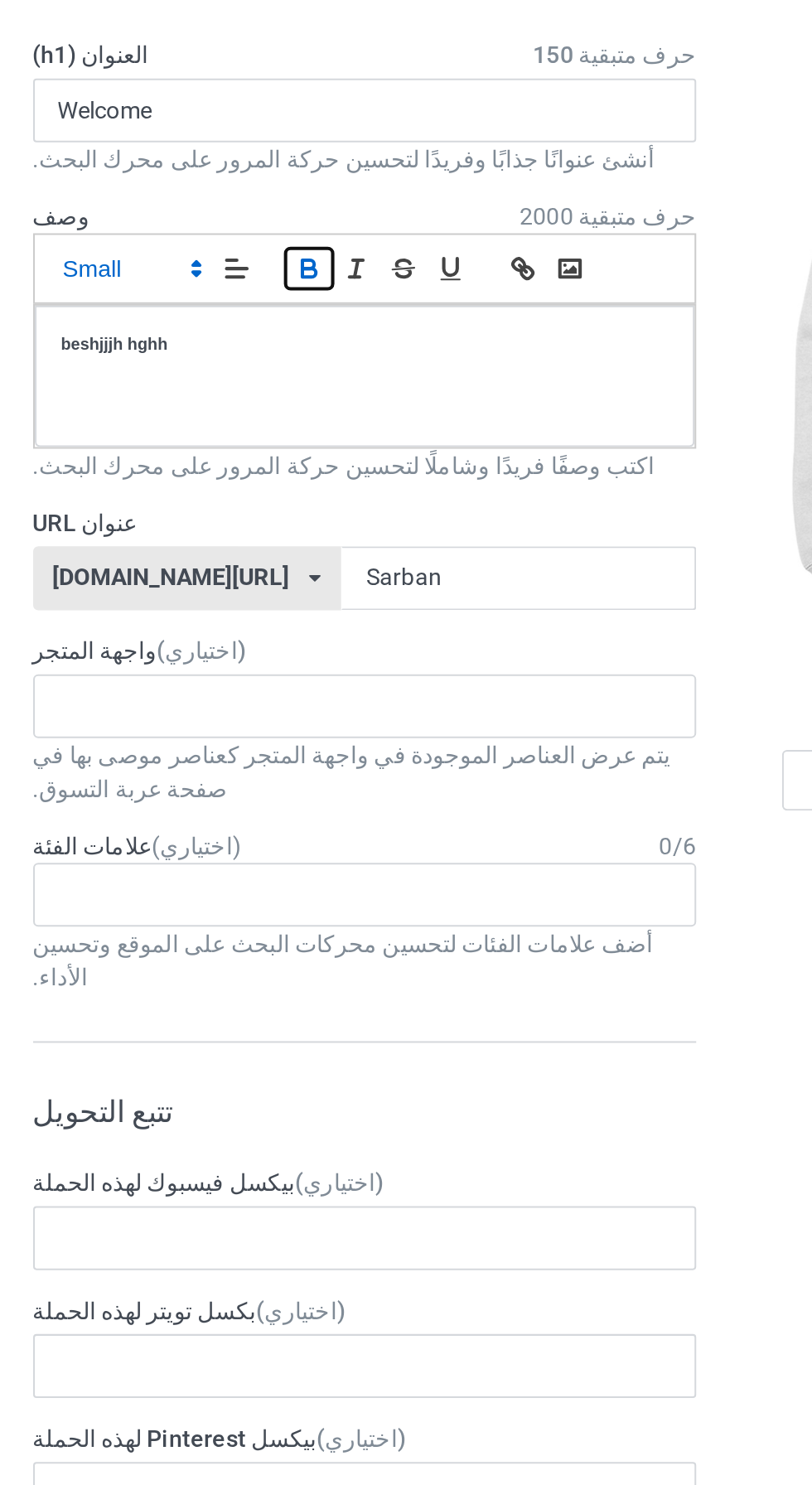
click at [242, 198] on icon "button" at bounding box center [243, 197] width 15 height 15
click at [133, 197] on span at bounding box center [155, 197] width 81 height 19
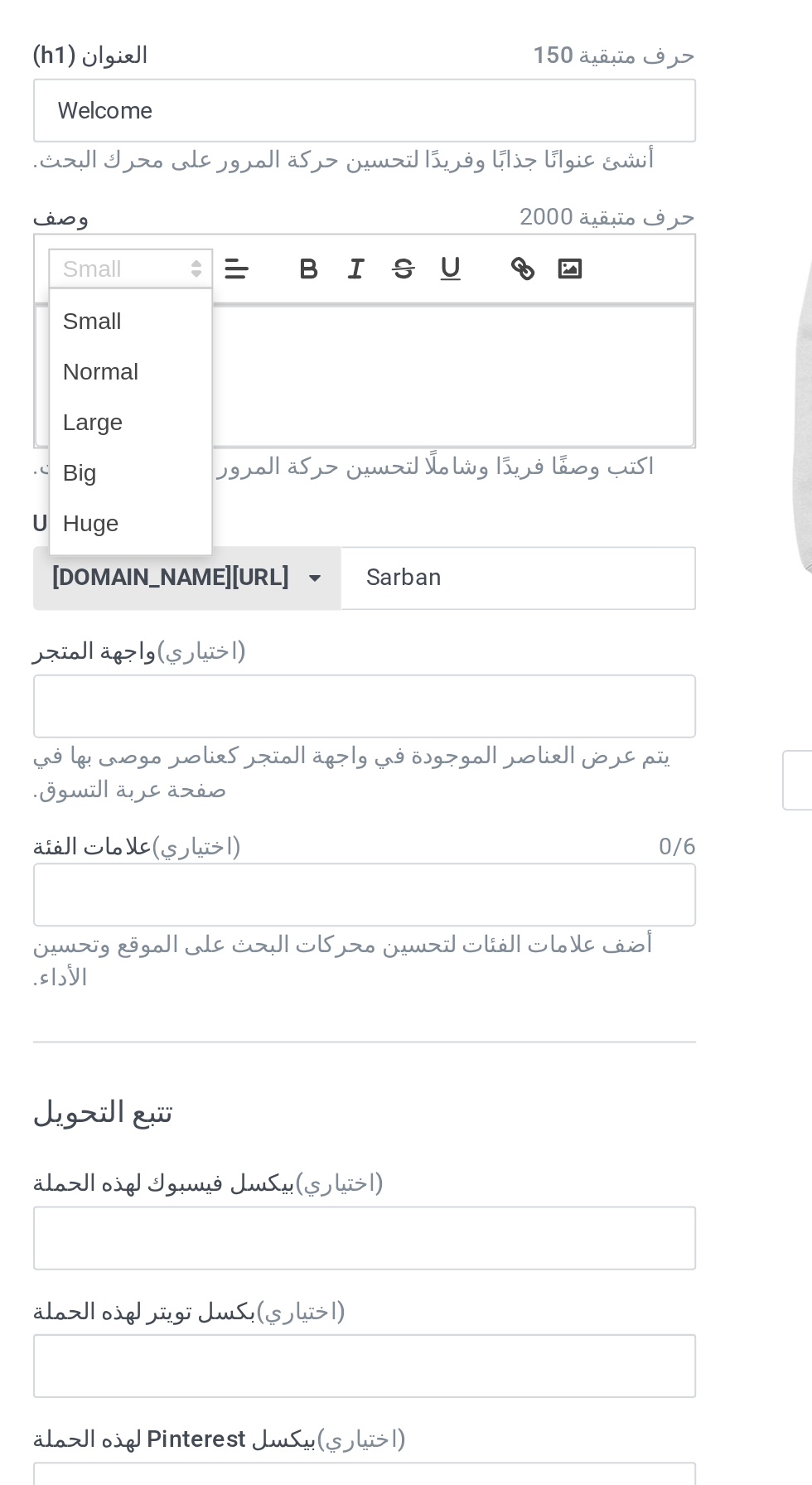
click at [153, 277] on span at bounding box center [155, 272] width 66 height 25
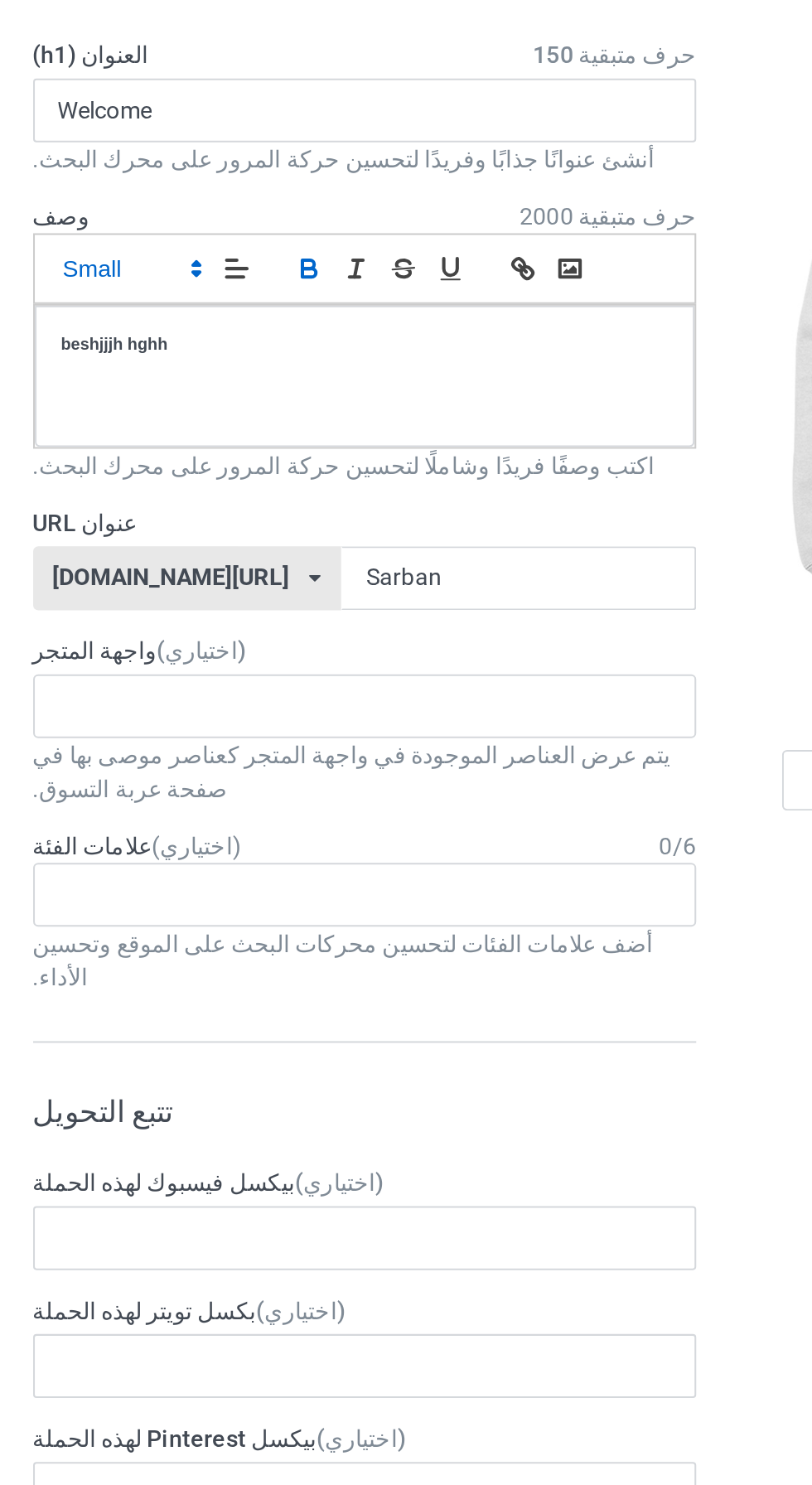
click at [139, 194] on span at bounding box center [155, 197] width 81 height 19
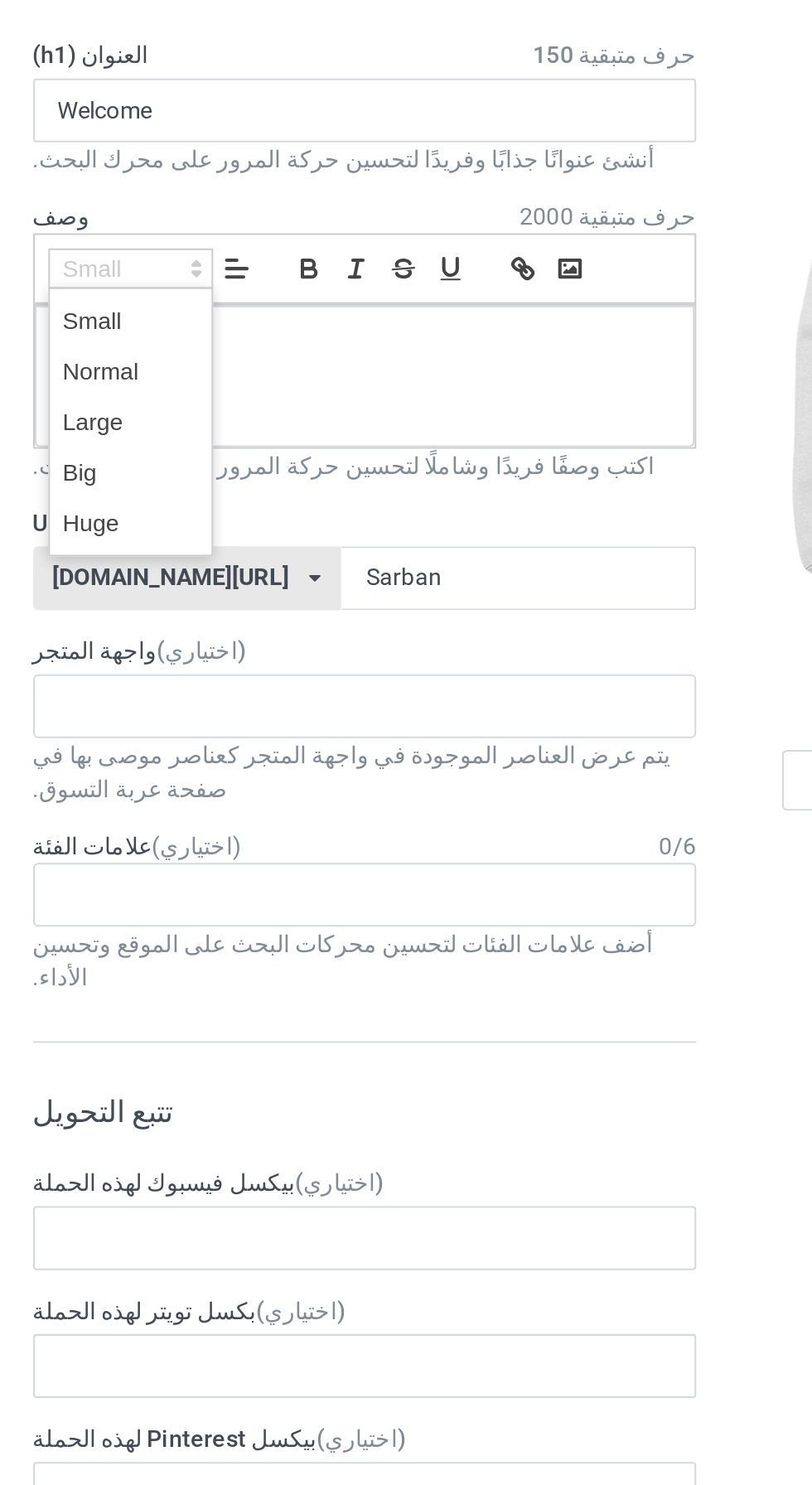
click at [157, 249] on span at bounding box center [155, 248] width 66 height 25
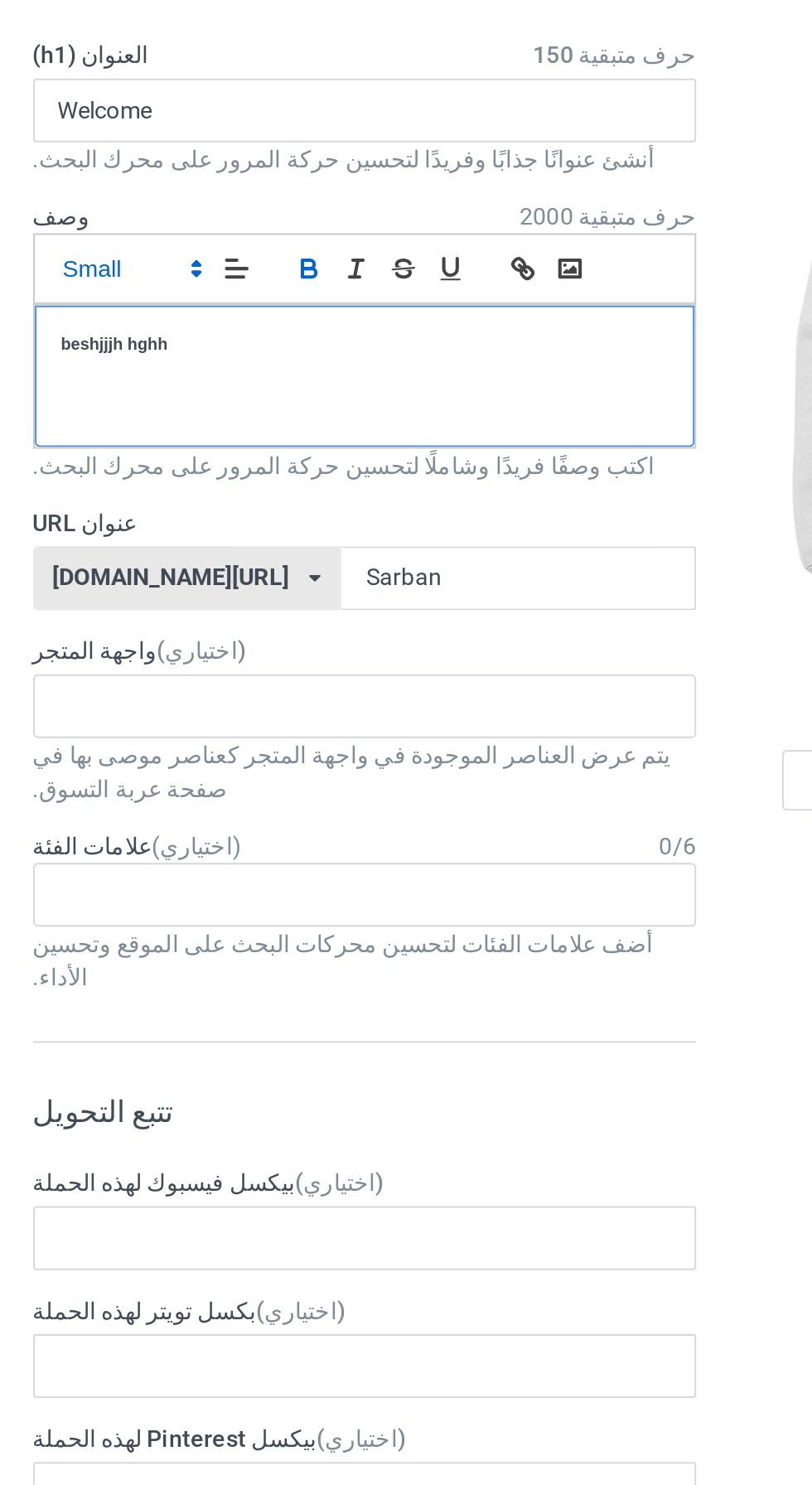
click at [171, 231] on p "﻿beshjjjh hghh" at bounding box center [270, 235] width 298 height 17
click at [153, 240] on p "﻿ hghh" at bounding box center [270, 235] width 298 height 17
click at [275, 253] on div "﻿ Our best clothes" at bounding box center [270, 250] width 325 height 70
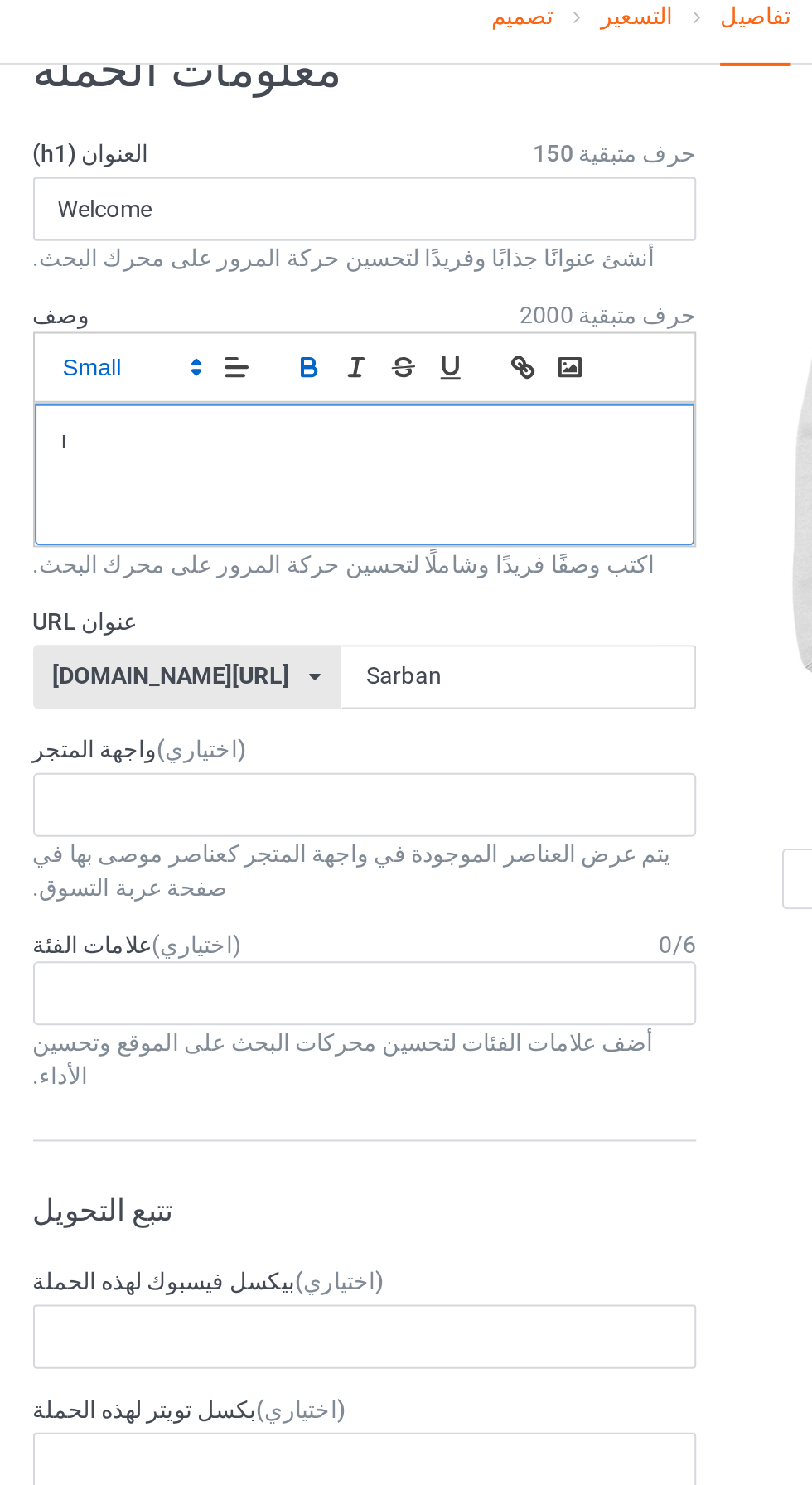
click at [214, 232] on p "ا" at bounding box center [270, 235] width 298 height 17
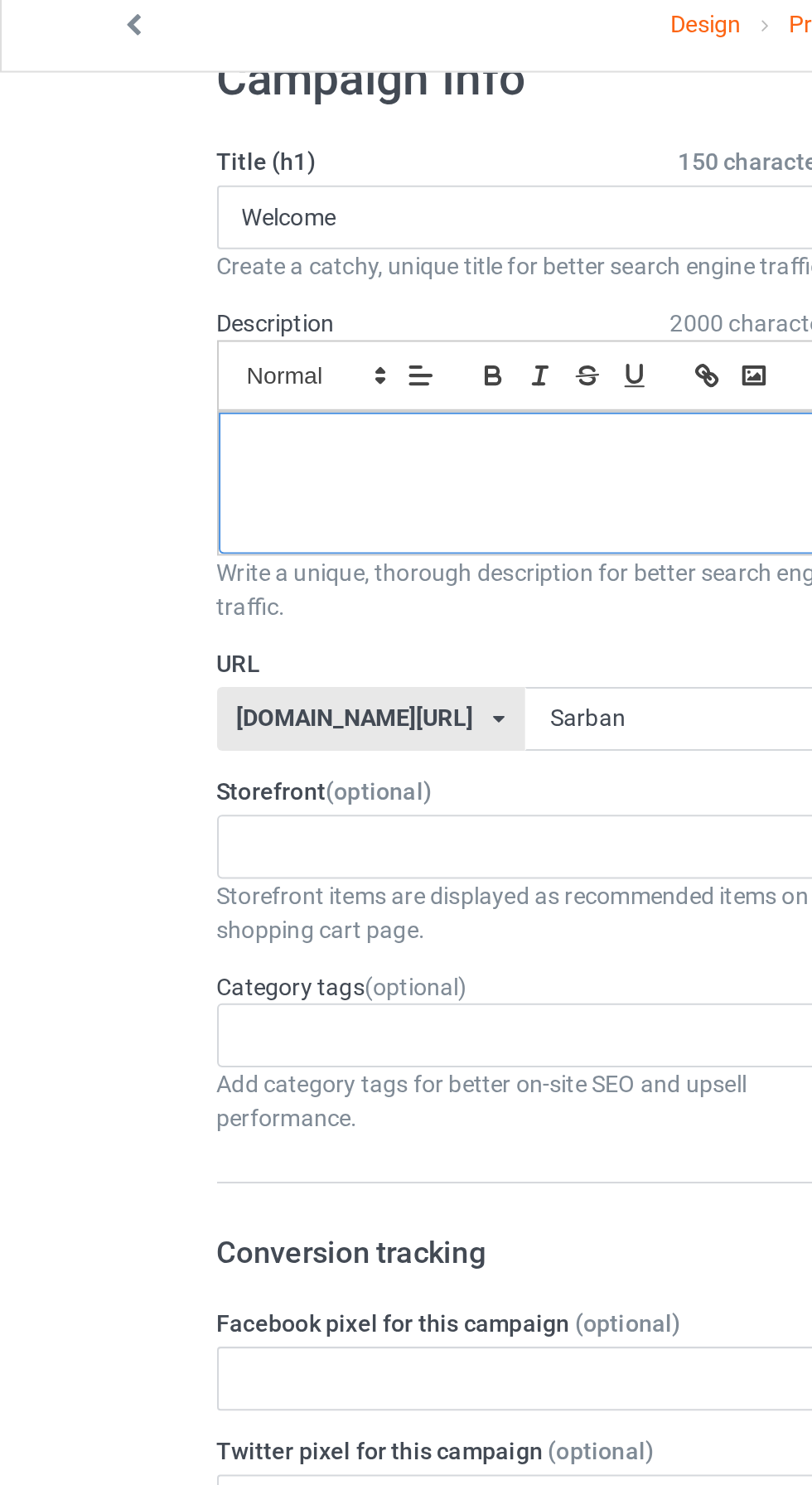
click at [242, 241] on div at bounding box center [270, 250] width 325 height 70
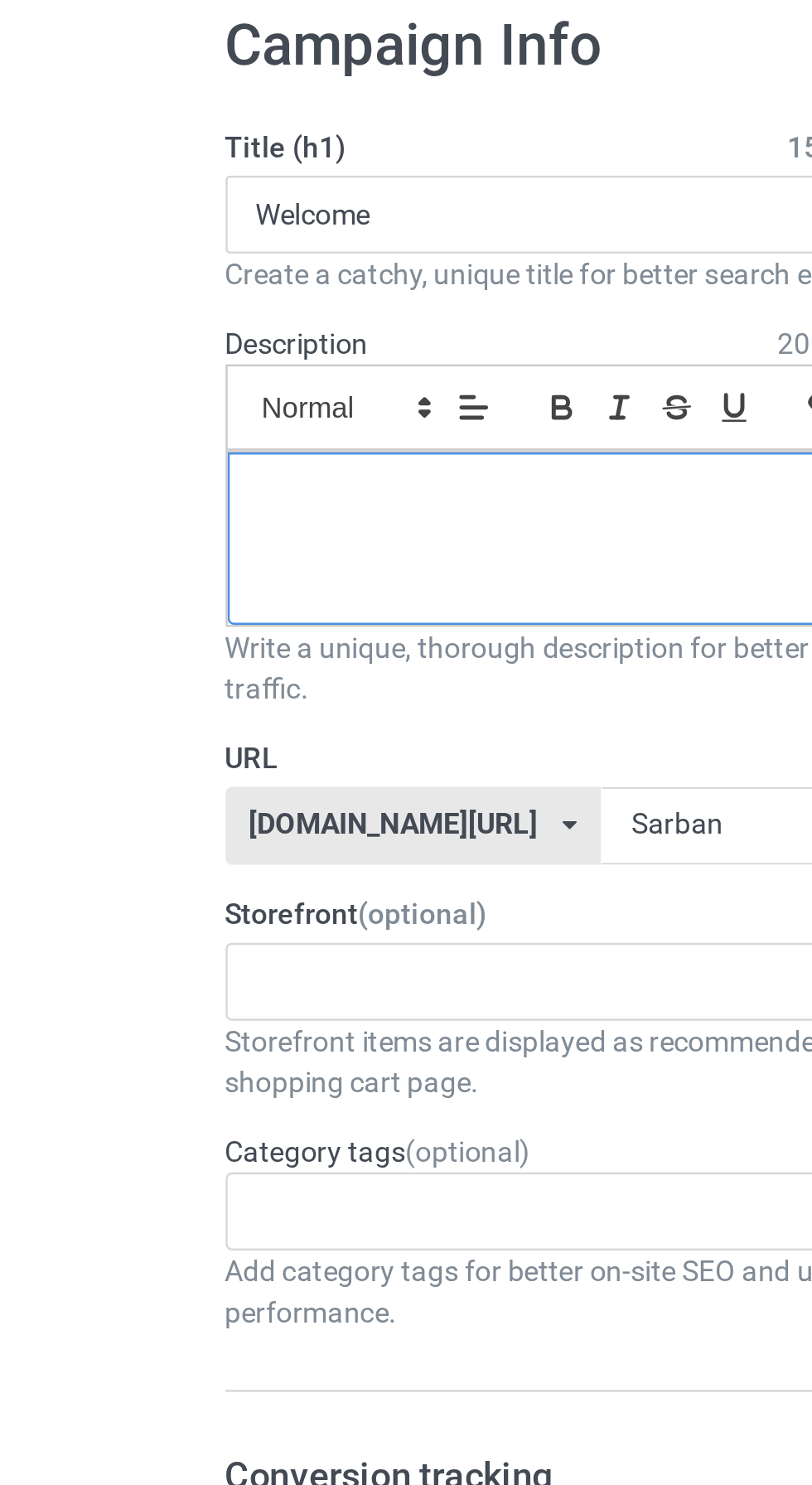
click at [184, 288] on div at bounding box center [270, 297] width 325 height 70
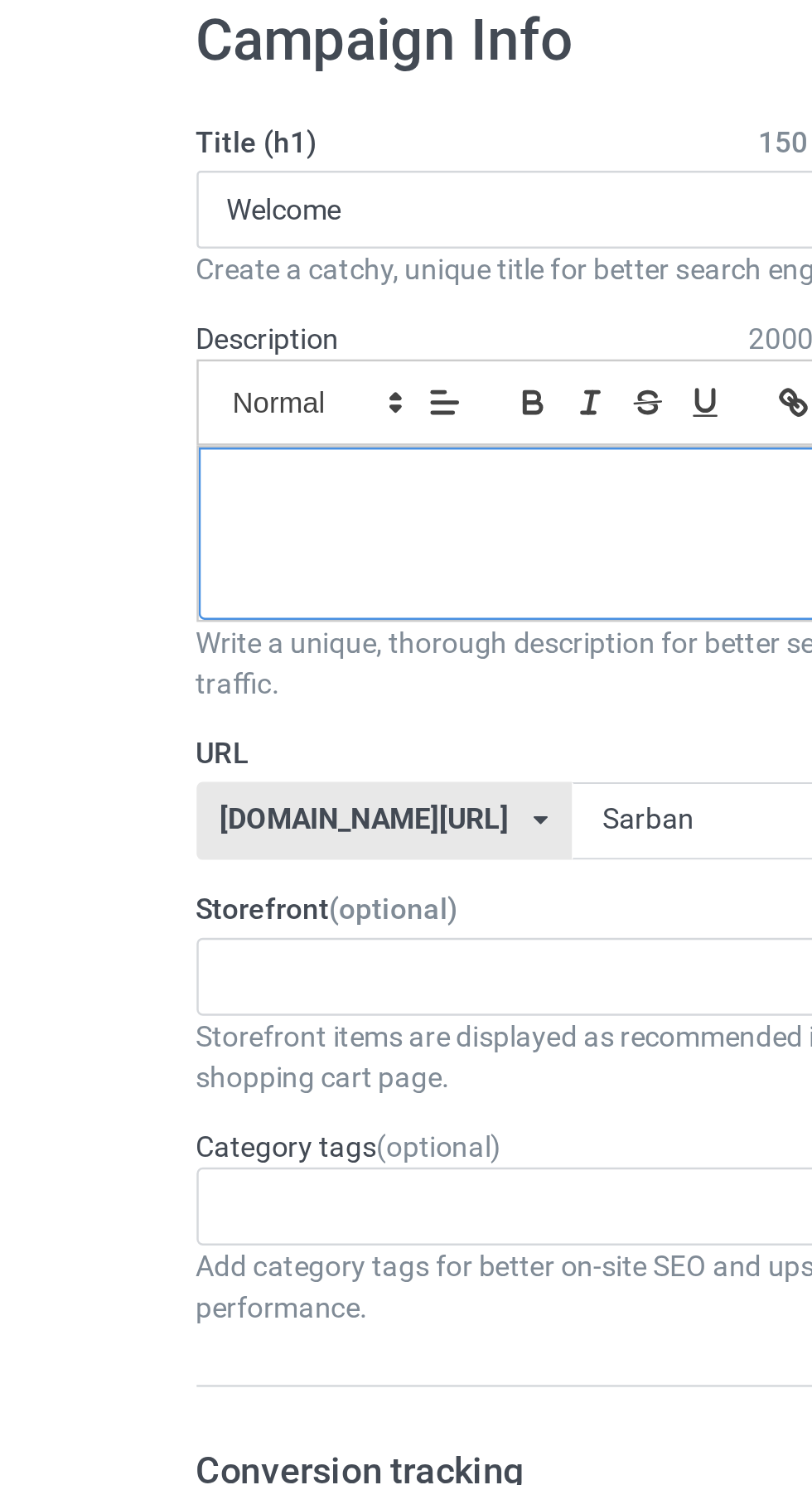
click at [199, 286] on p at bounding box center [270, 281] width 298 height 16
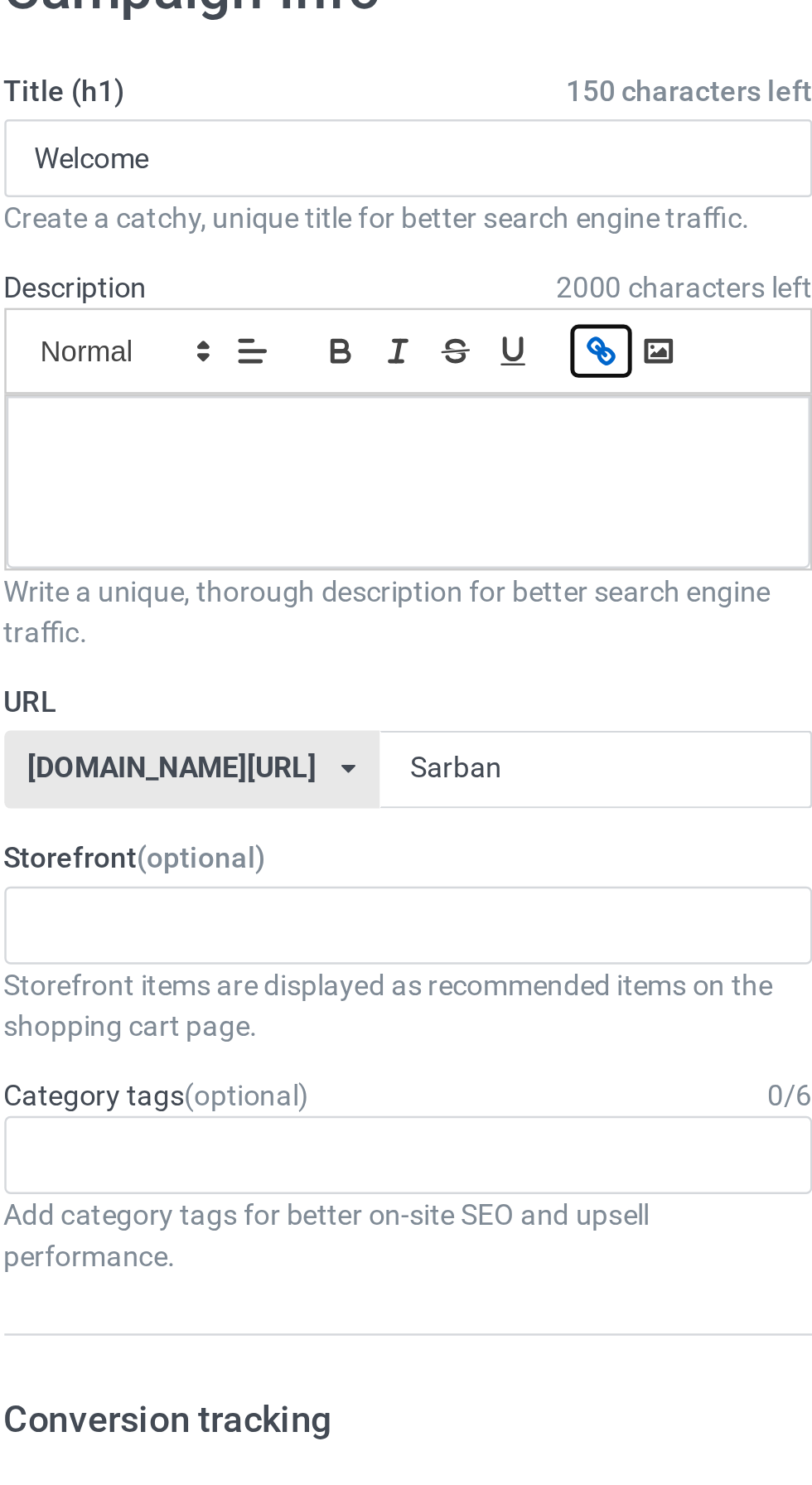
click at [345, 242] on icon "button" at bounding box center [348, 244] width 15 height 15
click at [345, 244] on icon "button" at bounding box center [348, 244] width 15 height 15
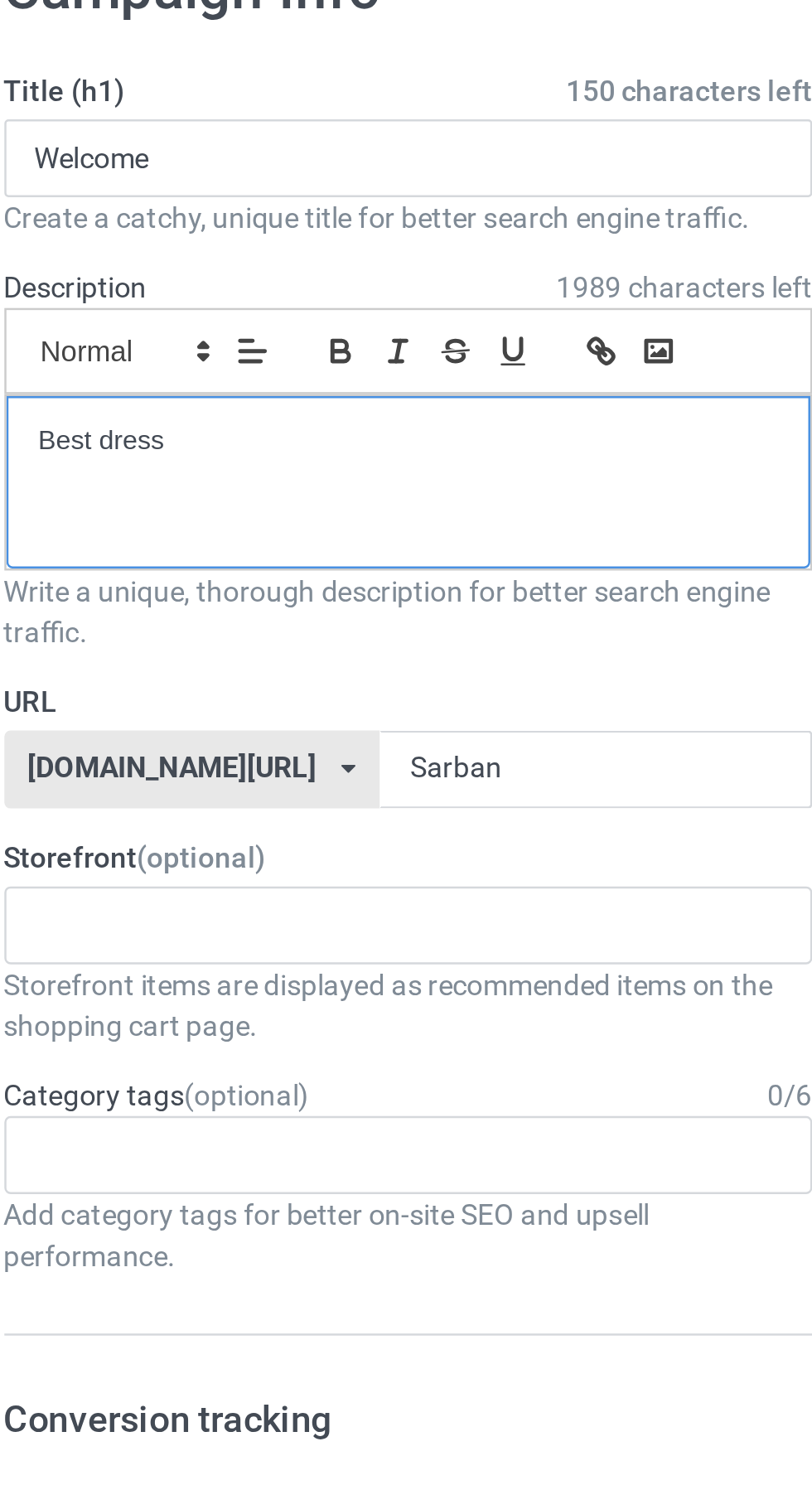
click at [134, 276] on p "Best dress" at bounding box center [270, 281] width 298 height 16
click at [233, 277] on p "Oure Best dress" at bounding box center [270, 281] width 298 height 16
click at [167, 282] on p at bounding box center [270, 281] width 298 height 16
click at [255, 278] on p "أفضل اللباس لدينا مرحبا بكم" at bounding box center [270, 281] width 298 height 16
copy p "Our best dress welcome"
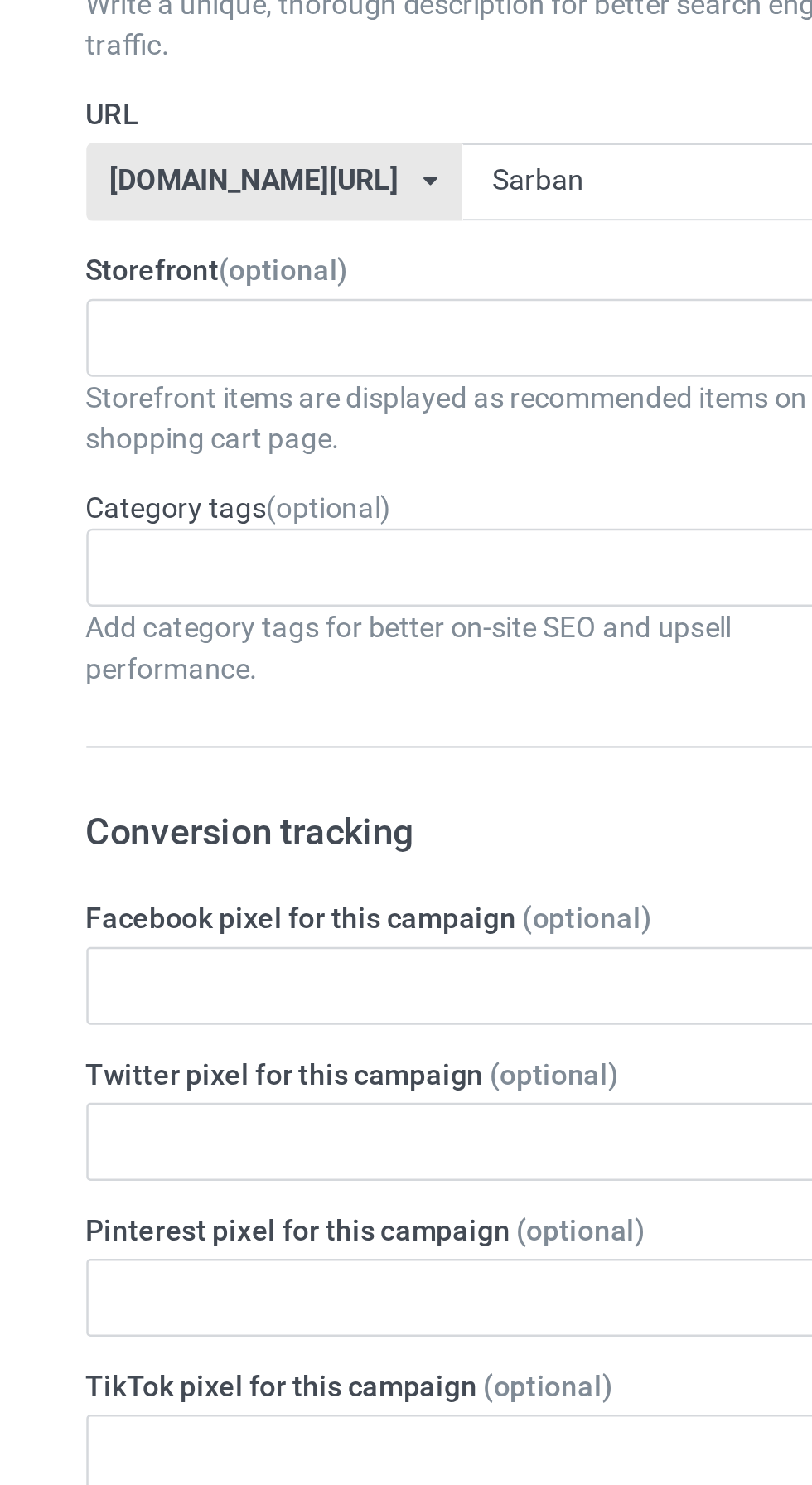
click at [226, 471] on div "Abdo chop 68d46b32b1b012003588892c" at bounding box center [270, 476] width 326 height 31
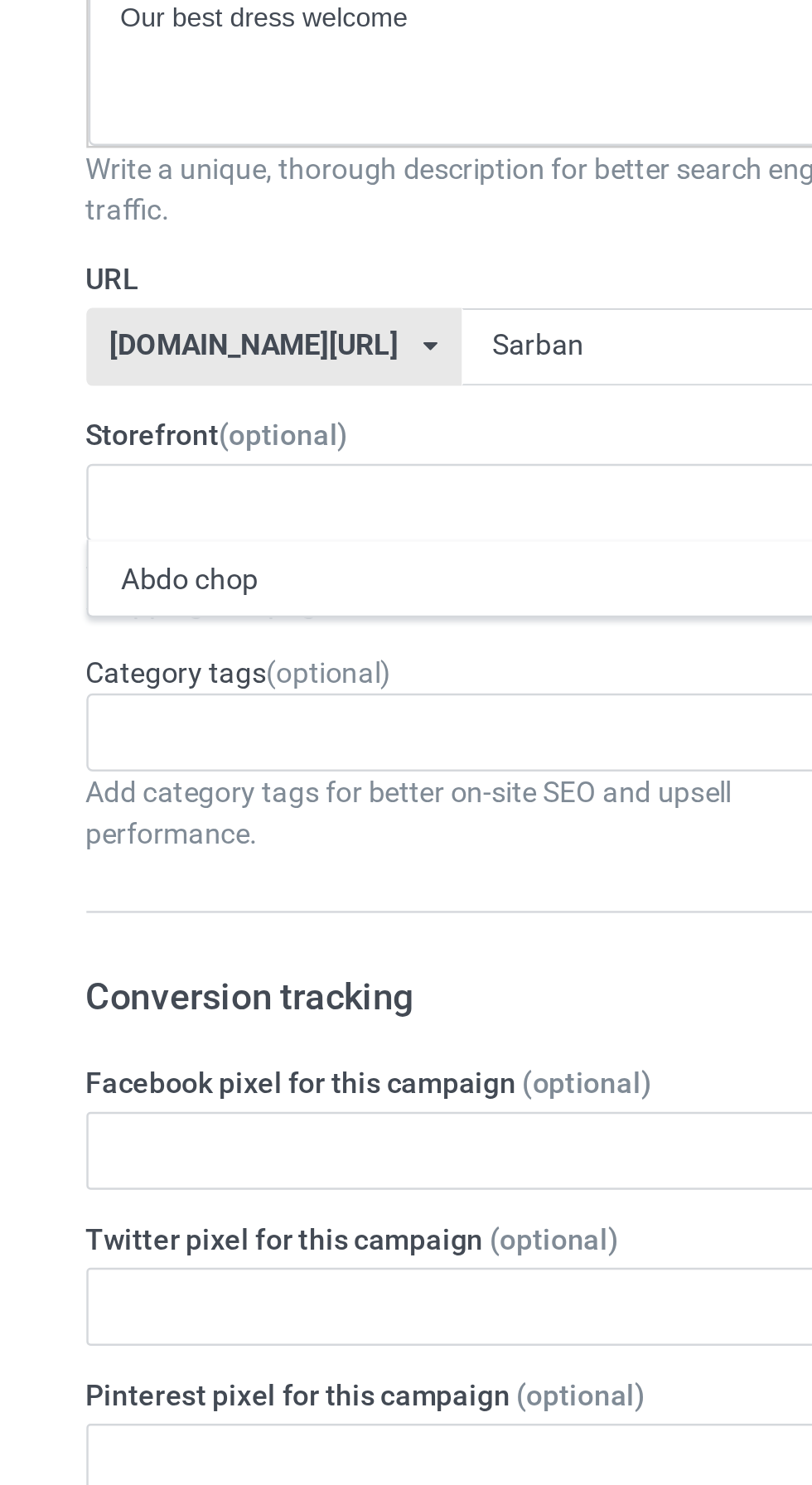
click at [226, 514] on div "Abdo chop" at bounding box center [270, 506] width 325 height 31
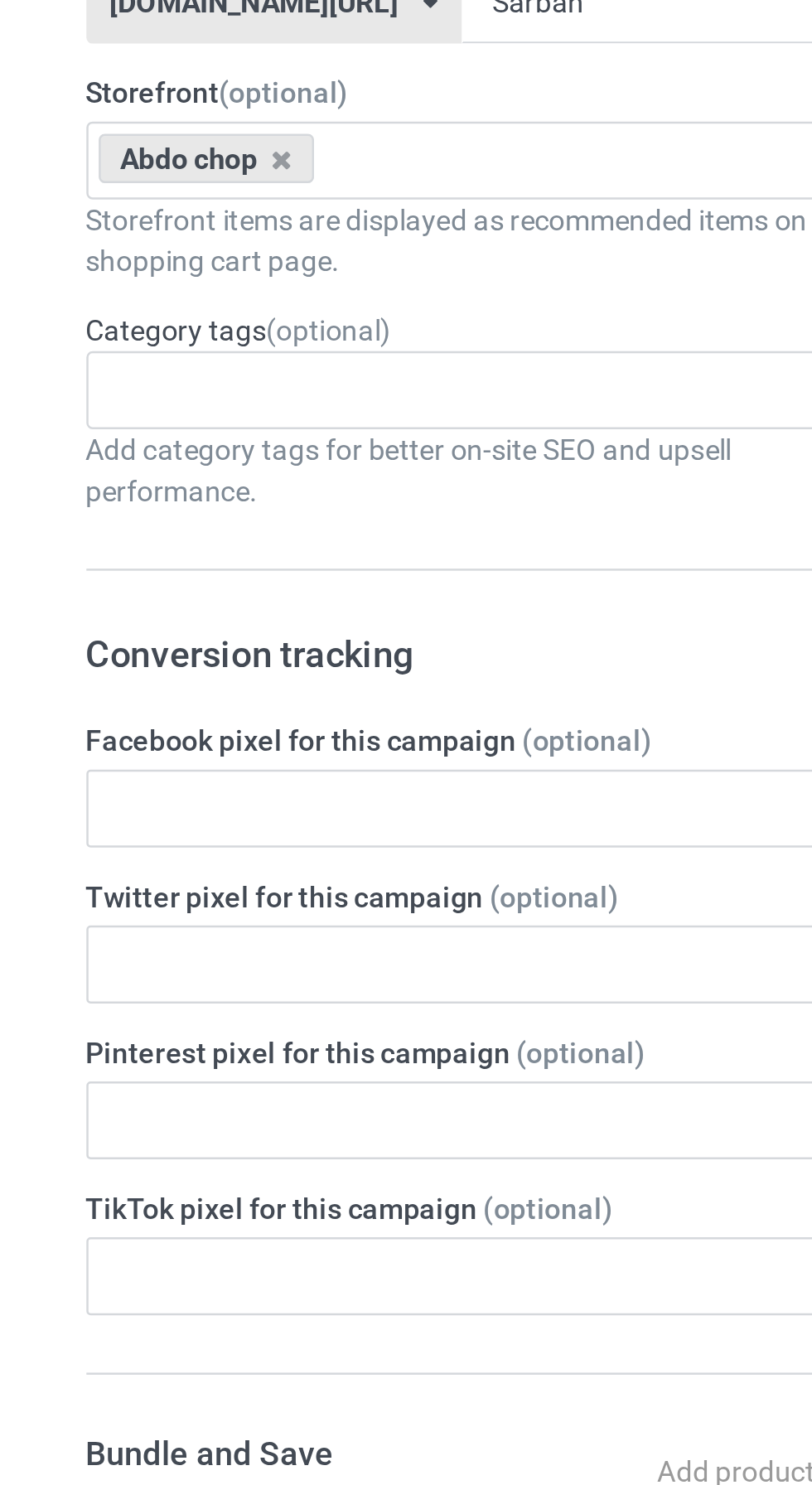
click at [251, 575] on div "Age > 1-19 > 1 Age > 1-12 Months > 1 Month Age > 1-12 Months Age > 1-19 Age > 1…" at bounding box center [270, 568] width 326 height 31
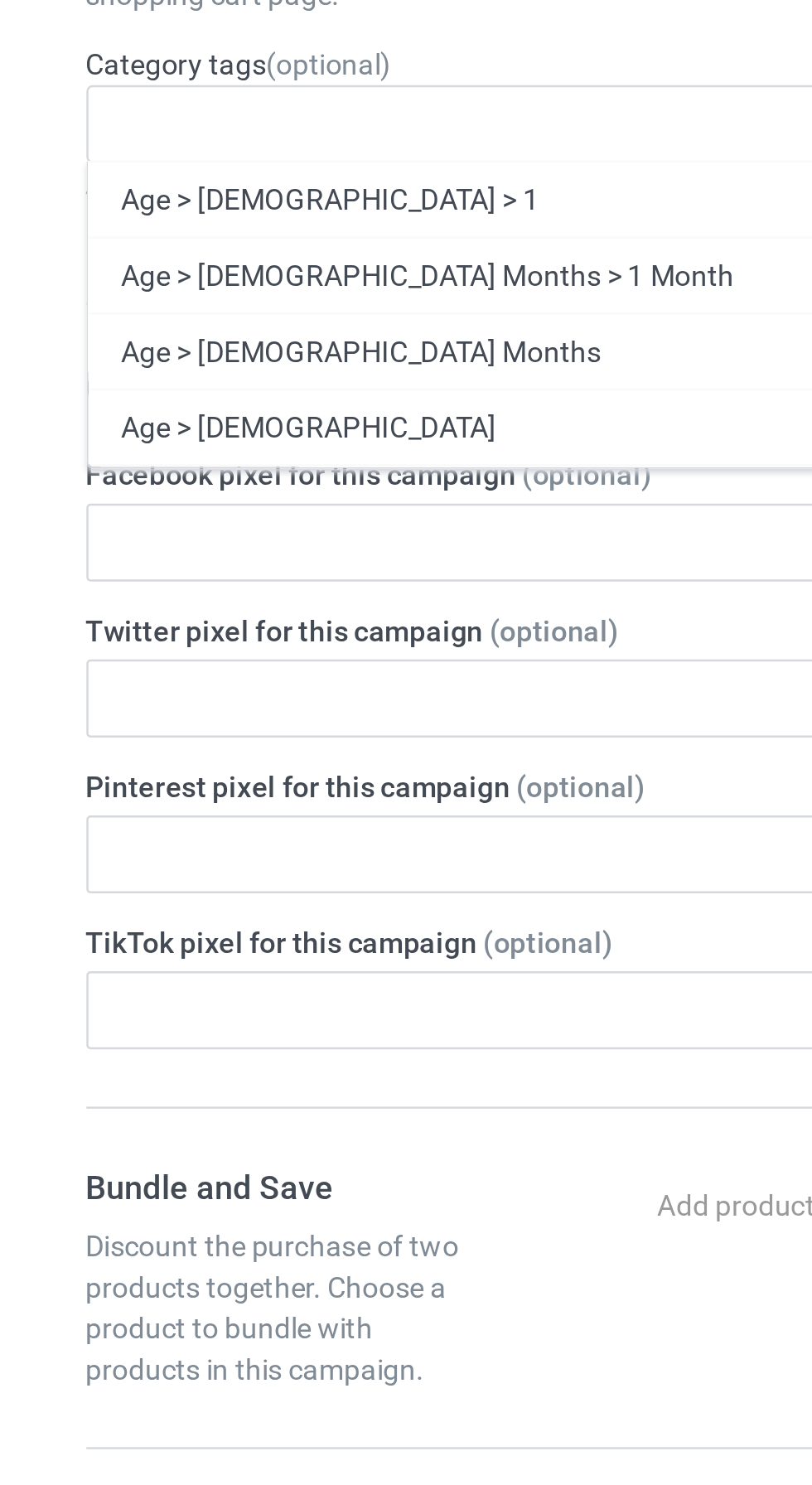
click at [229, 688] on div "Age > 1-19" at bounding box center [270, 691] width 325 height 31
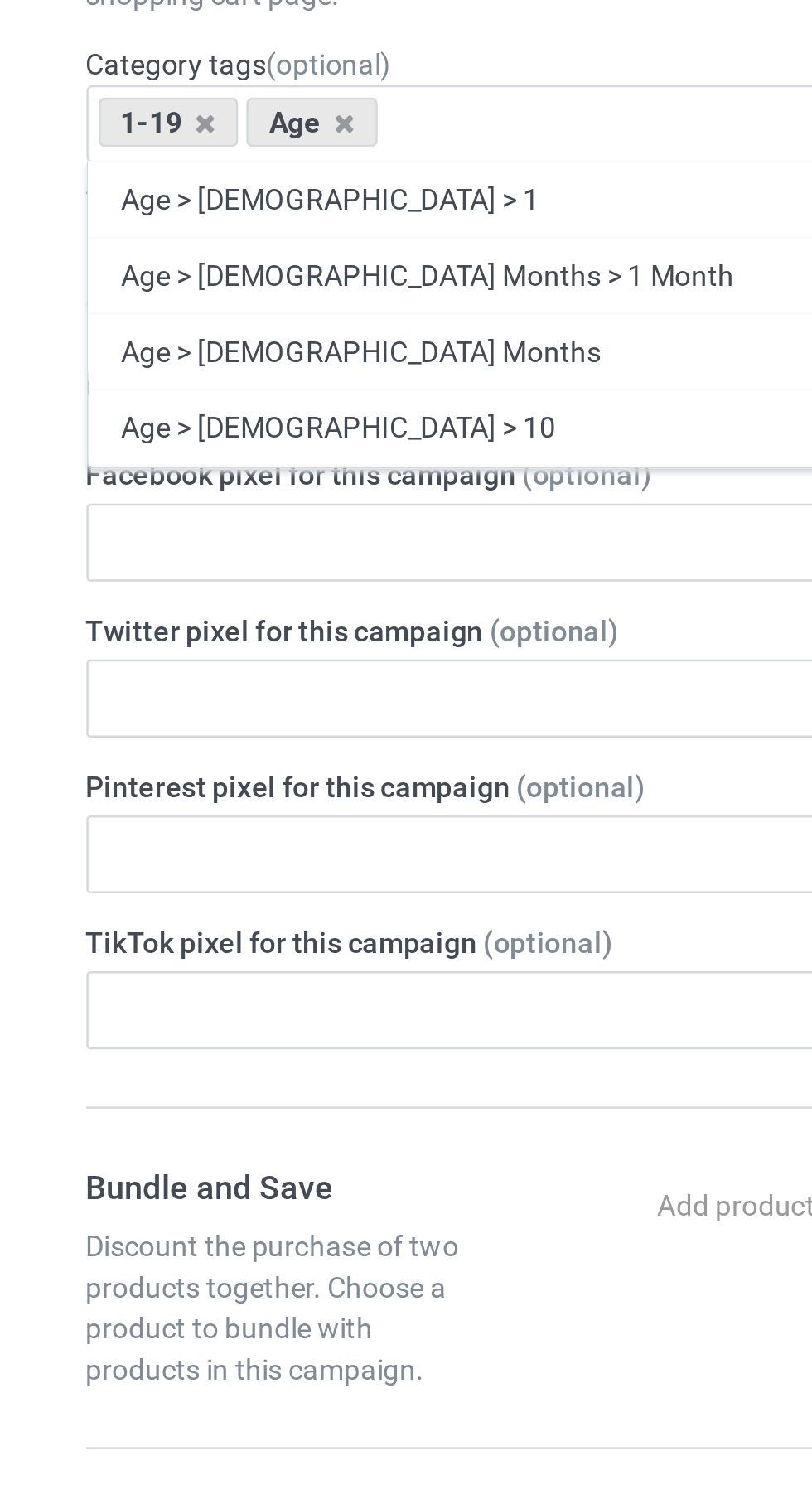
click at [164, 595] on div "Age > 1-19 > 1" at bounding box center [270, 598] width 325 height 31
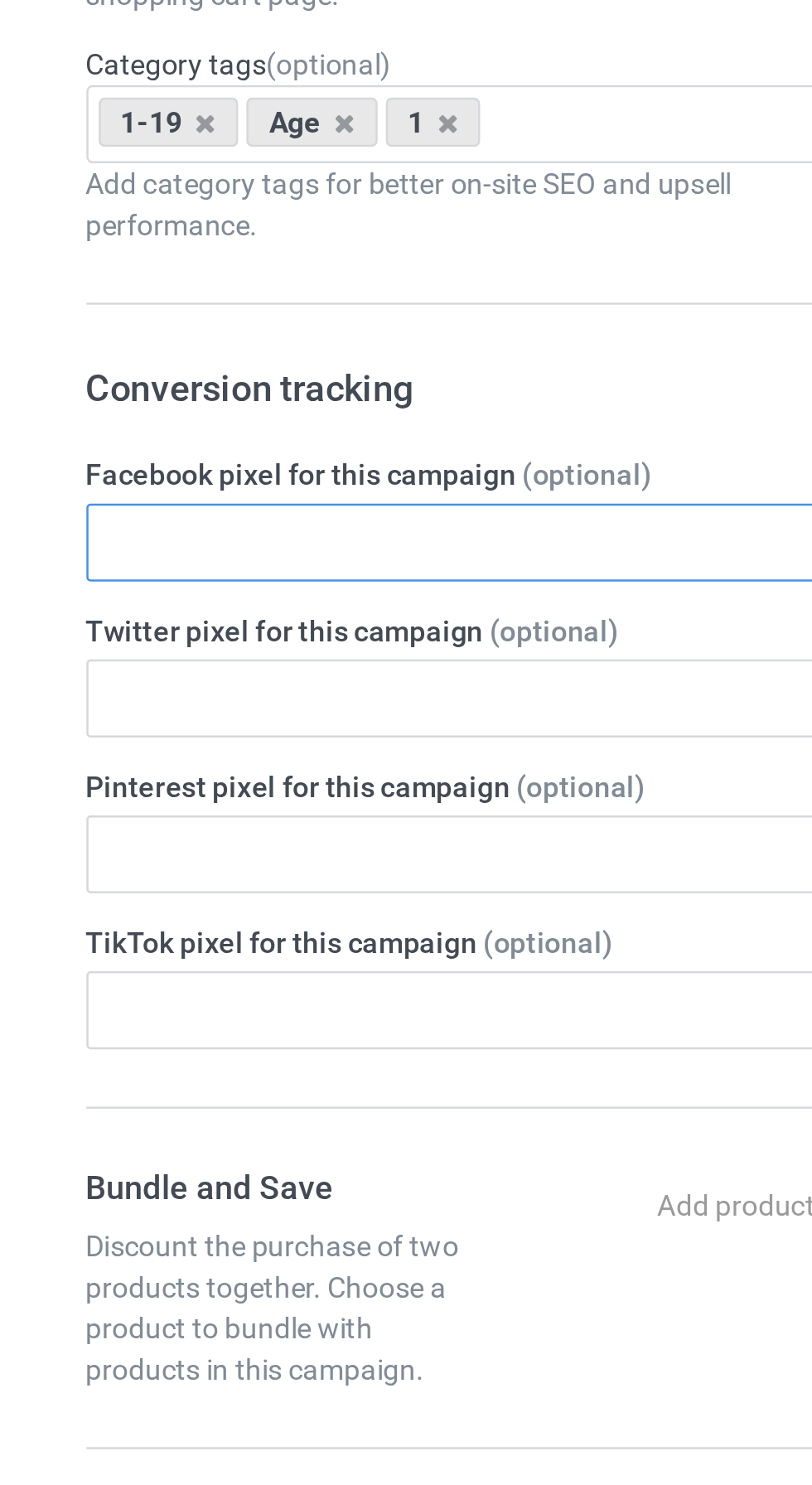
click at [239, 729] on input "text" at bounding box center [270, 737] width 326 height 31
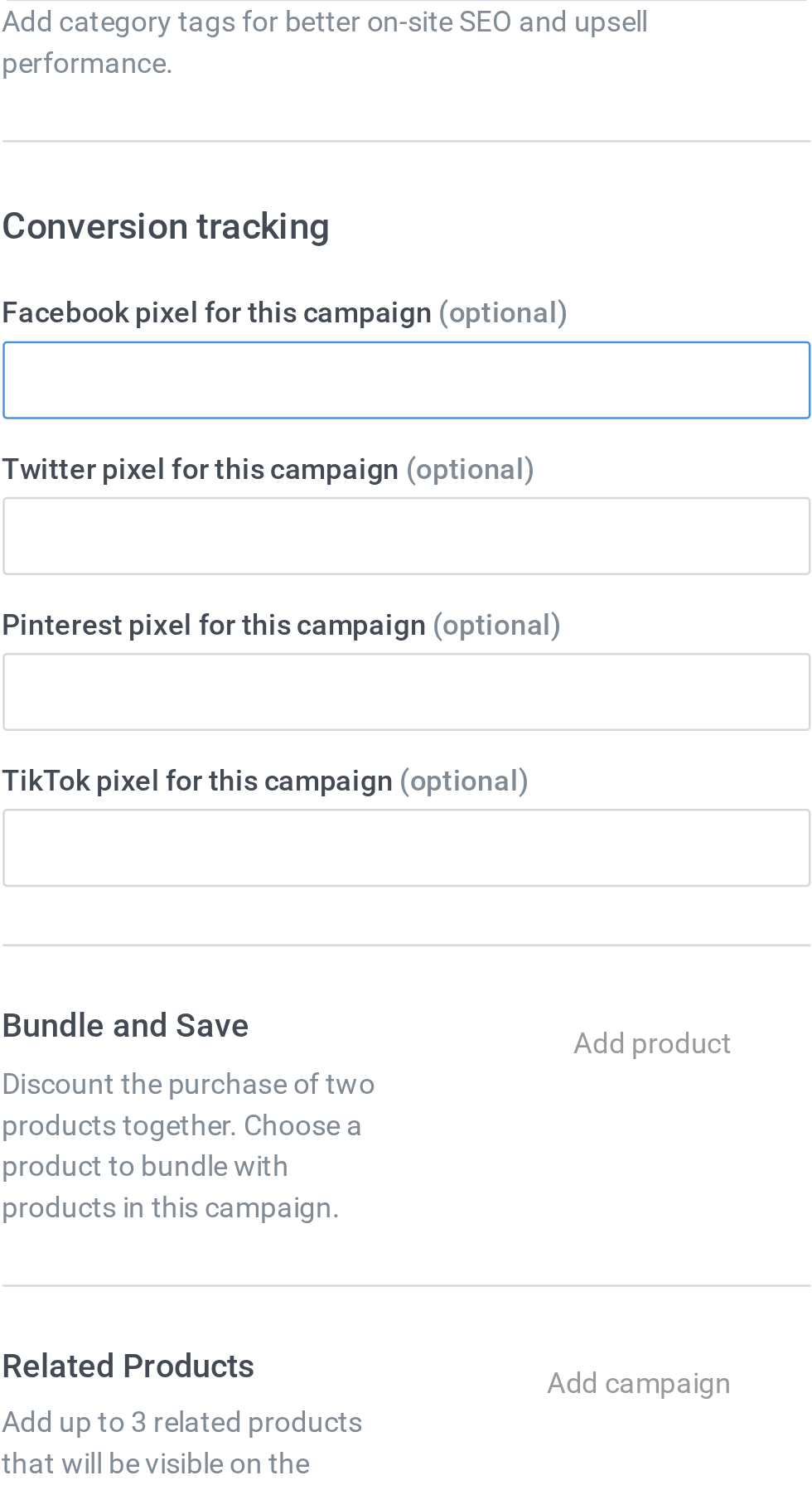
click at [229, 740] on input "text" at bounding box center [270, 737] width 326 height 31
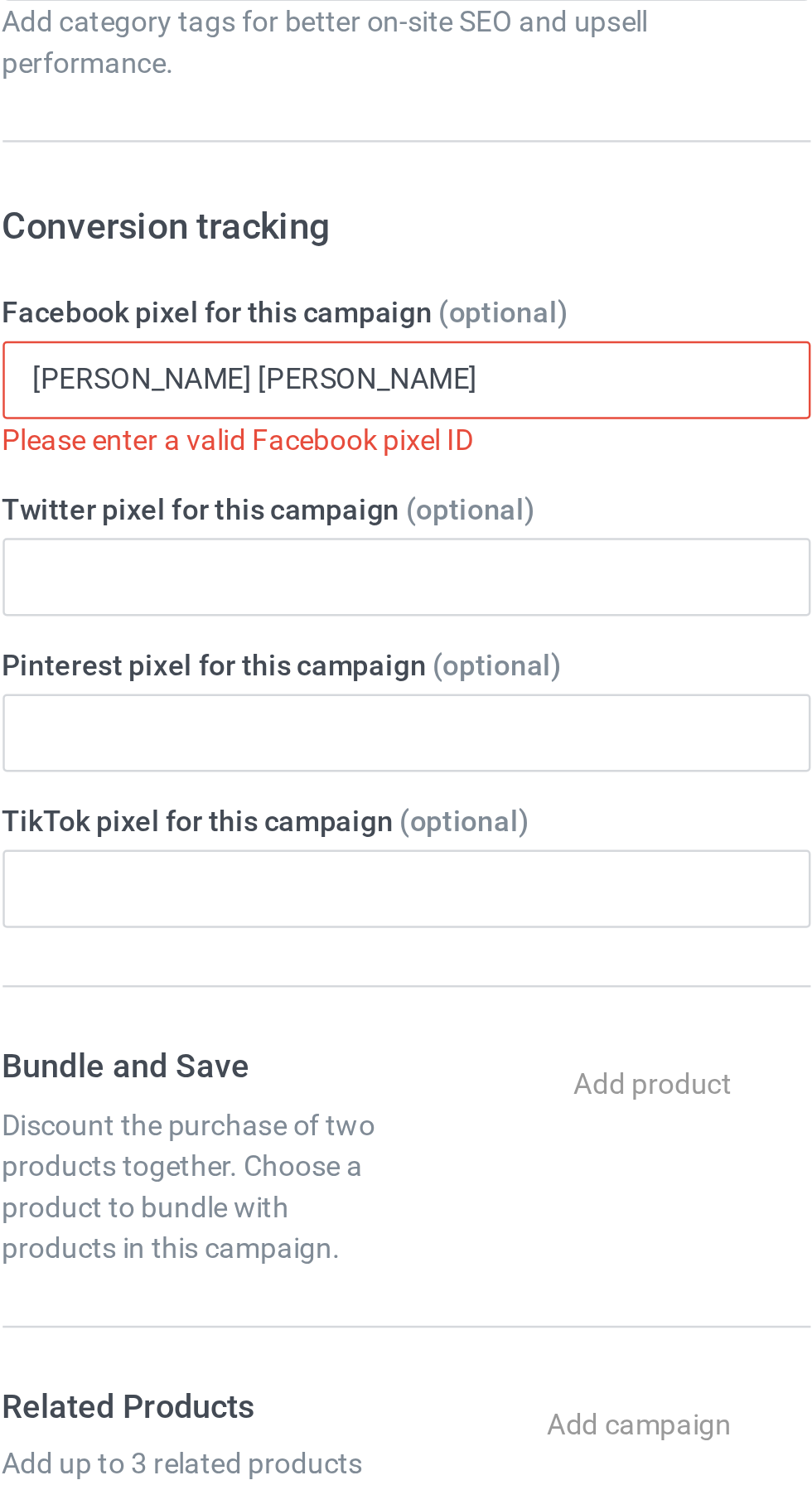
type input "Abdul Karim Sarban"
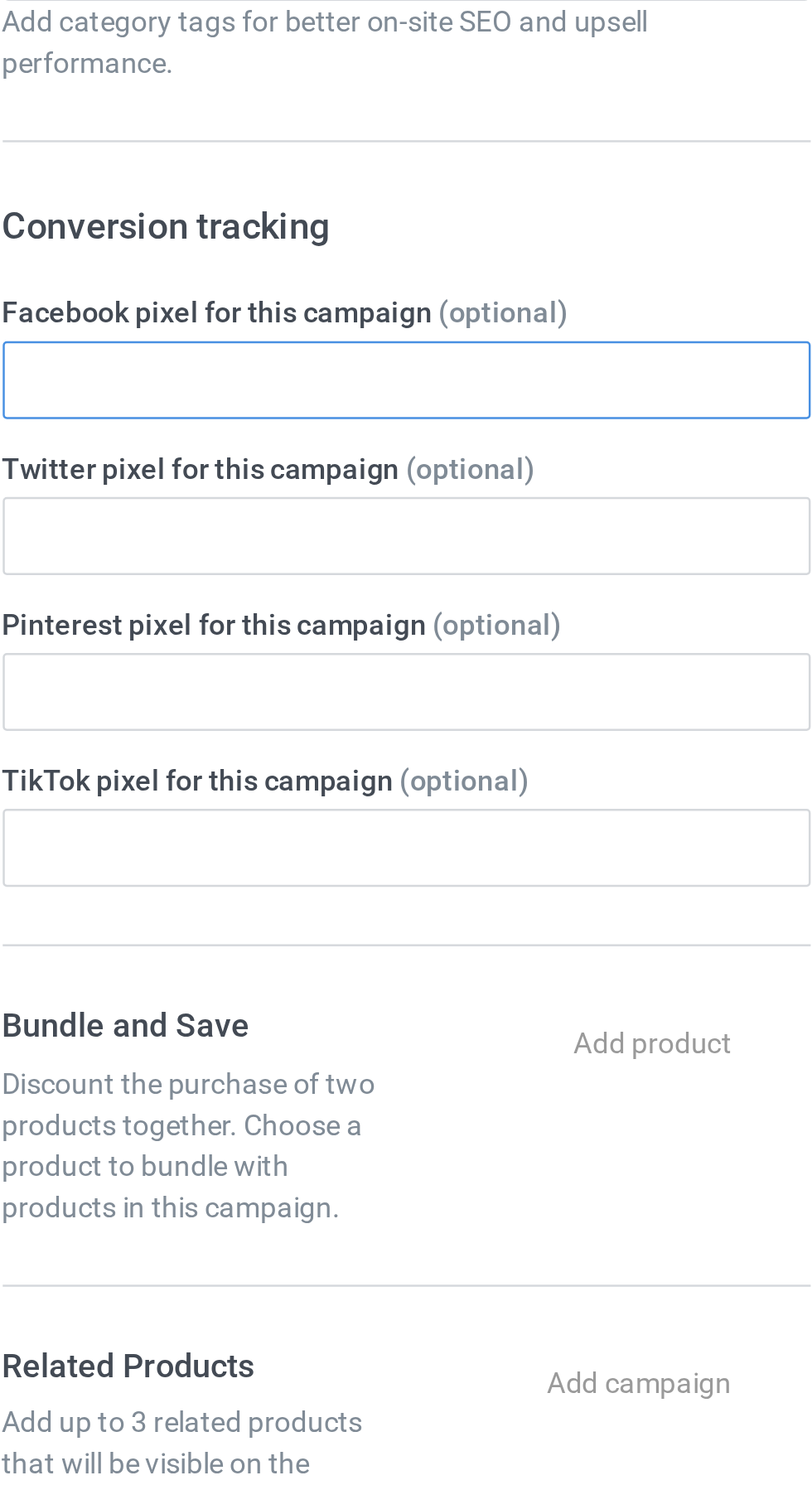
click at [194, 740] on input "text" at bounding box center [270, 737] width 326 height 31
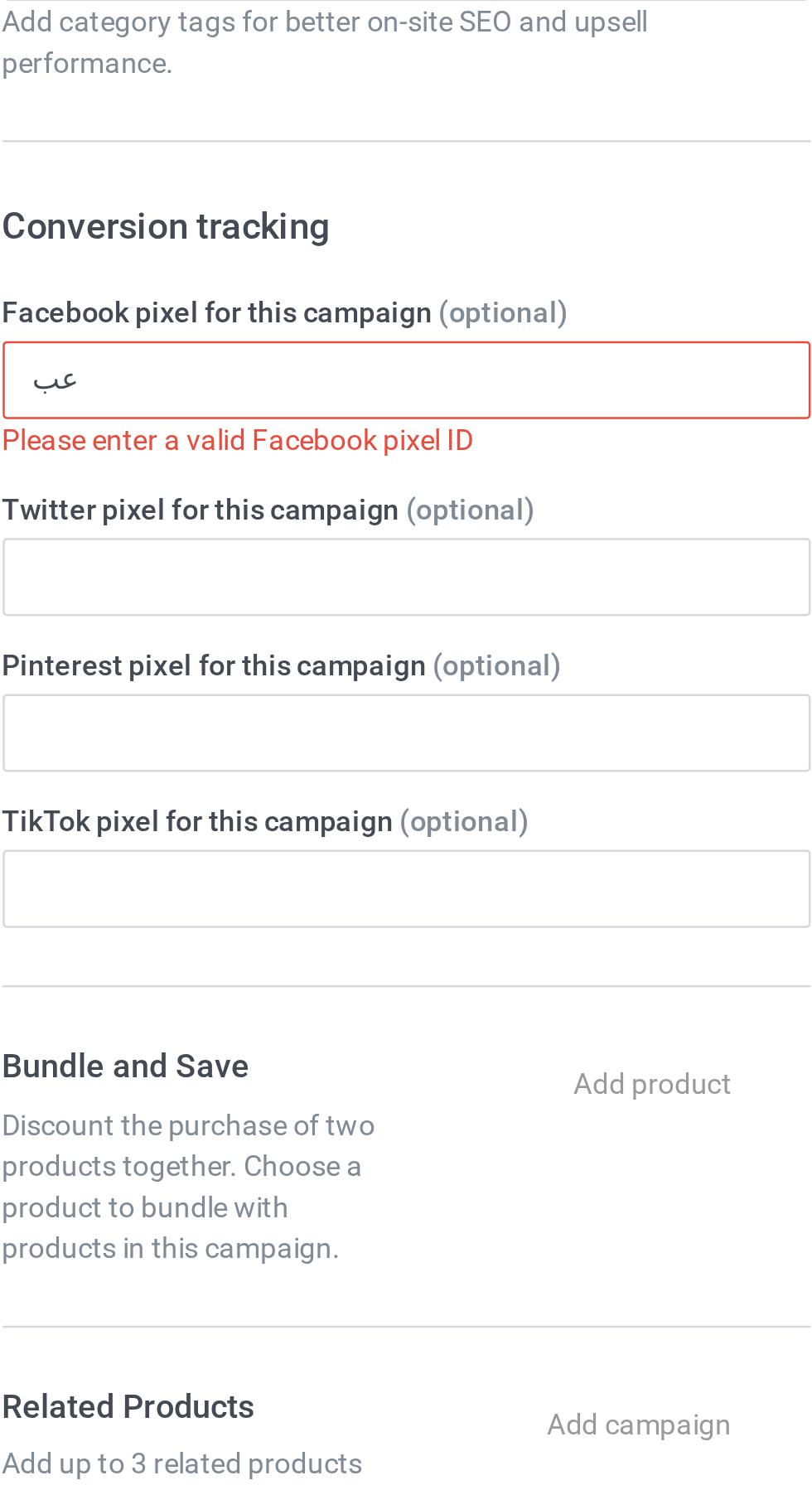
type input "ع"
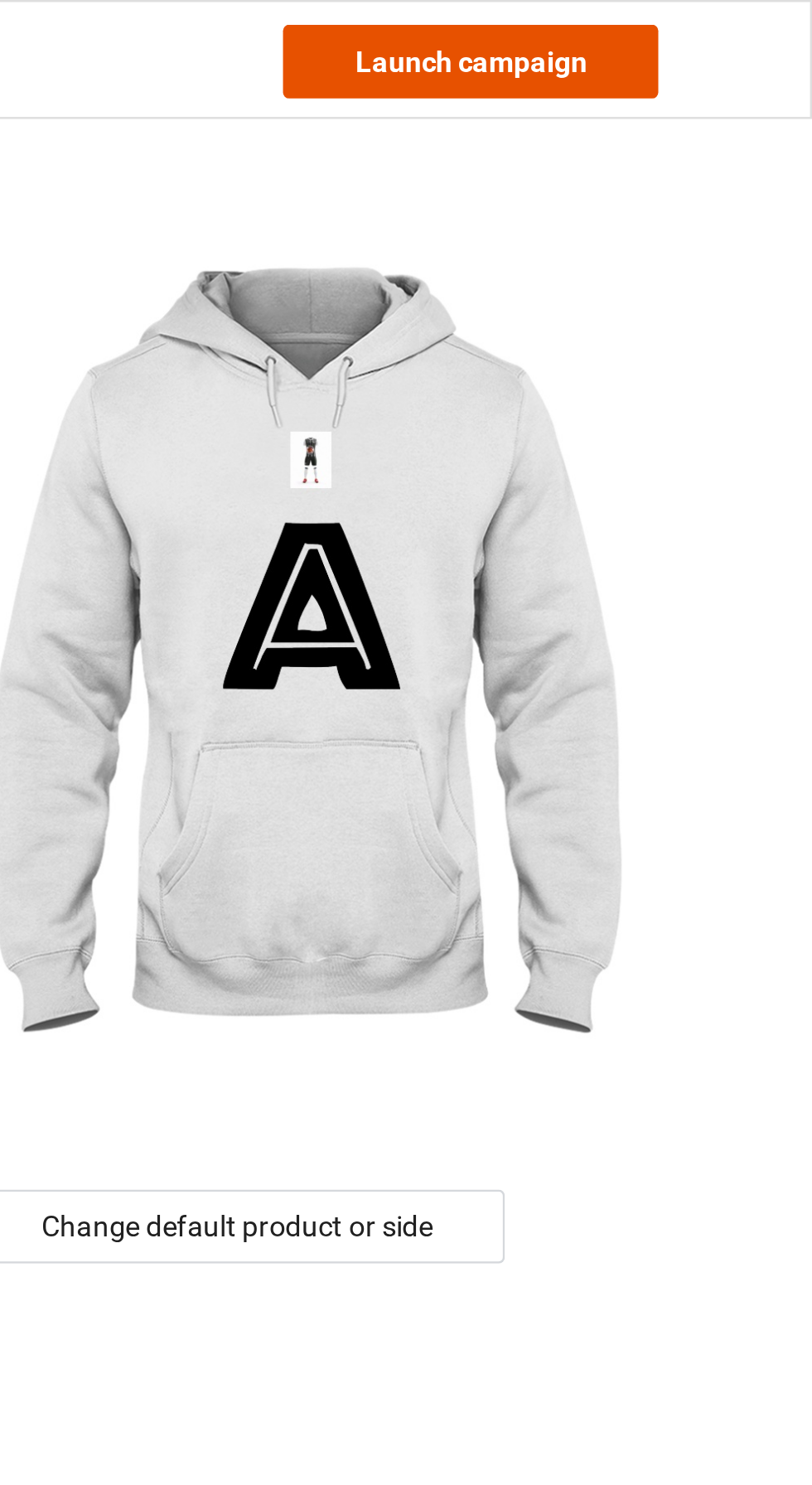
click at [690, 26] on link "Launch campaign" at bounding box center [674, 25] width 152 height 30
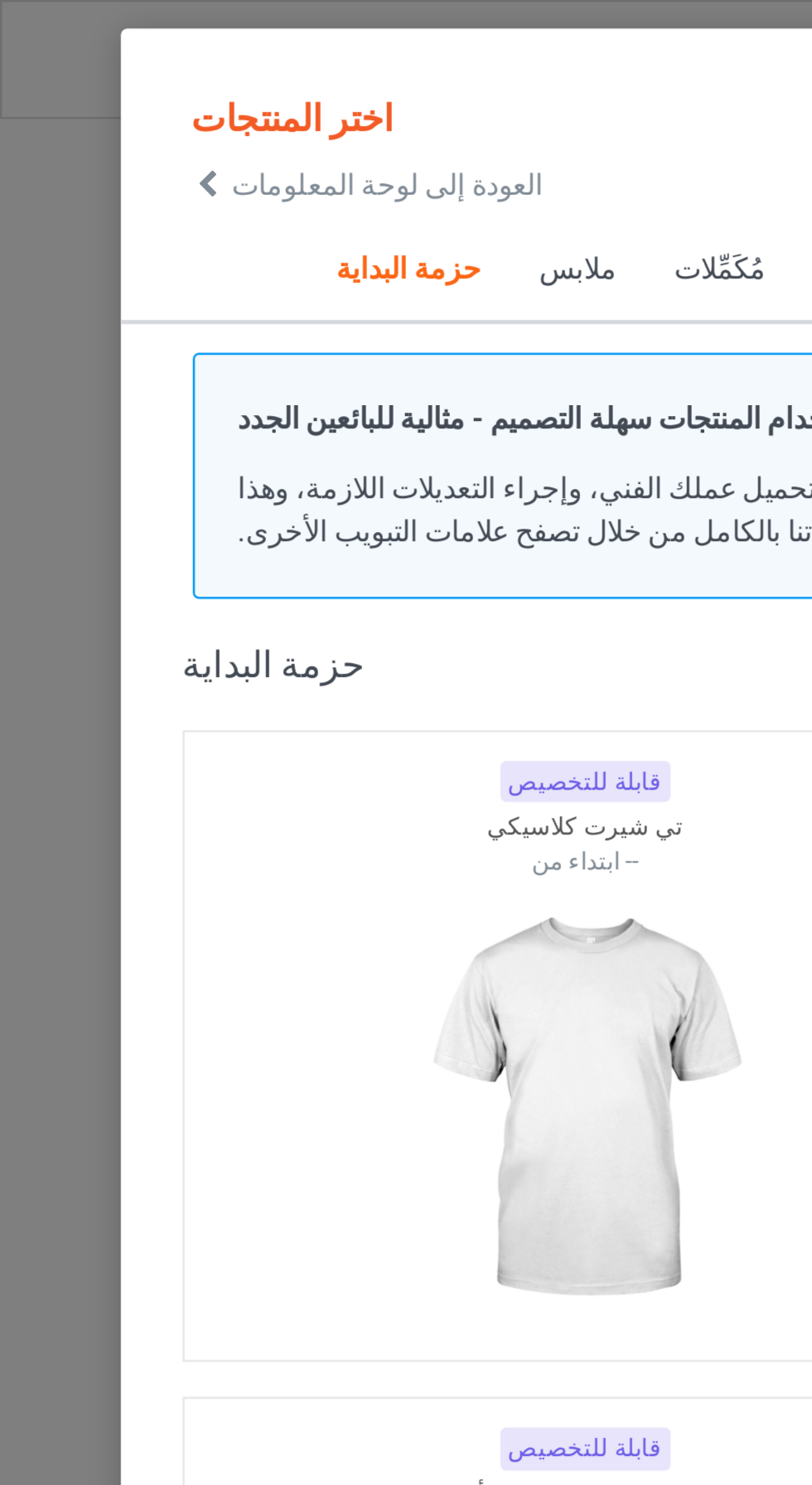
click at [234, 107] on font "ملابس" at bounding box center [232, 108] width 31 height 14
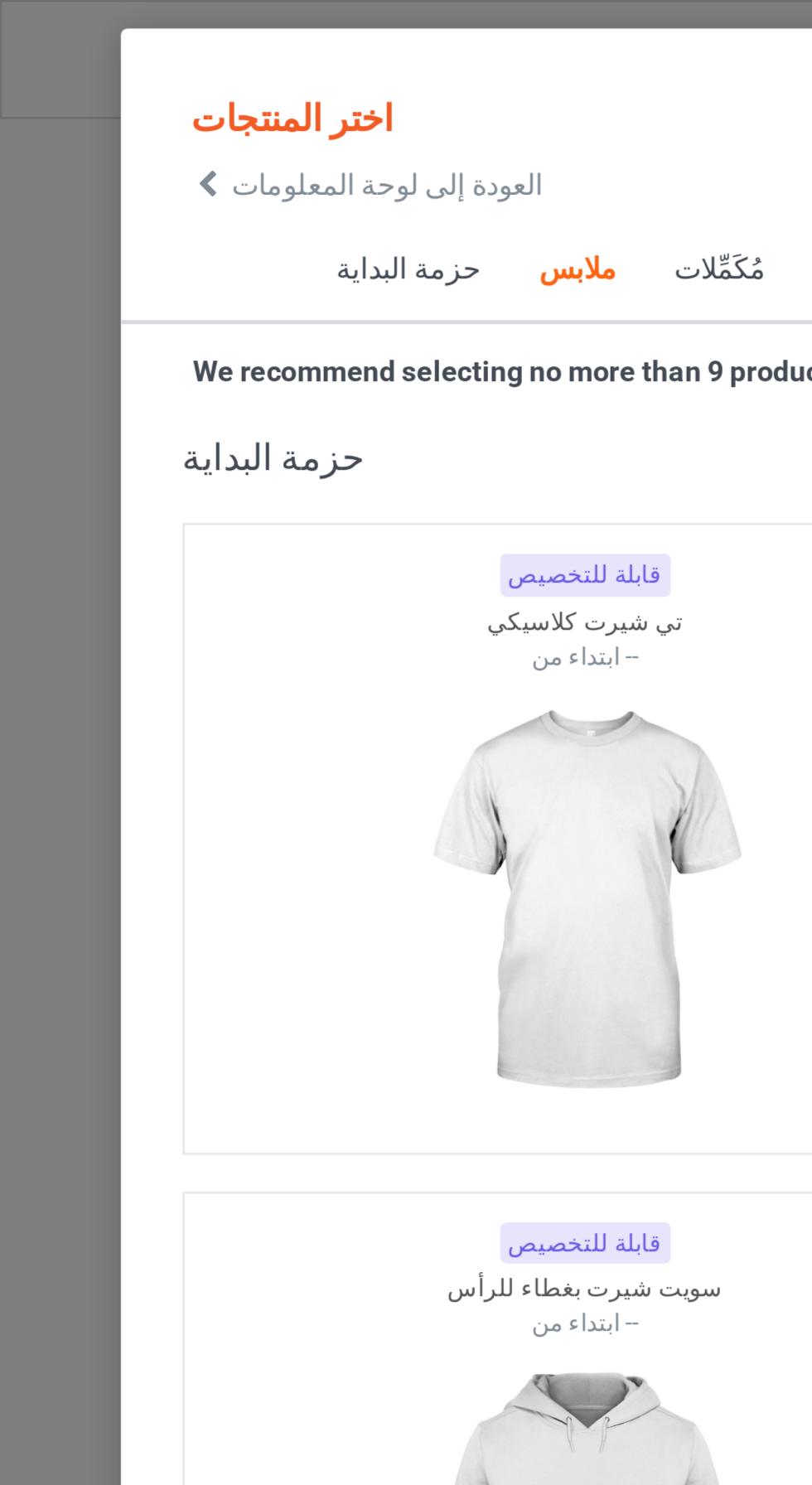
scroll to position [887, 0]
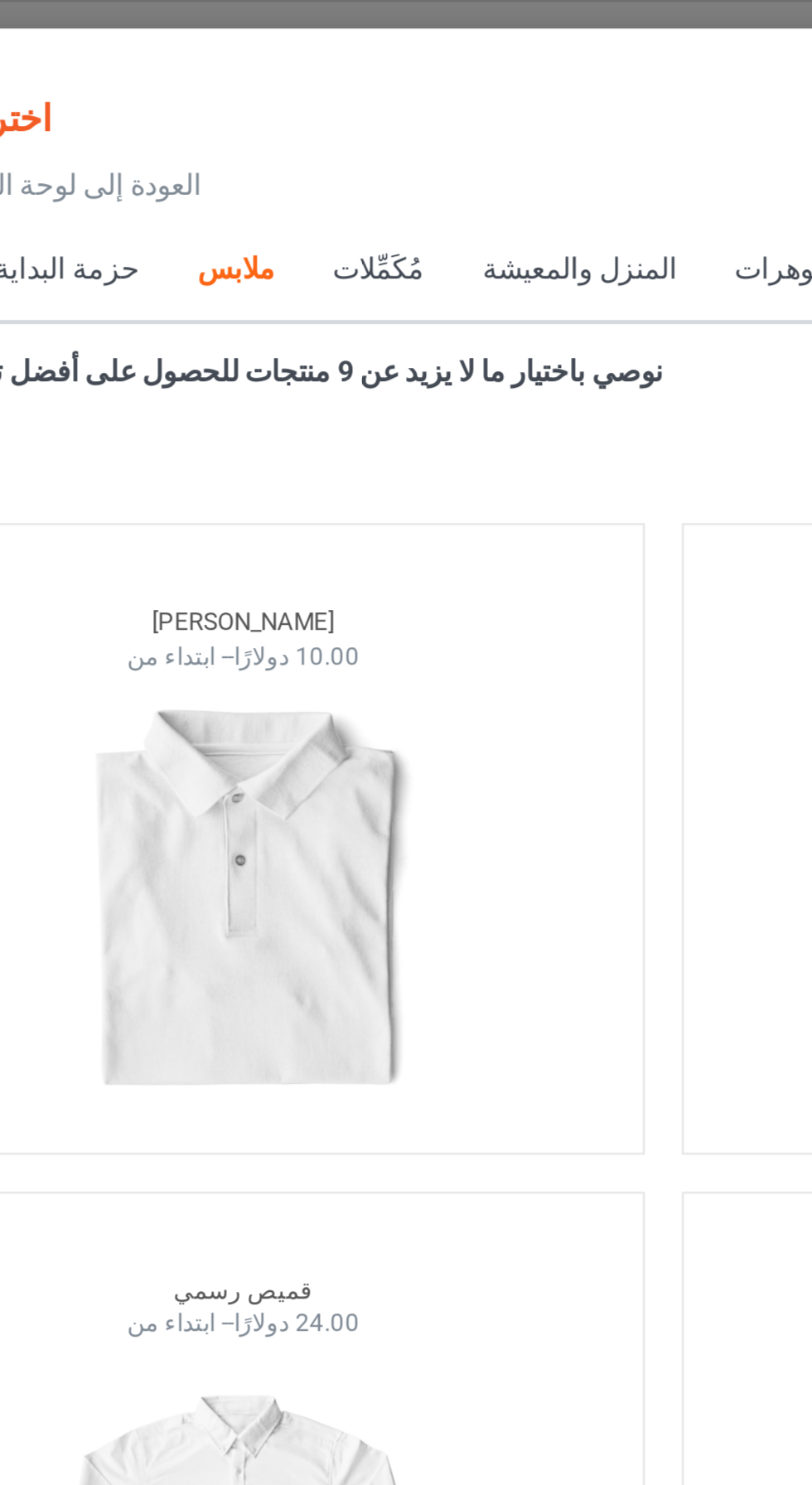
click at [434, 112] on font "مجوهرات" at bounding box center [457, 108] width 47 height 14
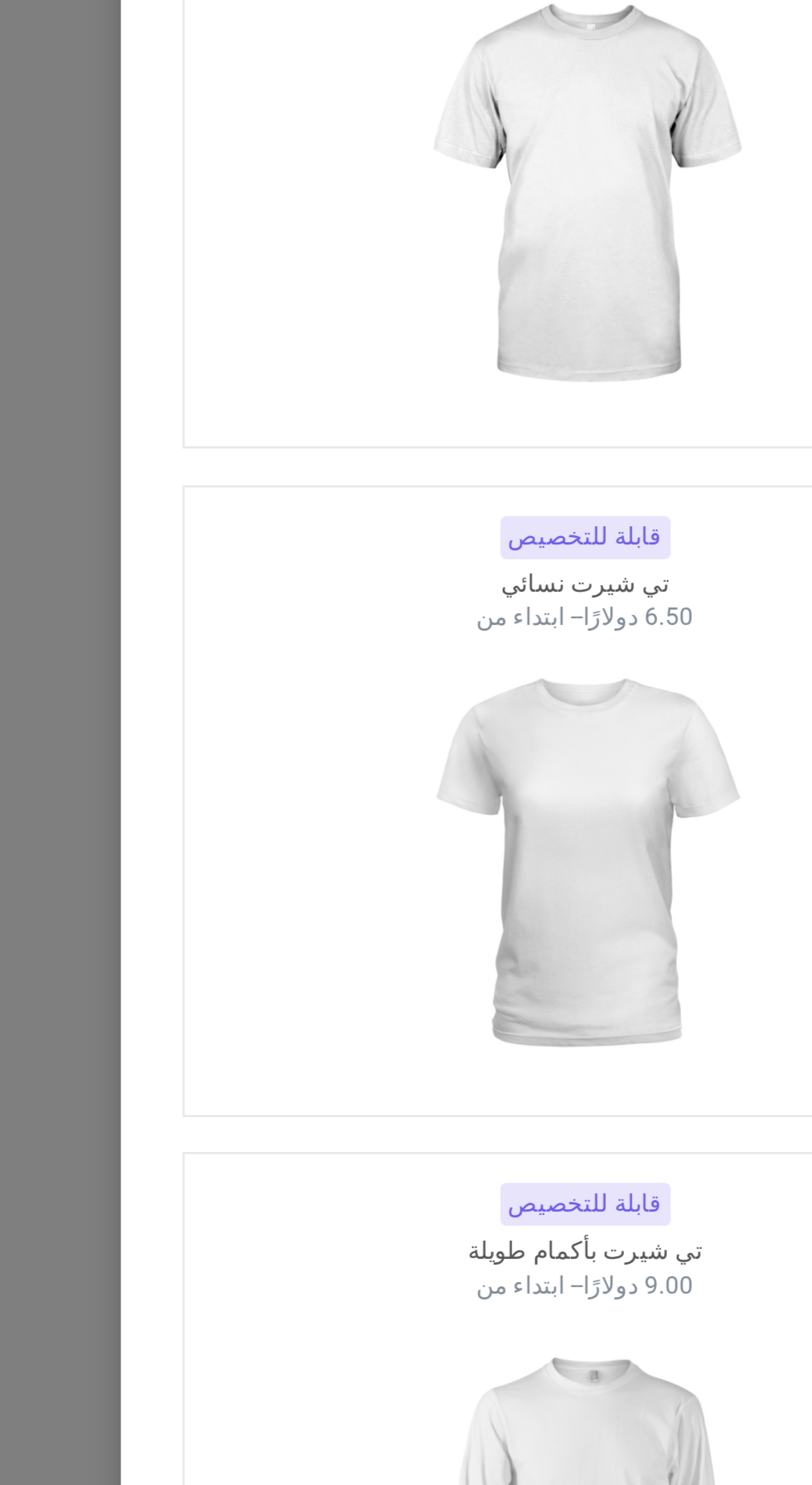
scroll to position [1369, 0]
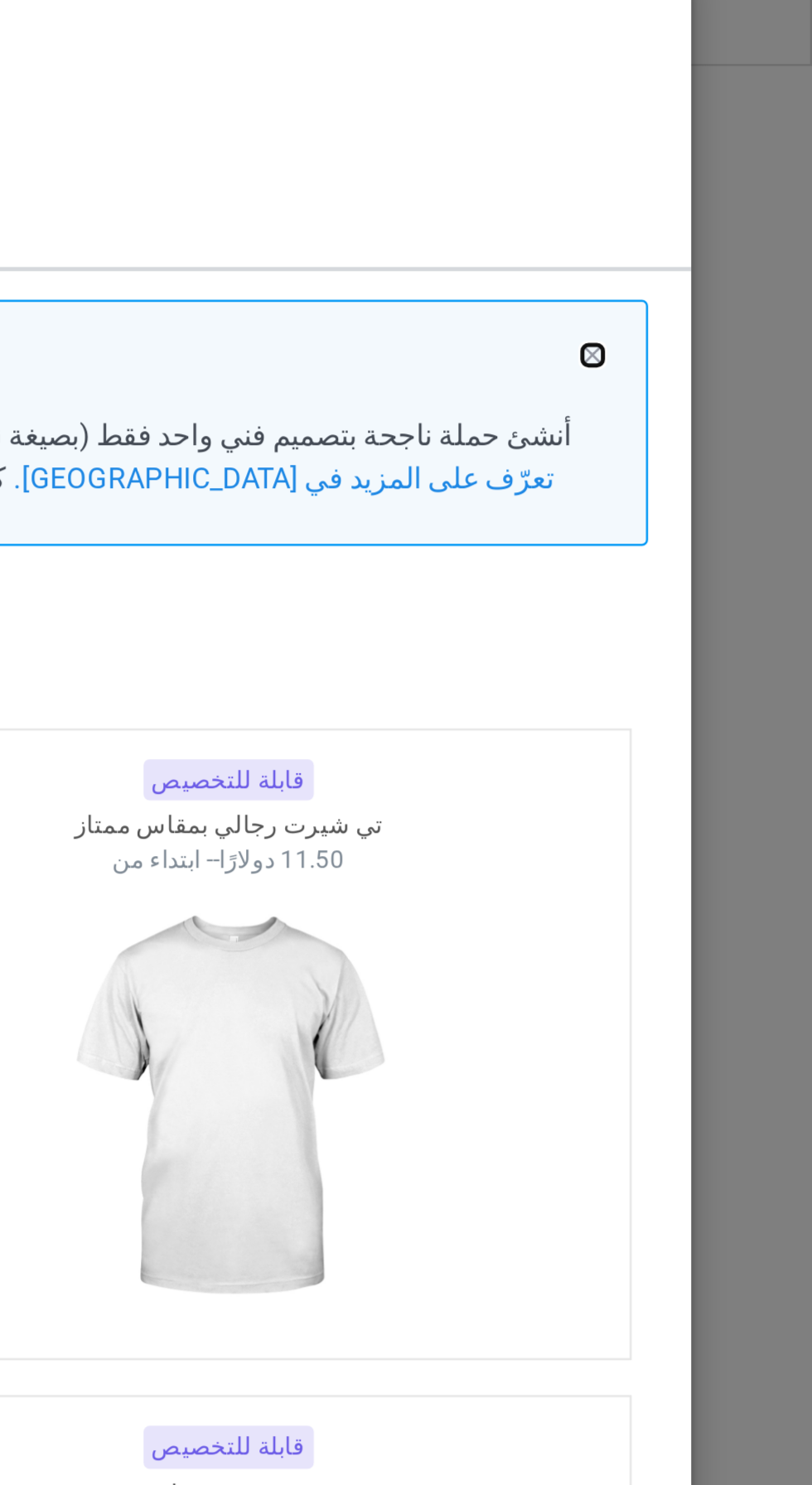
click at [727, 164] on button at bounding box center [724, 165] width 8 height 8
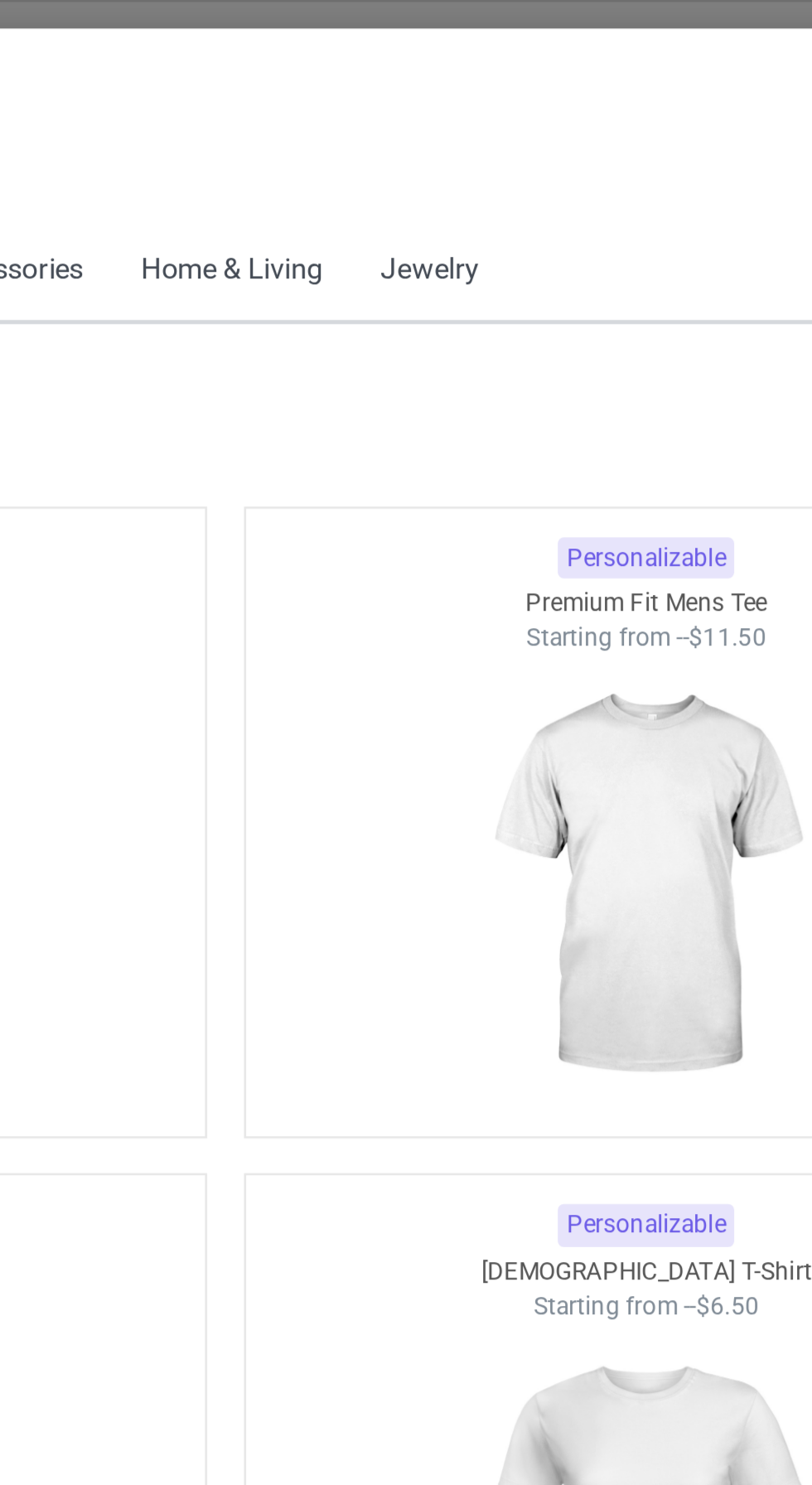
click at [495, 111] on div "Jewelry" at bounding box center [487, 109] width 40 height 17
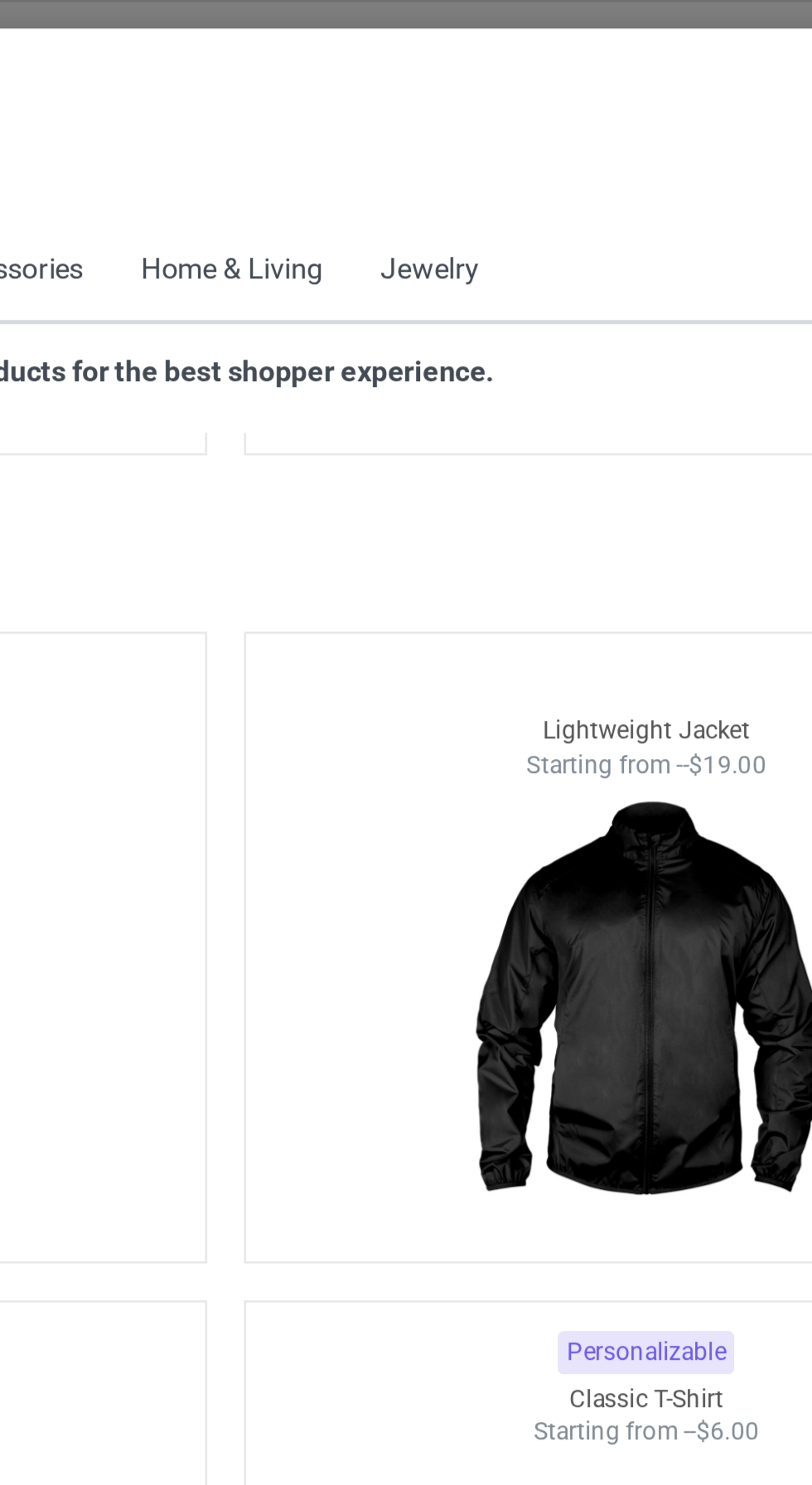
scroll to position [1684, 0]
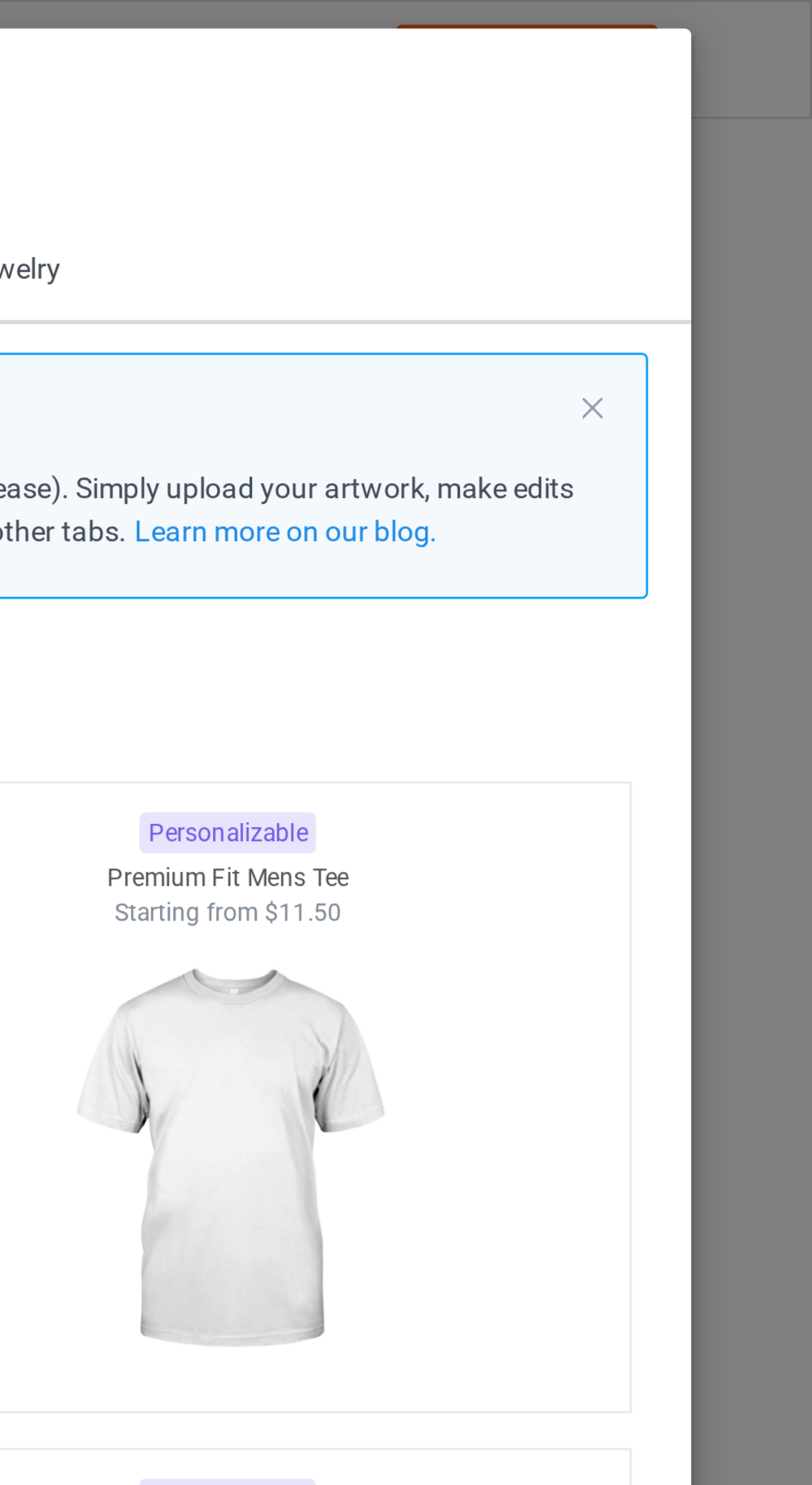
scroll to position [20, 0]
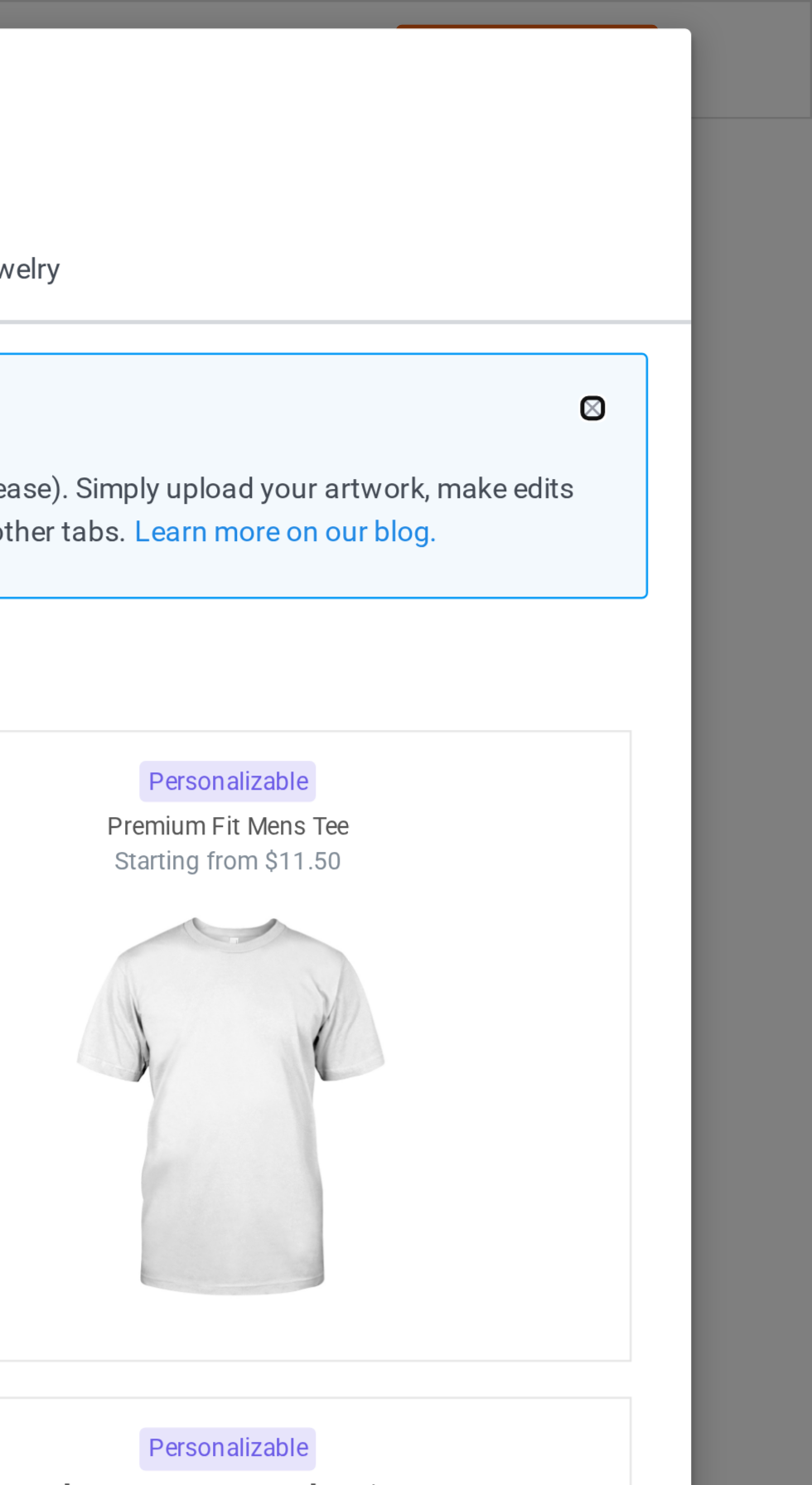
click at [726, 164] on button at bounding box center [724, 165] width 8 height 8
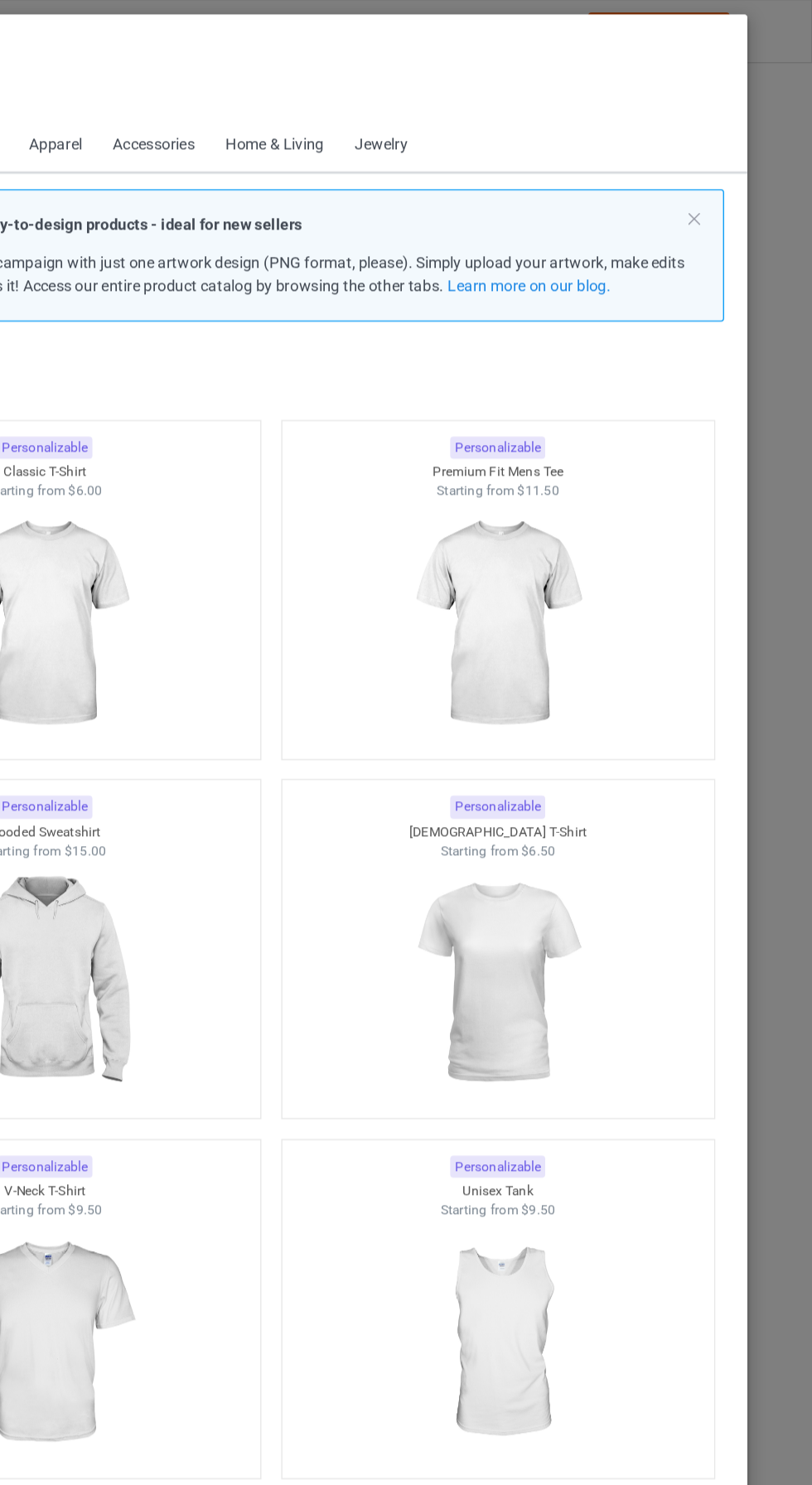
scroll to position [20, 0]
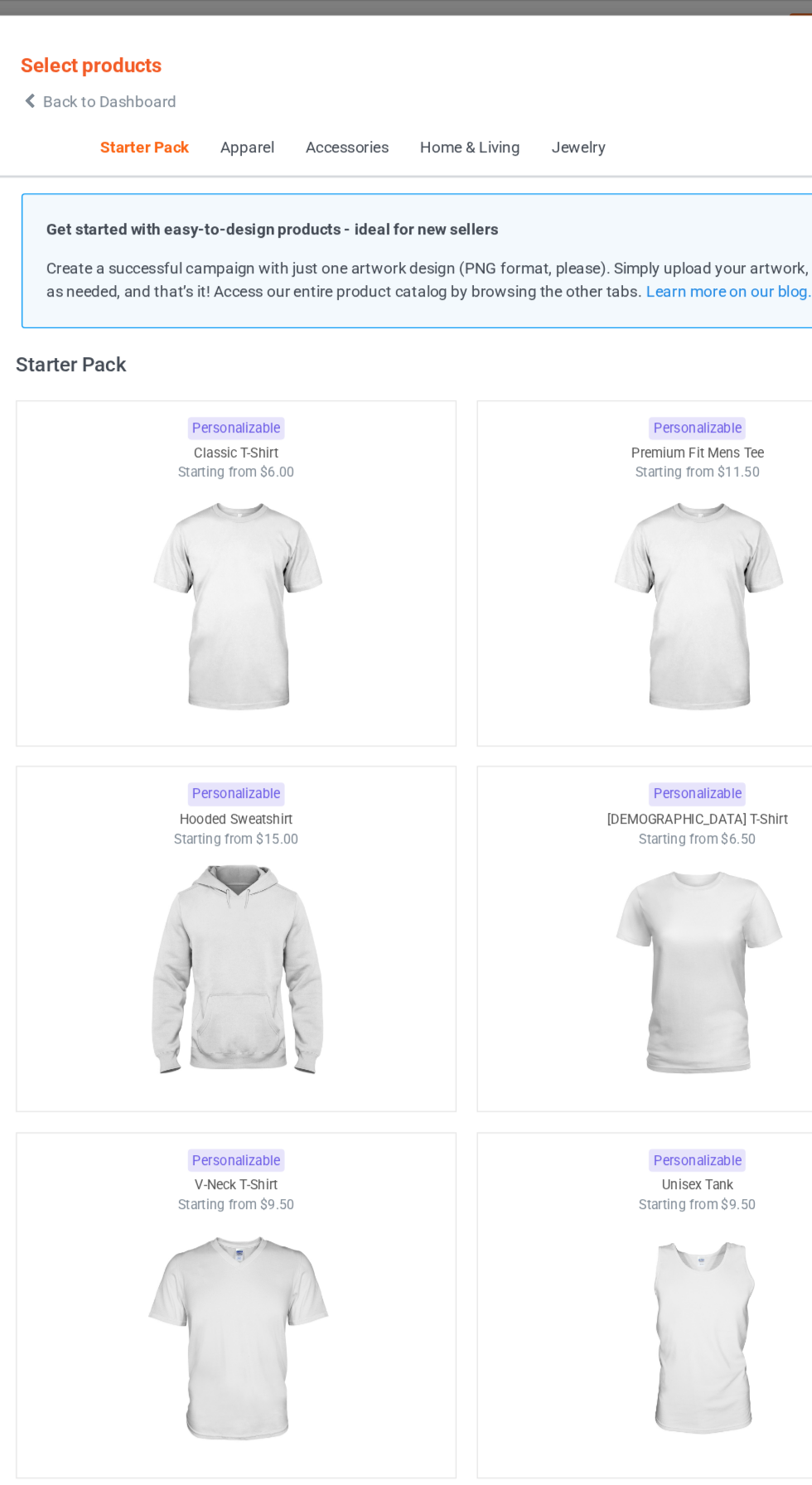
scroll to position [1, 0]
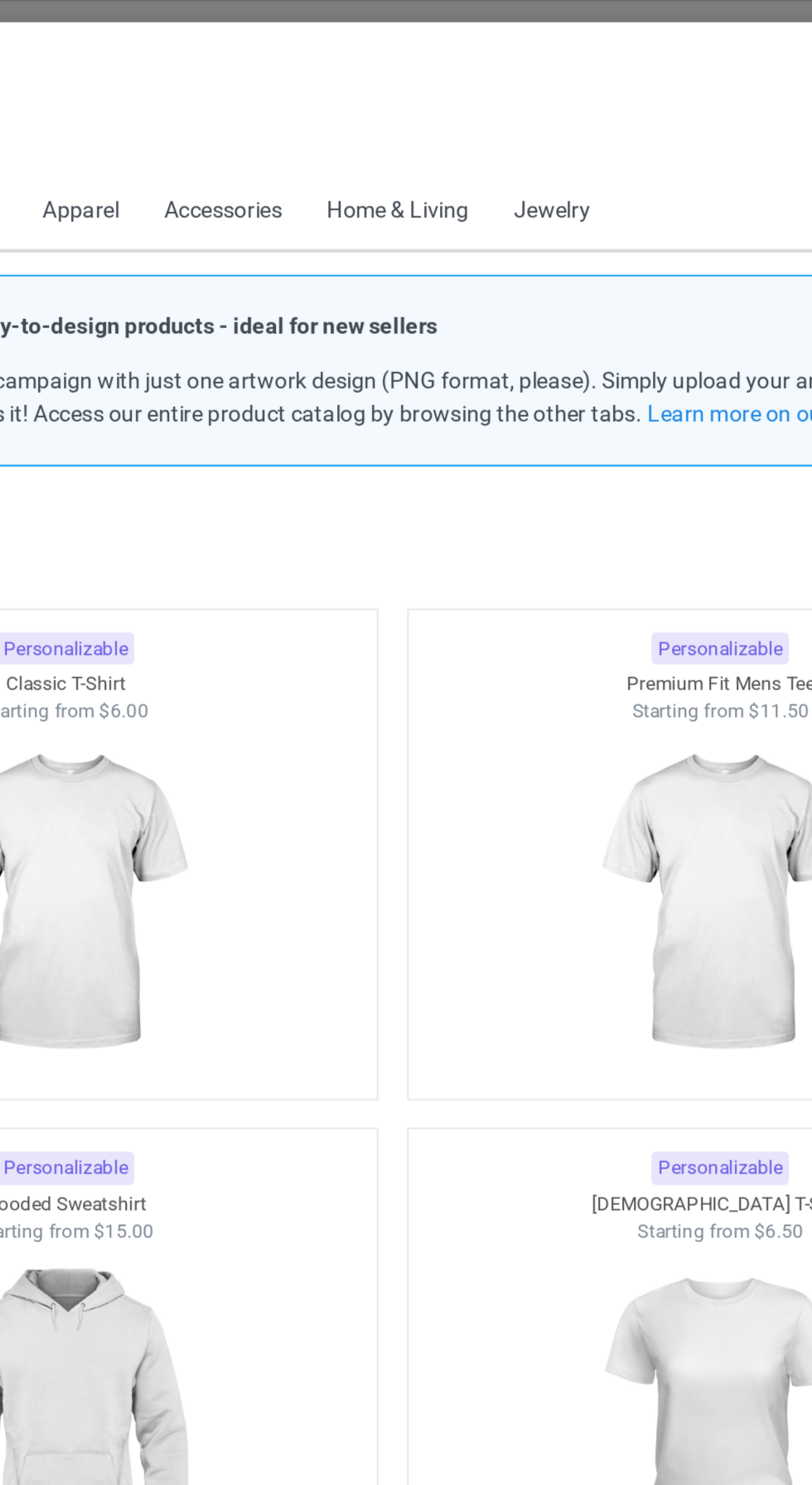
scroll to position [20, 0]
